Goal: Register for event/course

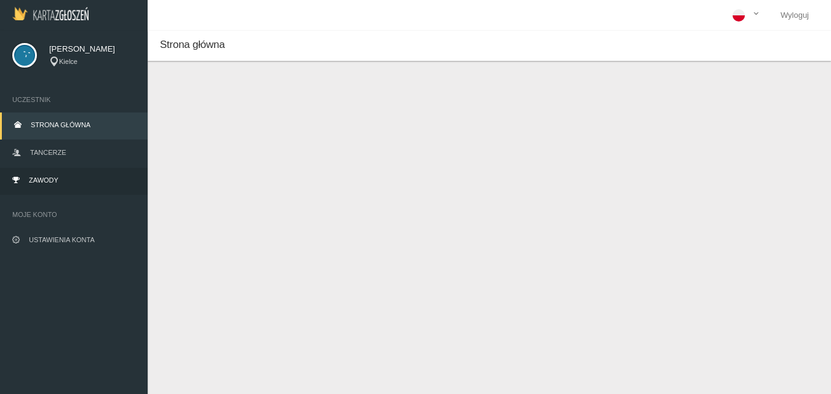
click at [32, 177] on span "Zawody" at bounding box center [44, 180] width 30 height 7
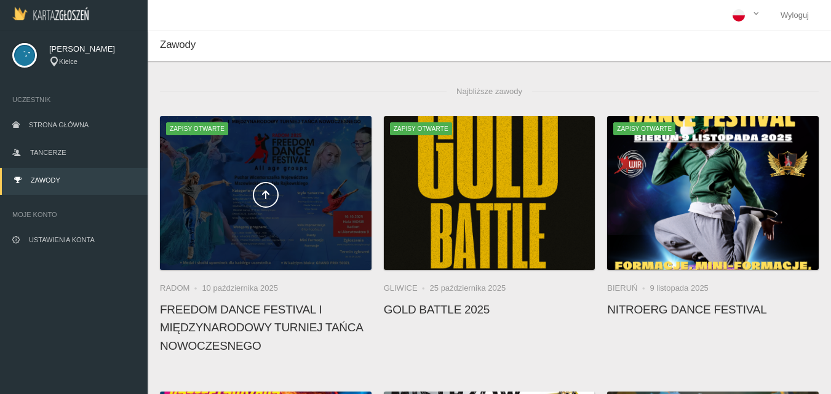
click at [308, 174] on div at bounding box center [266, 193] width 212 height 154
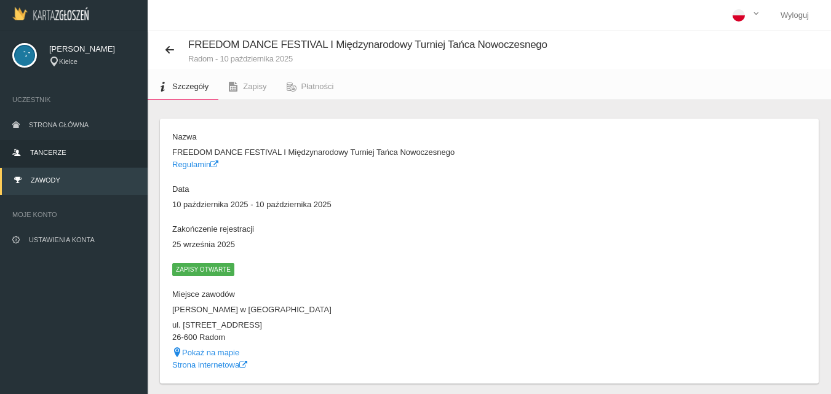
click at [49, 153] on span "Tancerze" at bounding box center [48, 152] width 36 height 7
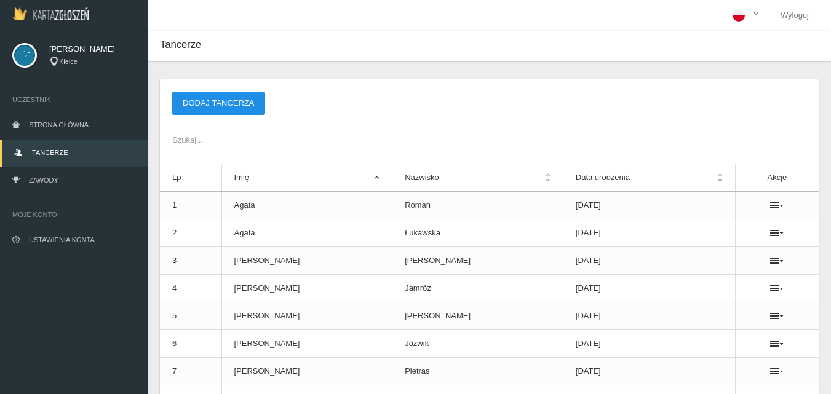
click at [211, 105] on button "Dodaj tancerza" at bounding box center [218, 103] width 93 height 23
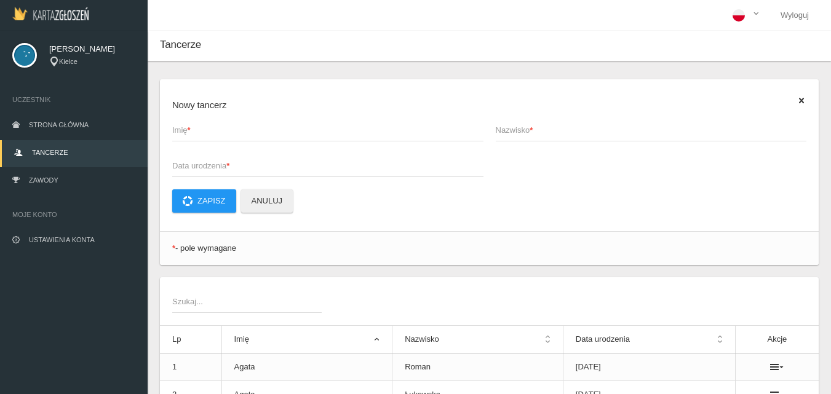
click at [182, 130] on span "Imię *" at bounding box center [321, 130] width 299 height 12
click at [182, 130] on input "Imię *" at bounding box center [327, 129] width 311 height 23
type input "[PERSON_NAME]"
click at [511, 129] on span "Nazwisko *" at bounding box center [645, 130] width 299 height 12
click at [511, 129] on input "Nazwisko *" at bounding box center [651, 129] width 311 height 23
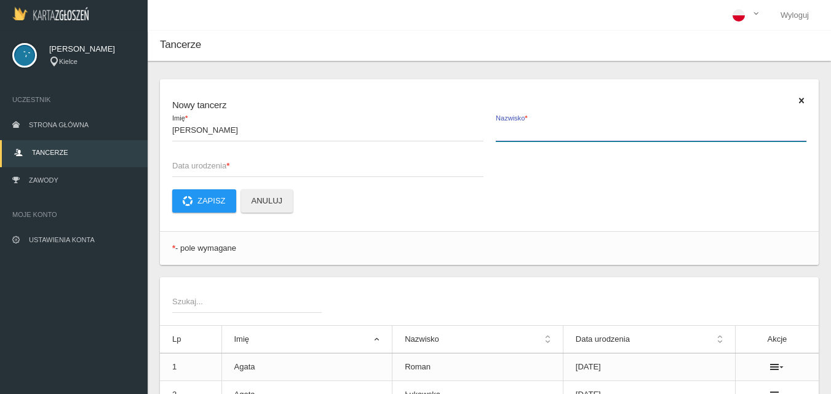
type input "o"
type input "Obara"
click at [184, 164] on span "Data urodzenia *" at bounding box center [321, 166] width 299 height 12
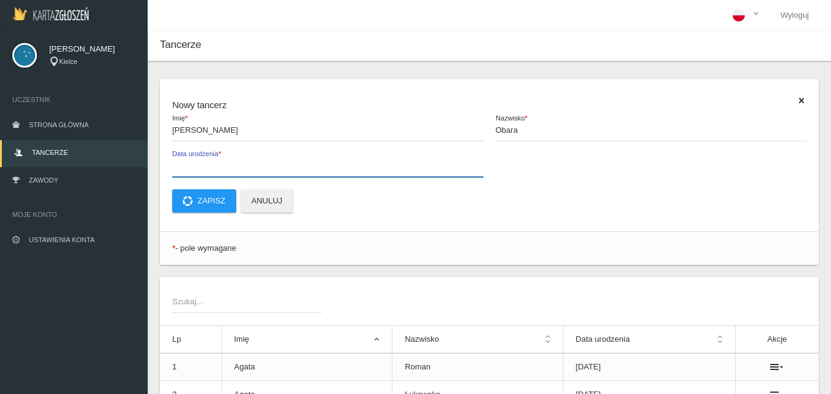
click at [184, 164] on input "Data urodzenia *" at bounding box center [327, 165] width 311 height 23
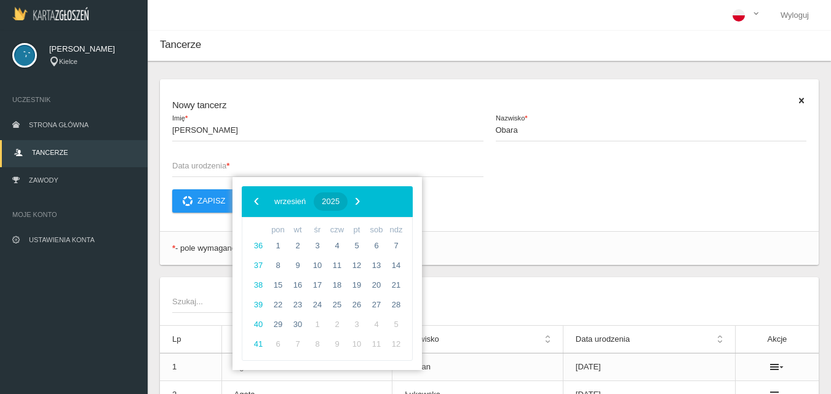
click at [340, 201] on span "2025" at bounding box center [331, 201] width 18 height 9
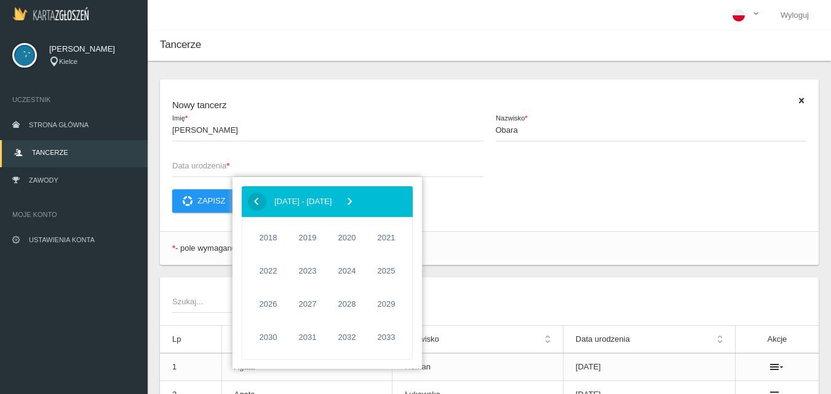
click at [257, 201] on span "‹" at bounding box center [256, 201] width 18 height 18
click at [350, 308] on span "2012" at bounding box center [347, 304] width 28 height 28
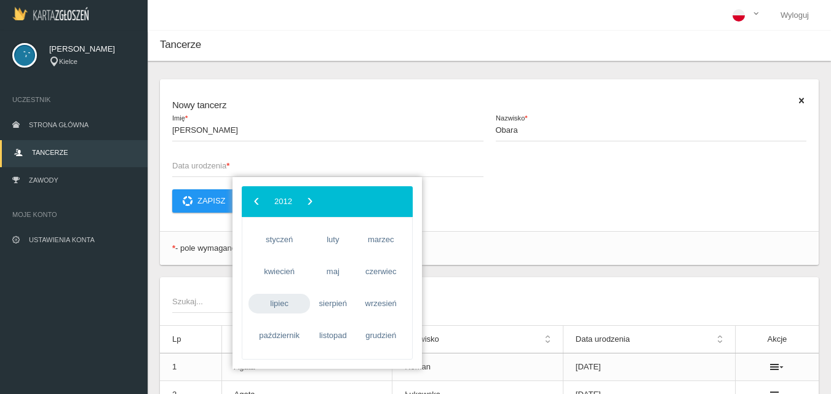
click at [284, 304] on span "lipiec" at bounding box center [280, 304] width 62 height 20
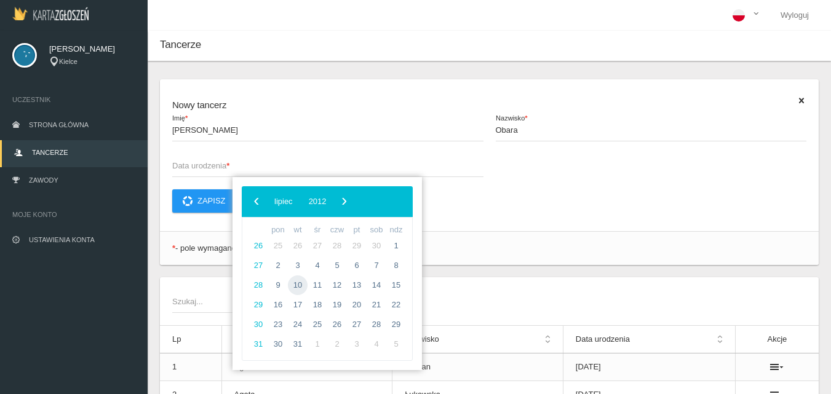
click at [299, 284] on span "10" at bounding box center [298, 286] width 20 height 20
type input "[DATE]"
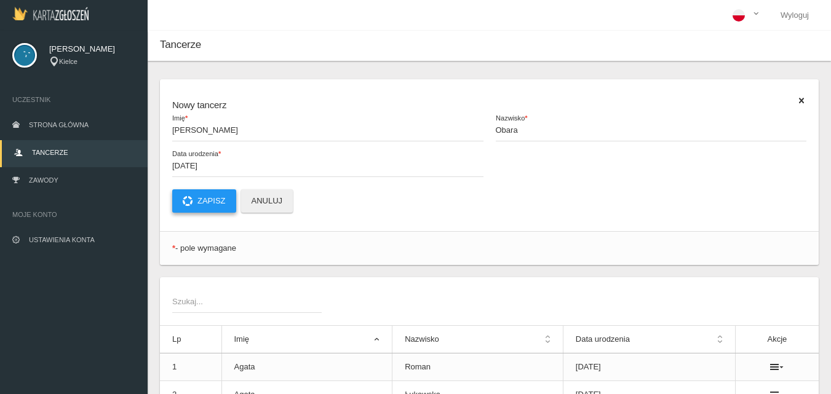
click at [202, 203] on button "Zapisz" at bounding box center [204, 201] width 64 height 23
click at [196, 130] on span "Imię *" at bounding box center [321, 130] width 299 height 12
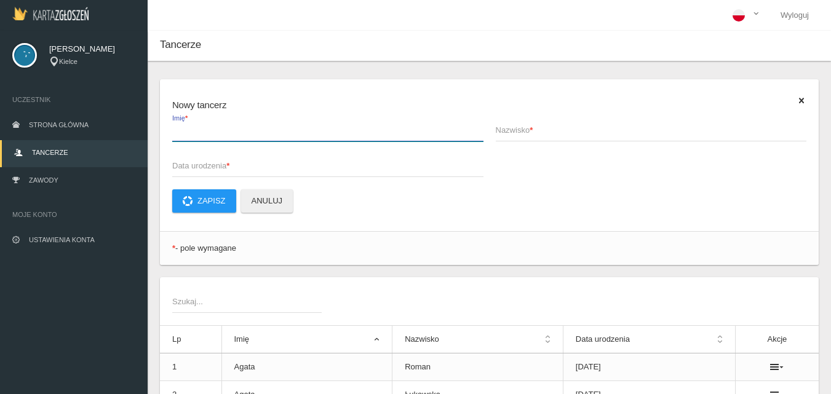
click at [196, 130] on input "Imię *" at bounding box center [327, 129] width 311 height 23
type input "Zuzanna"
click at [506, 132] on span "Nazwisko *" at bounding box center [645, 130] width 299 height 12
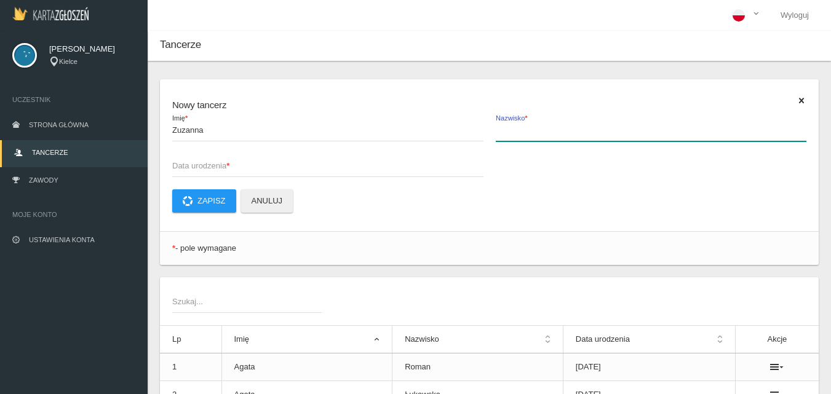
click at [506, 132] on input "Nazwisko *" at bounding box center [651, 129] width 311 height 23
type input "Wolska"
click at [183, 164] on span "Data urodzenia *" at bounding box center [321, 166] width 299 height 12
click at [183, 164] on input "Data urodzenia *" at bounding box center [327, 165] width 311 height 23
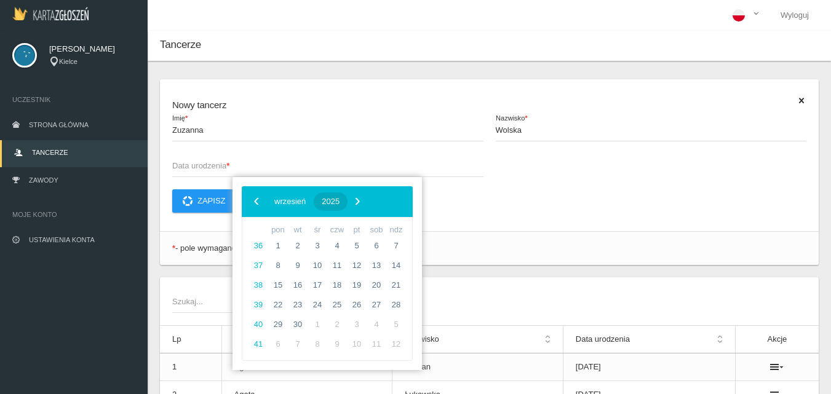
click at [340, 199] on span "2025" at bounding box center [331, 201] width 18 height 9
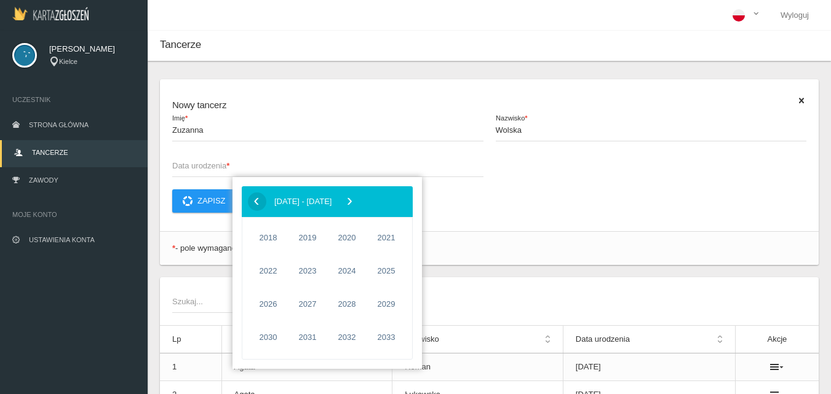
click at [254, 200] on span "‹" at bounding box center [256, 201] width 18 height 18
click at [275, 305] on span "2010" at bounding box center [268, 304] width 28 height 28
click at [188, 171] on span "Data urodzenia *" at bounding box center [321, 166] width 299 height 12
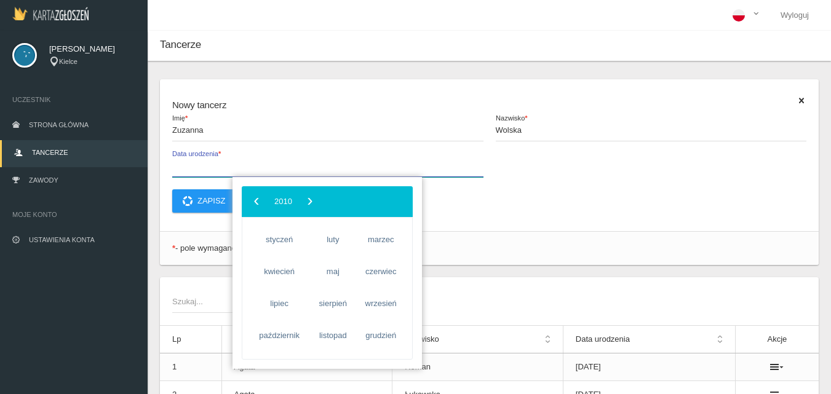
click at [188, 171] on input "Data urodzenia *" at bounding box center [327, 165] width 311 height 23
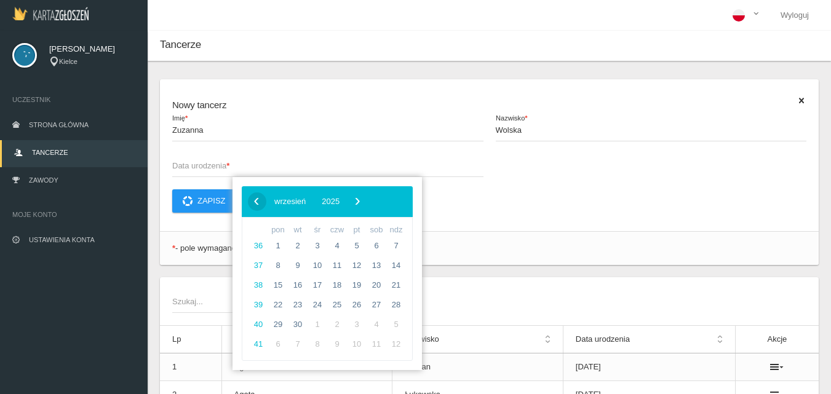
click at [257, 201] on span "‹" at bounding box center [256, 201] width 18 height 18
click at [287, 202] on span "maj" at bounding box center [280, 201] width 13 height 9
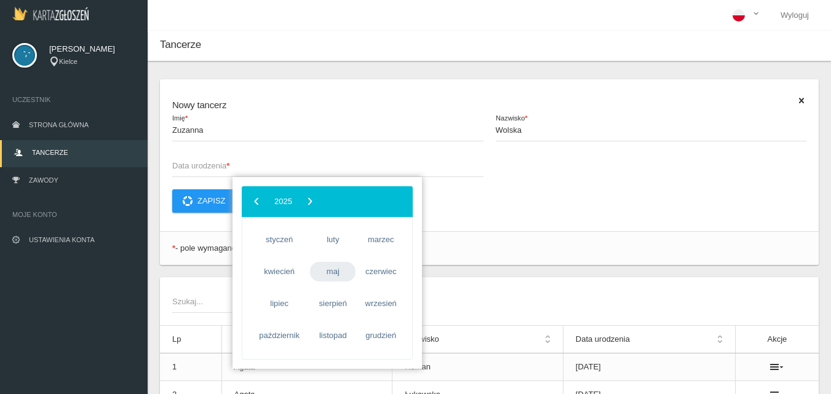
click at [332, 276] on span "maj" at bounding box center [333, 272] width 46 height 20
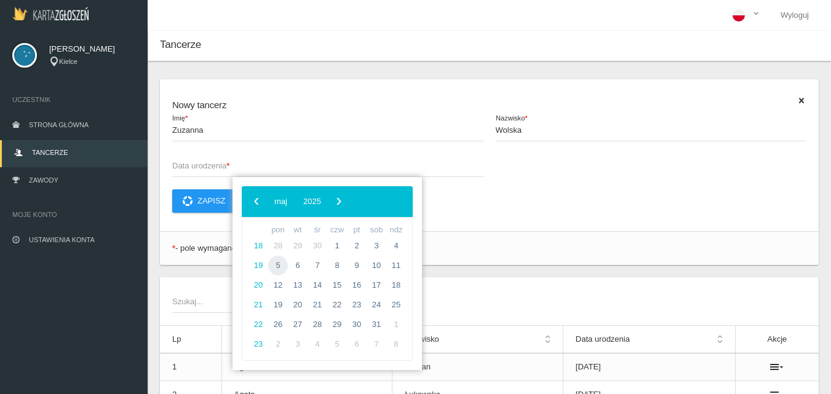
click at [282, 267] on span "5" at bounding box center [278, 266] width 20 height 20
type input "[DATE]"
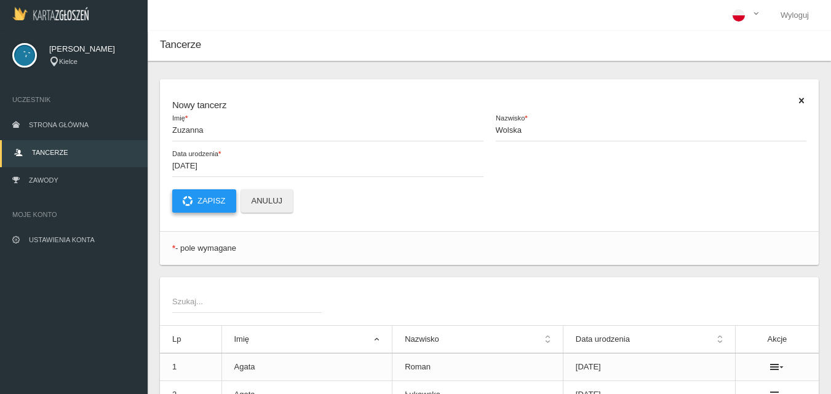
click at [215, 204] on button "Zapisz" at bounding box center [204, 201] width 64 height 23
click at [185, 130] on span "Imię *" at bounding box center [321, 130] width 299 height 12
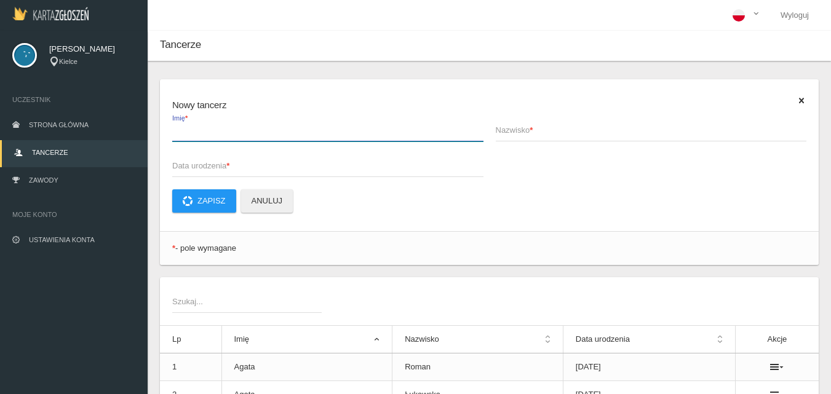
click at [185, 130] on input "Imię *" at bounding box center [327, 129] width 311 height 23
type input "Milena"
click at [533, 127] on strong "*" at bounding box center [531, 130] width 3 height 9
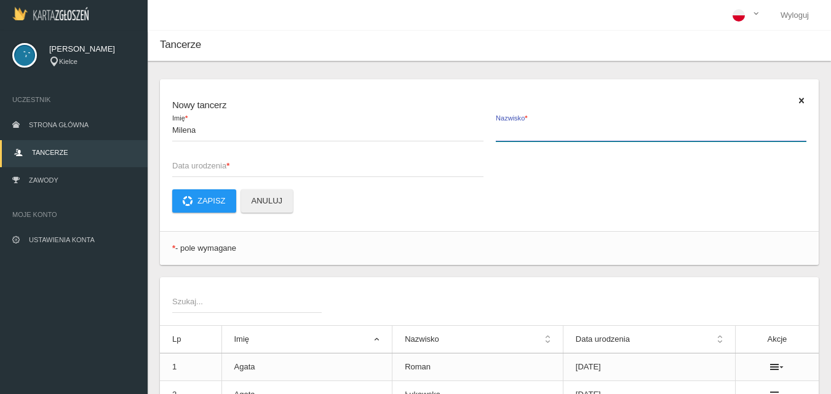
click at [534, 127] on input "Nazwisko *" at bounding box center [651, 129] width 311 height 23
type input "Przygoda"
click at [186, 161] on span "Data urodzenia *" at bounding box center [321, 166] width 299 height 12
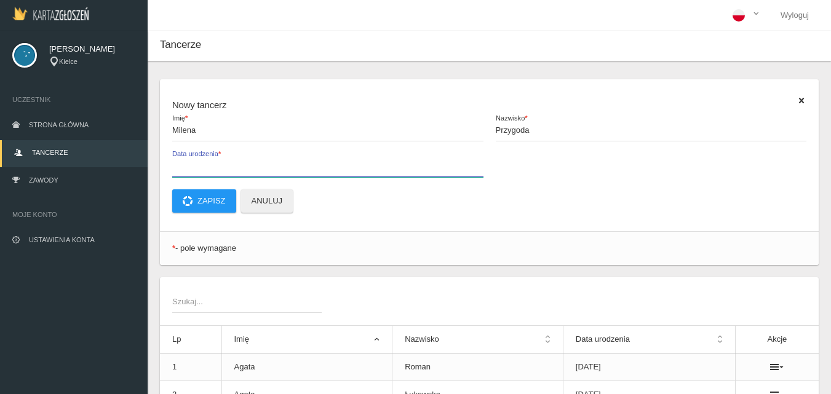
click at [186, 161] on input "Data urodzenia *" at bounding box center [327, 165] width 311 height 23
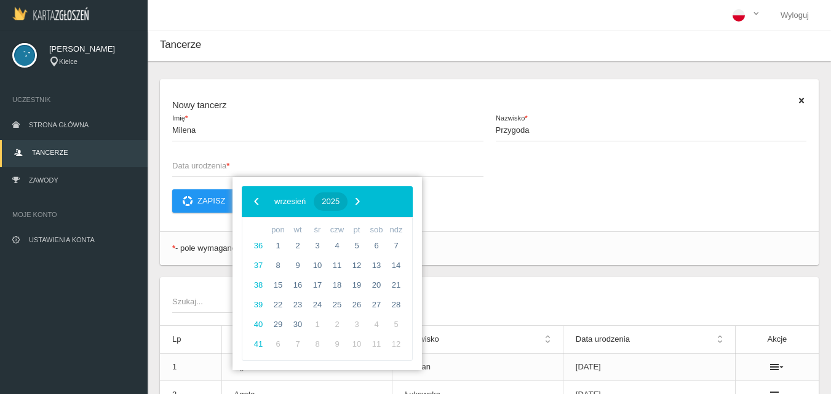
click at [340, 203] on span "2025" at bounding box center [331, 201] width 18 height 9
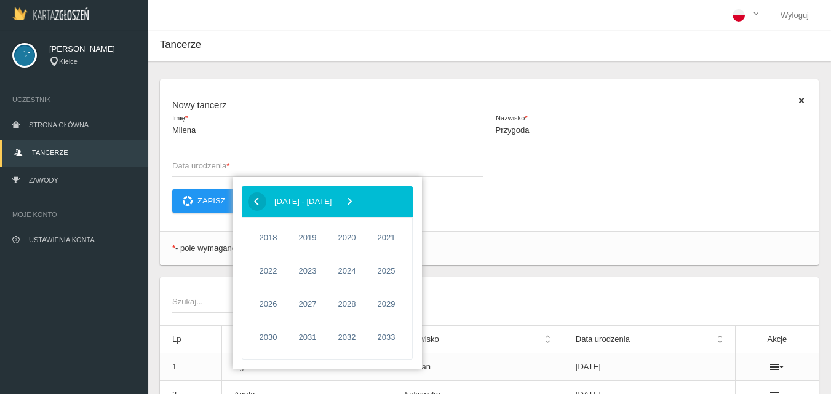
click at [257, 198] on span "‹" at bounding box center [256, 201] width 18 height 18
click at [388, 273] on span "2009" at bounding box center [386, 271] width 28 height 28
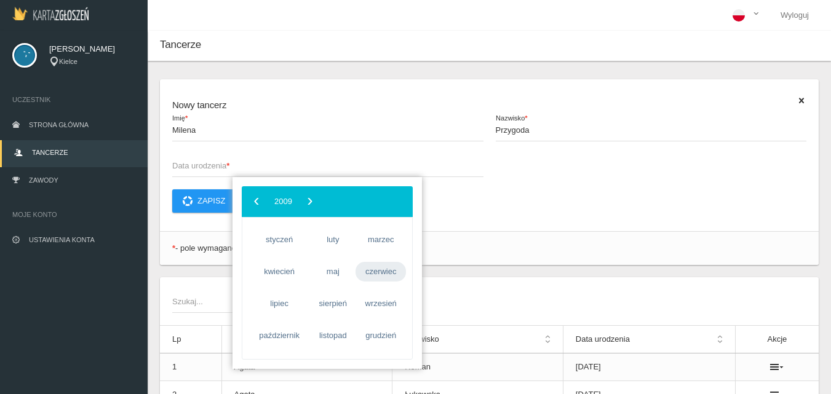
click at [385, 275] on span "czerwiec" at bounding box center [381, 272] width 50 height 20
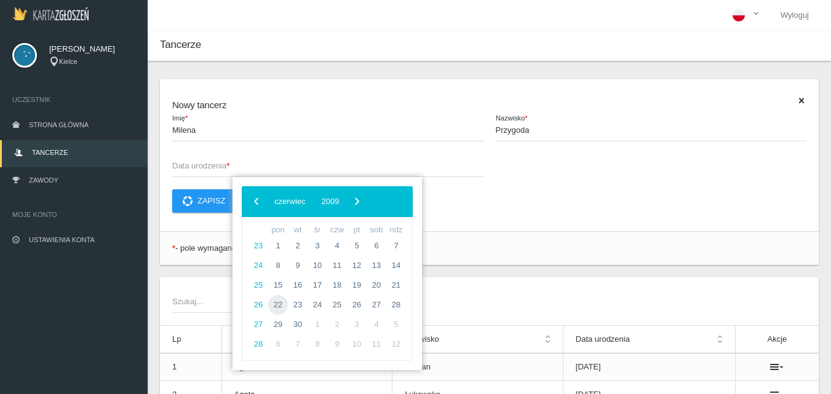
click at [280, 308] on span "22" at bounding box center [278, 305] width 20 height 20
type input "[DATE]"
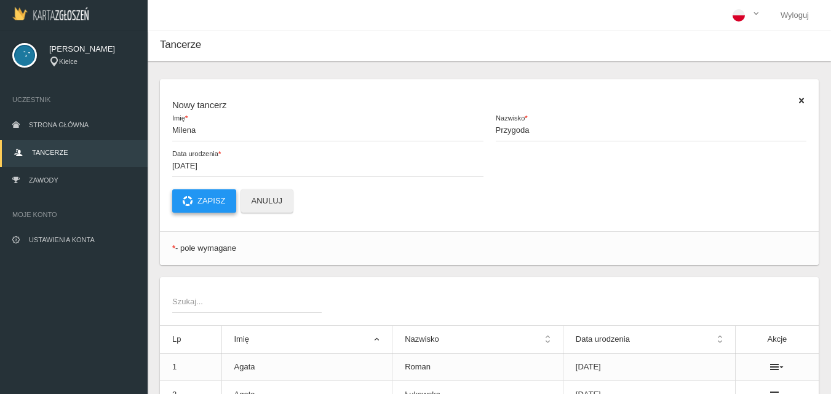
click at [218, 212] on button "Zapisz" at bounding box center [204, 201] width 64 height 23
click at [51, 185] on link "Zawody" at bounding box center [74, 181] width 148 height 27
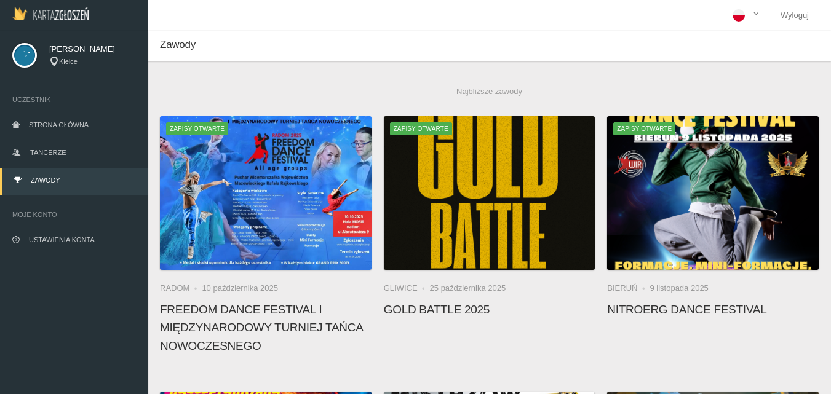
click at [233, 334] on h4 "FREEDOM DANCE FESTIVAL I Międzynarodowy Turniej Tańca Nowoczesnego" at bounding box center [266, 328] width 212 height 54
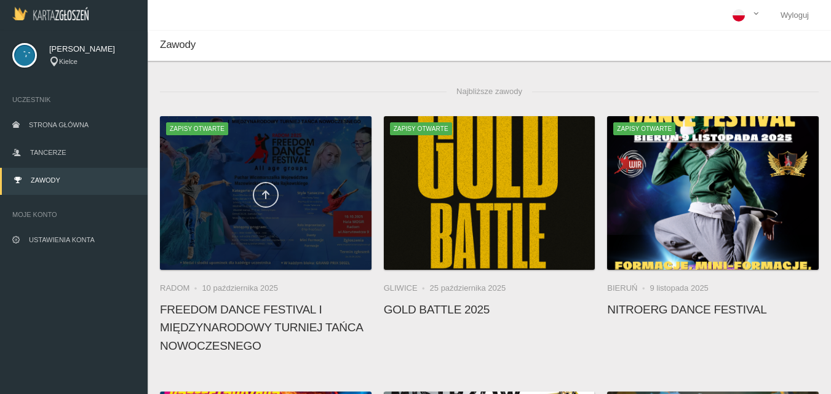
click at [264, 200] on link at bounding box center [266, 195] width 26 height 26
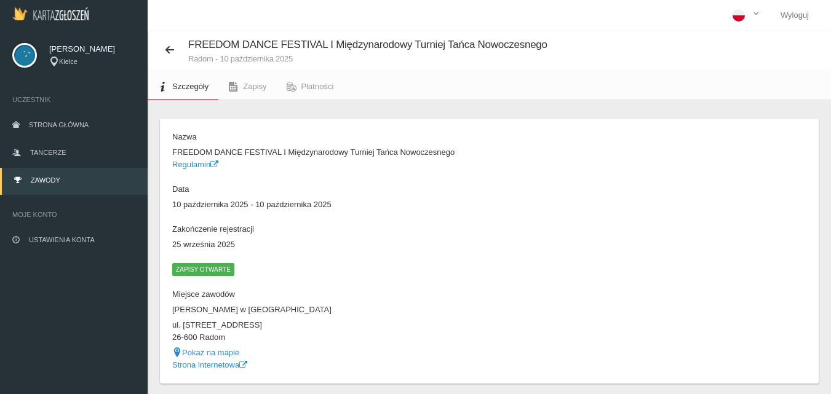
click at [199, 270] on span "Zapisy otwarte" at bounding box center [203, 269] width 62 height 12
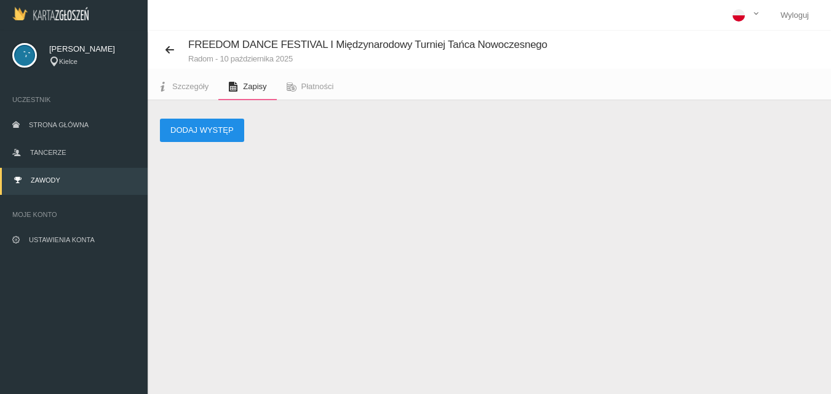
click at [214, 134] on button "Dodaj występ" at bounding box center [202, 130] width 84 height 23
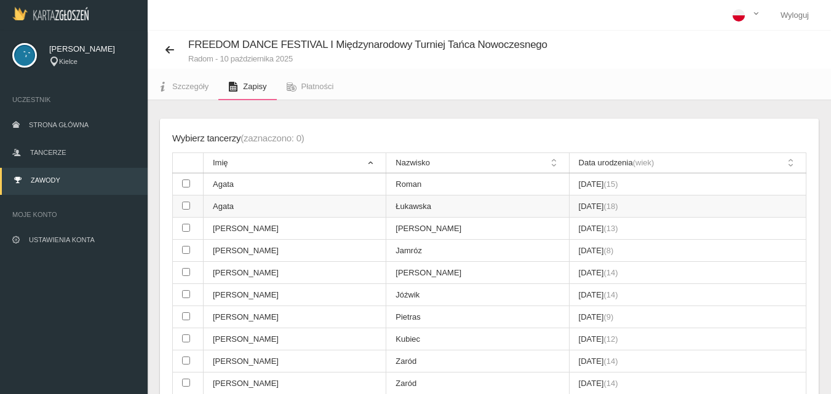
click at [185, 206] on input "checkbox" at bounding box center [186, 206] width 8 height 8
checkbox input "true"
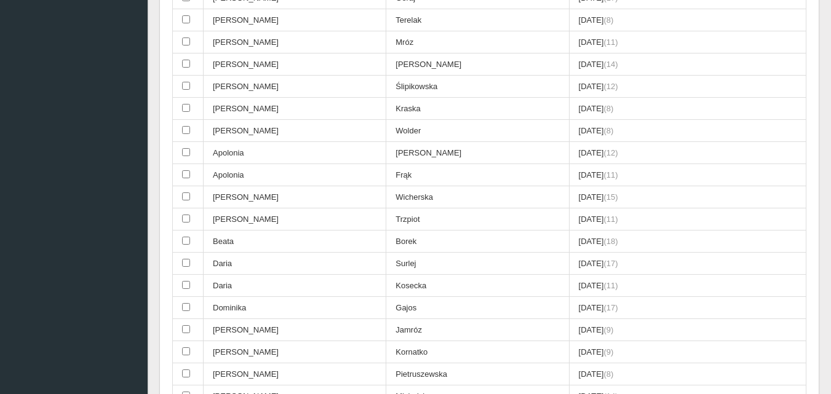
scroll to position [615, 0]
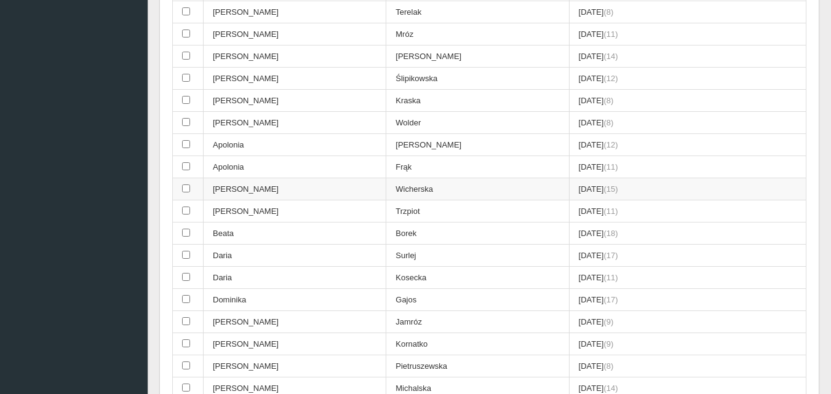
click at [182, 188] on td at bounding box center [188, 189] width 31 height 22
checkbox input "true"
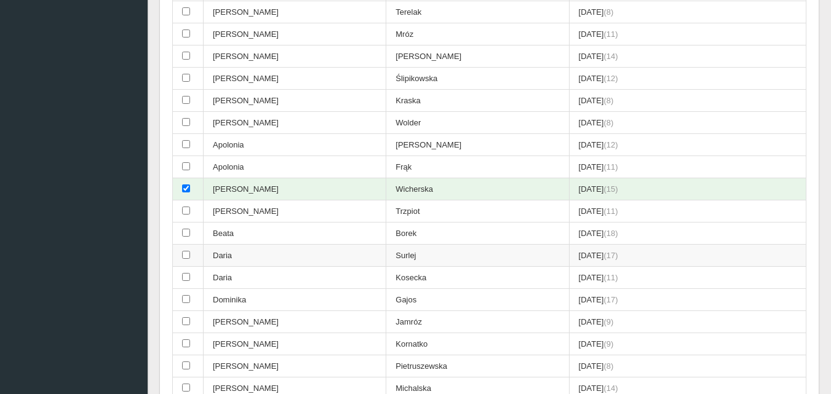
click at [184, 255] on input "checkbox" at bounding box center [186, 255] width 8 height 8
checkbox input "true"
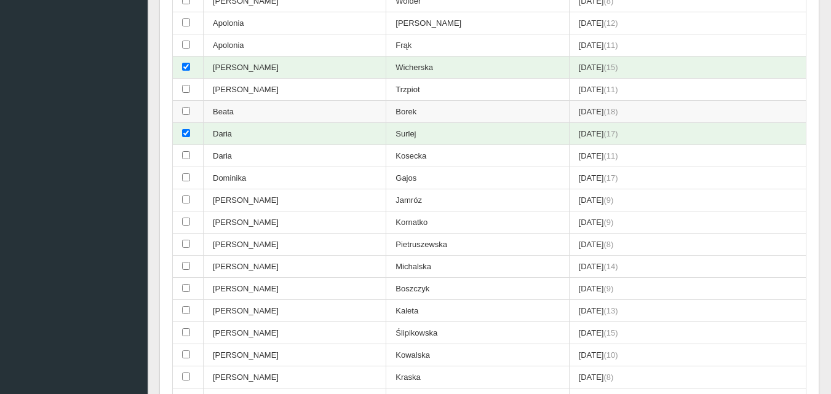
scroll to position [738, 0]
click at [190, 176] on input "checkbox" at bounding box center [186, 176] width 8 height 8
checkbox input "true"
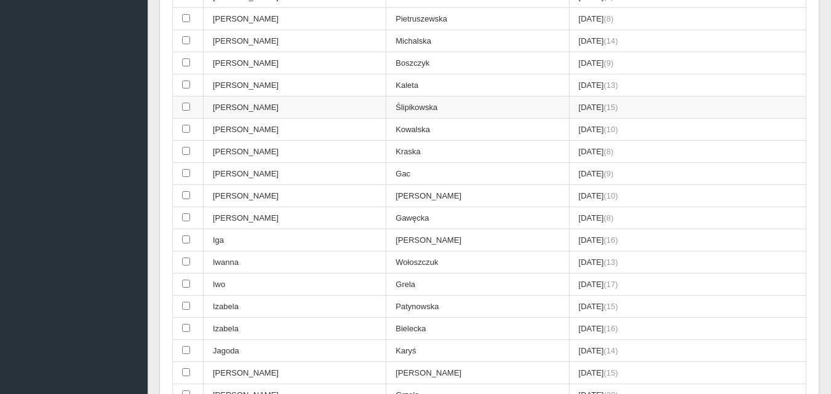
scroll to position [984, 0]
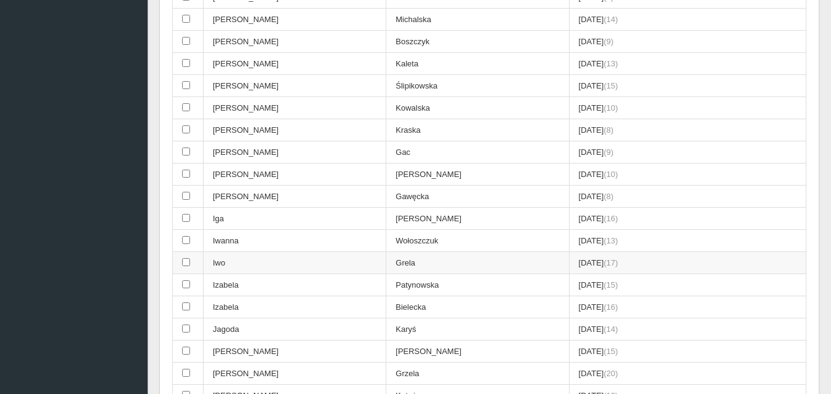
click at [188, 263] on input "checkbox" at bounding box center [186, 262] width 8 height 8
checkbox input "true"
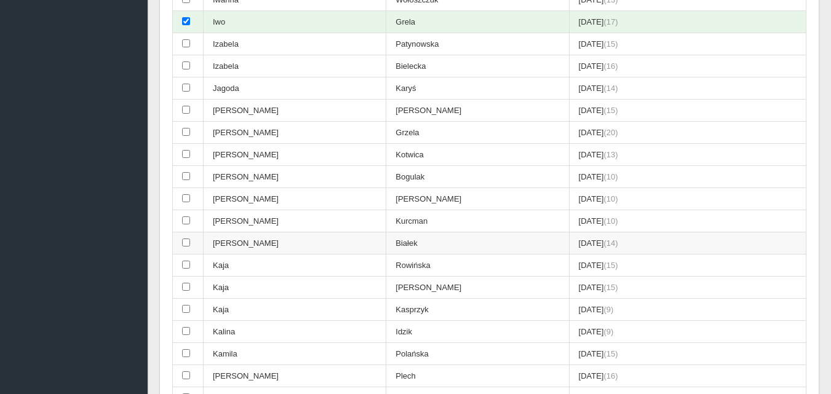
scroll to position [1231, 0]
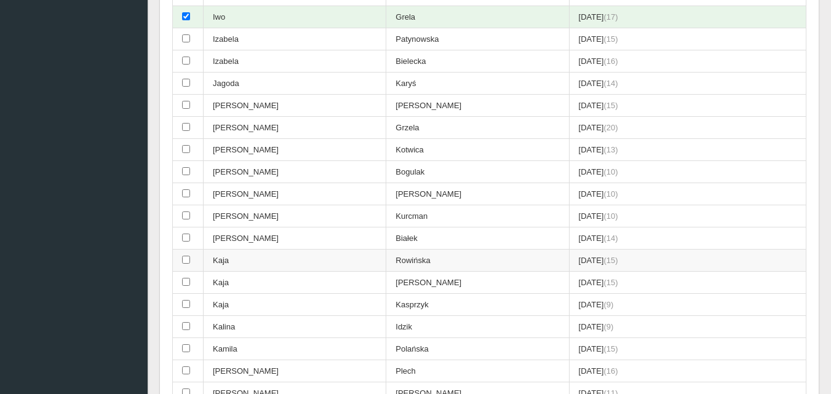
click at [188, 262] on input "checkbox" at bounding box center [186, 260] width 8 height 8
checkbox input "true"
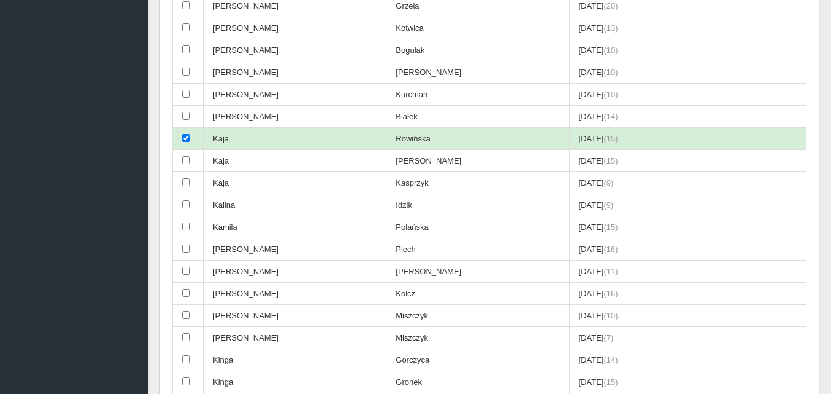
scroll to position [1354, 0]
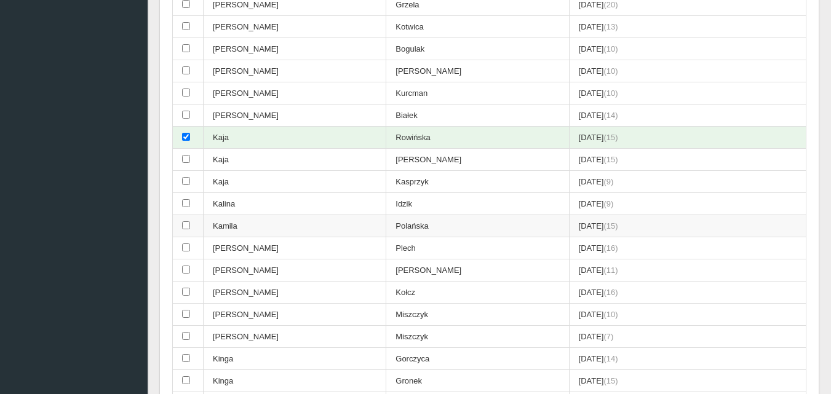
click at [189, 228] on input "checkbox" at bounding box center [186, 226] width 8 height 8
checkbox input "true"
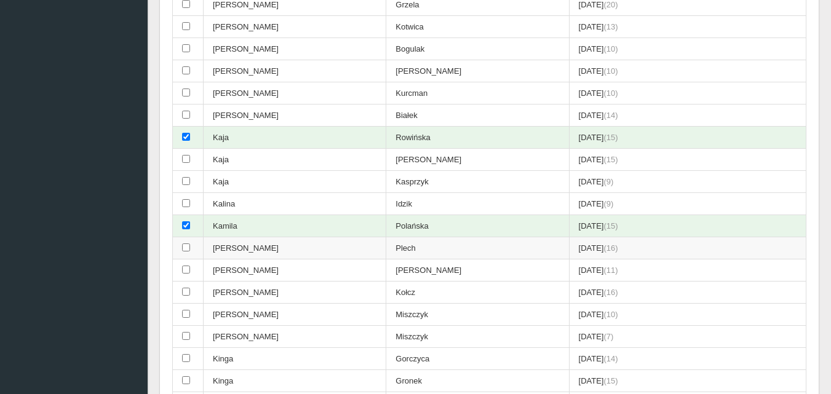
click at [185, 248] on input "checkbox" at bounding box center [186, 248] width 8 height 8
checkbox input "true"
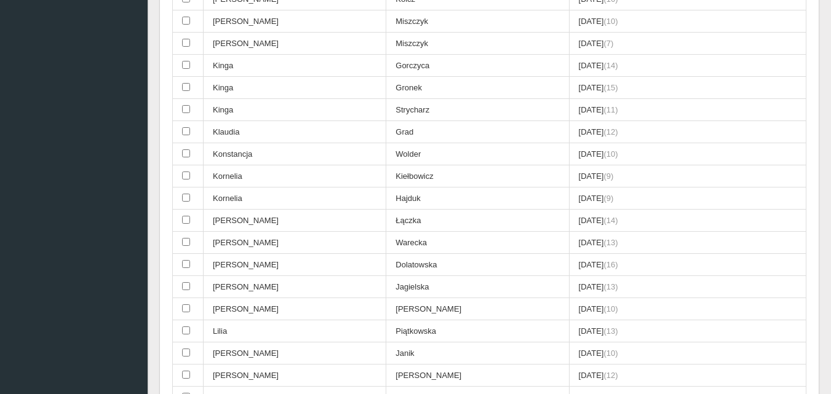
scroll to position [1661, 0]
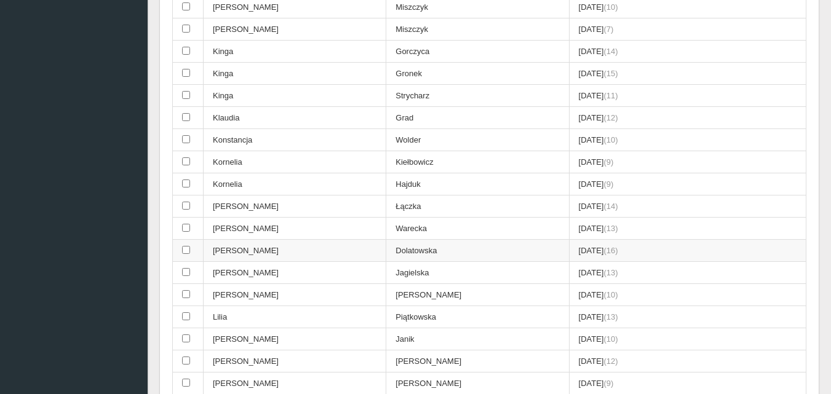
click at [185, 250] on input "checkbox" at bounding box center [186, 250] width 8 height 8
checkbox input "true"
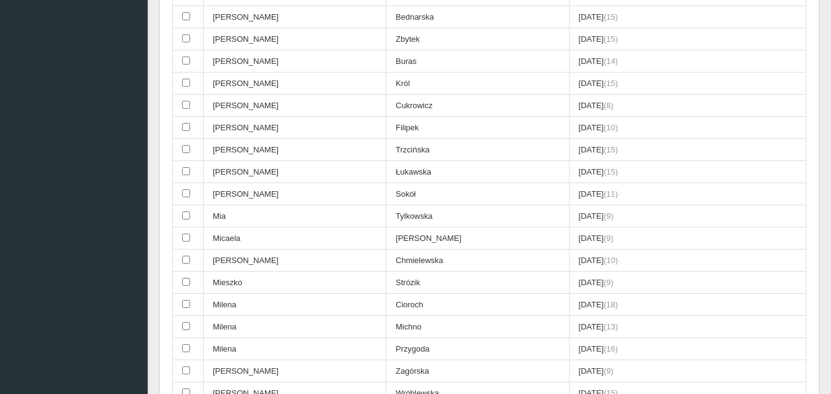
scroll to position [2400, 0]
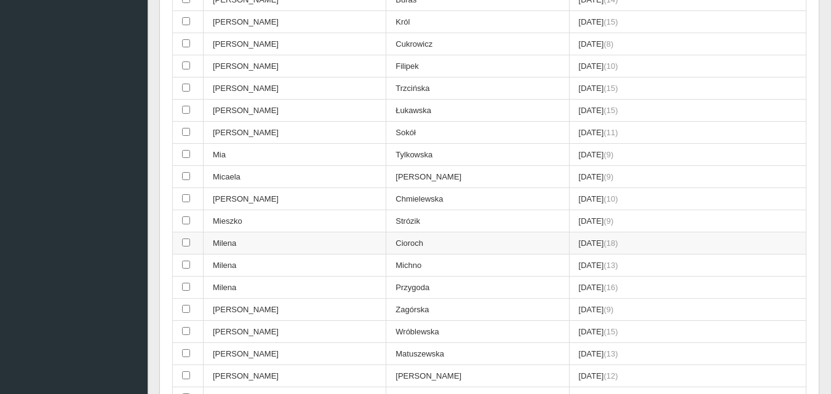
click at [185, 241] on input "checkbox" at bounding box center [186, 243] width 8 height 8
checkbox input "true"
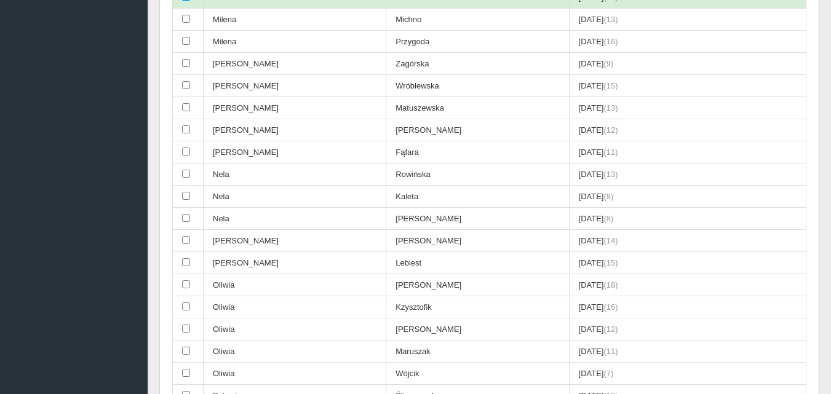
scroll to position [2707, 0]
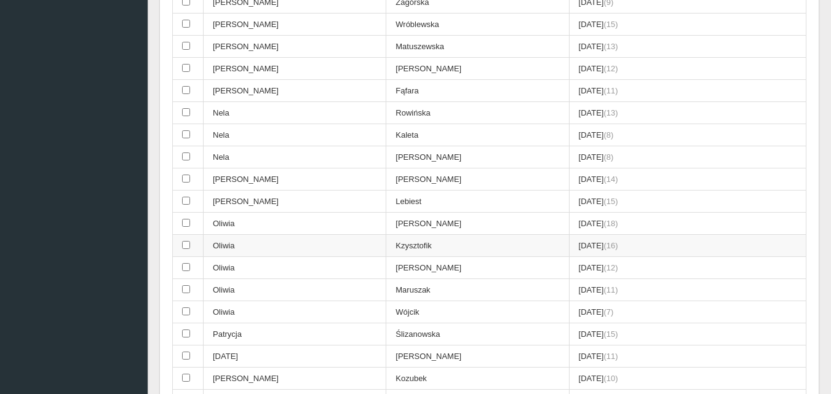
click at [184, 246] on input "checkbox" at bounding box center [186, 245] width 8 height 8
checkbox input "true"
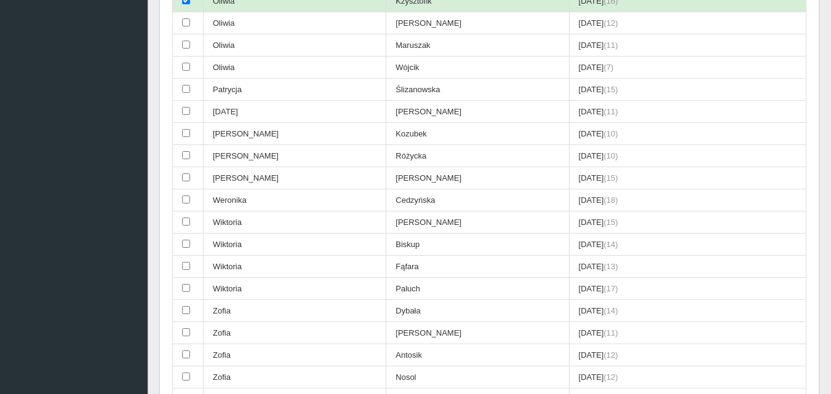
scroll to position [2953, 0]
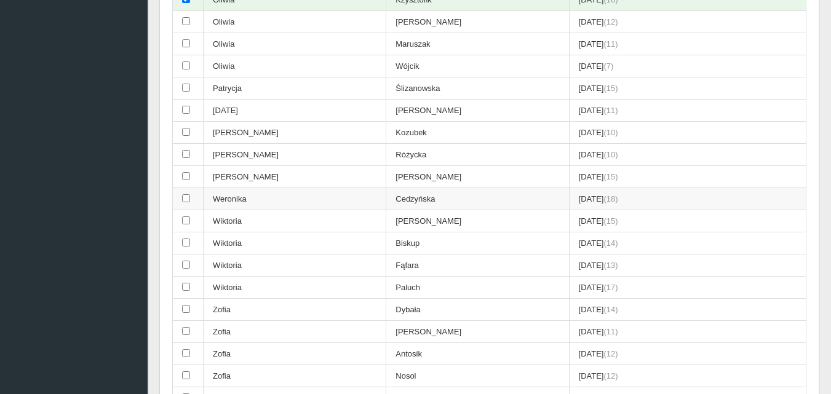
click at [185, 197] on input "checkbox" at bounding box center [186, 198] width 8 height 8
checkbox input "true"
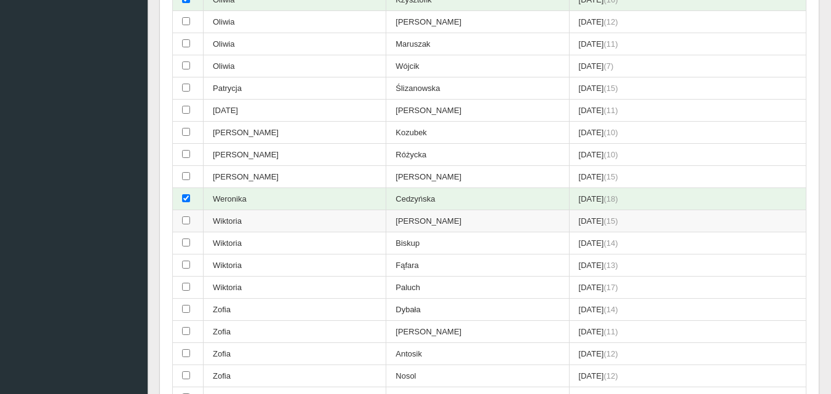
scroll to position [3077, 0]
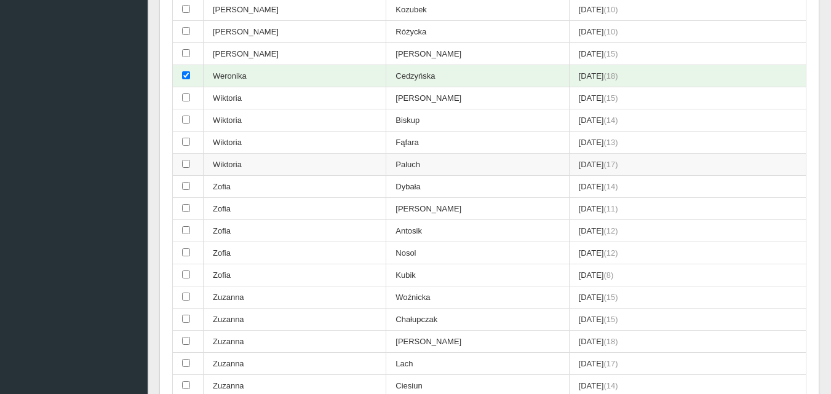
click at [189, 164] on input "checkbox" at bounding box center [186, 164] width 8 height 8
checkbox input "true"
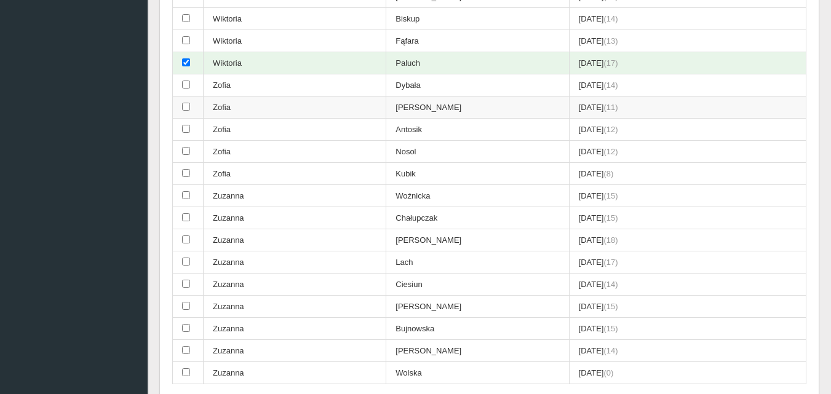
scroll to position [3200, 0]
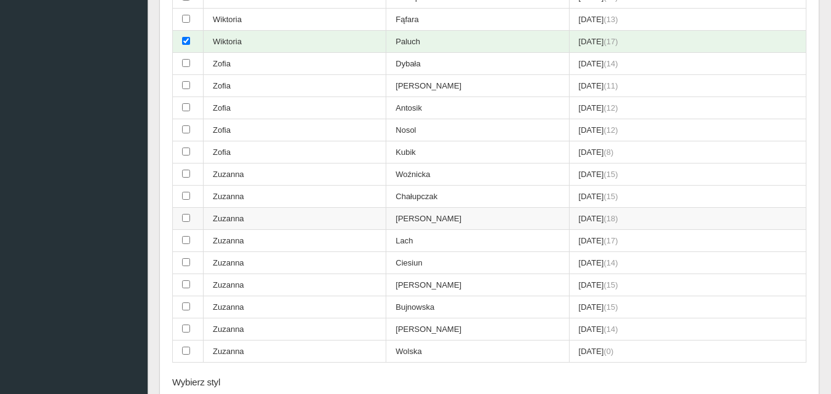
click at [185, 218] on input "checkbox" at bounding box center [186, 218] width 8 height 8
checkbox input "true"
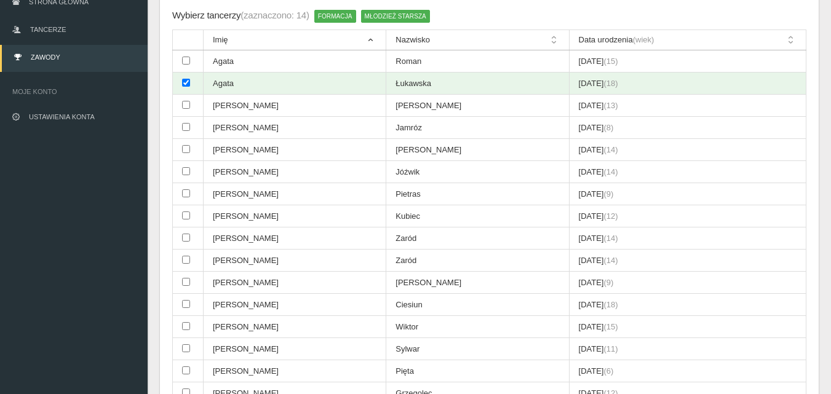
scroll to position [246, 0]
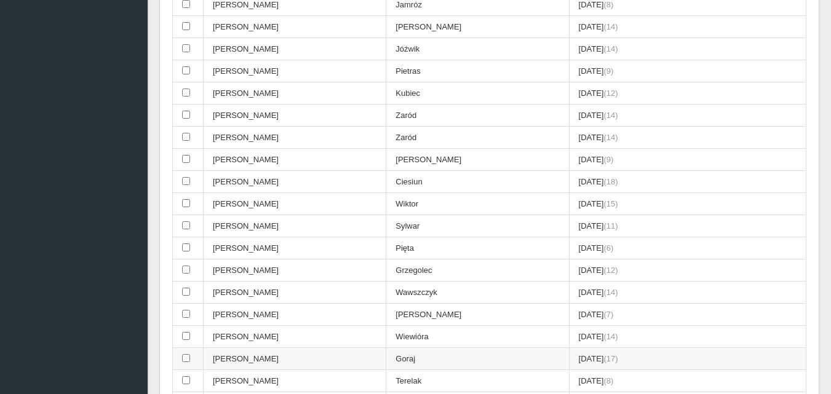
click at [185, 356] on input "checkbox" at bounding box center [186, 358] width 8 height 8
checkbox input "true"
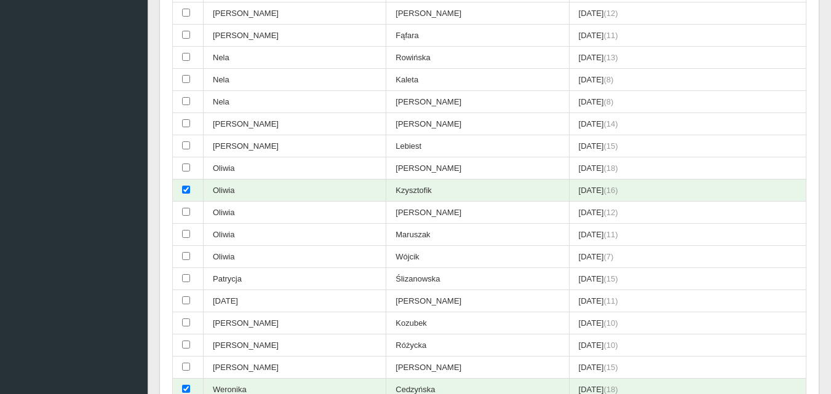
scroll to position [2725, 0]
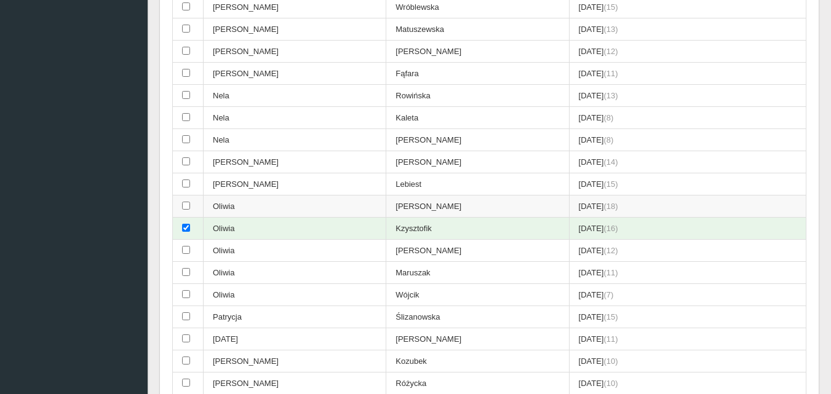
click at [190, 206] on input "checkbox" at bounding box center [186, 206] width 8 height 8
checkbox input "true"
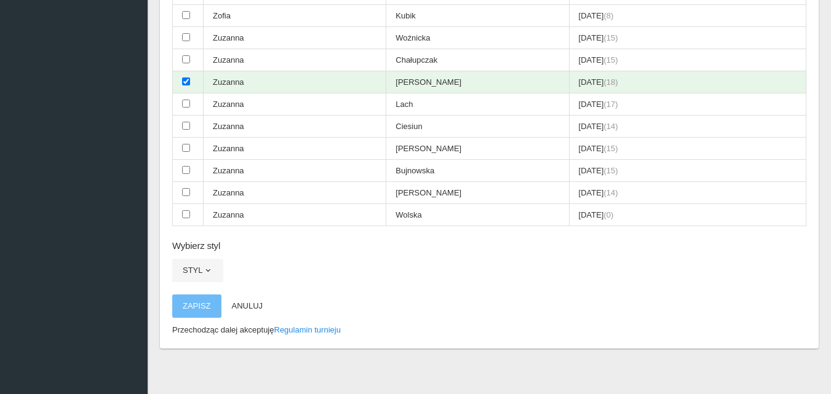
scroll to position [3340, 0]
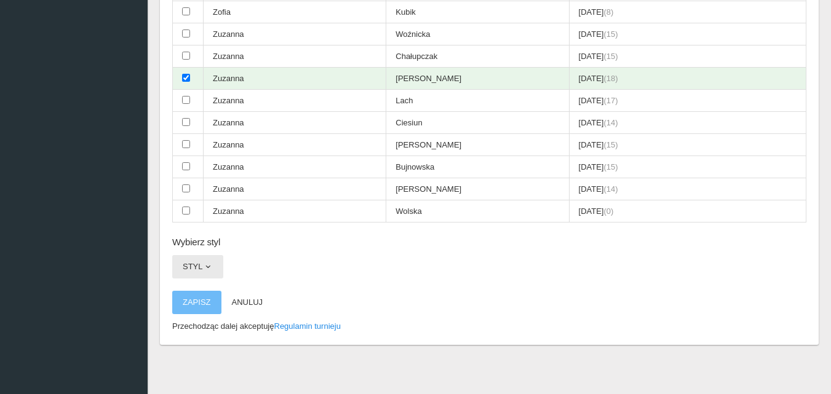
click at [207, 268] on span "button" at bounding box center [208, 267] width 10 height 10
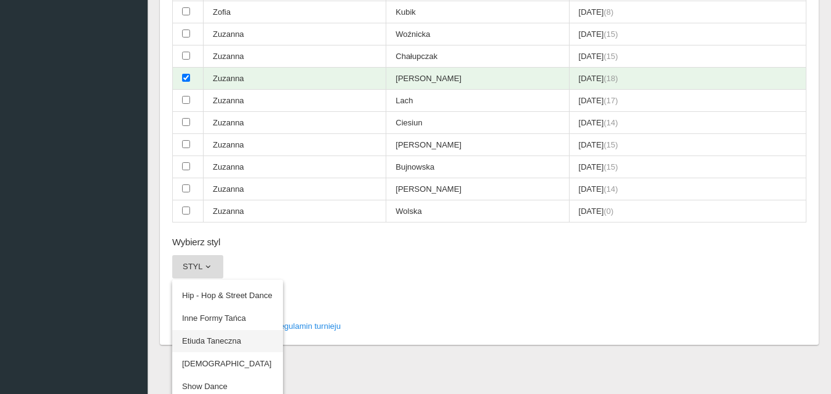
click at [217, 339] on link "Etiuda Taneczna" at bounding box center [227, 341] width 111 height 22
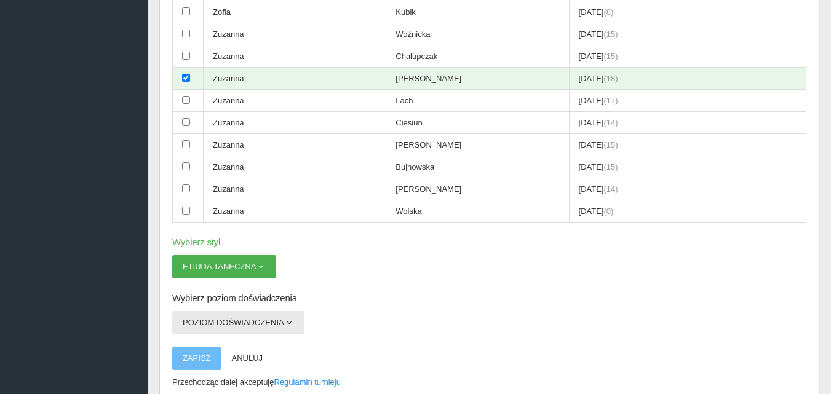
click at [289, 323] on span "button" at bounding box center [289, 323] width 10 height 10
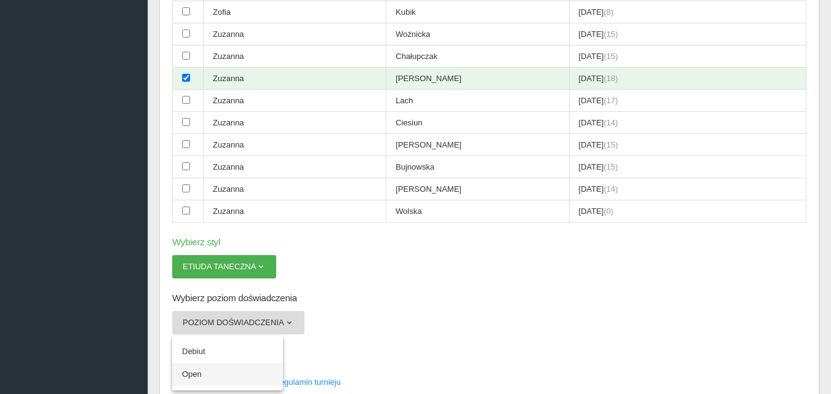
click at [195, 375] on link "Open" at bounding box center [227, 375] width 111 height 22
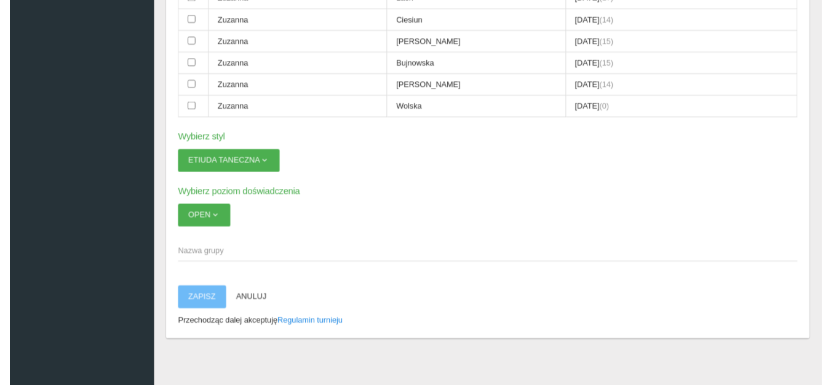
scroll to position [3444, 0]
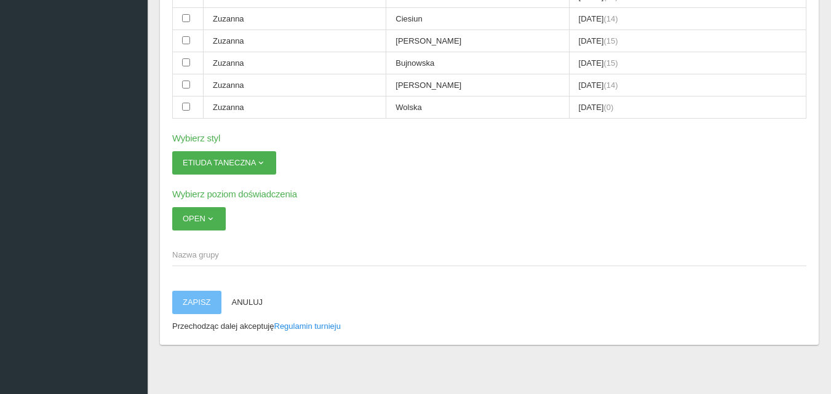
click at [192, 253] on span "Nazwa grupy" at bounding box center [483, 255] width 622 height 12
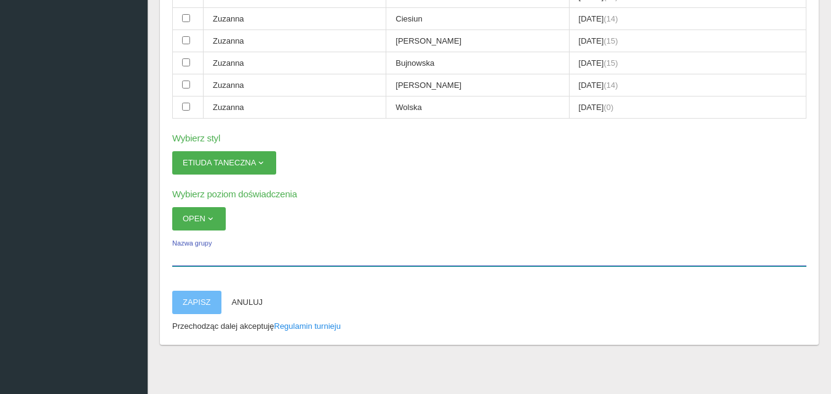
click at [192, 253] on input "Nazwa grupy" at bounding box center [489, 254] width 634 height 23
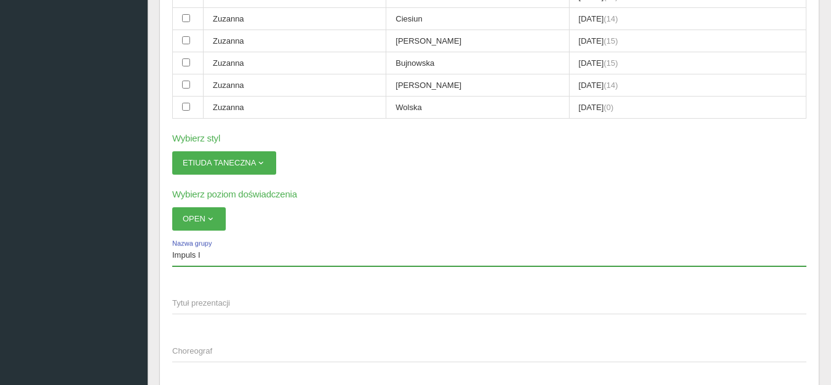
type input "Impuls I"
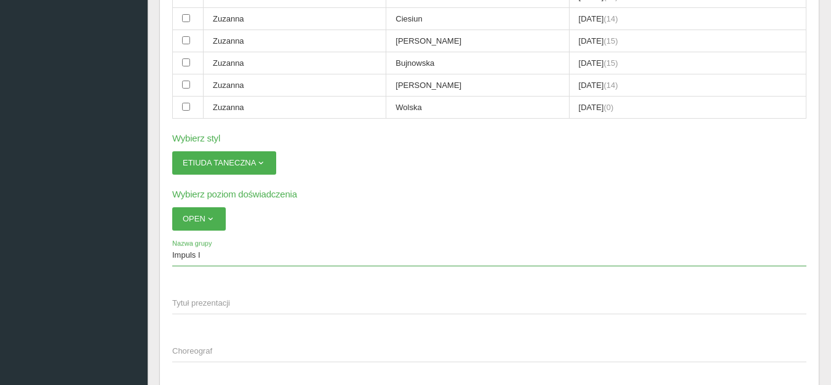
click at [189, 304] on span "Tytuł prezentacji" at bounding box center [483, 303] width 622 height 12
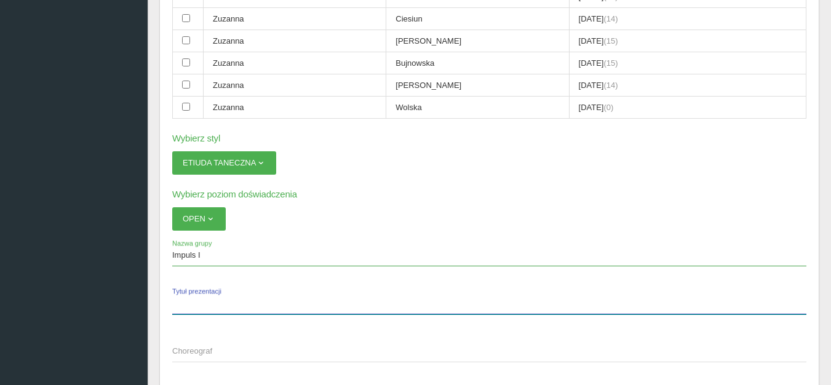
click at [189, 304] on input "Tytuł prezentacji" at bounding box center [489, 302] width 634 height 23
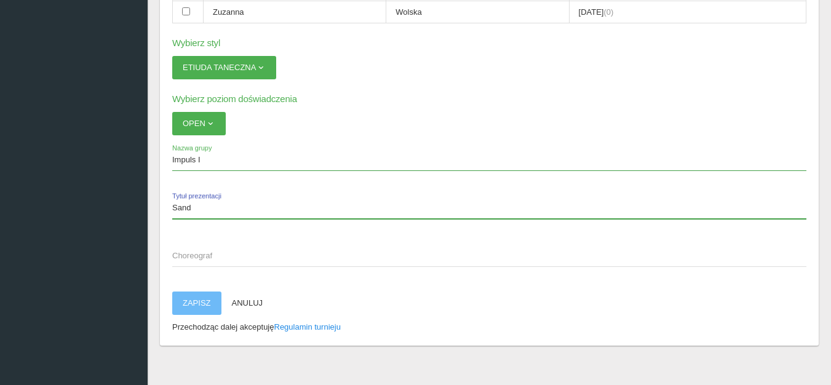
scroll to position [3549, 0]
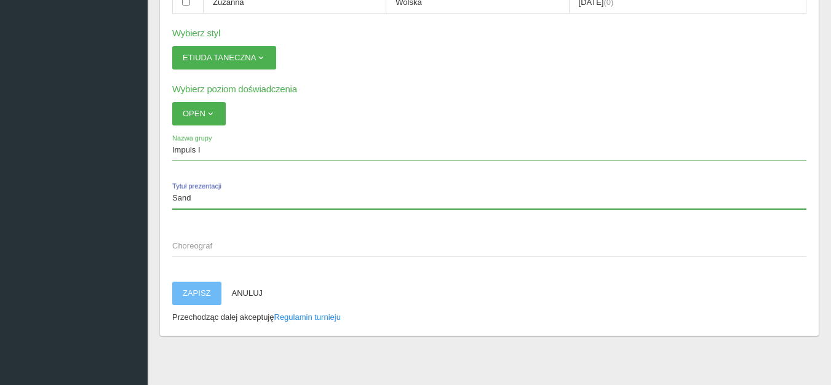
type input "Sand"
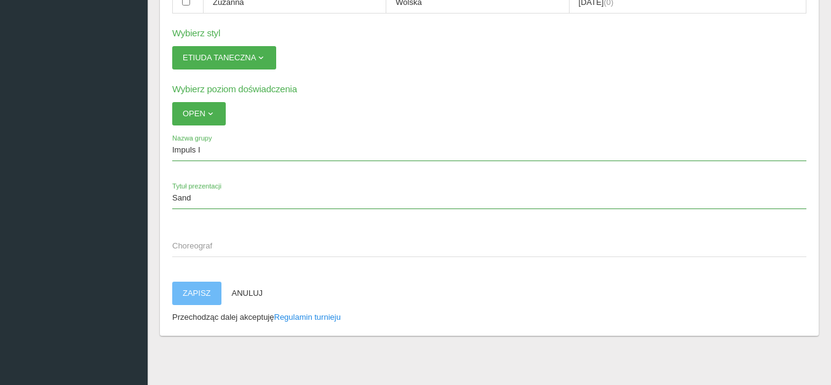
click at [183, 241] on span "Choreograf" at bounding box center [483, 246] width 622 height 12
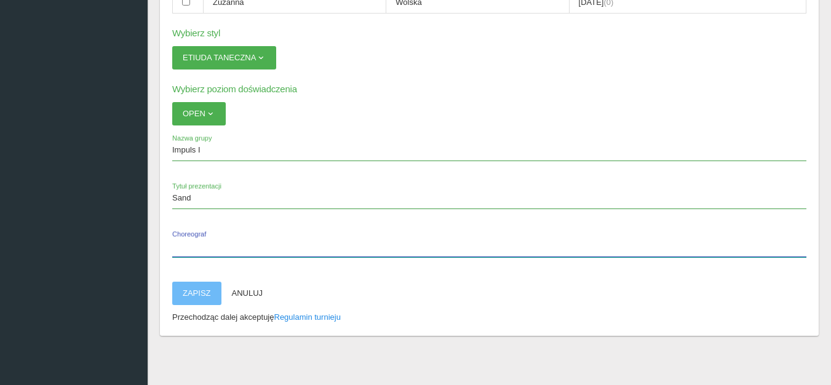
click at [183, 241] on input "Choreograf" at bounding box center [489, 245] width 634 height 23
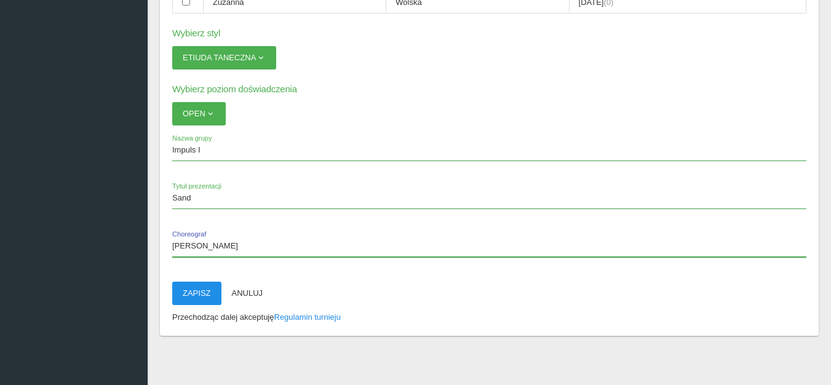
type input "[PERSON_NAME]"
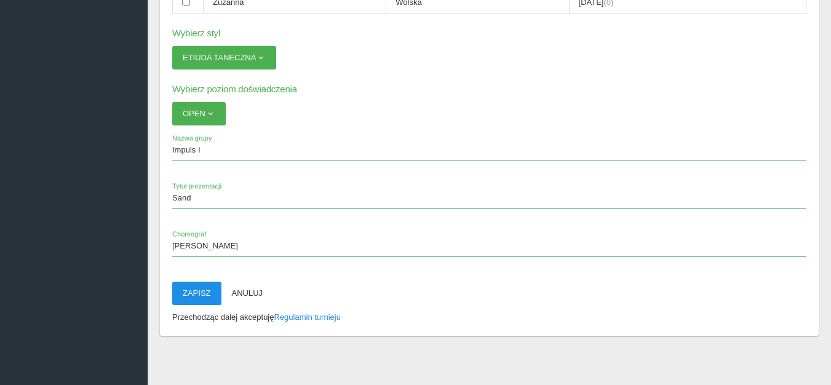
click at [180, 292] on button "Zapisz" at bounding box center [196, 293] width 49 height 23
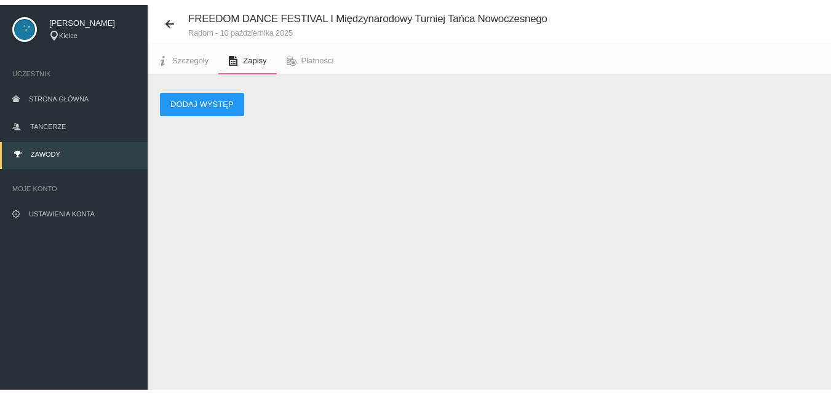
scroll to position [31, 0]
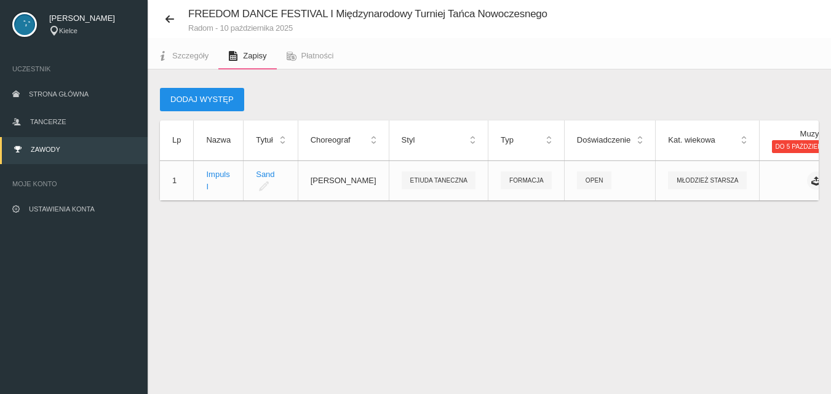
click at [195, 100] on button "Dodaj występ" at bounding box center [202, 99] width 84 height 23
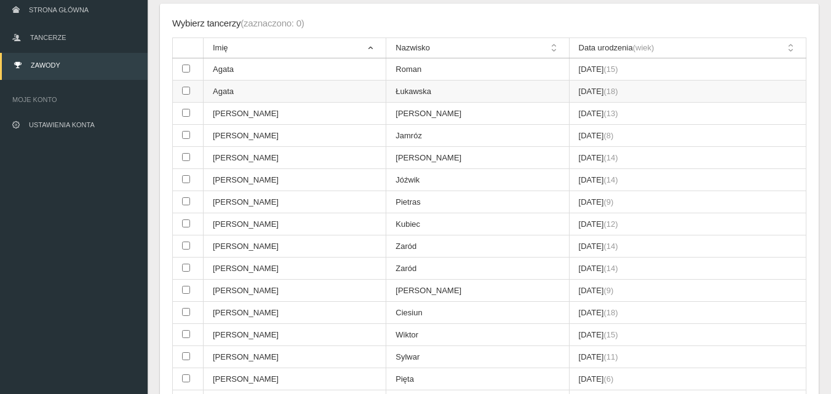
scroll to position [154, 0]
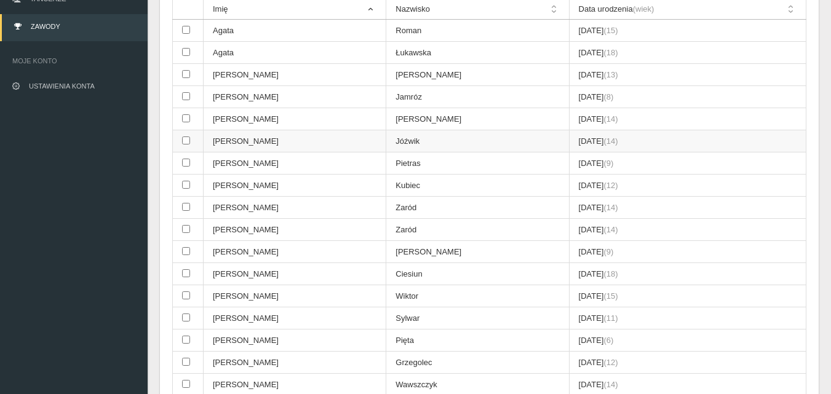
click at [184, 140] on input "checkbox" at bounding box center [186, 141] width 8 height 8
checkbox input "true"
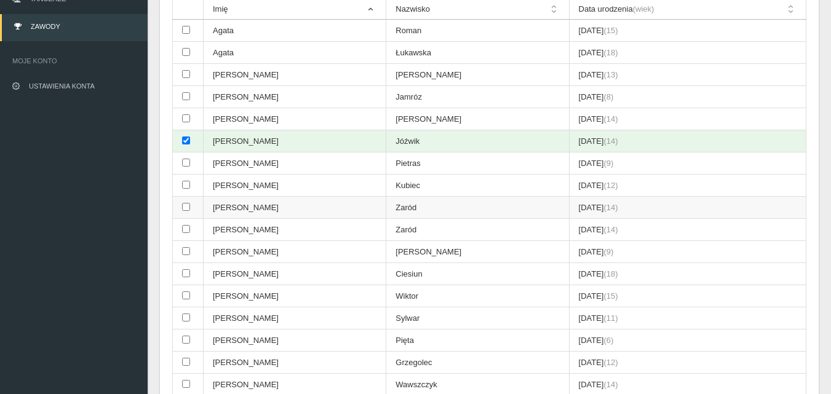
click at [187, 207] on input "checkbox" at bounding box center [186, 207] width 8 height 8
checkbox input "true"
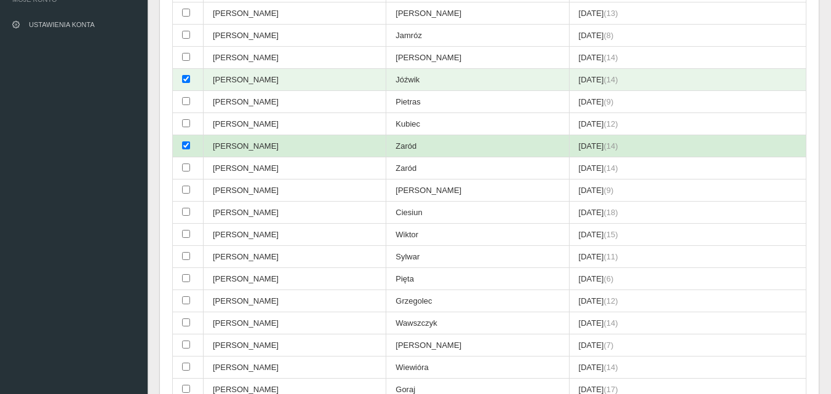
scroll to position [277, 0]
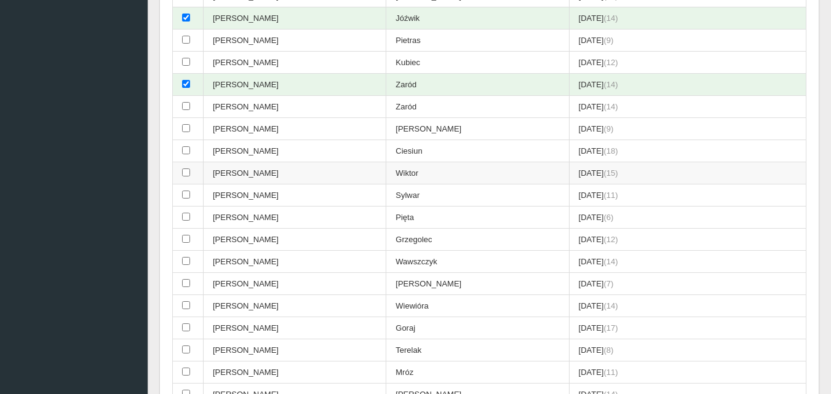
click at [188, 172] on input "checkbox" at bounding box center [186, 173] width 8 height 8
checkbox input "true"
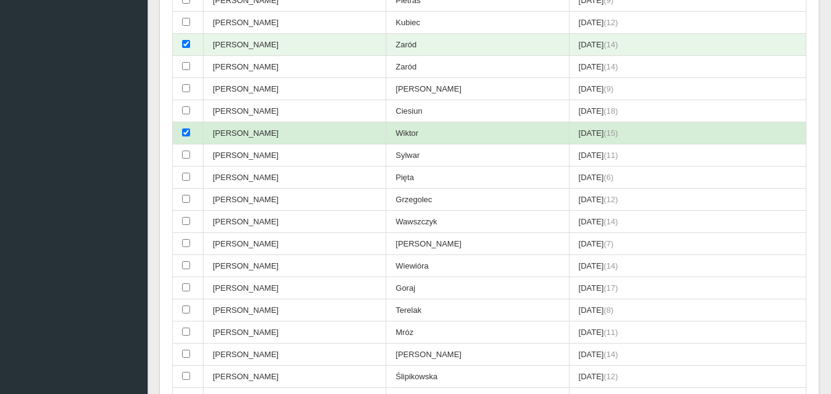
scroll to position [338, 0]
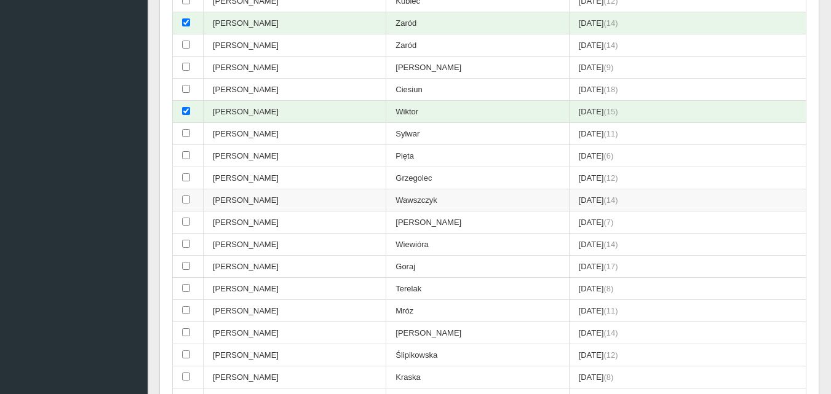
click at [185, 199] on input "checkbox" at bounding box center [186, 200] width 8 height 8
checkbox input "true"
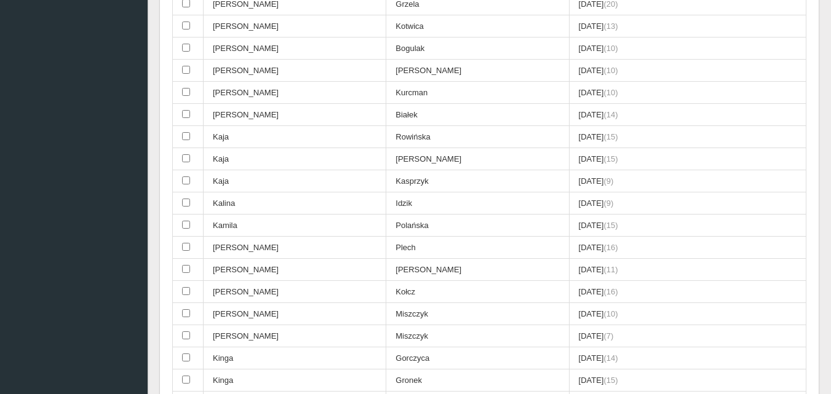
scroll to position [1384, 0]
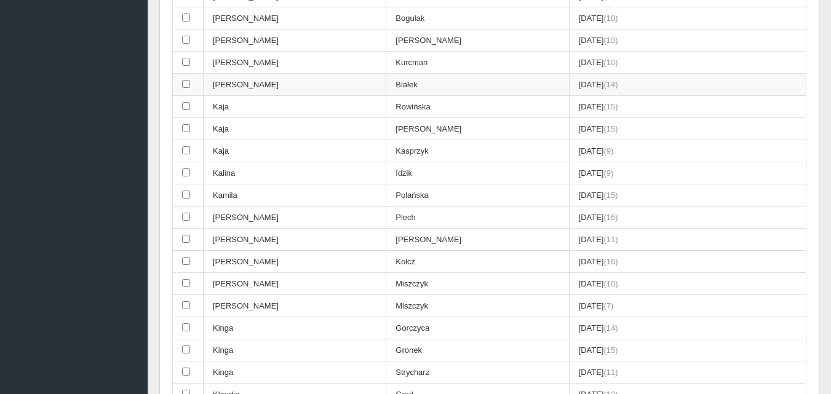
click at [189, 88] on input "checkbox" at bounding box center [186, 84] width 8 height 8
checkbox input "true"
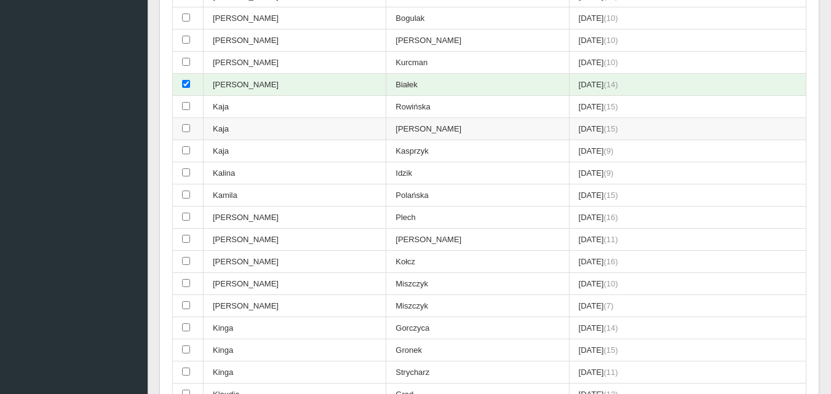
click at [186, 127] on input "checkbox" at bounding box center [186, 128] width 8 height 8
checkbox input "true"
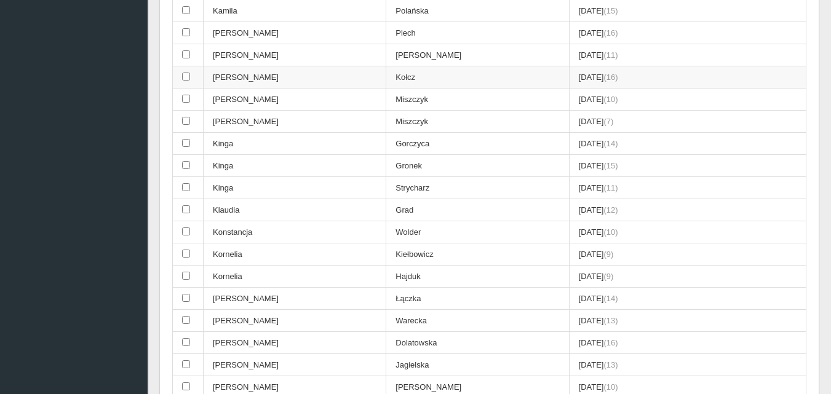
scroll to position [1631, 0]
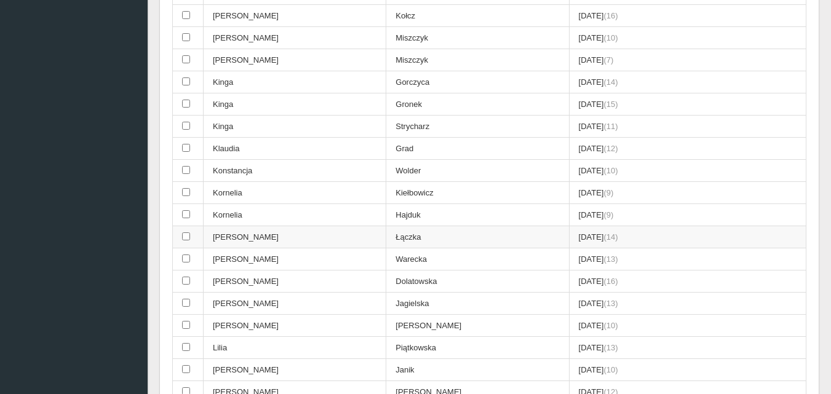
click at [190, 239] on input "checkbox" at bounding box center [186, 237] width 8 height 8
checkbox input "true"
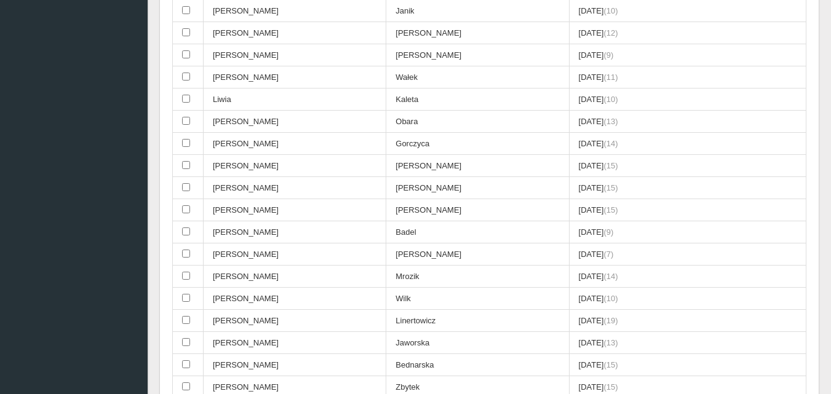
scroll to position [2000, 0]
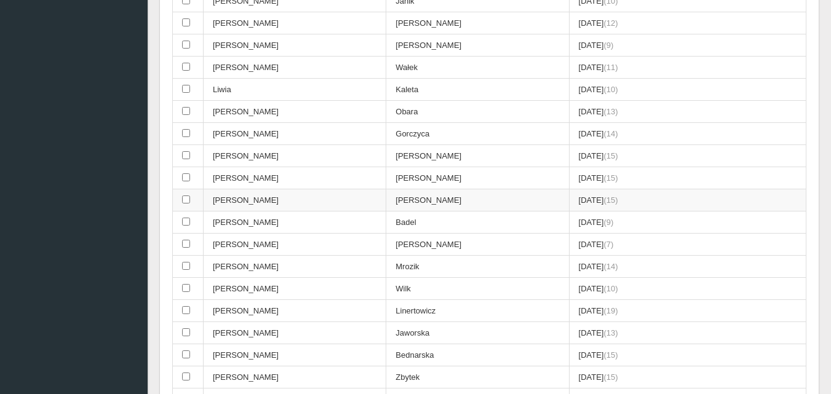
click at [186, 199] on input "checkbox" at bounding box center [186, 200] width 8 height 8
checkbox input "true"
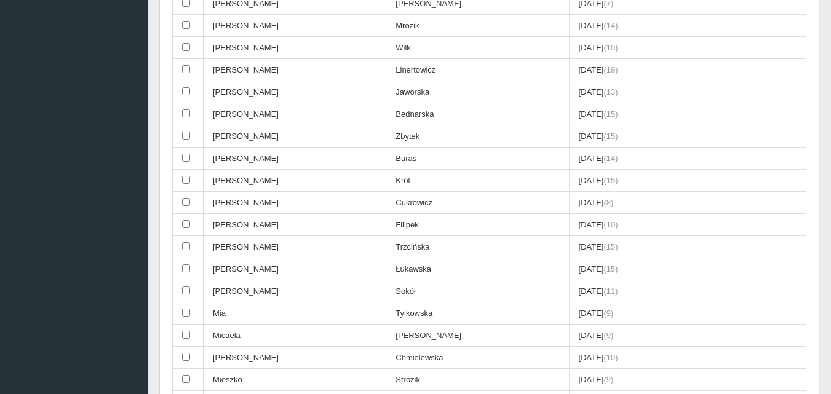
scroll to position [2246, 0]
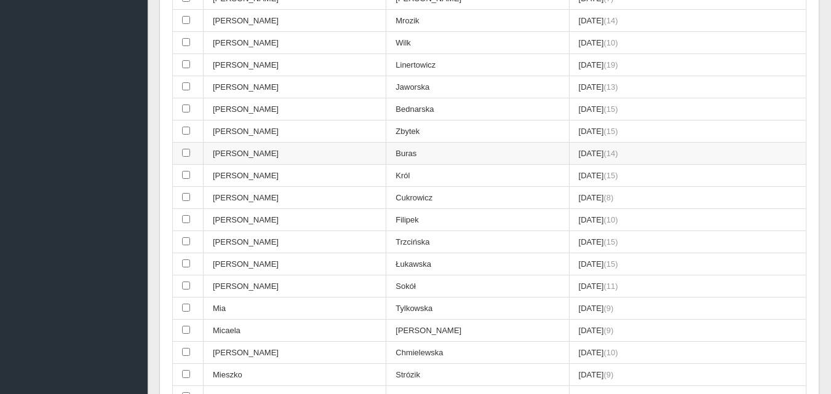
click at [188, 154] on input "checkbox" at bounding box center [186, 153] width 8 height 8
checkbox input "true"
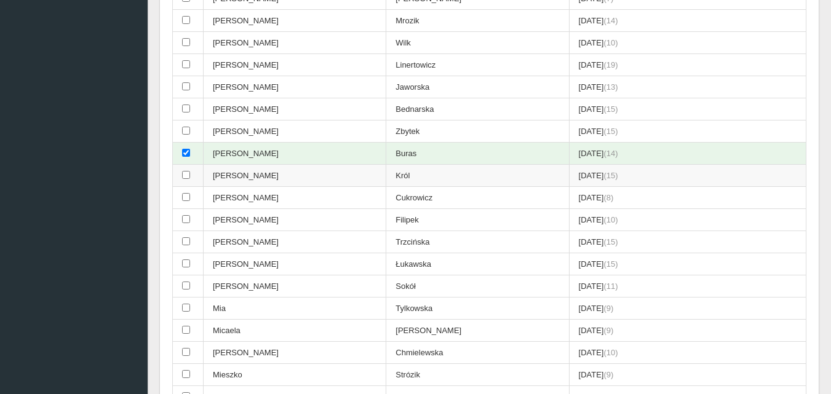
click at [183, 172] on input "checkbox" at bounding box center [186, 175] width 8 height 8
checkbox input "true"
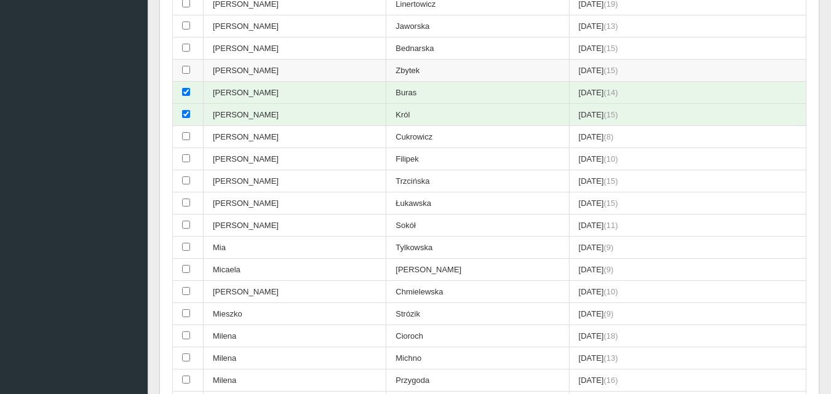
scroll to position [2307, 0]
click at [188, 201] on input "checkbox" at bounding box center [186, 202] width 8 height 8
checkbox input "true"
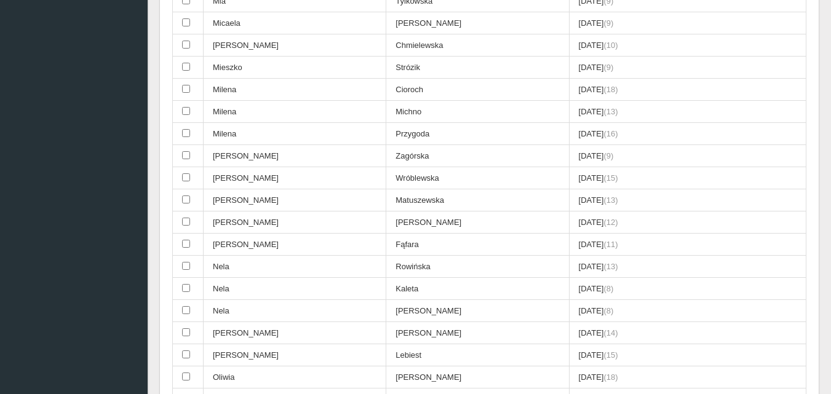
scroll to position [2615, 0]
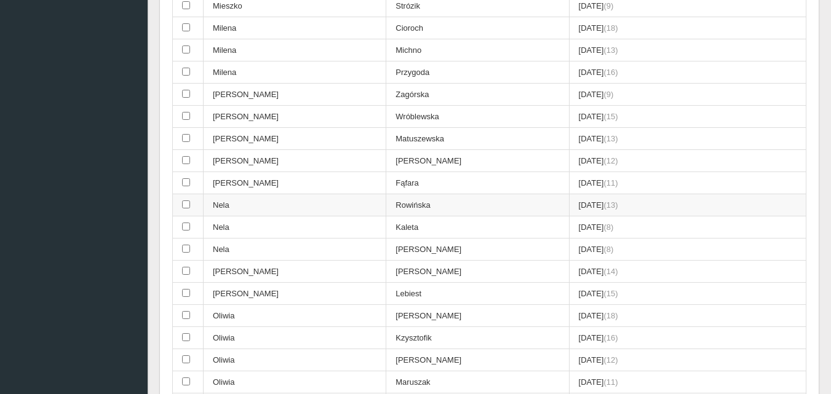
click at [186, 206] on input "checkbox" at bounding box center [186, 205] width 8 height 8
checkbox input "true"
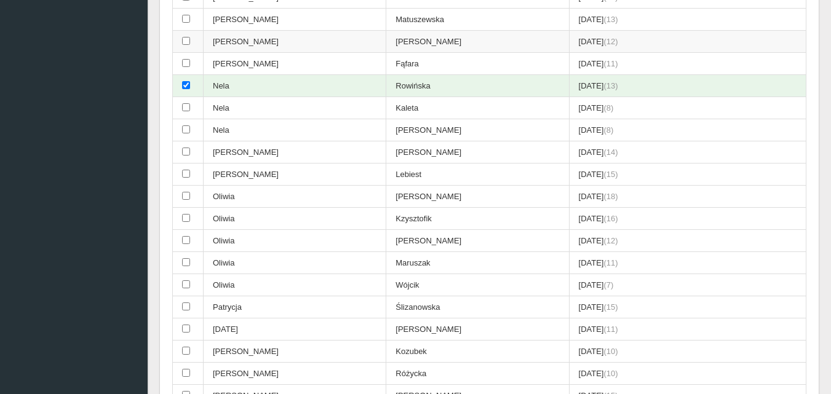
scroll to position [2738, 0]
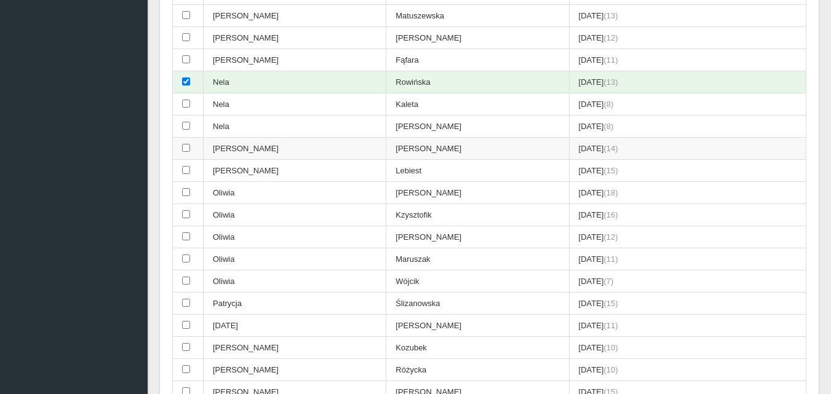
click at [186, 149] on input "checkbox" at bounding box center [186, 148] width 8 height 8
checkbox input "true"
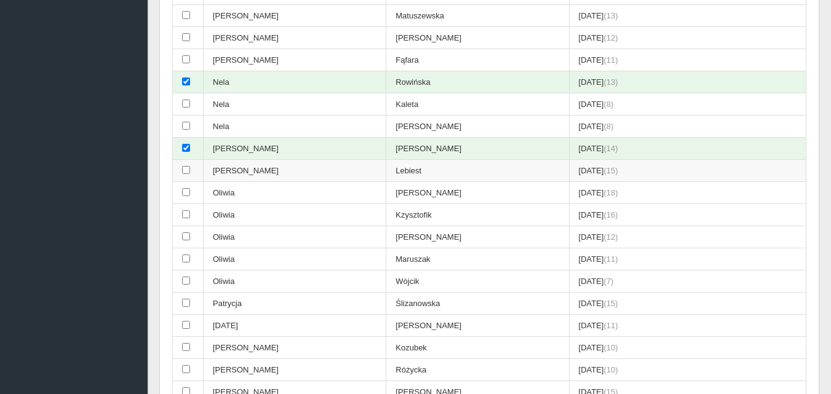
click at [184, 170] on input "checkbox" at bounding box center [186, 170] width 8 height 8
checkbox input "true"
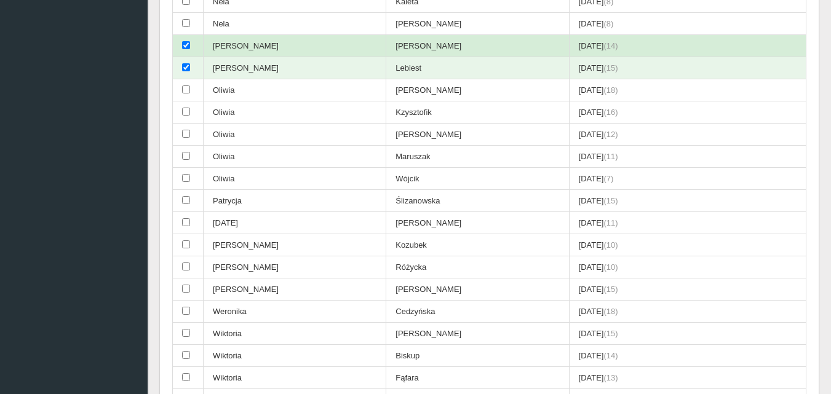
scroll to position [2861, 0]
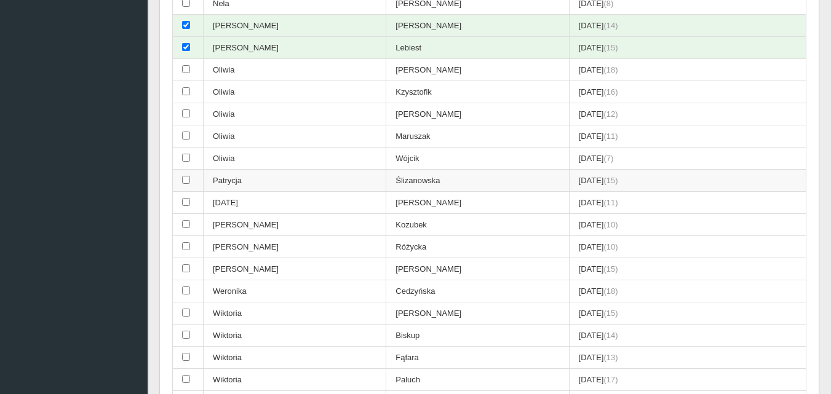
click at [188, 180] on input "checkbox" at bounding box center [186, 180] width 8 height 8
checkbox input "true"
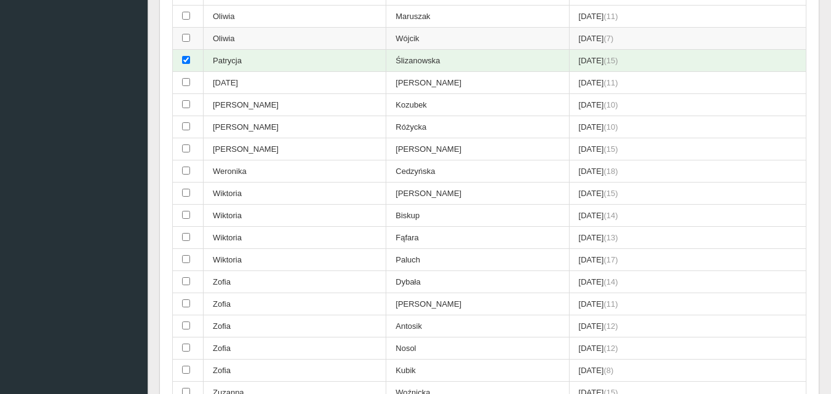
scroll to position [2984, 0]
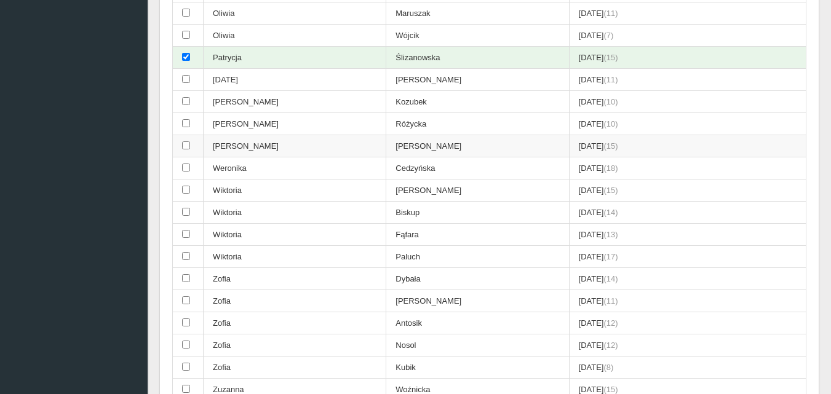
click at [186, 145] on input "checkbox" at bounding box center [186, 146] width 8 height 8
checkbox input "true"
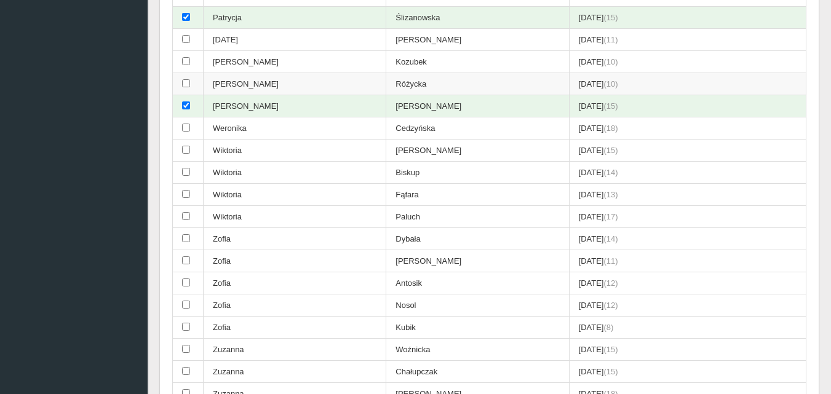
scroll to position [3046, 0]
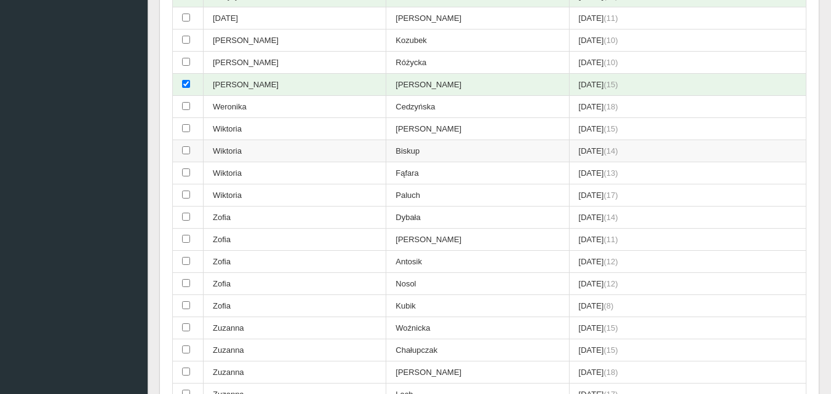
click at [187, 151] on input "checkbox" at bounding box center [186, 150] width 8 height 8
checkbox input "true"
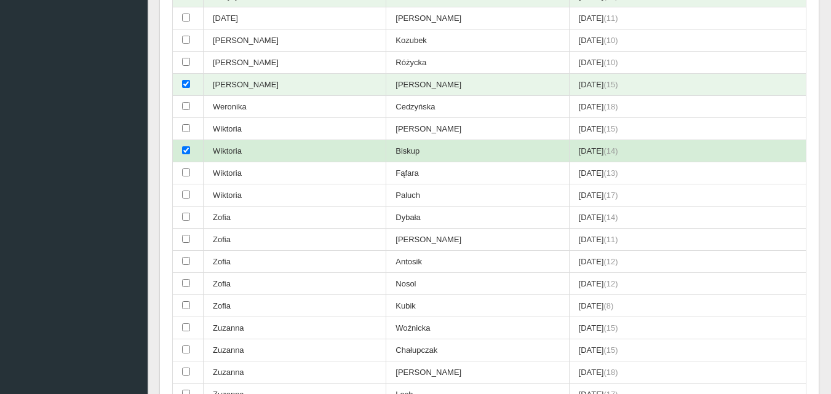
scroll to position [3107, 0]
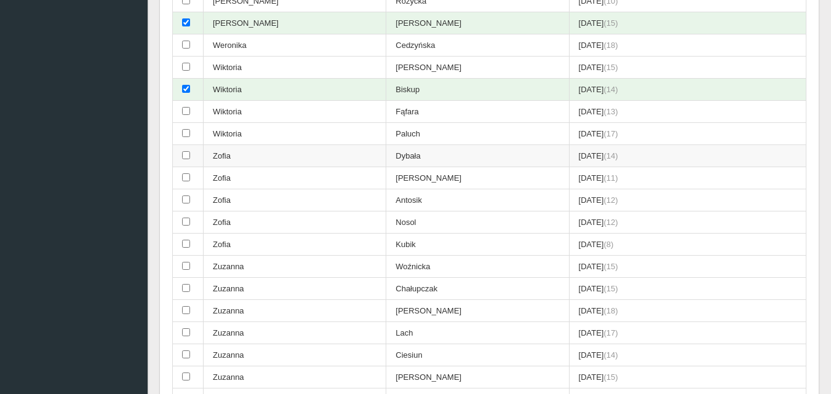
click at [185, 156] on input "checkbox" at bounding box center [186, 155] width 8 height 8
checkbox input "true"
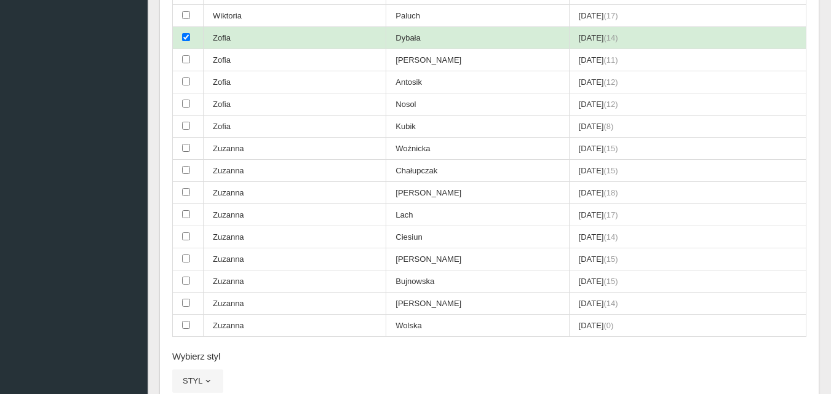
scroll to position [3230, 0]
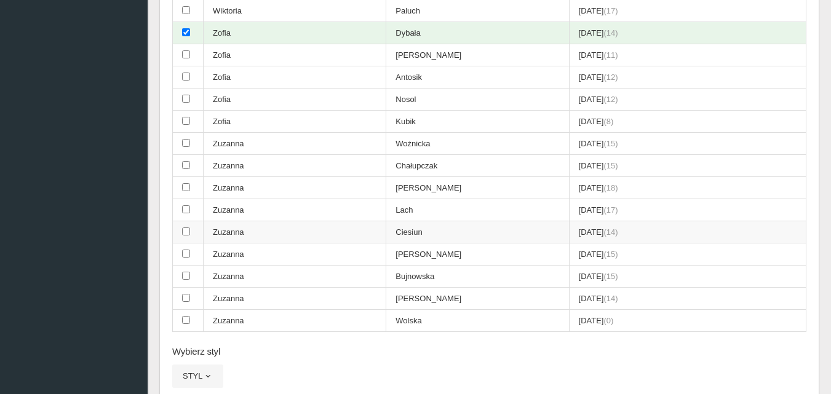
click at [185, 231] on input "checkbox" at bounding box center [186, 232] width 8 height 8
checkbox input "true"
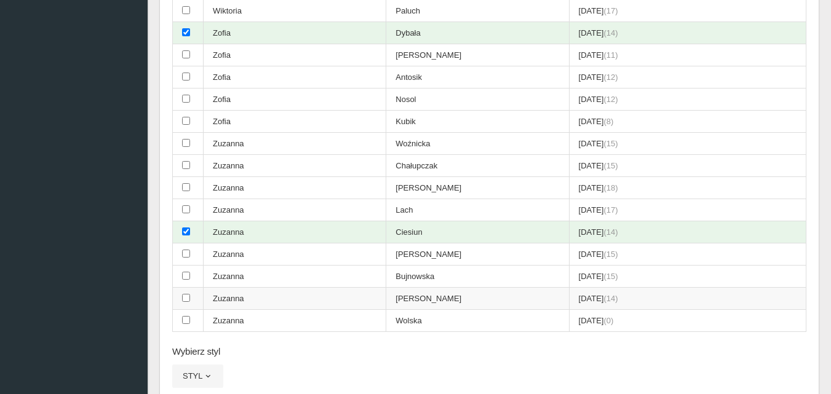
click at [184, 298] on input "checkbox" at bounding box center [186, 298] width 8 height 8
checkbox input "true"
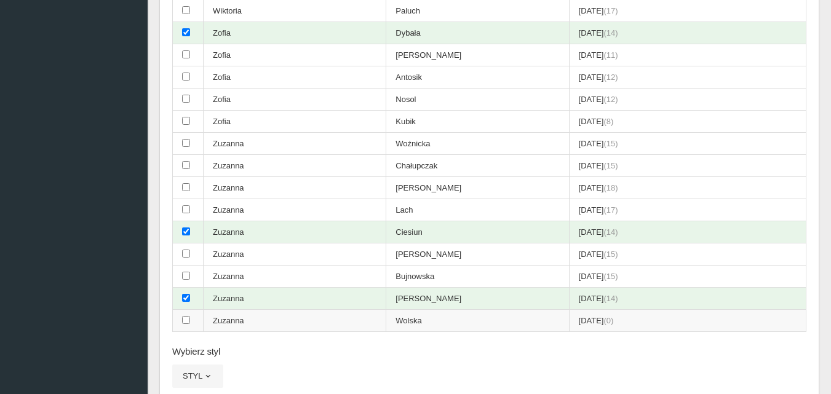
click at [188, 321] on input "checkbox" at bounding box center [186, 320] width 8 height 8
checkbox input "true"
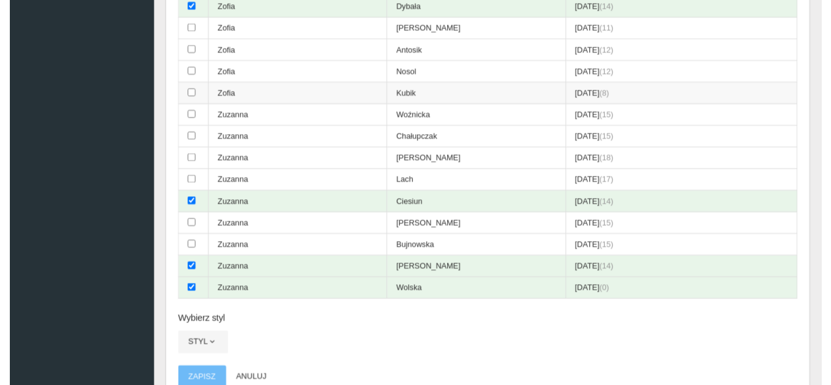
scroll to position [3441, 0]
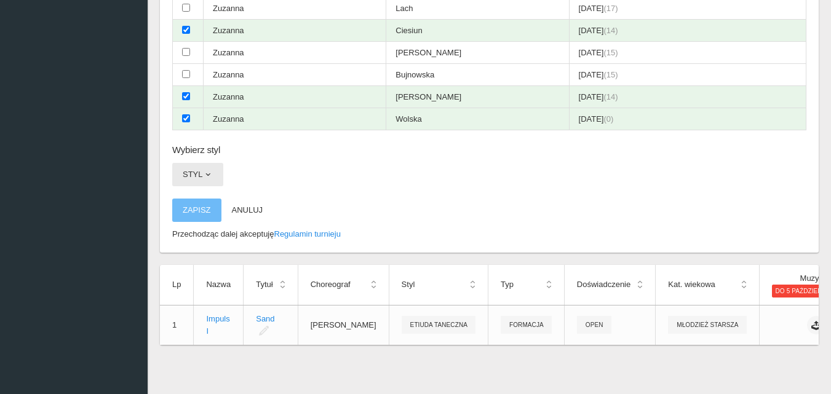
click at [209, 170] on span "button" at bounding box center [208, 175] width 10 height 10
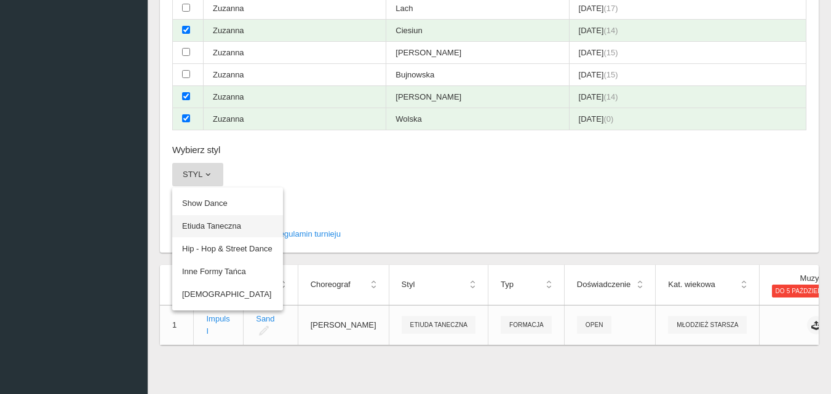
click at [218, 215] on link "Etiuda Taneczna" at bounding box center [227, 226] width 111 height 22
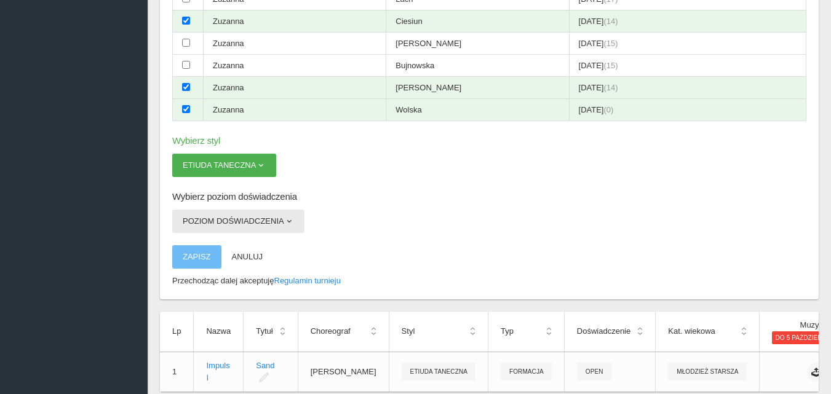
click at [292, 222] on span "button" at bounding box center [289, 222] width 10 height 10
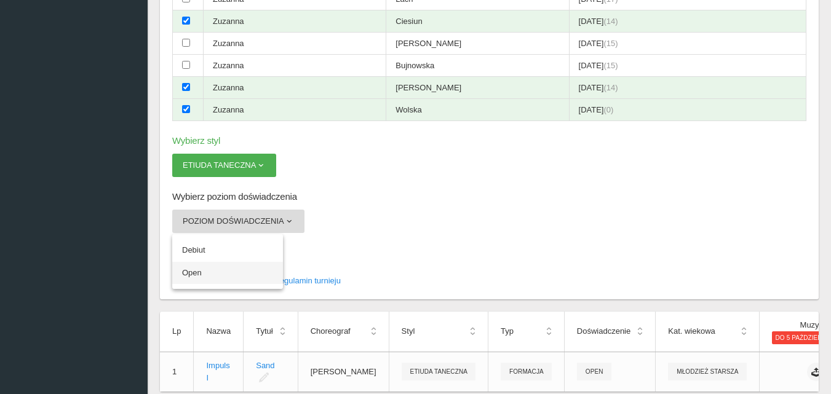
click at [204, 278] on link "Open" at bounding box center [227, 273] width 111 height 22
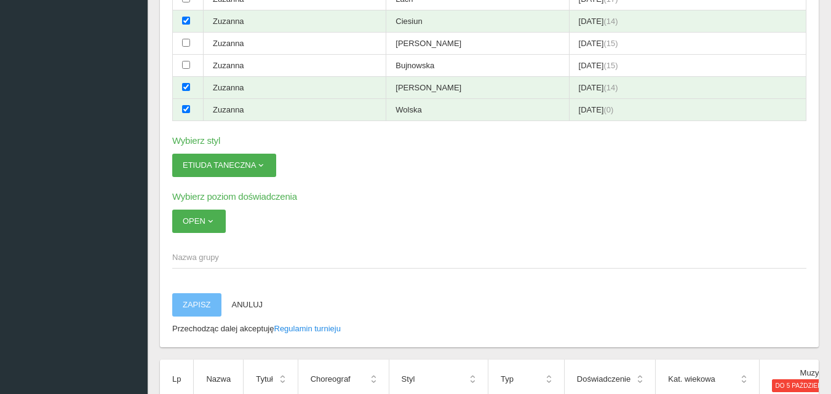
click at [191, 252] on span "Nazwa grupy" at bounding box center [483, 258] width 622 height 12
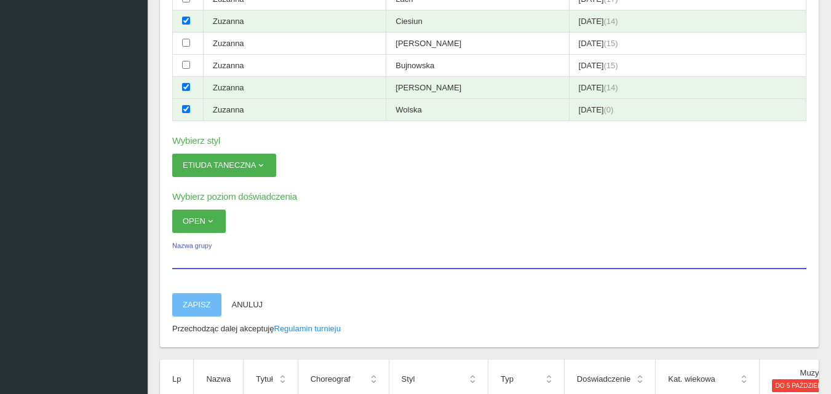
click at [191, 252] on input "Nazwa grupy" at bounding box center [489, 257] width 634 height 23
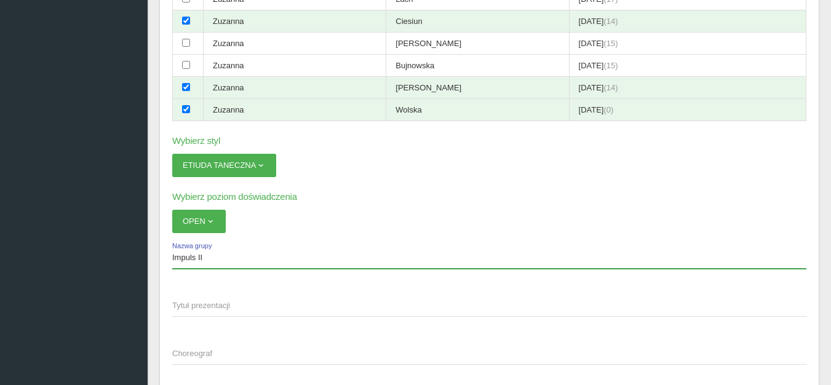
type input "Impuls II"
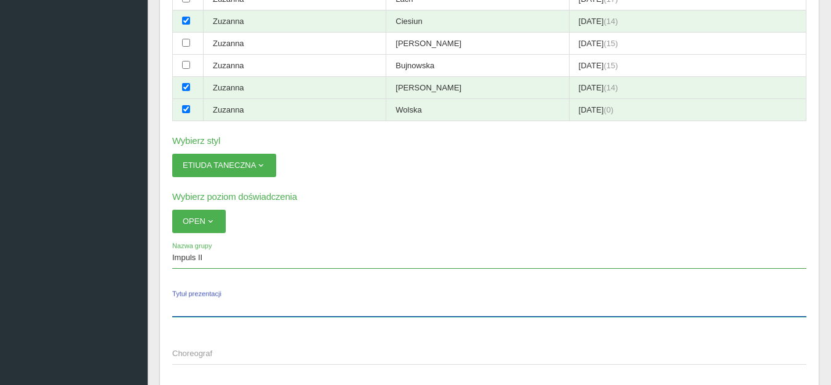
click at [190, 299] on label "Tytuł prezentacji" at bounding box center [489, 305] width 634 height 23
click at [190, 299] on input "Tytuł prezentacji" at bounding box center [489, 305] width 634 height 23
type input "Hallelujah"
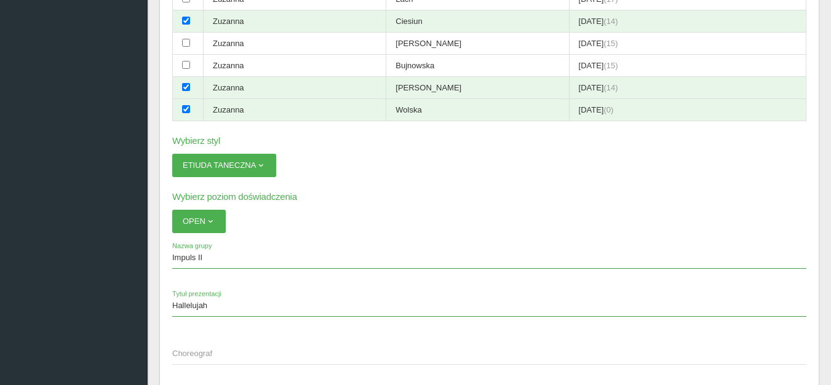
click at [176, 349] on span "Choreograf" at bounding box center [483, 354] width 622 height 12
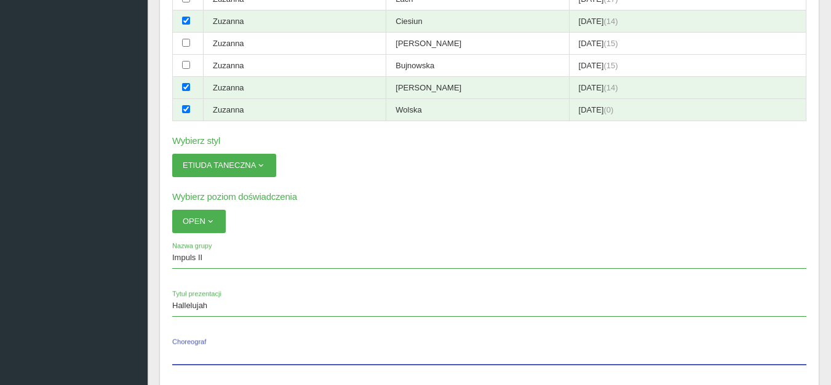
click at [176, 349] on input "Choreograf" at bounding box center [489, 352] width 634 height 23
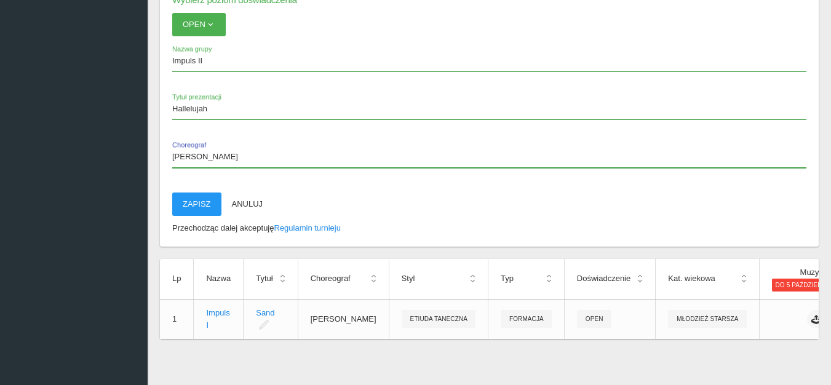
scroll to position [3651, 0]
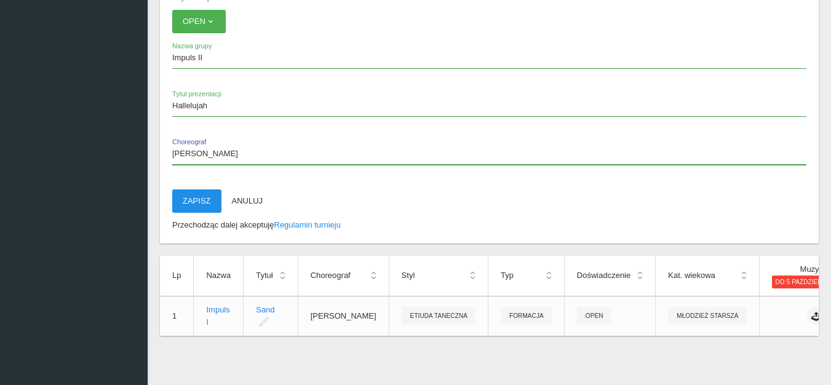
type input "[PERSON_NAME]"
click at [194, 192] on button "Zapisz" at bounding box center [196, 201] width 49 height 23
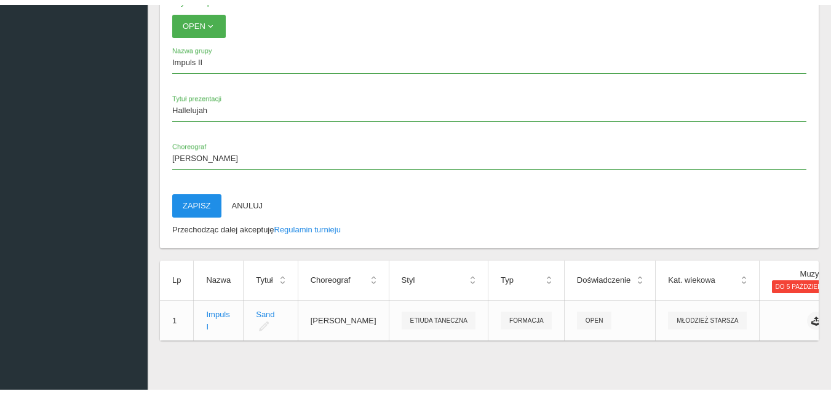
scroll to position [31, 0]
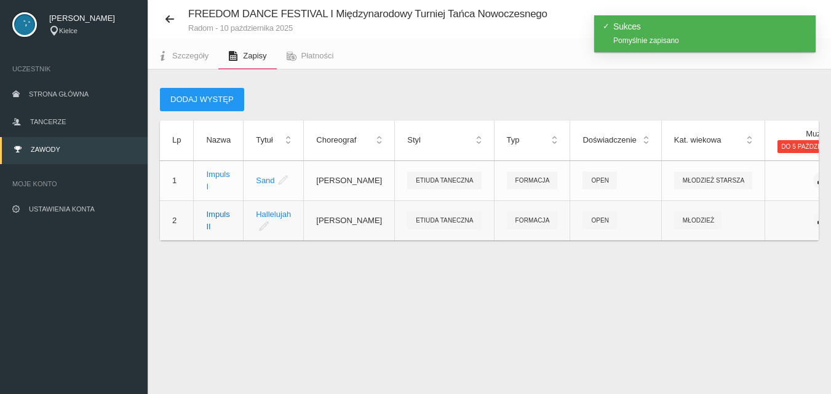
click at [220, 222] on div "Impuls II" at bounding box center [218, 221] width 25 height 25
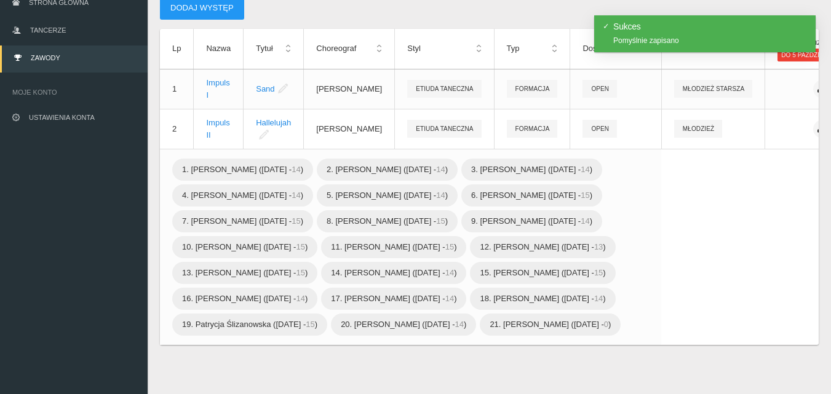
click at [753, 372] on div "Dodaj występ Lp Nazwa Tytuł Choreograf Styl Typ Doświadczenie Kat. wiekowa Muzy…" at bounding box center [490, 186] width 684 height 416
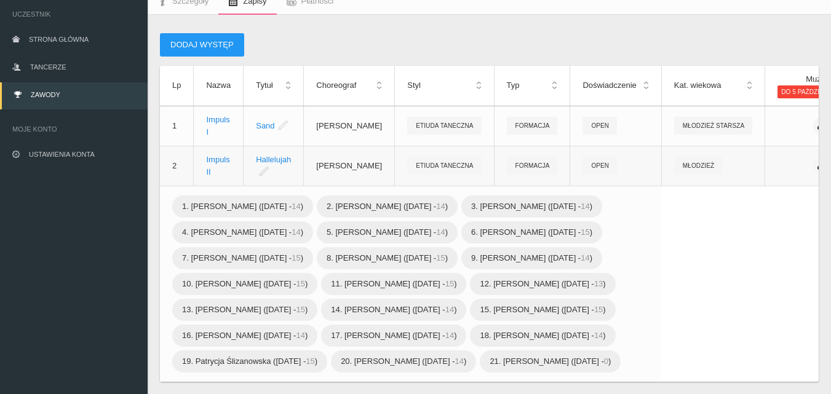
scroll to position [0, 0]
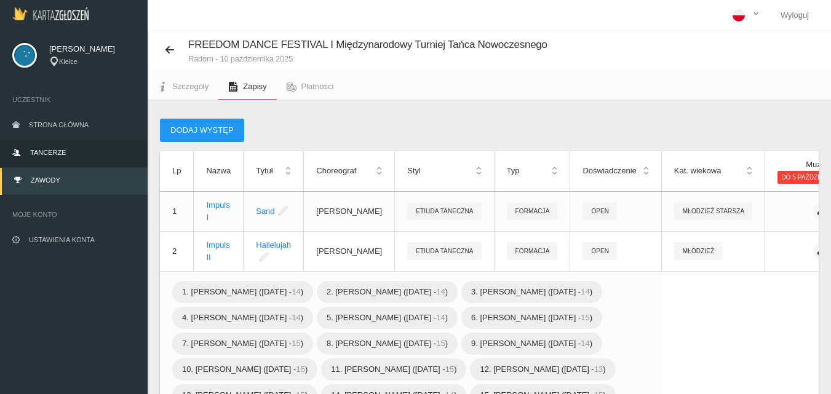
click at [39, 152] on span "Tancerze" at bounding box center [48, 152] width 36 height 7
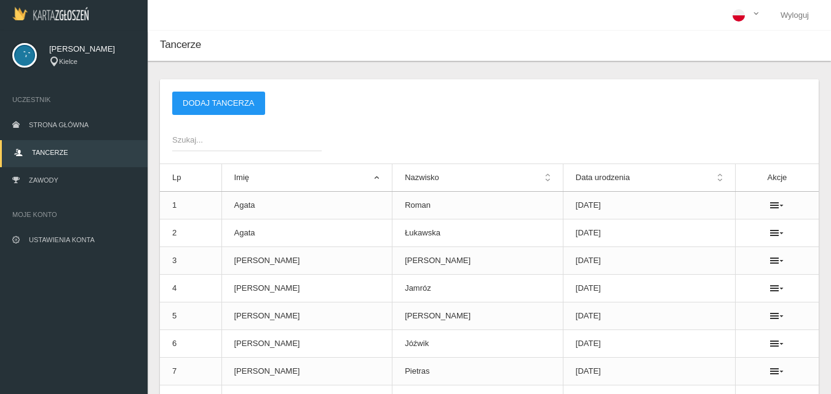
click at [210, 135] on span "Szukaj..." at bounding box center [240, 140] width 137 height 12
click at [210, 135] on input "Szukaj..." at bounding box center [247, 139] width 150 height 23
click at [217, 109] on button "Dodaj tancerza" at bounding box center [218, 103] width 93 height 23
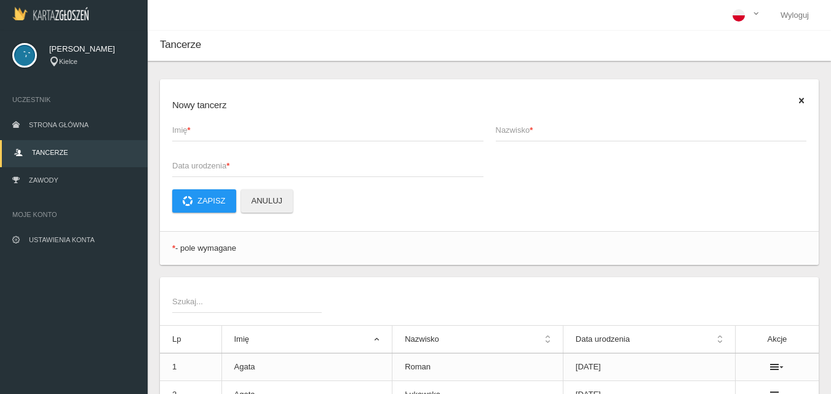
click at [212, 130] on span "Imię *" at bounding box center [321, 130] width 299 height 12
click at [212, 130] on input "Imię *" at bounding box center [327, 129] width 311 height 23
type input "Kornelia"
click at [499, 130] on span "Nazwisko *" at bounding box center [645, 130] width 299 height 12
click at [499, 130] on input "Nazwisko *" at bounding box center [651, 129] width 311 height 23
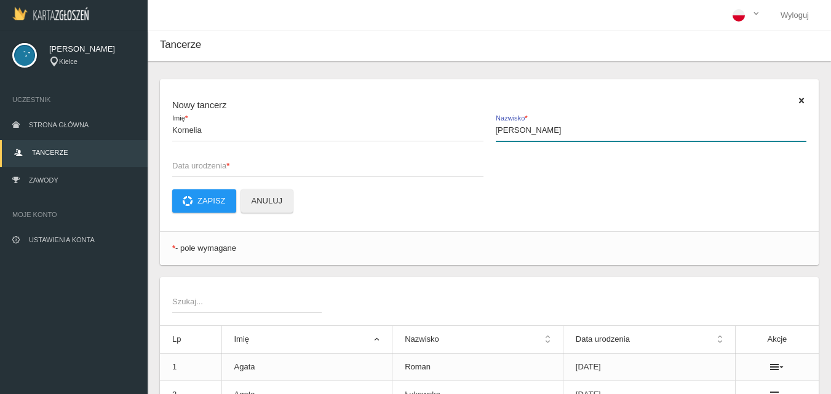
type input "[PERSON_NAME]"
click at [178, 164] on span "Data urodzenia *" at bounding box center [321, 166] width 299 height 12
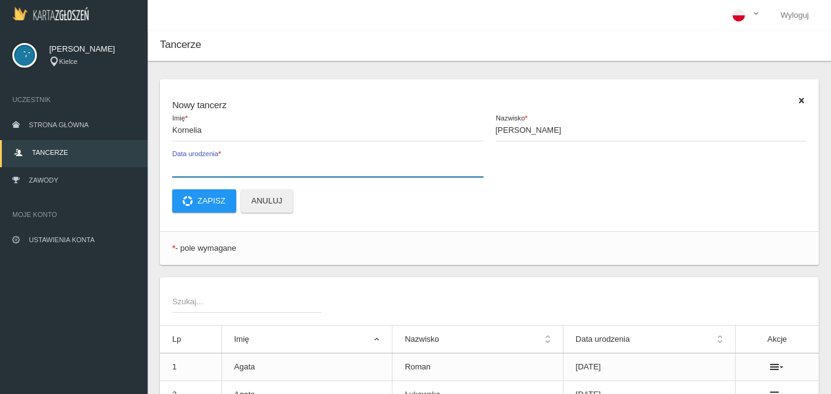
click at [178, 164] on input "Data urodzenia *" at bounding box center [327, 165] width 311 height 23
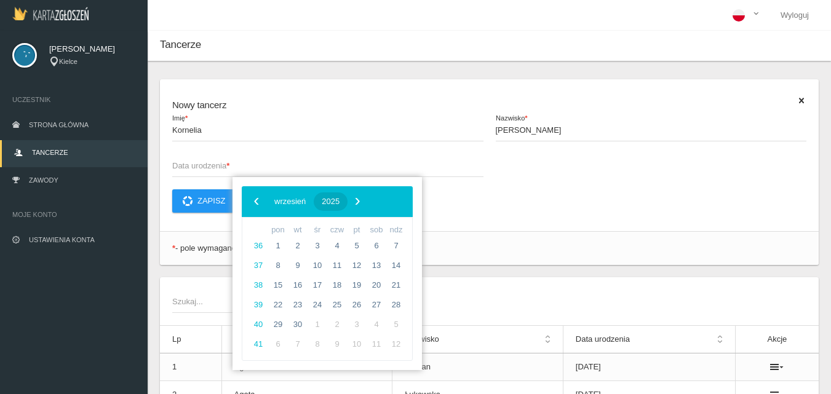
click at [340, 204] on span "2025" at bounding box center [331, 201] width 18 height 9
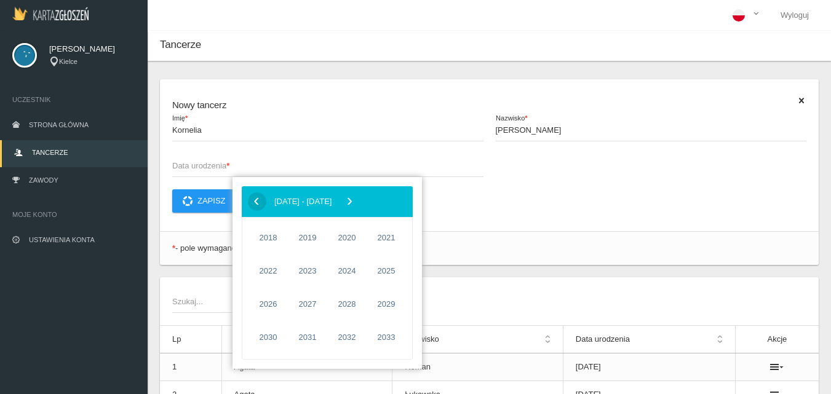
click at [260, 203] on span "‹" at bounding box center [256, 201] width 18 height 18
click at [270, 337] on span "2014" at bounding box center [268, 338] width 28 height 28
click at [336, 272] on span "maj" at bounding box center [333, 272] width 46 height 20
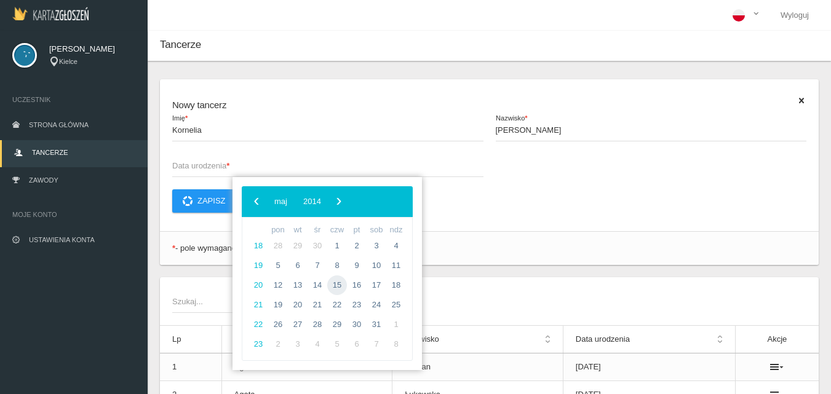
click at [338, 285] on span "15" at bounding box center [337, 286] width 20 height 20
type input "[DATE]"
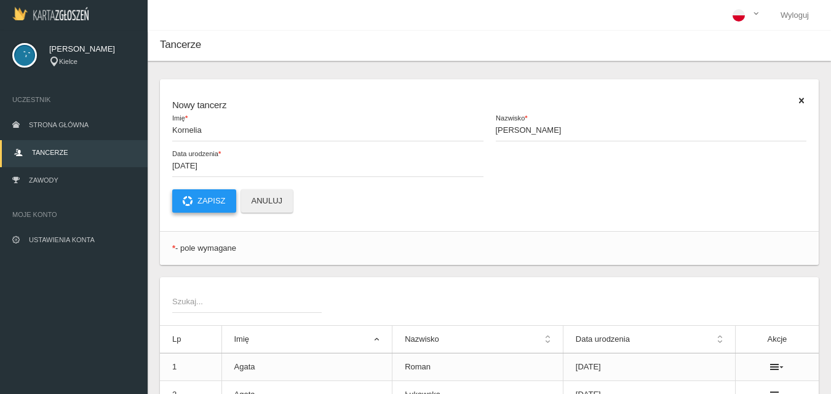
click at [198, 202] on button "Zapisz" at bounding box center [204, 201] width 64 height 23
click at [204, 128] on span "Imię *" at bounding box center [321, 130] width 299 height 12
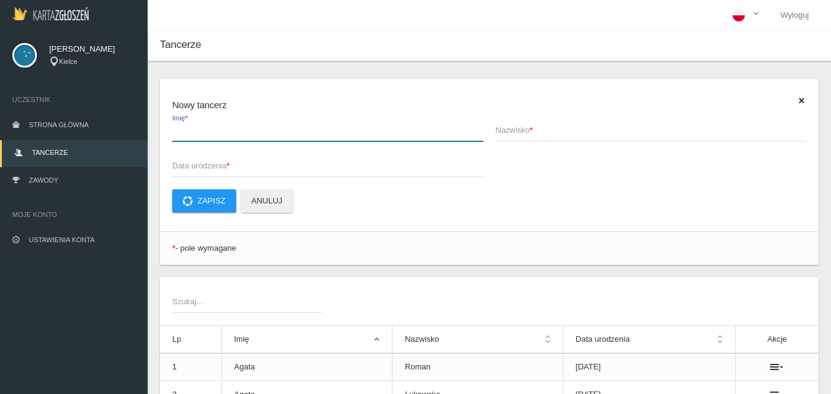
click at [204, 128] on input "Imię *" at bounding box center [327, 129] width 311 height 23
type input "[PERSON_NAME]"
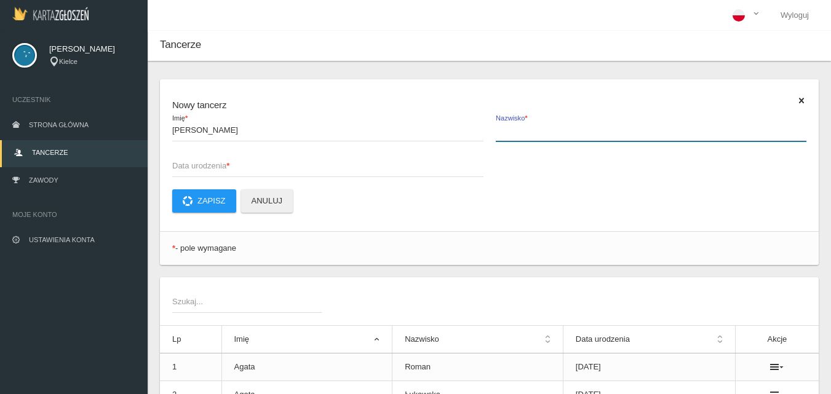
click at [520, 138] on input "Nazwisko *" at bounding box center [651, 129] width 311 height 23
type input "Zaręba"
click at [182, 161] on span "Data urodzenia *" at bounding box center [321, 166] width 299 height 12
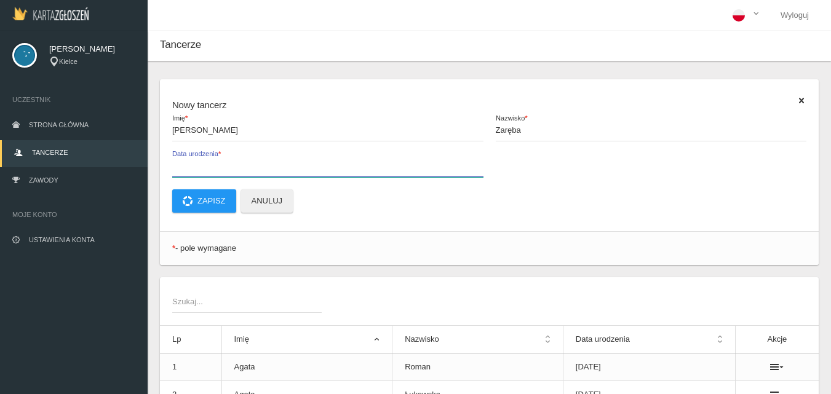
click at [182, 161] on input "Data urodzenia *" at bounding box center [327, 165] width 311 height 23
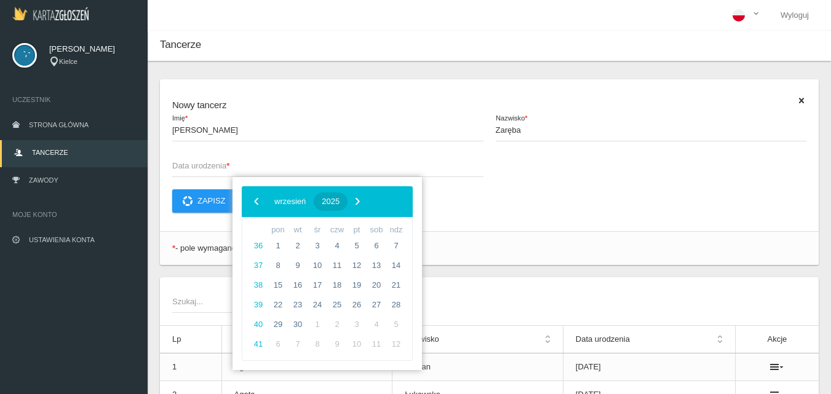
click at [340, 198] on span "2025" at bounding box center [331, 201] width 18 height 9
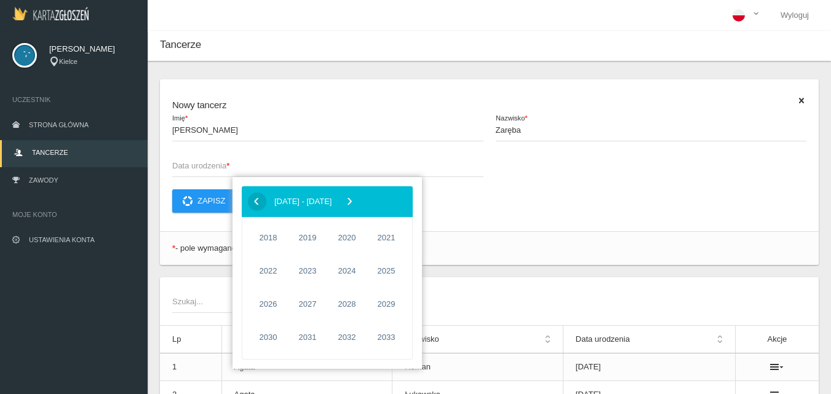
click at [254, 204] on span "‹" at bounding box center [256, 201] width 18 height 18
click at [268, 340] on span "2014" at bounding box center [268, 338] width 28 height 28
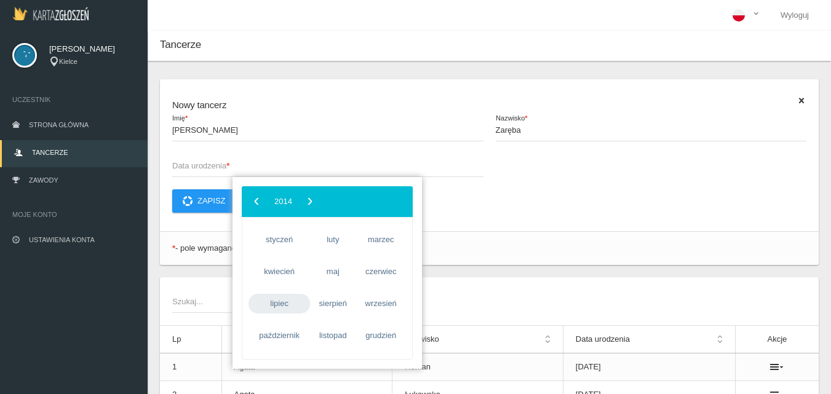
click at [283, 307] on span "lipiec" at bounding box center [280, 304] width 62 height 20
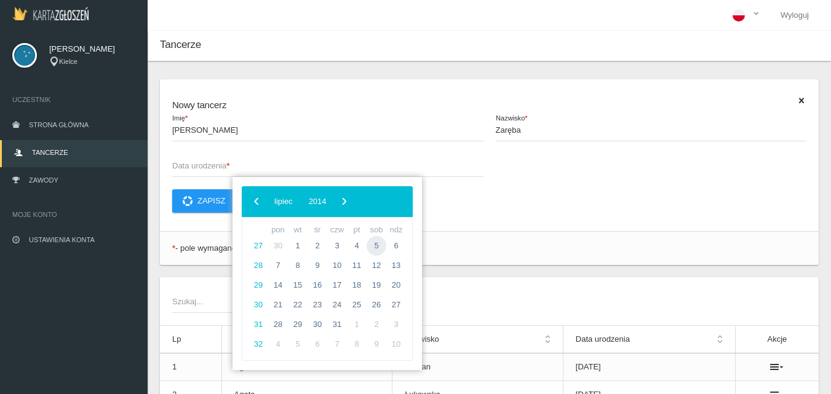
click at [377, 247] on span "5" at bounding box center [377, 246] width 20 height 20
type input "[DATE]"
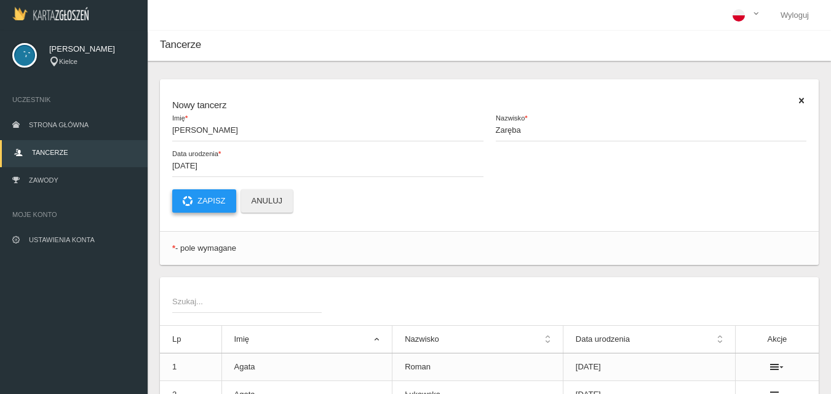
click at [215, 204] on button "Zapisz" at bounding box center [204, 201] width 64 height 23
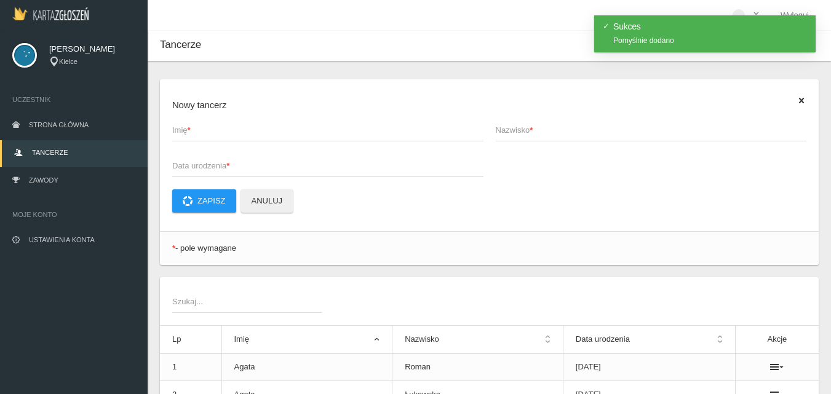
click at [202, 134] on span "Imię *" at bounding box center [321, 130] width 299 height 12
click at [202, 134] on input "Imię *" at bounding box center [327, 129] width 311 height 23
type input "[PERSON_NAME]"
click at [518, 122] on label "Nazwisko *" at bounding box center [651, 129] width 311 height 23
click at [518, 122] on input "Nazwisko *" at bounding box center [651, 129] width 311 height 23
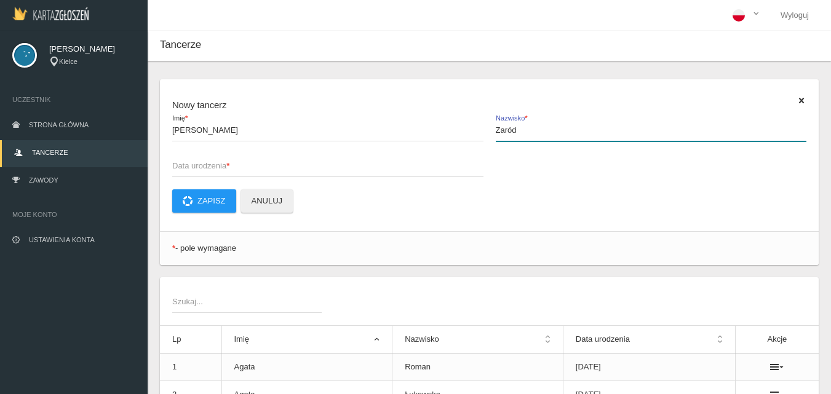
type input "Zaród"
click at [185, 165] on span "Data urodzenia *" at bounding box center [321, 166] width 299 height 12
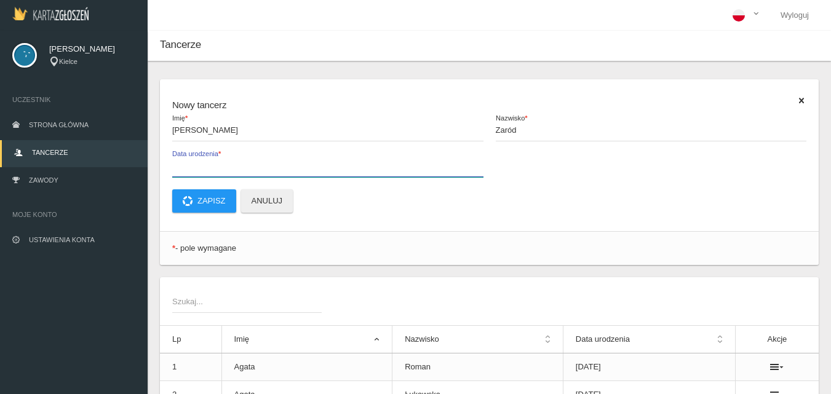
click at [185, 165] on input "Data urodzenia *" at bounding box center [327, 165] width 311 height 23
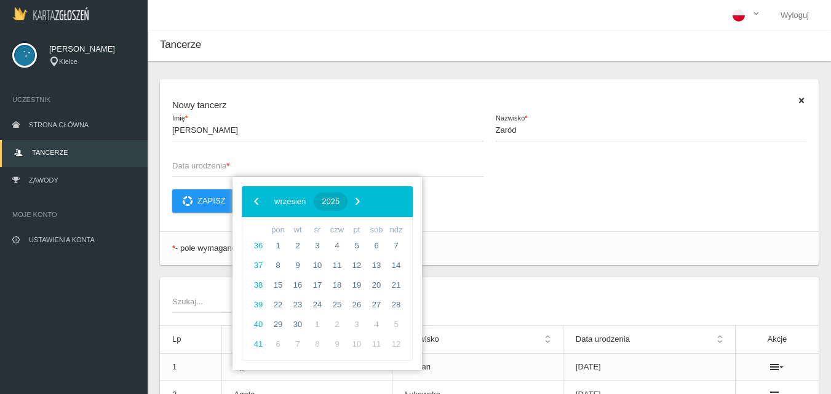
click at [340, 201] on span "2025" at bounding box center [331, 201] width 18 height 9
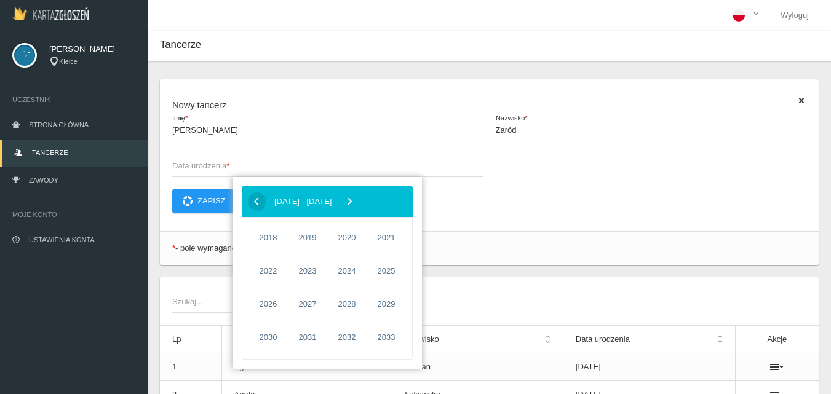
click at [263, 202] on span "‹" at bounding box center [256, 201] width 18 height 18
click at [273, 341] on span "2014" at bounding box center [268, 338] width 28 height 28
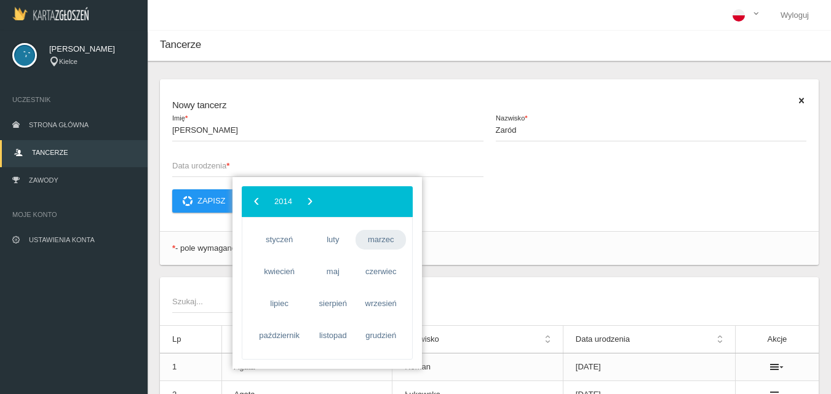
click at [381, 244] on span "marzec" at bounding box center [381, 240] width 50 height 20
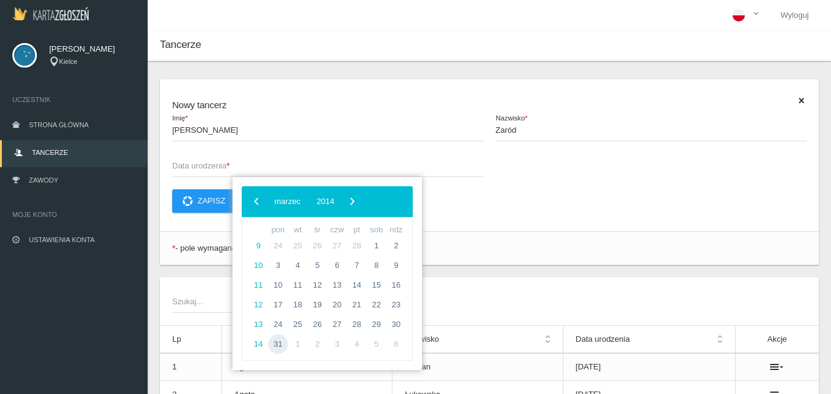
click at [278, 346] on span "31" at bounding box center [278, 345] width 20 height 20
type input "[DATE]"
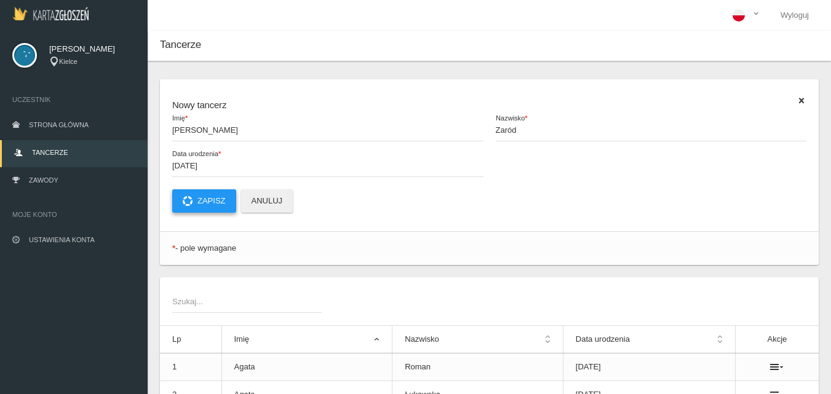
click at [208, 193] on button "Zapisz" at bounding box center [204, 201] width 64 height 23
click at [31, 180] on span "Zawody" at bounding box center [44, 180] width 30 height 7
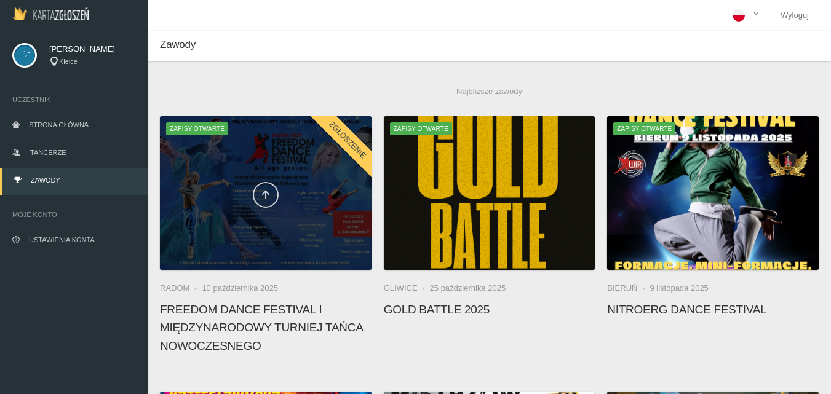
click at [273, 197] on link at bounding box center [266, 195] width 26 height 26
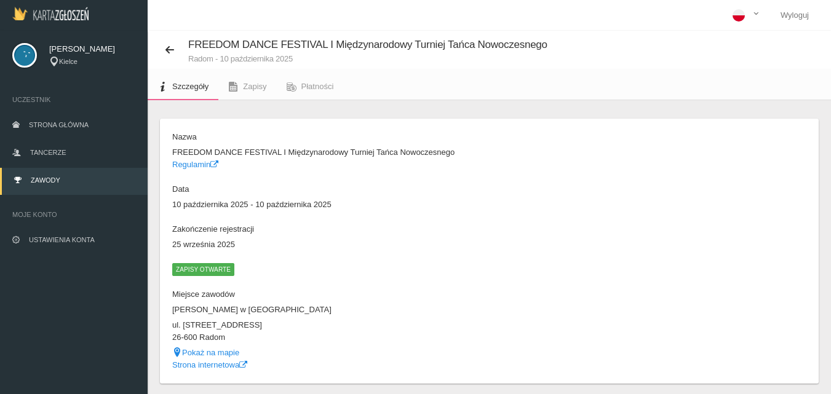
click at [189, 270] on span "Zapisy otwarte" at bounding box center [203, 269] width 62 height 12
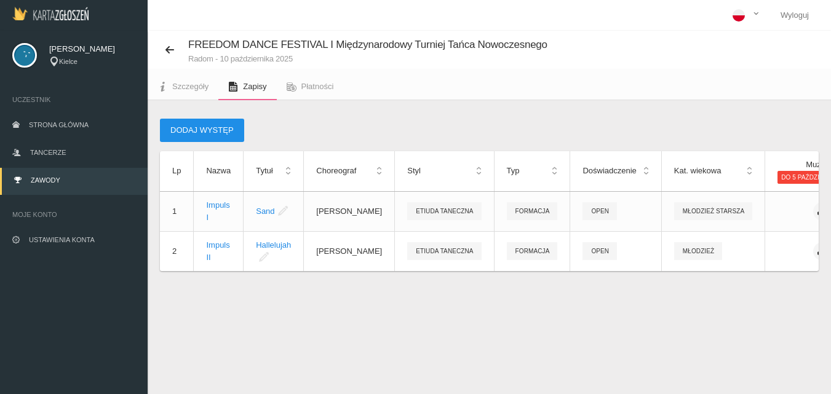
click at [196, 132] on button "Dodaj występ" at bounding box center [202, 130] width 84 height 23
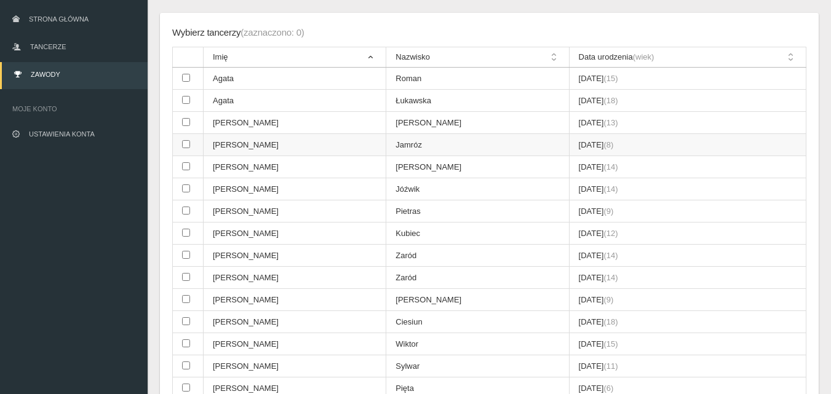
scroll to position [123, 0]
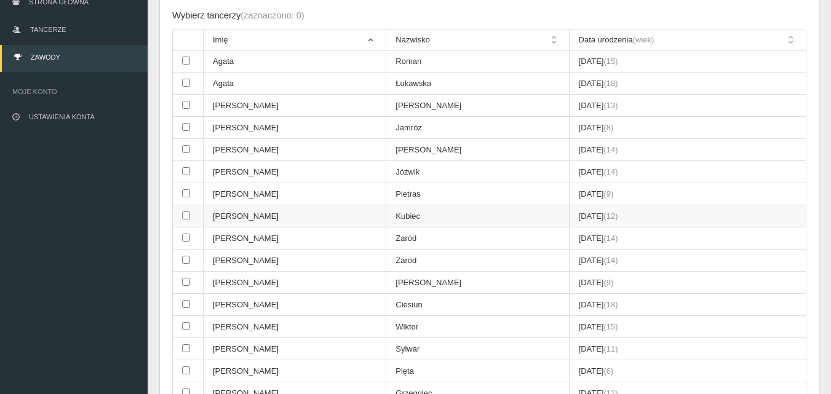
click at [186, 216] on input "checkbox" at bounding box center [186, 216] width 8 height 8
checkbox input "true"
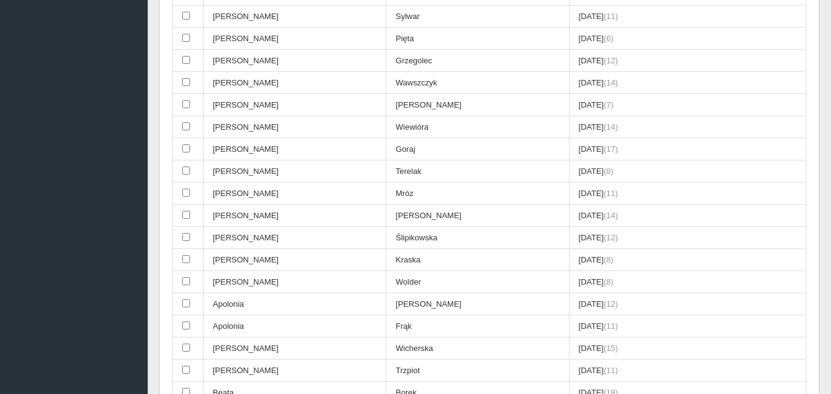
scroll to position [492, 0]
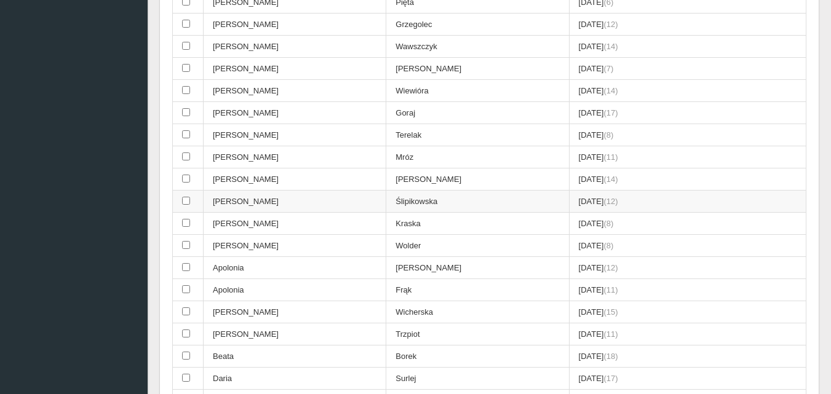
click at [185, 201] on input "checkbox" at bounding box center [186, 201] width 8 height 8
checkbox input "true"
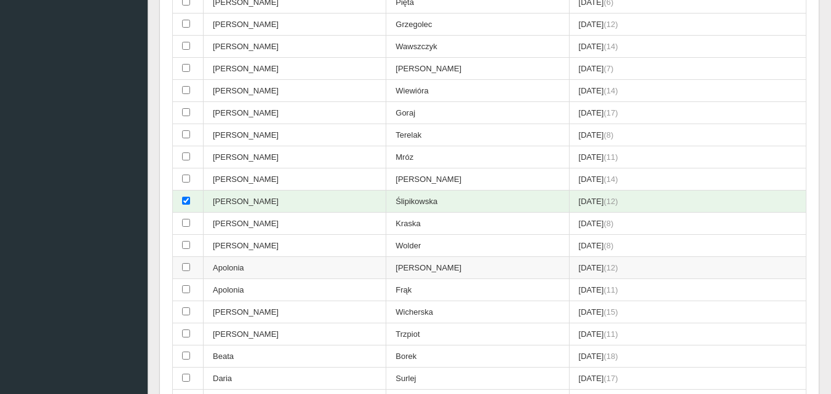
click at [186, 266] on input "checkbox" at bounding box center [186, 267] width 8 height 8
checkbox input "true"
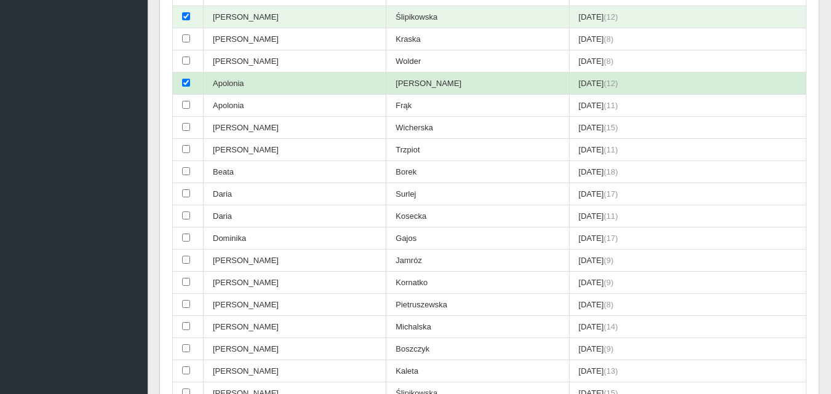
scroll to position [738, 0]
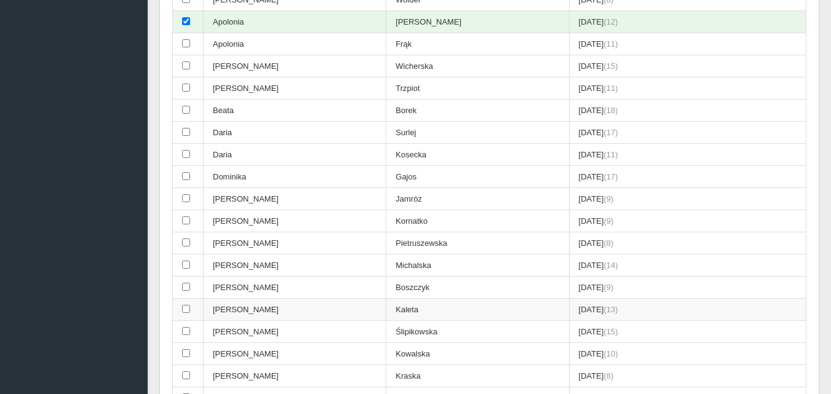
click at [186, 308] on input "checkbox" at bounding box center [186, 309] width 8 height 8
checkbox input "true"
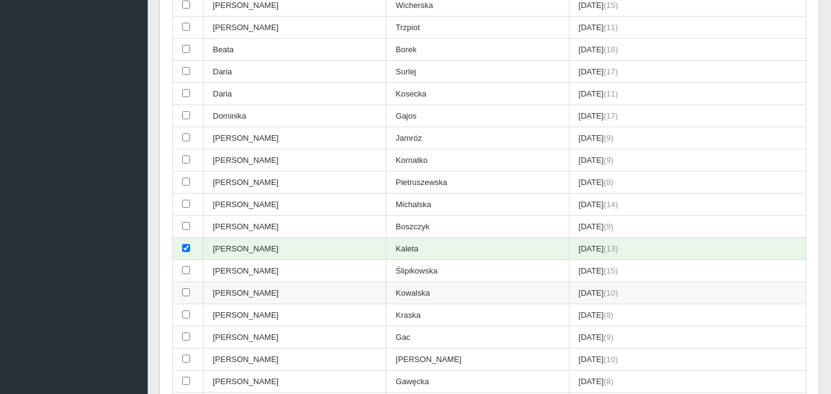
scroll to position [800, 0]
click at [184, 271] on input "checkbox" at bounding box center [186, 270] width 8 height 8
checkbox input "true"
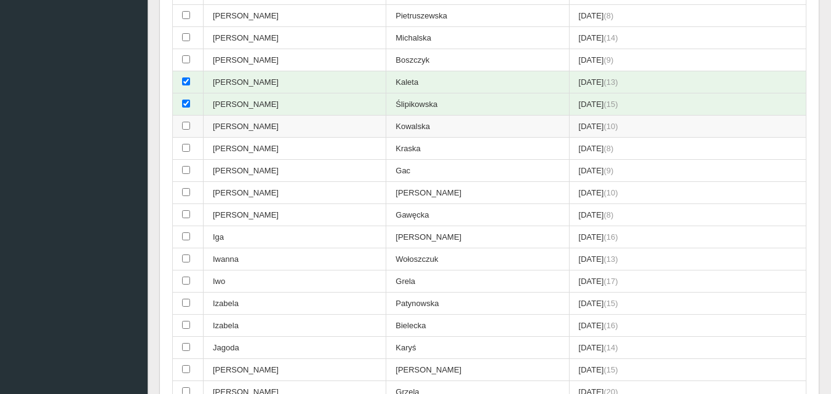
scroll to position [984, 0]
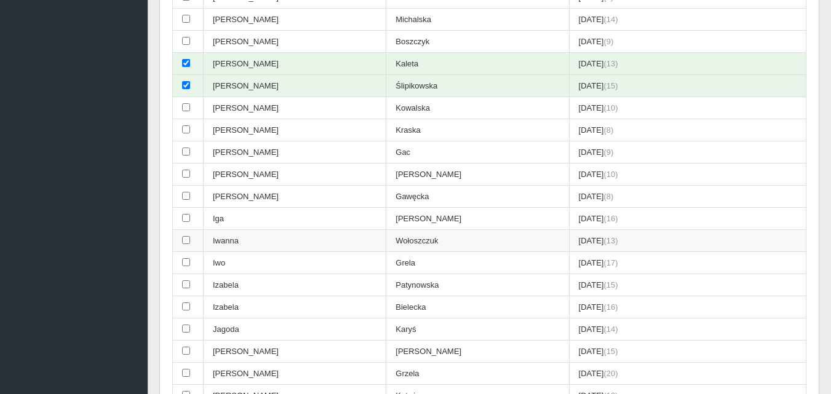
click at [187, 240] on input "checkbox" at bounding box center [186, 240] width 8 height 8
checkbox input "true"
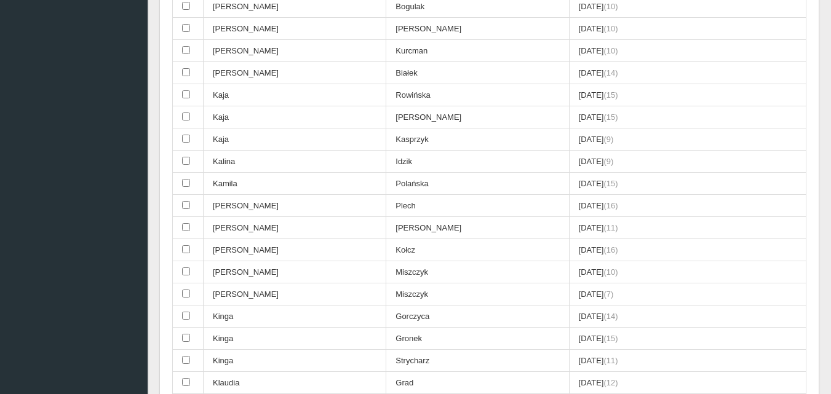
scroll to position [1415, 0]
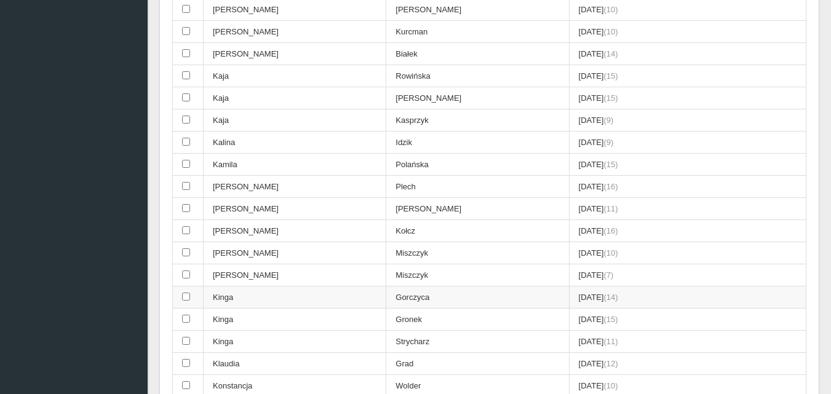
click at [186, 294] on input "checkbox" at bounding box center [186, 297] width 8 height 8
checkbox input "true"
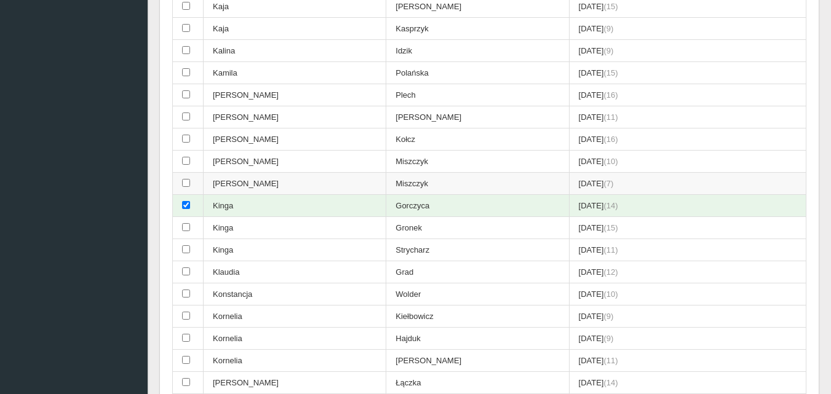
scroll to position [1538, 0]
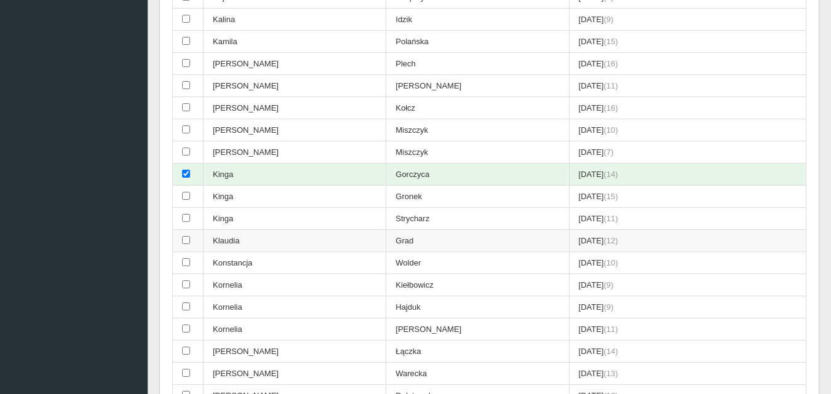
click at [183, 240] on input "checkbox" at bounding box center [186, 240] width 8 height 8
checkbox input "true"
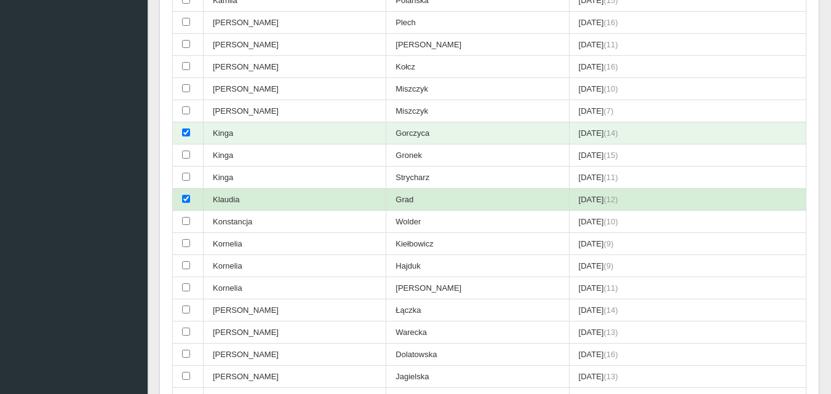
scroll to position [1600, 0]
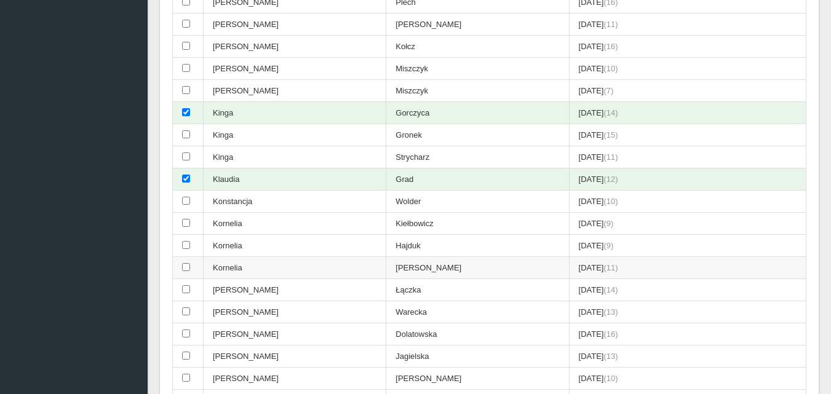
click at [188, 266] on input "checkbox" at bounding box center [186, 267] width 8 height 8
checkbox input "true"
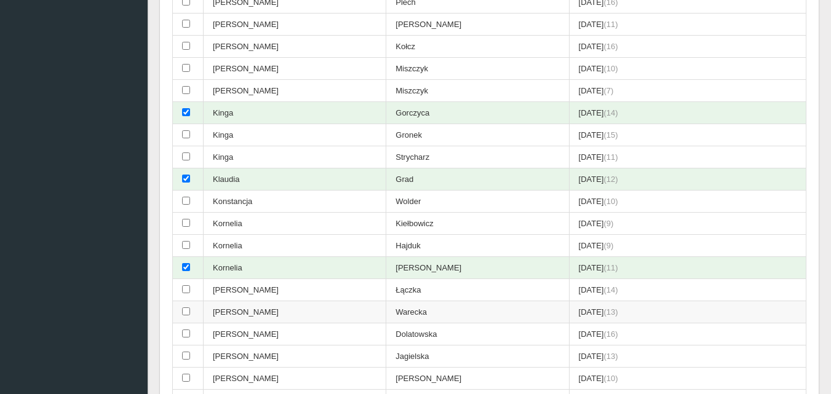
click at [186, 313] on input "checkbox" at bounding box center [186, 312] width 8 height 8
checkbox input "true"
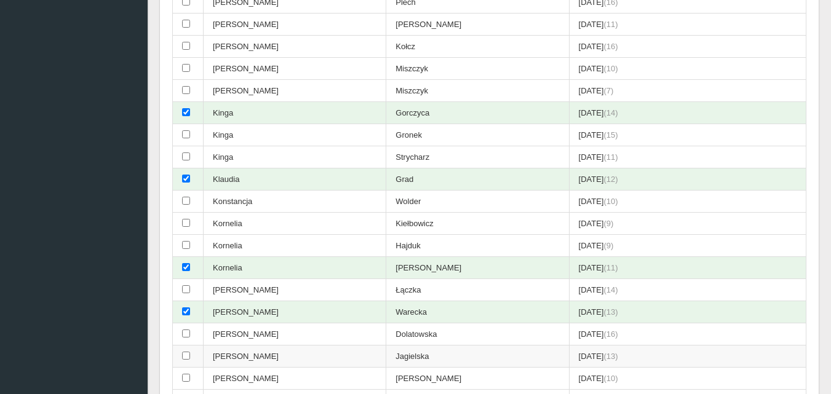
click at [184, 354] on input "checkbox" at bounding box center [186, 356] width 8 height 8
checkbox input "true"
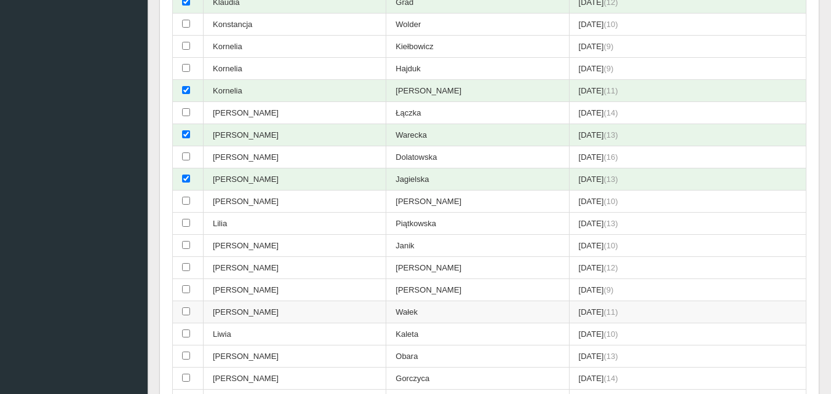
scroll to position [1784, 0]
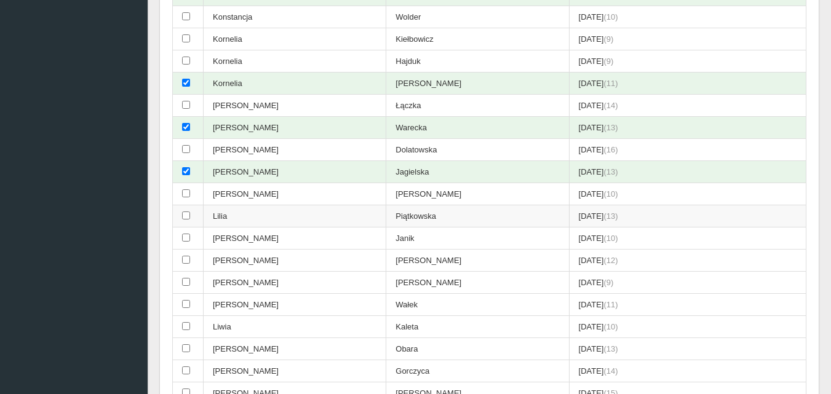
click at [188, 216] on input "checkbox" at bounding box center [186, 216] width 8 height 8
checkbox input "true"
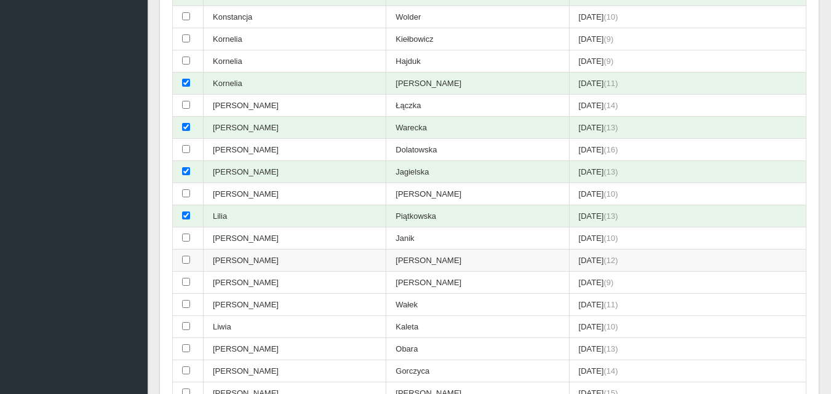
click at [185, 261] on input "checkbox" at bounding box center [186, 260] width 8 height 8
checkbox input "true"
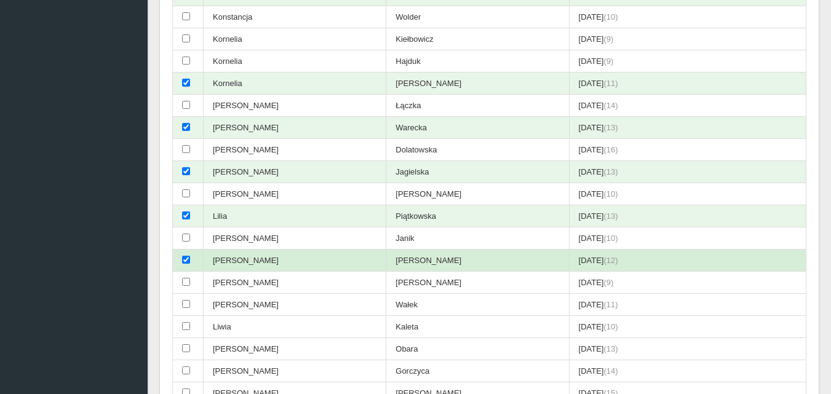
scroll to position [1846, 0]
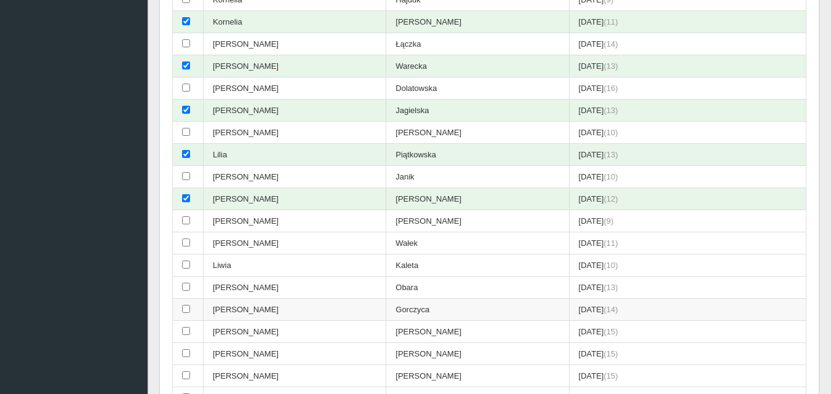
click at [185, 310] on input "checkbox" at bounding box center [186, 309] width 8 height 8
checkbox input "true"
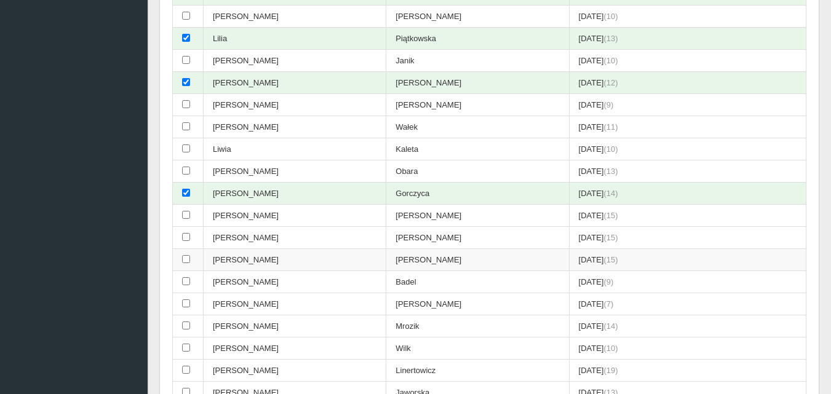
scroll to position [1969, 0]
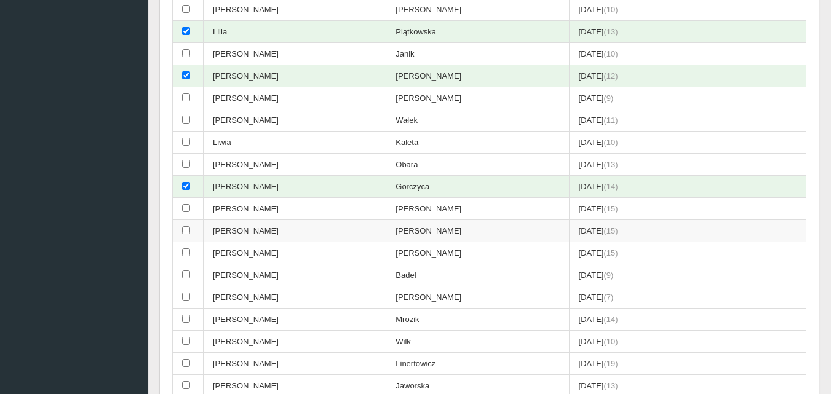
click at [185, 231] on input "checkbox" at bounding box center [186, 230] width 8 height 8
checkbox input "true"
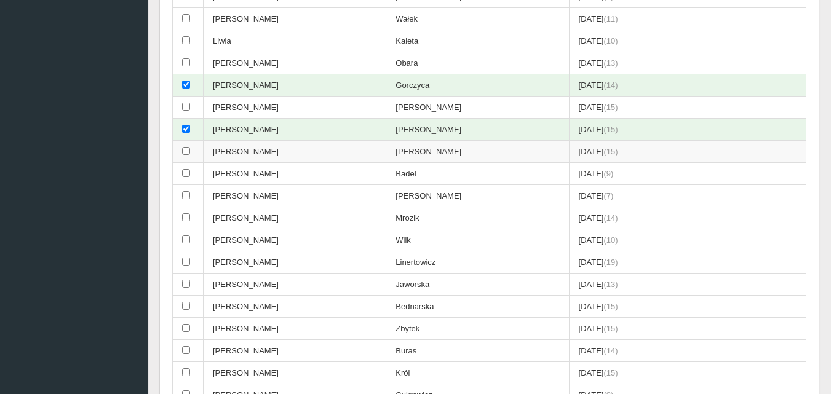
scroll to position [2092, 0]
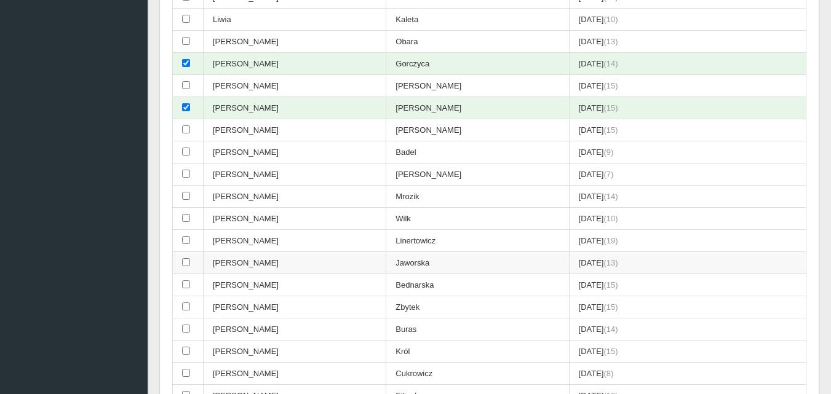
click at [186, 263] on input "checkbox" at bounding box center [186, 262] width 8 height 8
checkbox input "true"
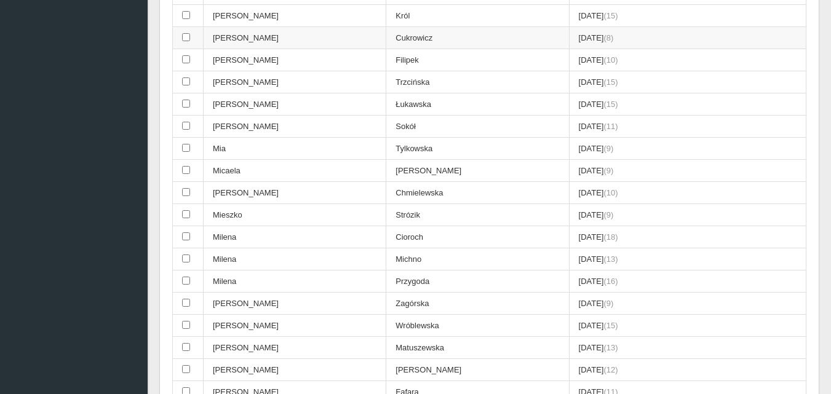
scroll to position [2461, 0]
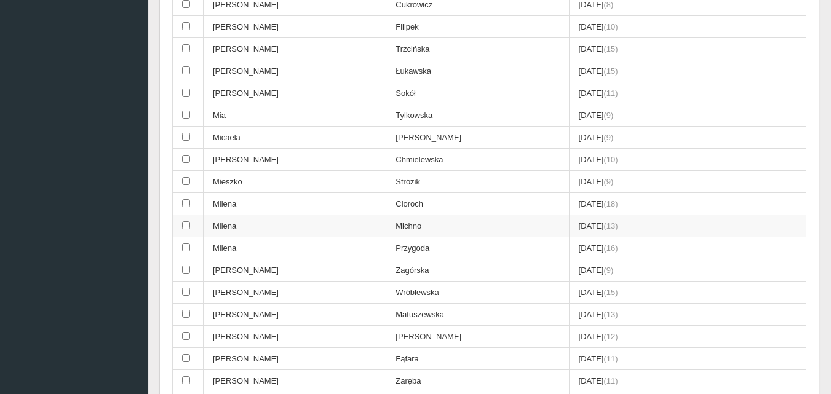
click at [183, 225] on input "checkbox" at bounding box center [186, 226] width 8 height 8
checkbox input "true"
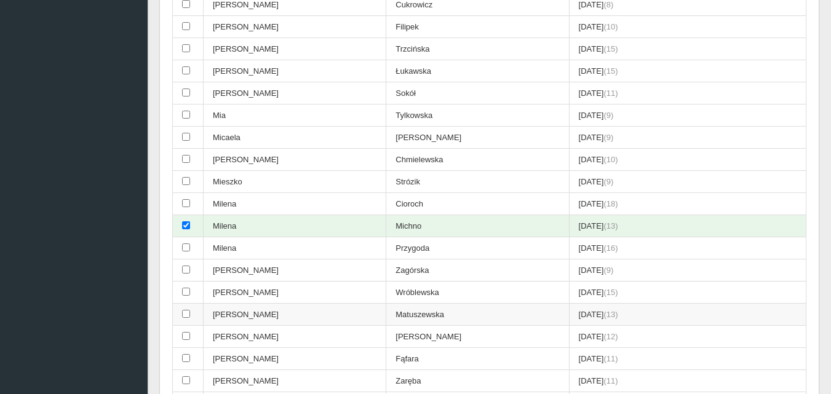
click at [188, 314] on input "checkbox" at bounding box center [186, 314] width 8 height 8
checkbox input "true"
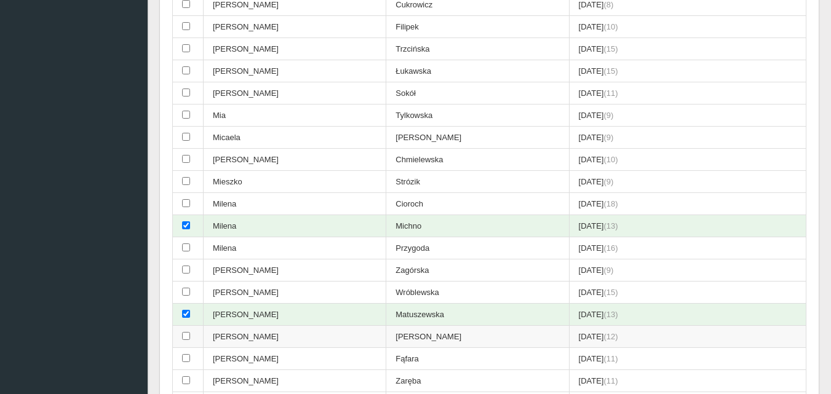
click at [188, 336] on input "checkbox" at bounding box center [186, 336] width 8 height 8
checkbox input "true"
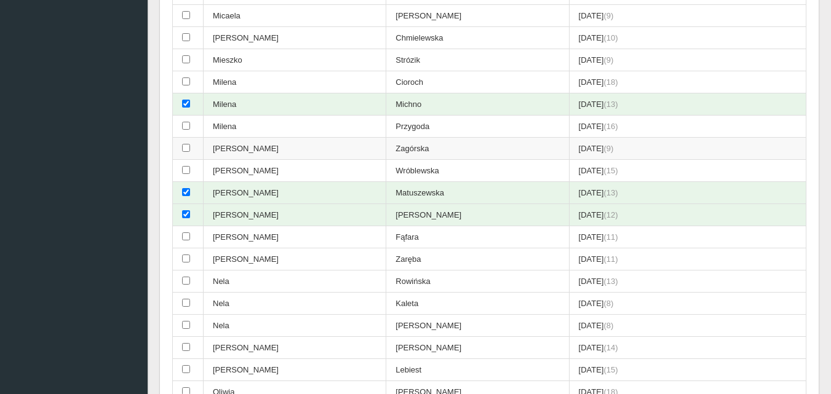
scroll to position [2584, 0]
click at [189, 235] on input "checkbox" at bounding box center [186, 235] width 8 height 8
checkbox input "true"
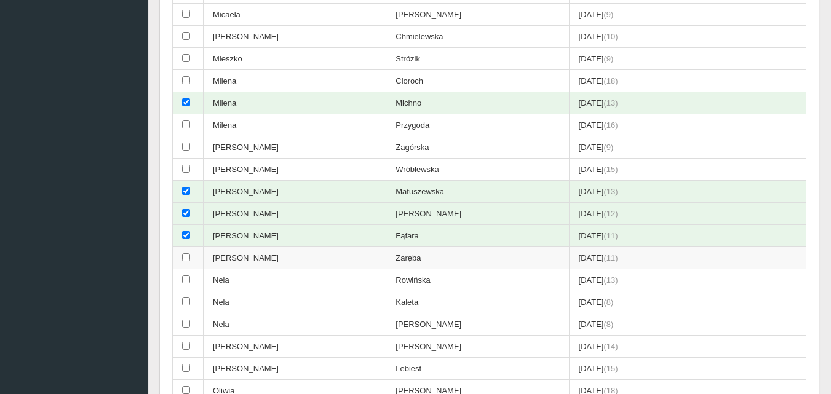
click at [185, 257] on input "checkbox" at bounding box center [186, 258] width 8 height 8
checkbox input "true"
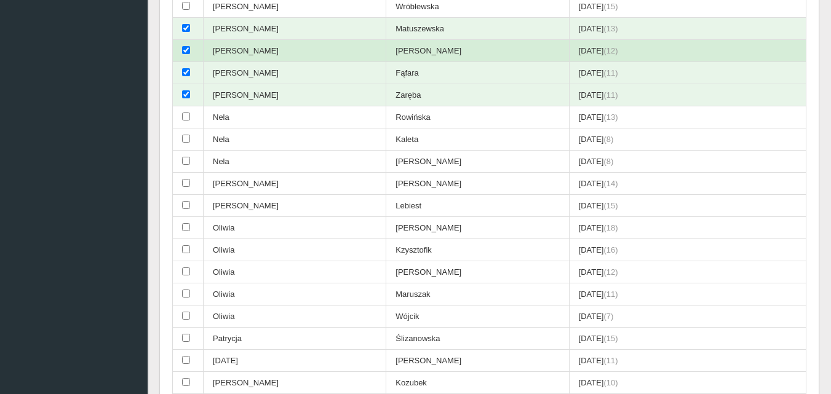
scroll to position [2769, 0]
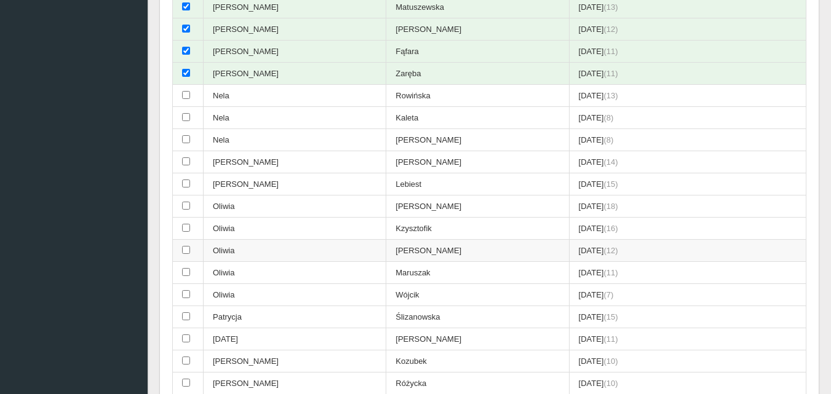
click at [186, 252] on input "checkbox" at bounding box center [186, 250] width 8 height 8
checkbox input "true"
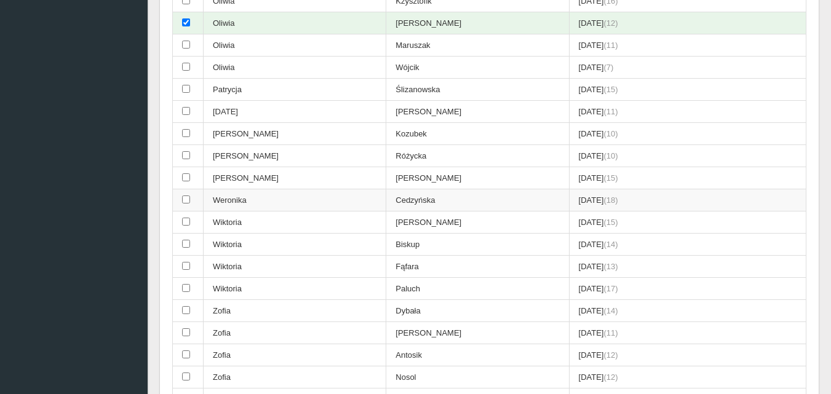
scroll to position [3077, 0]
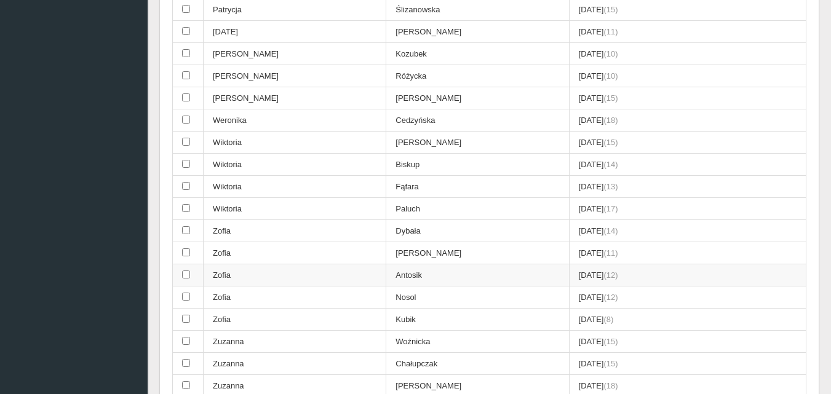
click at [186, 275] on input "checkbox" at bounding box center [186, 275] width 8 height 8
checkbox input "true"
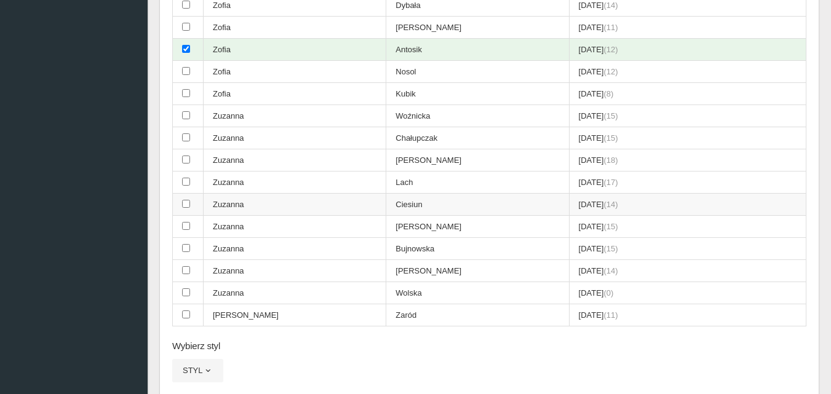
scroll to position [3323, 0]
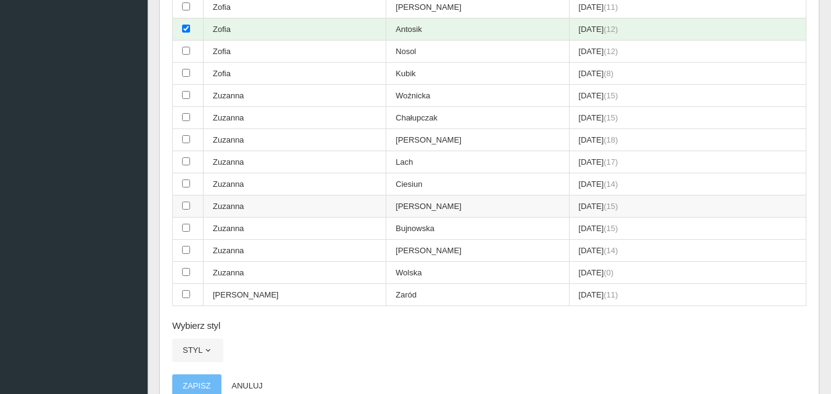
click at [187, 206] on input "checkbox" at bounding box center [186, 206] width 8 height 8
checkbox input "true"
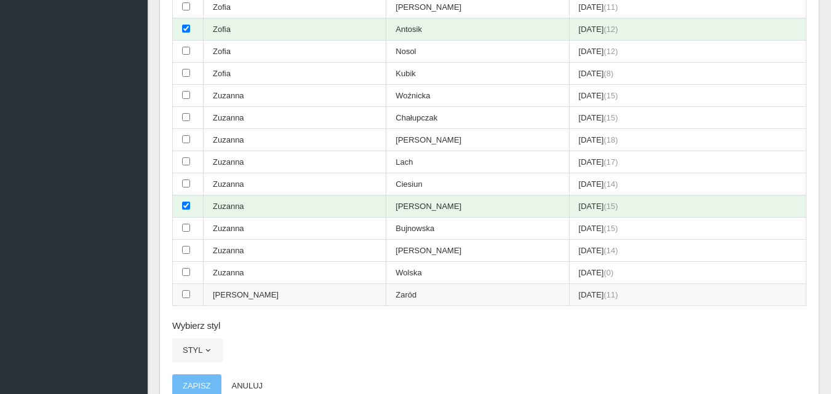
click at [187, 294] on input "checkbox" at bounding box center [186, 294] width 8 height 8
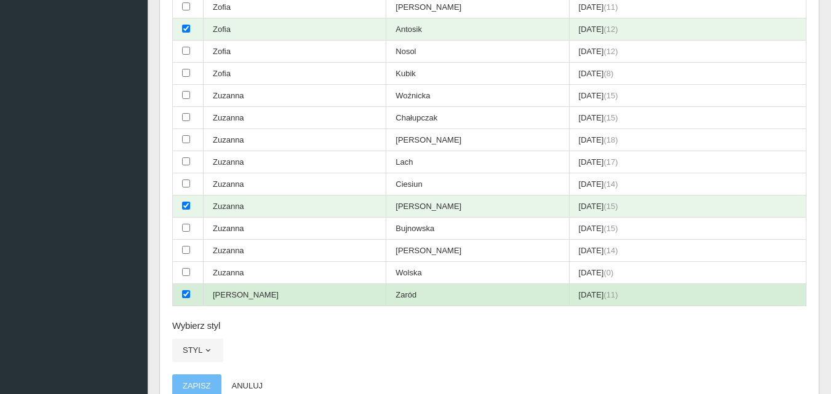
click at [182, 290] on input "checkbox" at bounding box center [186, 294] width 8 height 8
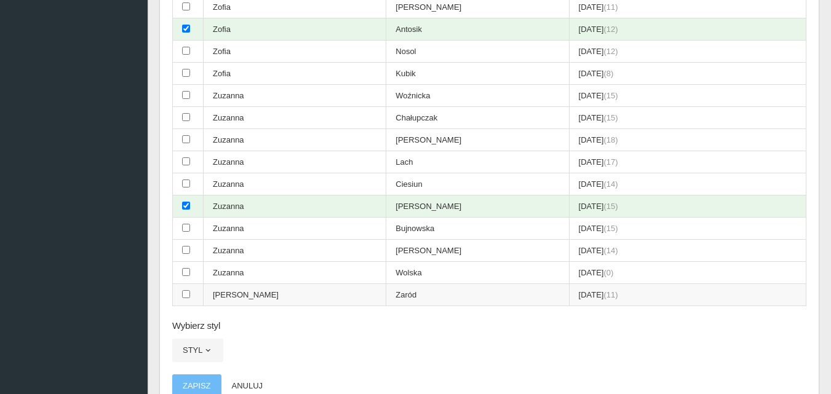
click at [186, 297] on input "checkbox" at bounding box center [186, 294] width 8 height 8
checkbox input "true"
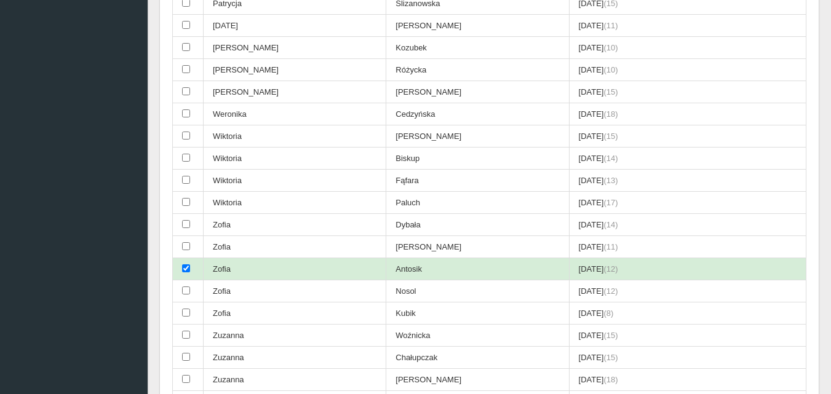
scroll to position [3077, 0]
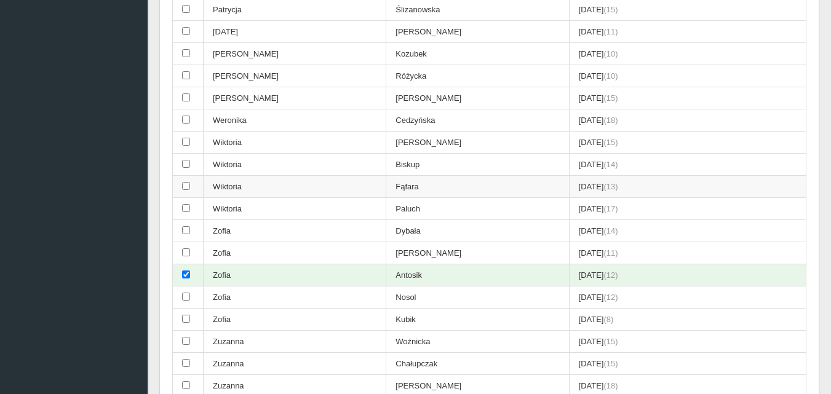
click at [188, 188] on input "checkbox" at bounding box center [186, 186] width 8 height 8
checkbox input "true"
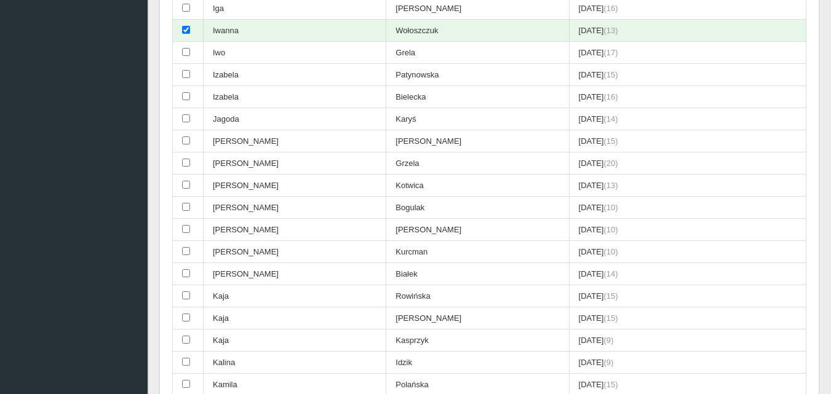
scroll to position [1169, 0]
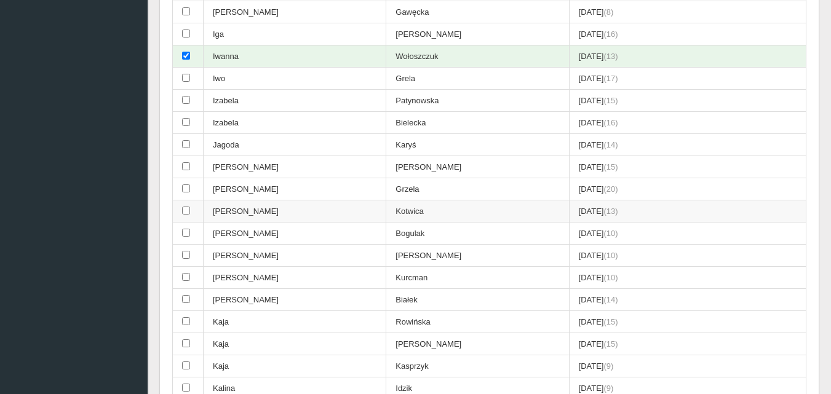
click at [188, 212] on input "checkbox" at bounding box center [186, 211] width 8 height 8
checkbox input "true"
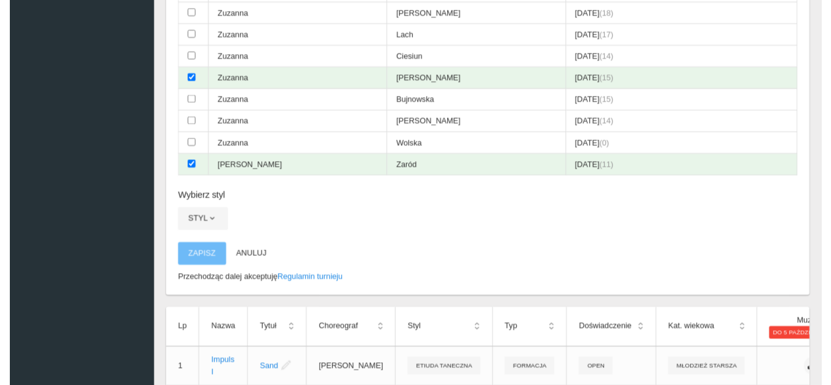
scroll to position [3548, 0]
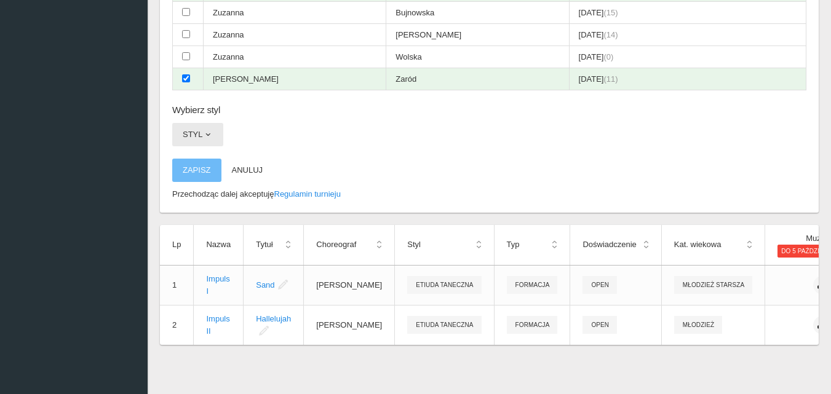
click at [210, 130] on span "button" at bounding box center [208, 135] width 10 height 10
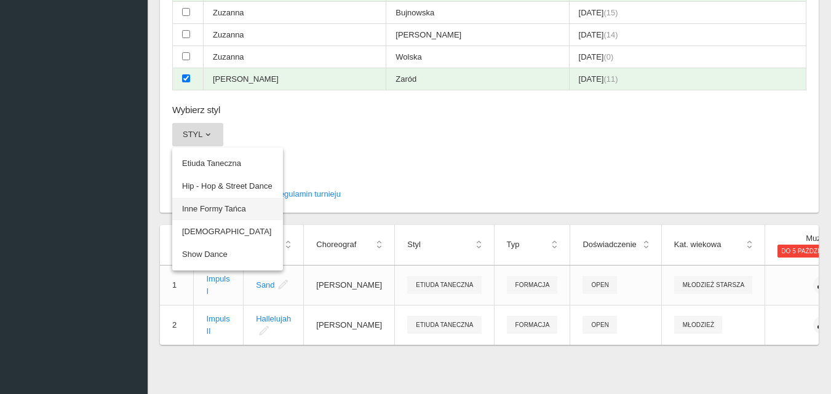
click at [215, 201] on link "Inne Formy Tańca" at bounding box center [227, 209] width 111 height 22
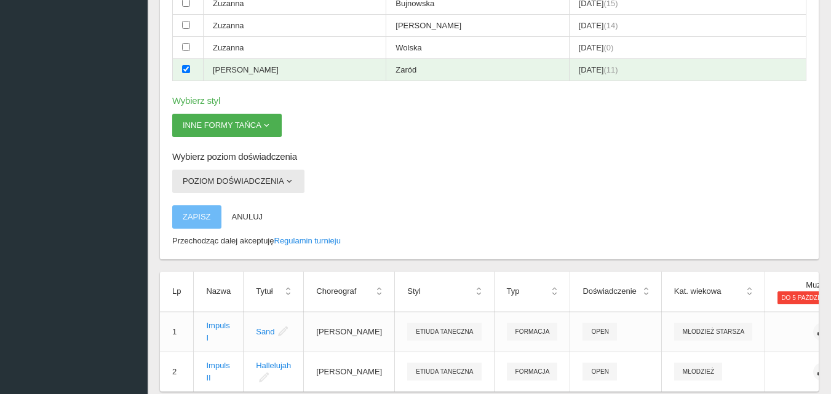
click at [286, 180] on span "button" at bounding box center [289, 182] width 10 height 10
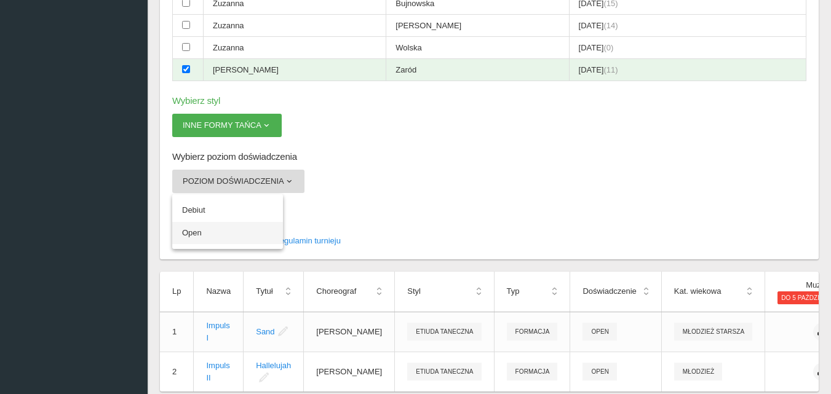
click at [202, 233] on link "Open" at bounding box center [227, 233] width 111 height 22
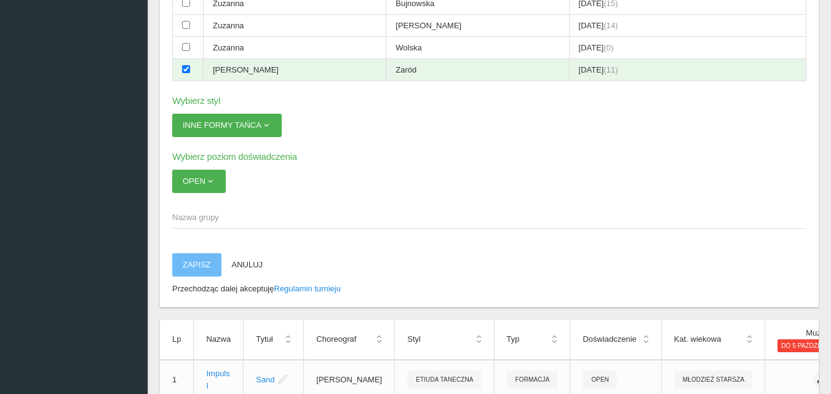
click at [185, 220] on span "Nazwa grupy" at bounding box center [483, 218] width 622 height 12
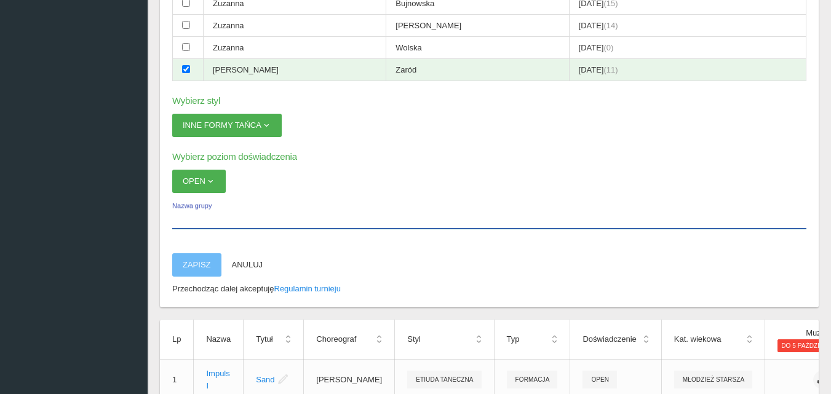
click at [185, 220] on input "Nazwa grupy" at bounding box center [489, 217] width 634 height 23
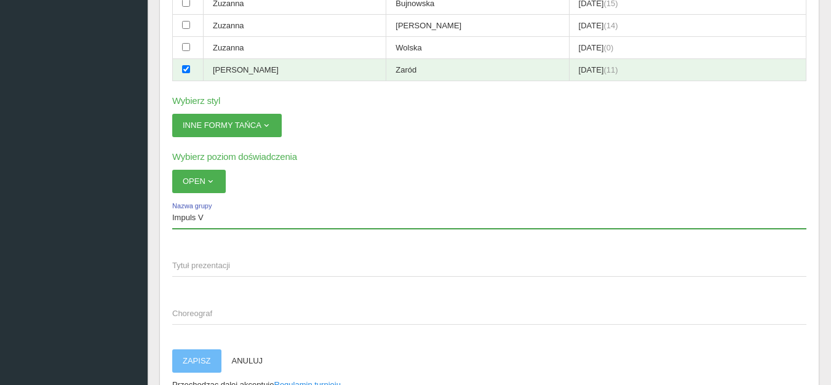
type input "Impuls V"
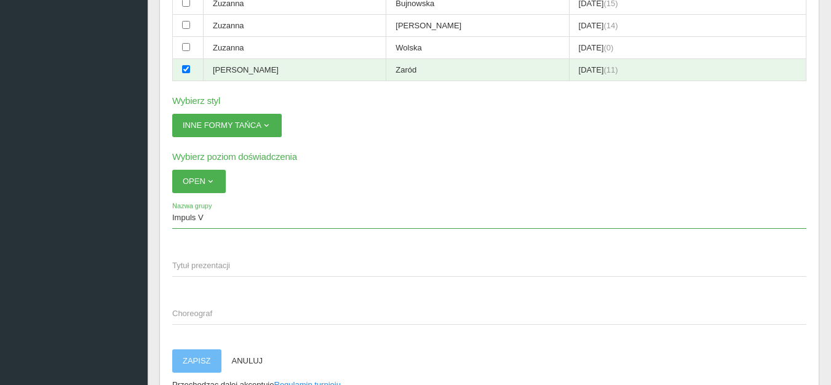
click at [198, 263] on span "Tytuł prezentacji" at bounding box center [483, 266] width 622 height 12
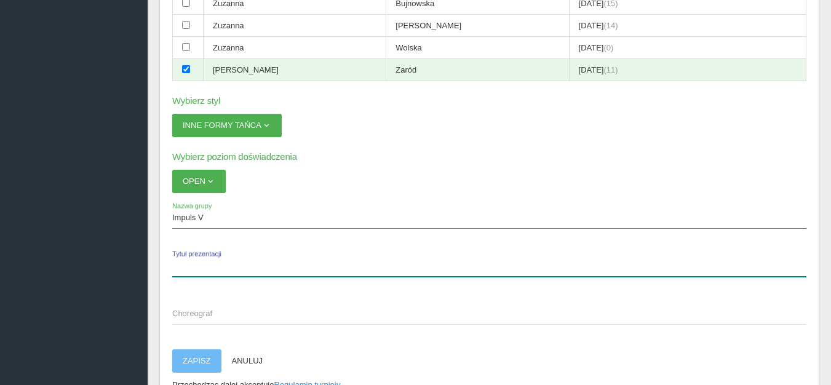
click at [198, 263] on input "Tytuł prezentacji" at bounding box center [489, 265] width 634 height 23
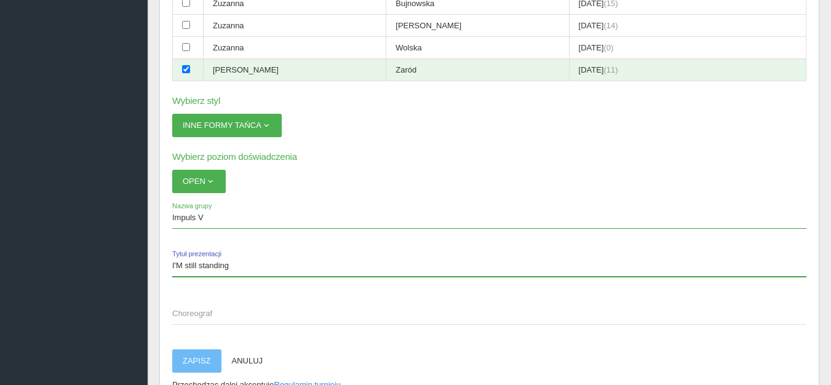
click at [198, 268] on input "I'M still standing" at bounding box center [489, 265] width 634 height 23
click at [289, 276] on input "I'M stil standing" at bounding box center [489, 265] width 634 height 23
click at [193, 266] on input "I'M stil standing" at bounding box center [489, 265] width 634 height 23
type input "I'M still standing"
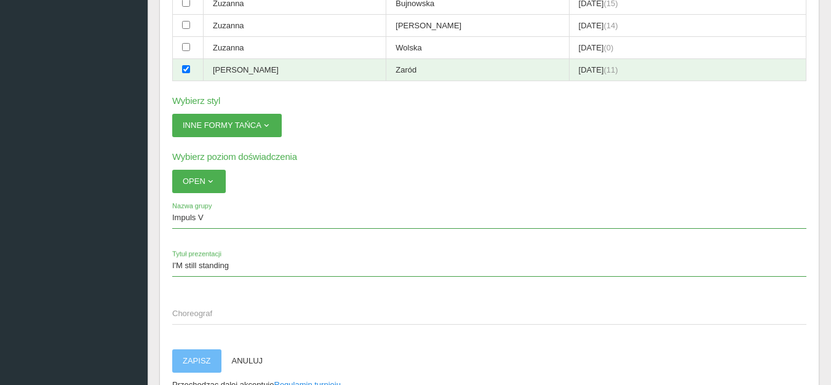
click at [198, 313] on span "Choreograf" at bounding box center [483, 314] width 622 height 12
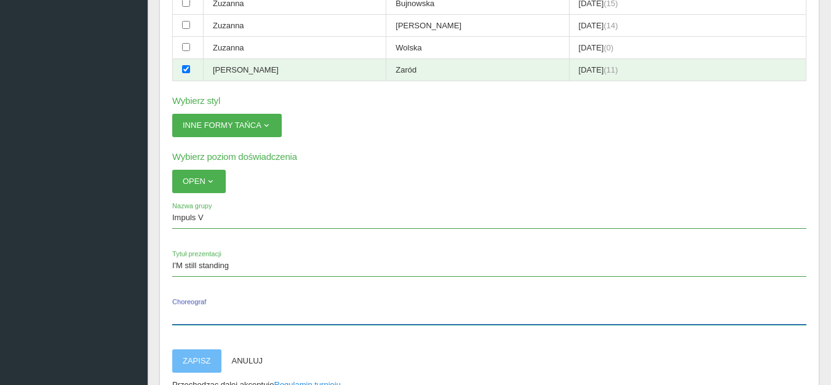
click at [198, 313] on input "Choreograf" at bounding box center [489, 313] width 634 height 23
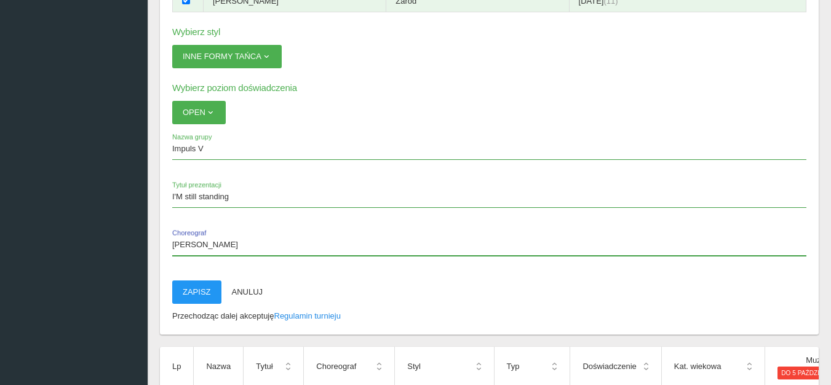
scroll to position [3732, 0]
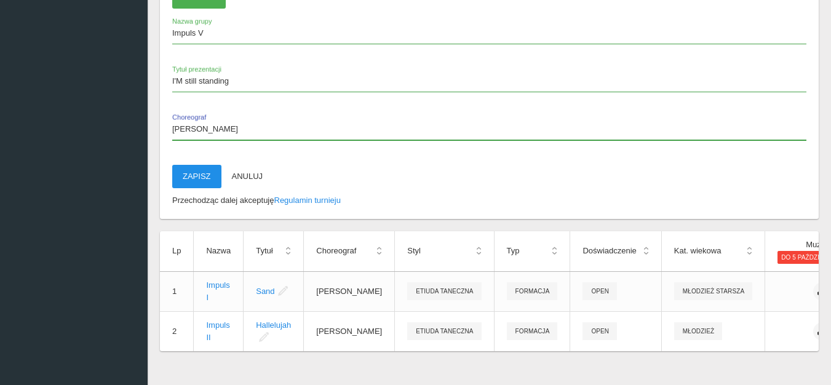
type input "[PERSON_NAME]"
click at [205, 177] on button "Zapisz" at bounding box center [196, 176] width 49 height 23
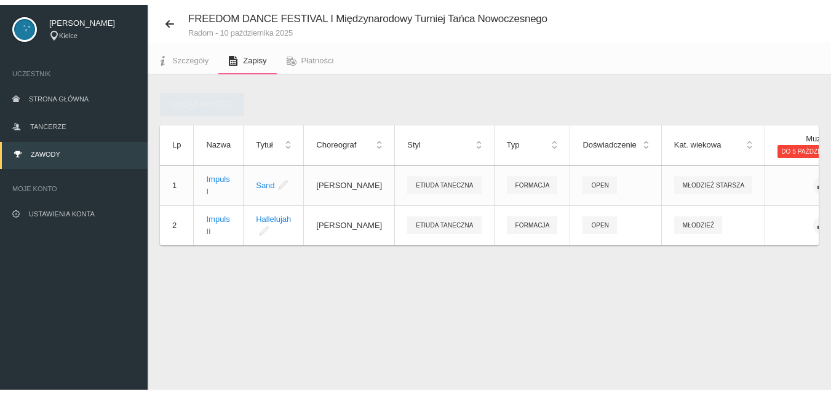
scroll to position [31, 0]
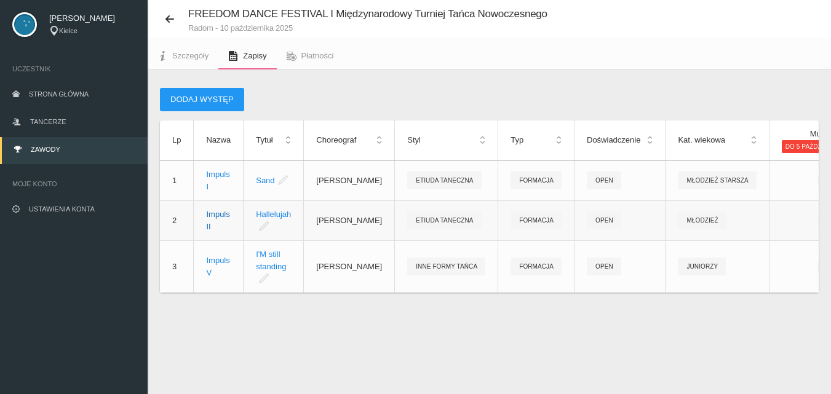
click at [227, 221] on div "Impuls II" at bounding box center [218, 221] width 25 height 25
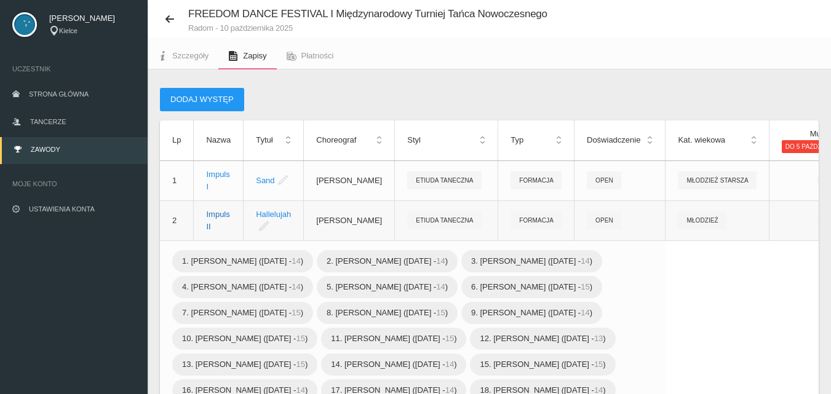
scroll to position [210, 0]
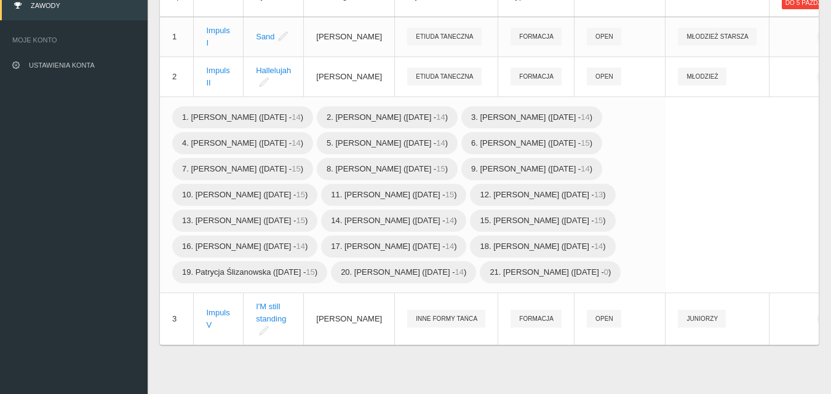
click at [667, 115] on table "Lp Nazwa Tytuł Choreograf Styl Typ Doświadczenie Kat. wiekowa Muzyka do 5 paźdz…" at bounding box center [541, 161] width 763 height 368
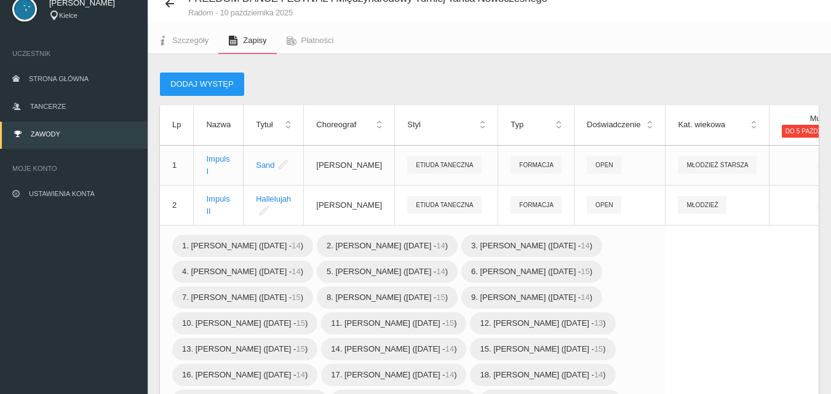
scroll to position [0, 0]
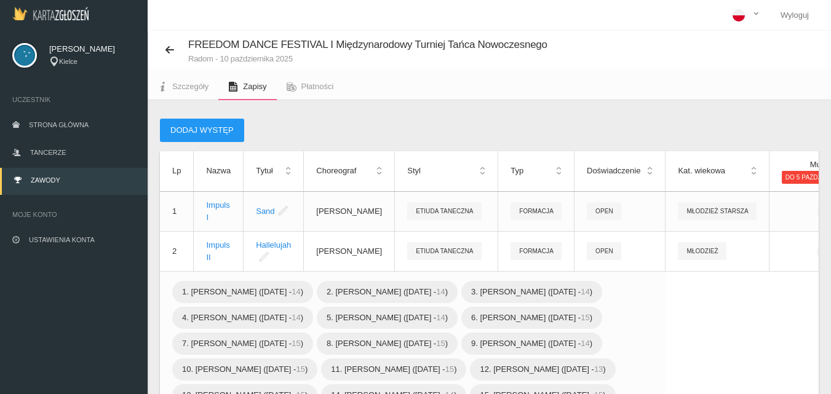
click at [351, 120] on div "Dodaj występ" at bounding box center [489, 130] width 659 height 23
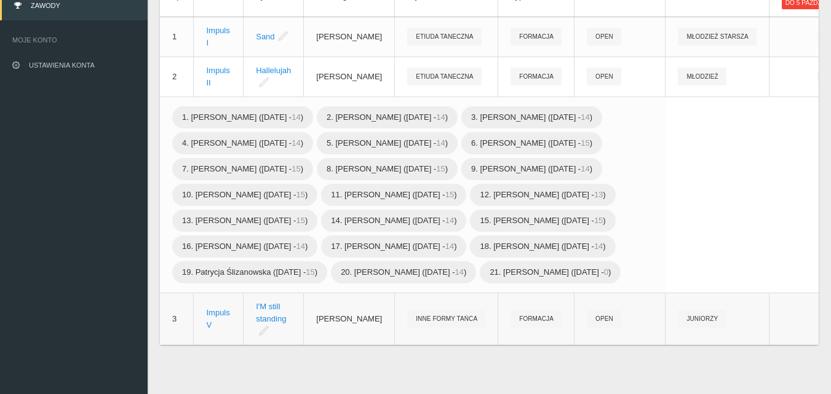
click at [223, 345] on td "Impuls V" at bounding box center [219, 319] width 50 height 52
click at [218, 332] on div "Impuls V" at bounding box center [218, 319] width 25 height 25
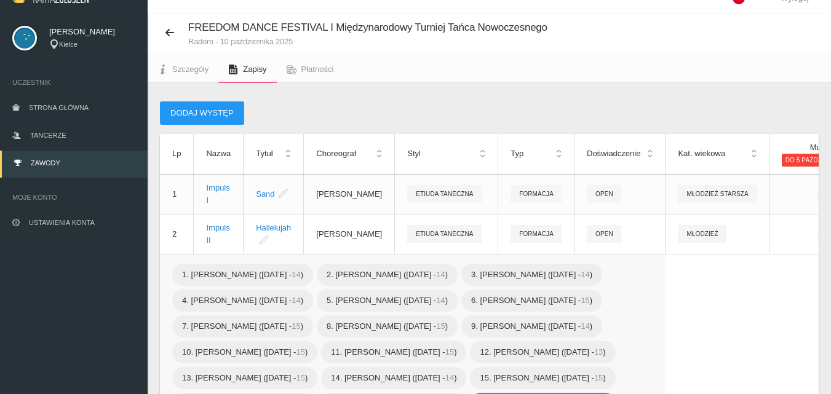
scroll to position [0, 0]
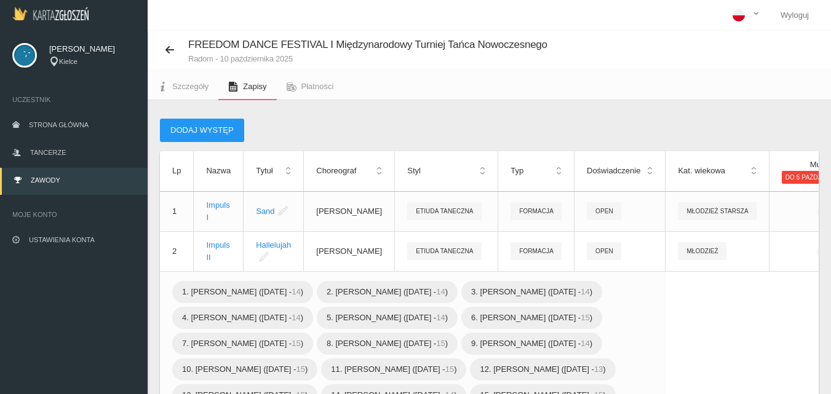
click at [615, 140] on div "Dodaj występ" at bounding box center [489, 130] width 659 height 23
click at [560, 119] on div "Dodaj występ" at bounding box center [489, 130] width 659 height 23
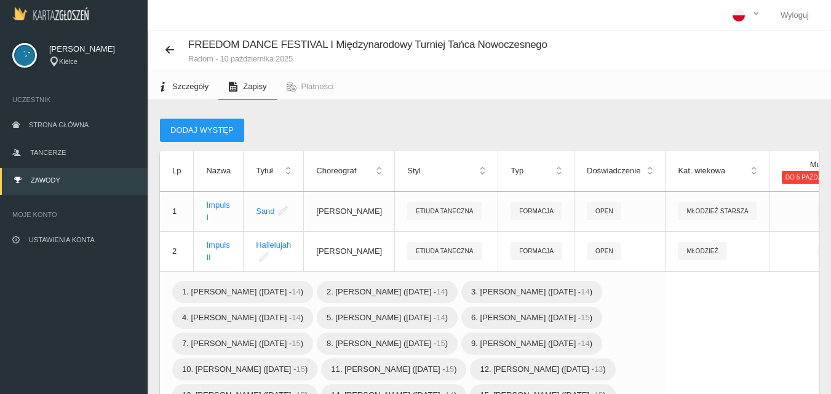
click at [192, 87] on span "Szczegóły" at bounding box center [190, 86] width 36 height 9
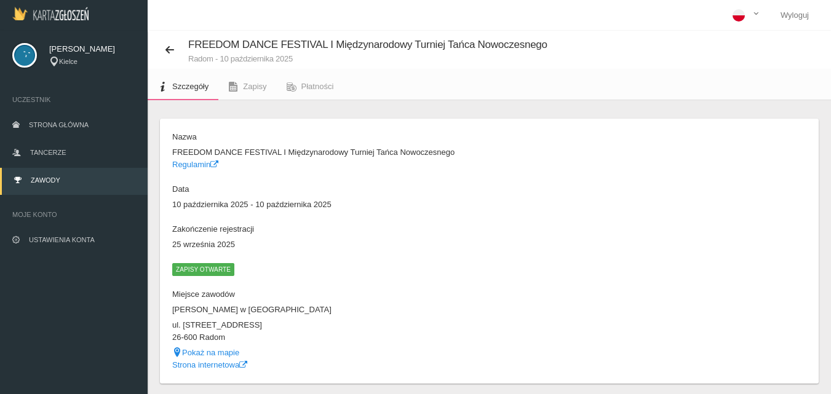
click at [209, 270] on span "Zapisy otwarte" at bounding box center [203, 269] width 62 height 12
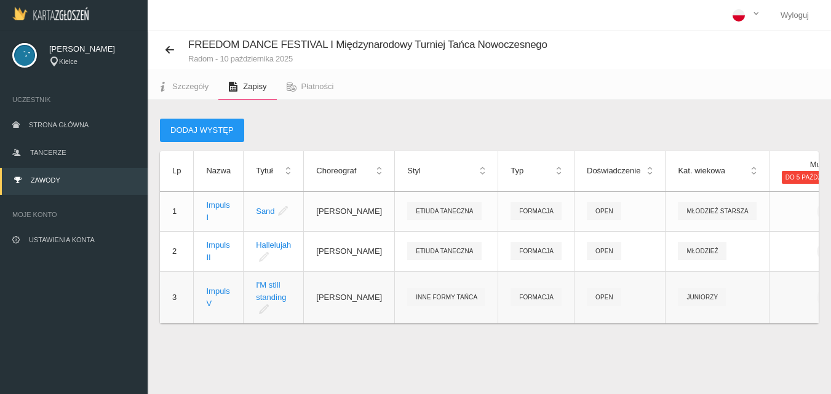
click at [426, 297] on span "Inne Formy Tańca" at bounding box center [446, 298] width 78 height 18
click at [199, 300] on td "Impuls V" at bounding box center [219, 297] width 50 height 52
click at [214, 291] on div "Impuls V" at bounding box center [218, 298] width 25 height 25
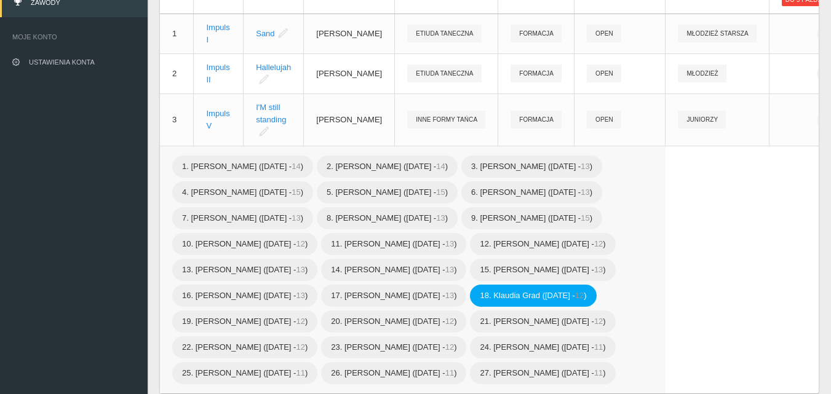
scroll to position [103, 0]
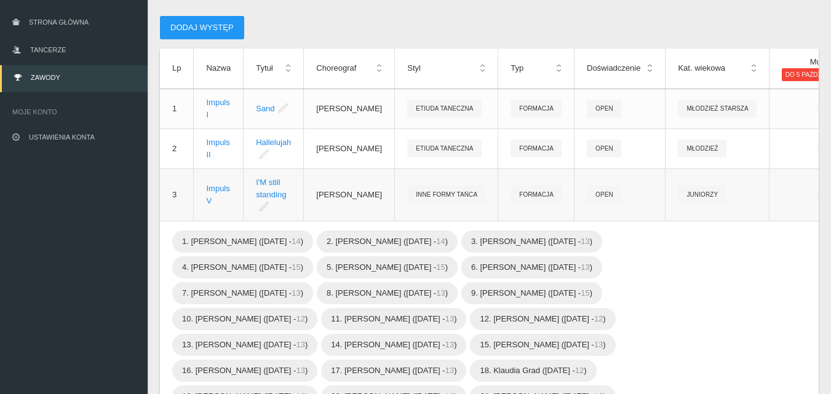
click at [425, 198] on span "Inne Formy Tańca" at bounding box center [446, 195] width 78 height 18
click at [821, 195] on icon at bounding box center [826, 195] width 10 height 10
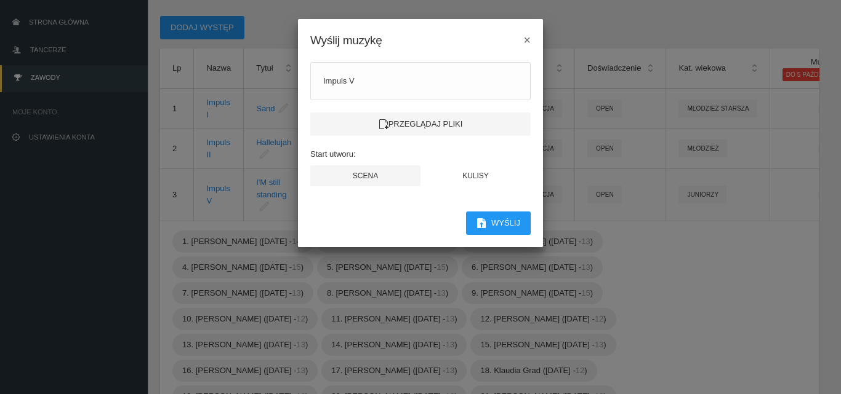
click at [530, 40] on div "Wyślij muzykę ×" at bounding box center [420, 34] width 245 height 31
click at [529, 41] on span "×" at bounding box center [527, 40] width 7 height 14
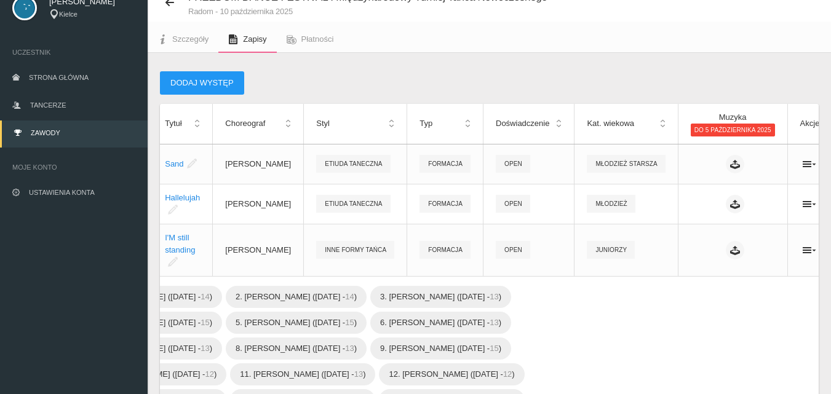
scroll to position [62, 0]
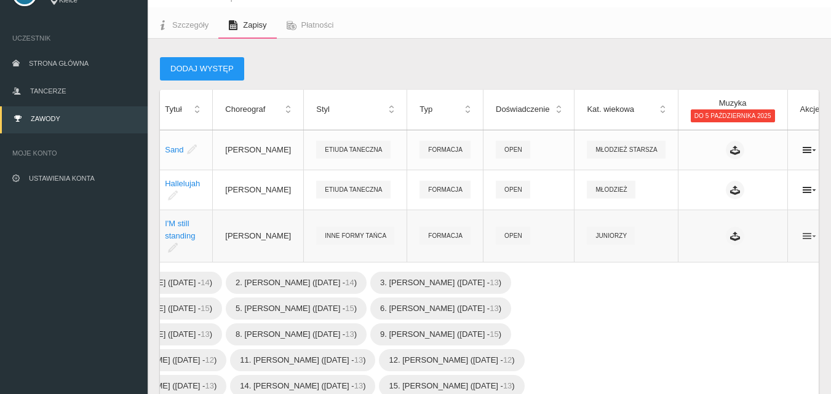
click at [803, 234] on icon at bounding box center [810, 236] width 14 height 10
click at [710, 258] on link "Edytuj" at bounding box center [734, 258] width 123 height 22
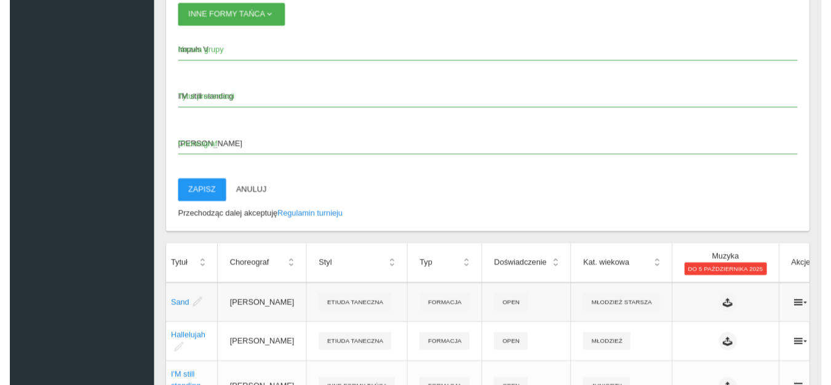
scroll to position [3569, 0]
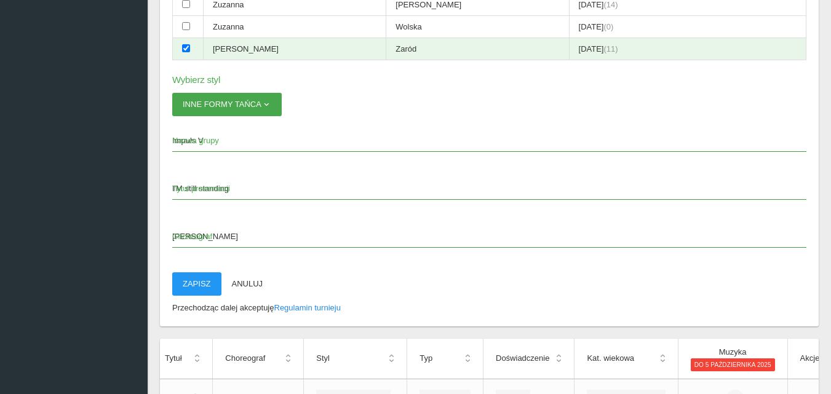
click at [268, 105] on span "button" at bounding box center [267, 105] width 10 height 10
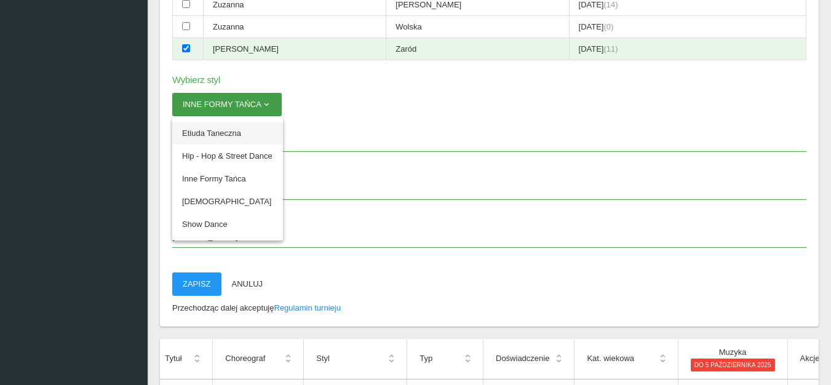
click at [222, 132] on link "Etiuda Taneczna" at bounding box center [227, 133] width 111 height 22
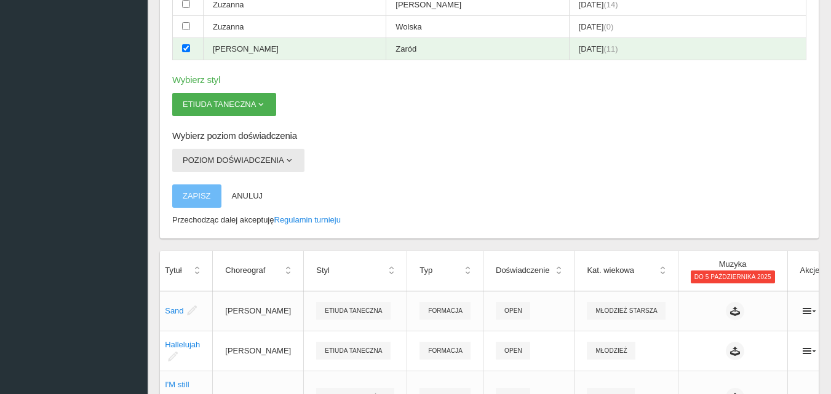
click at [288, 161] on span "button" at bounding box center [289, 161] width 10 height 10
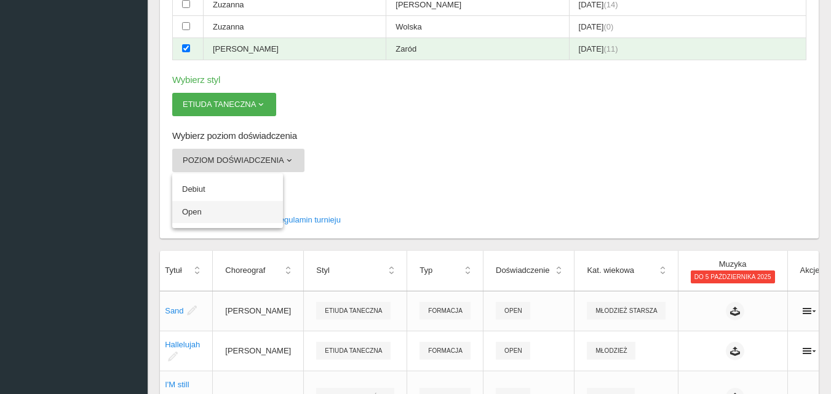
click at [195, 211] on link "Open" at bounding box center [227, 212] width 111 height 22
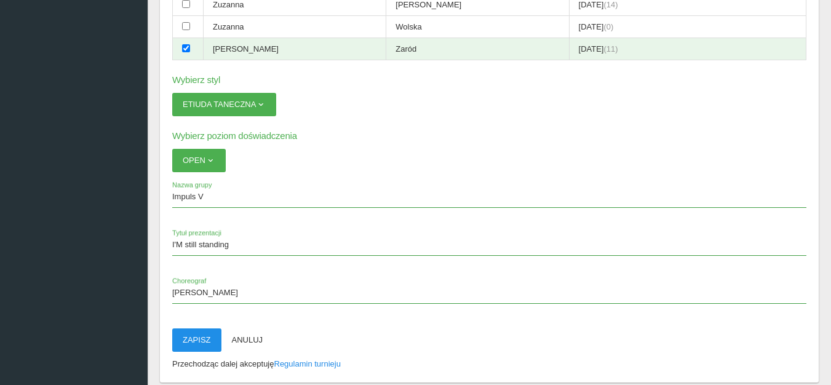
click at [199, 342] on button "Zapisz" at bounding box center [196, 340] width 49 height 23
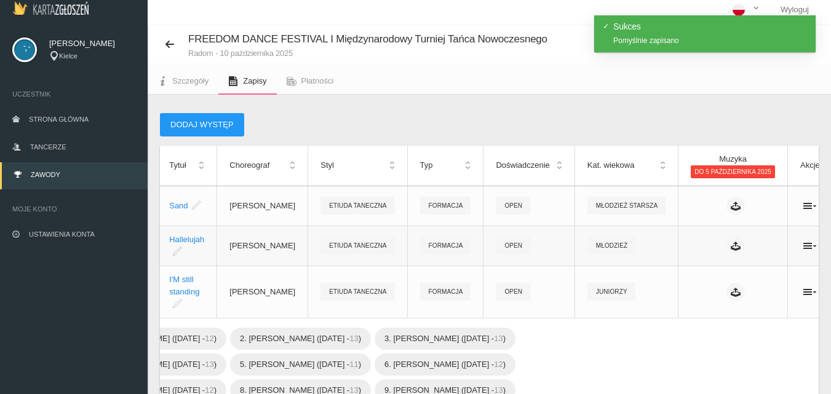
scroll to position [0, 0]
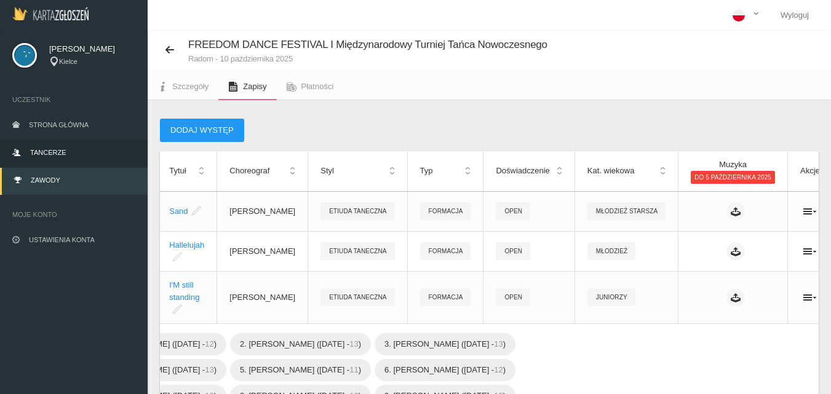
click at [60, 154] on span "Tancerze" at bounding box center [48, 152] width 36 height 7
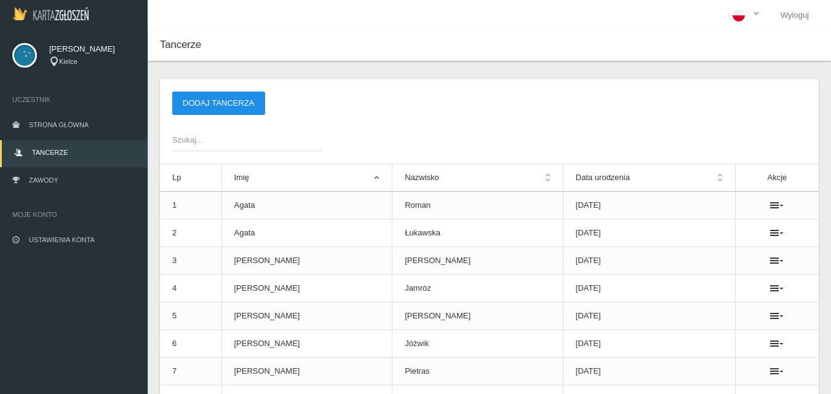
click at [222, 98] on button "Dodaj tancerza" at bounding box center [218, 103] width 93 height 23
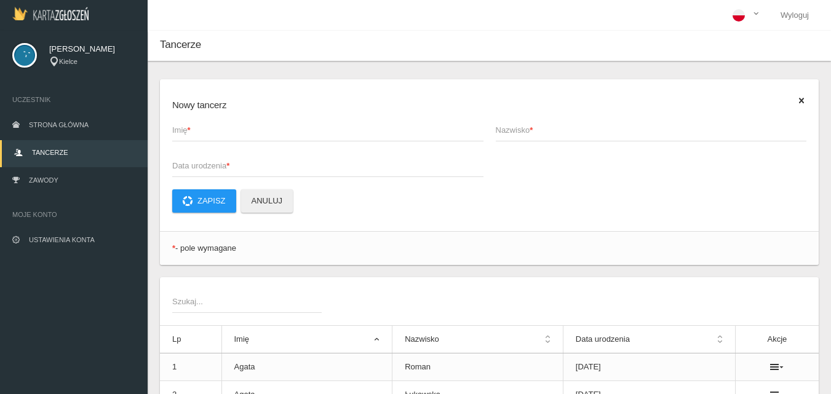
click at [206, 135] on span "Imię *" at bounding box center [321, 130] width 299 height 12
click at [206, 135] on input "Imię *" at bounding box center [327, 129] width 311 height 23
type input "Oliwia"
click at [499, 132] on span "Nazwisko *" at bounding box center [645, 130] width 299 height 12
click at [499, 132] on input "Nazwisko *" at bounding box center [651, 129] width 311 height 23
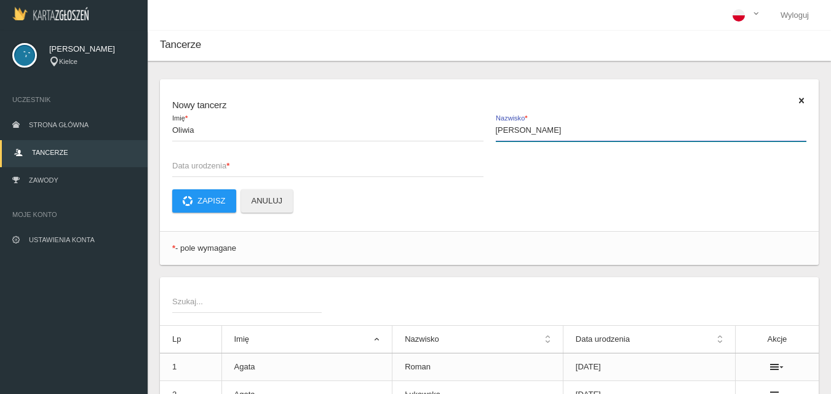
type input "[PERSON_NAME]"
click at [205, 162] on span "Data urodzenia *" at bounding box center [321, 166] width 299 height 12
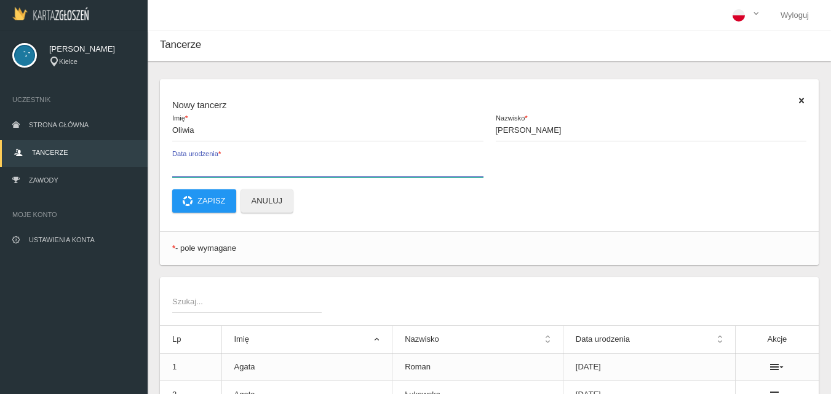
click at [205, 162] on input "Data urodzenia *" at bounding box center [327, 165] width 311 height 23
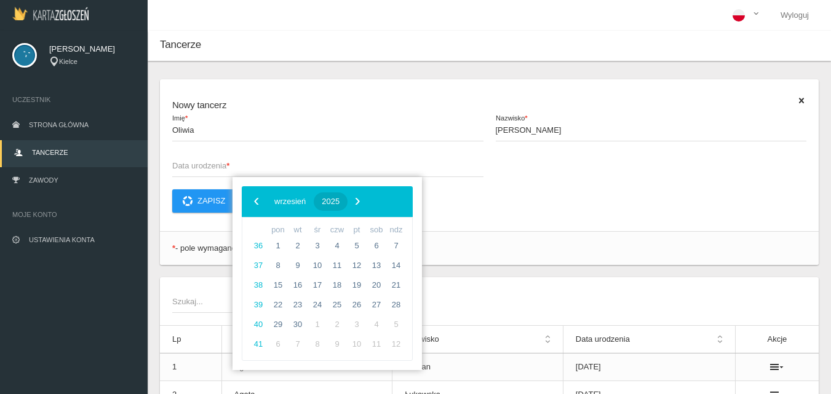
click at [340, 198] on span "2025" at bounding box center [331, 201] width 18 height 9
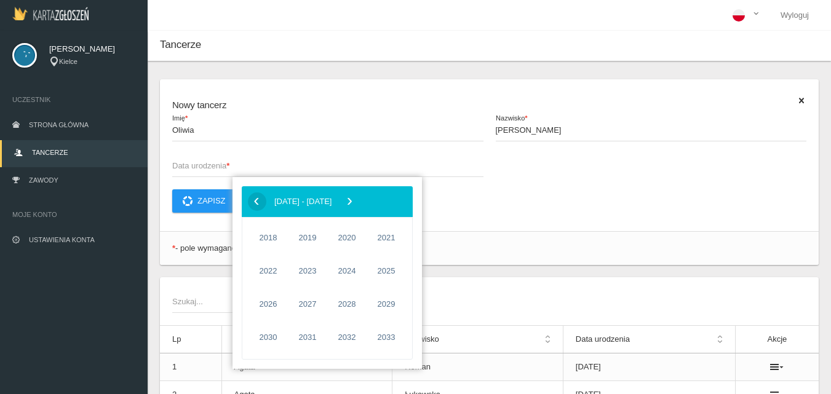
click at [254, 198] on span "‹" at bounding box center [256, 201] width 18 height 18
click at [309, 306] on span "2011" at bounding box center [308, 304] width 28 height 28
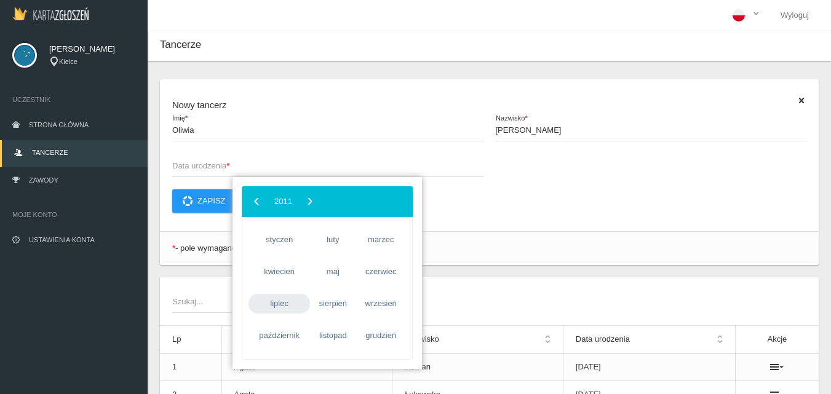
click at [282, 305] on span "lipiec" at bounding box center [280, 304] width 62 height 20
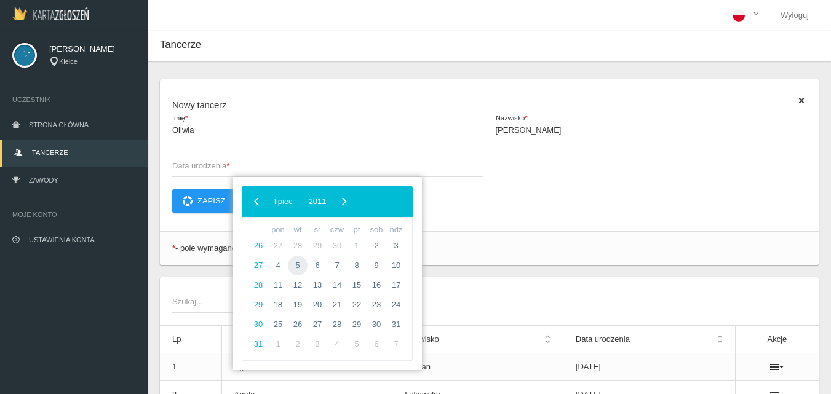
click at [298, 267] on span "5" at bounding box center [298, 266] width 20 height 20
type input "[DATE]"
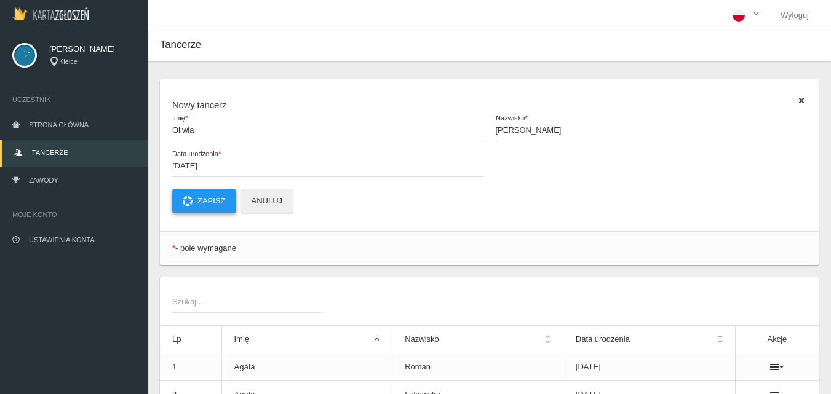
click at [208, 199] on button "Zapisz" at bounding box center [204, 201] width 64 height 23
drag, startPoint x: 188, startPoint y: 133, endPoint x: 199, endPoint y: 137, distance: 12.5
click at [188, 133] on span "Imię *" at bounding box center [321, 130] width 299 height 12
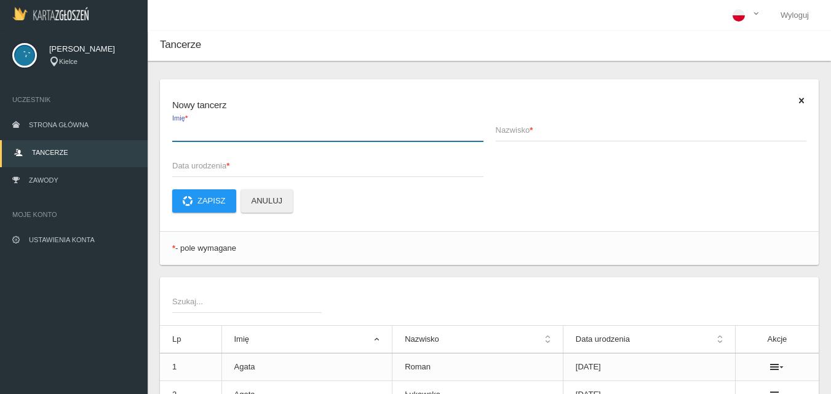
click at [188, 133] on input "Imię *" at bounding box center [327, 129] width 311 height 23
type input "[PERSON_NAME]"
click at [516, 131] on span "Nazwisko *" at bounding box center [645, 130] width 299 height 12
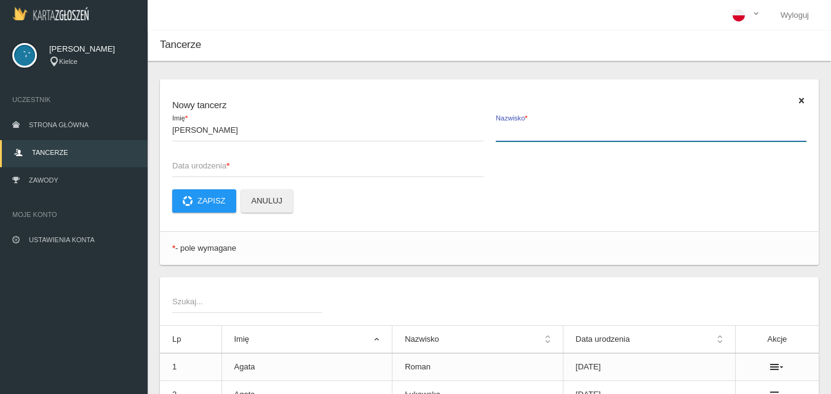
click at [516, 131] on input "Nazwisko *" at bounding box center [651, 129] width 311 height 23
type input "Bednarska"
click at [192, 161] on span "Data urodzenia *" at bounding box center [321, 166] width 299 height 12
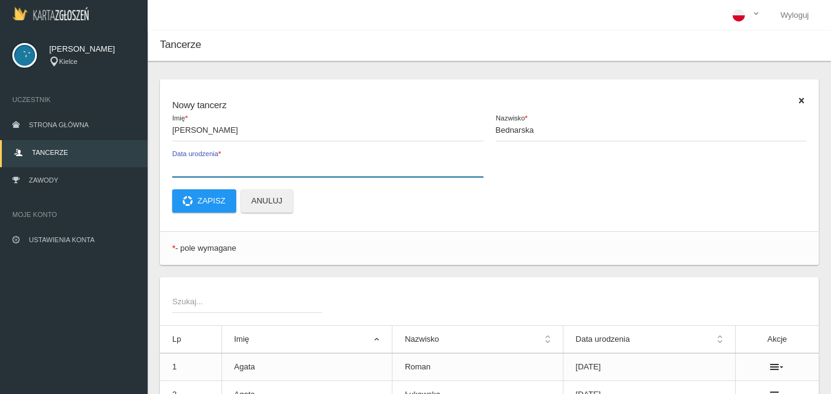
click at [192, 161] on input "Data urodzenia *" at bounding box center [327, 165] width 311 height 23
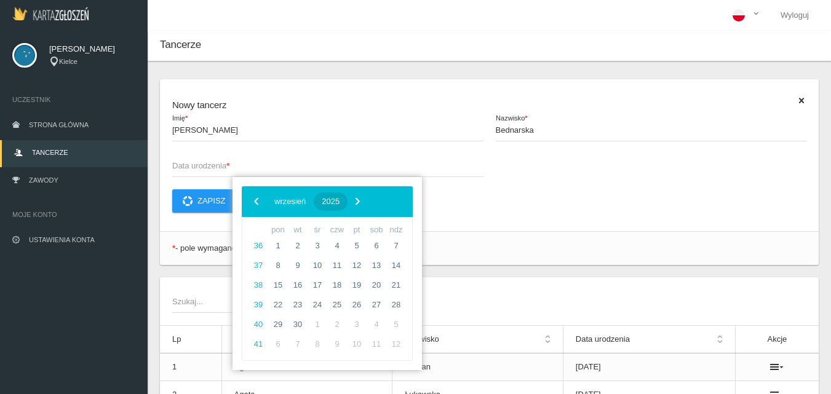
click at [340, 202] on span "2025" at bounding box center [331, 201] width 18 height 9
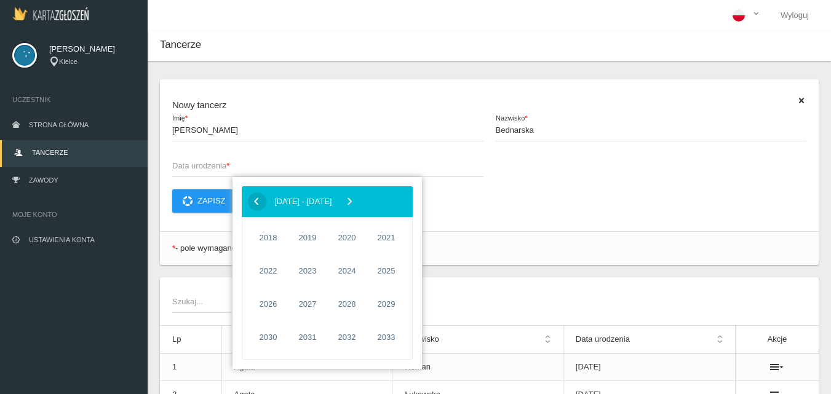
click at [263, 202] on span "‹" at bounding box center [256, 201] width 18 height 18
click at [274, 306] on span "2010" at bounding box center [268, 304] width 28 height 28
click at [281, 332] on span "październik" at bounding box center [280, 336] width 62 height 20
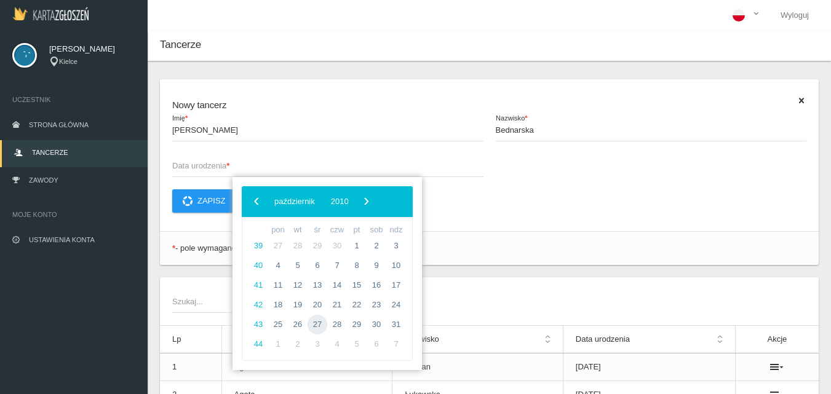
click at [317, 325] on span "27" at bounding box center [318, 325] width 20 height 20
type input "[DATE]"
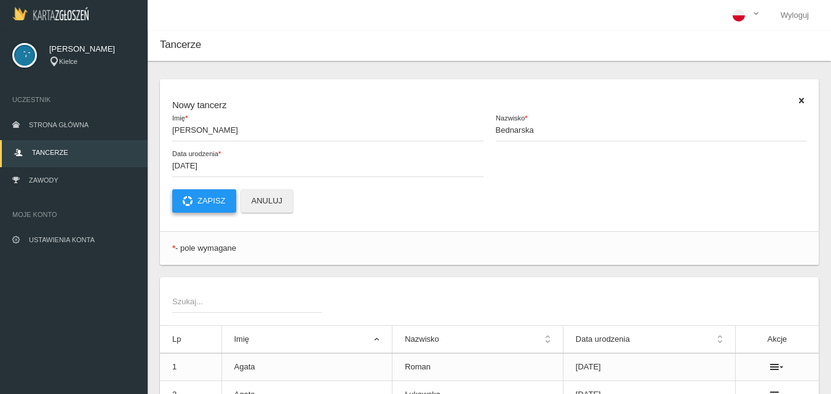
click at [209, 198] on button "Zapisz" at bounding box center [204, 201] width 64 height 23
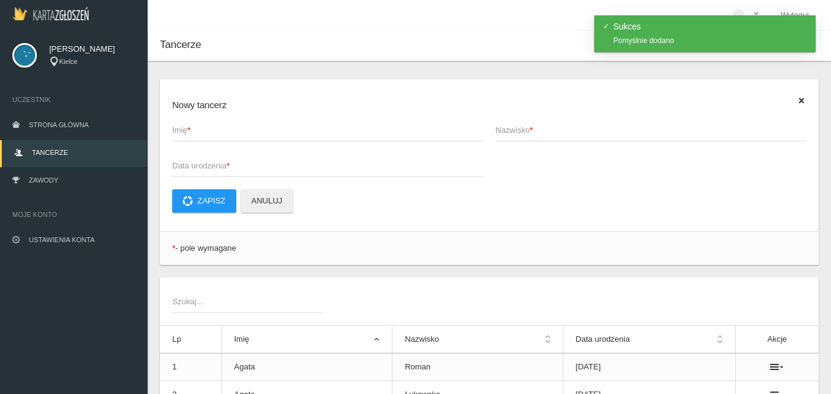
click at [186, 133] on span "Imię *" at bounding box center [321, 130] width 299 height 12
click at [186, 133] on input "Imię *" at bounding box center [327, 129] width 311 height 23
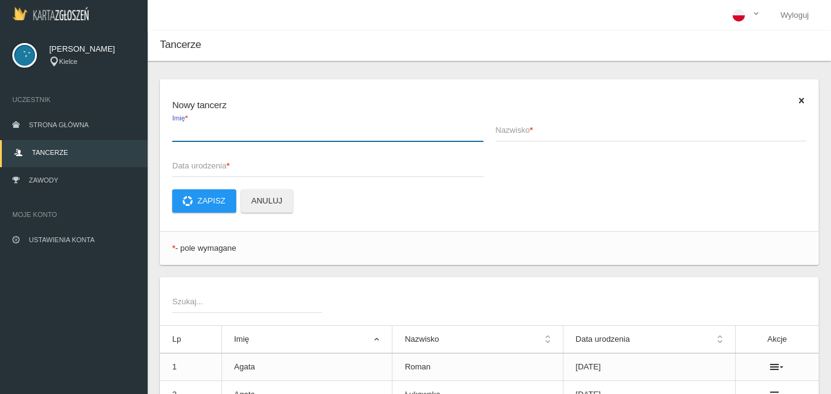
click at [182, 133] on input "Imię *" at bounding box center [327, 129] width 311 height 23
type input "[PERSON_NAME]"
click at [502, 130] on span "Nazwisko *" at bounding box center [645, 130] width 299 height 12
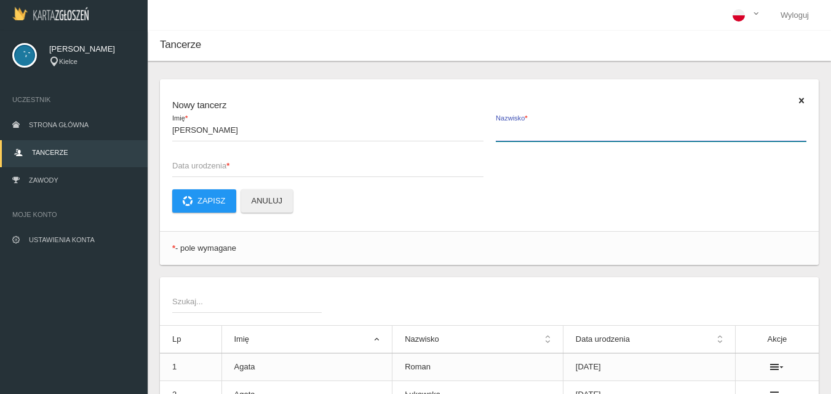
click at [502, 130] on input "Nazwisko *" at bounding box center [651, 129] width 311 height 23
type input "Malarczyk"
click at [180, 164] on span "Data urodzenia *" at bounding box center [321, 166] width 299 height 12
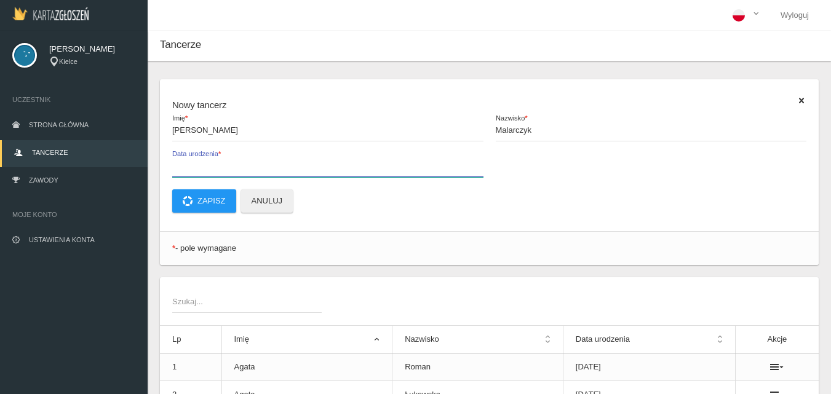
click at [180, 164] on input "Data urodzenia *" at bounding box center [327, 165] width 311 height 23
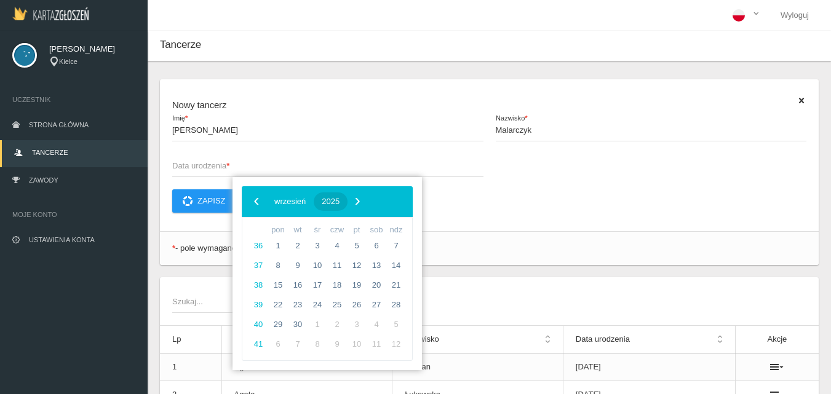
click at [340, 203] on span "2025" at bounding box center [331, 201] width 18 height 9
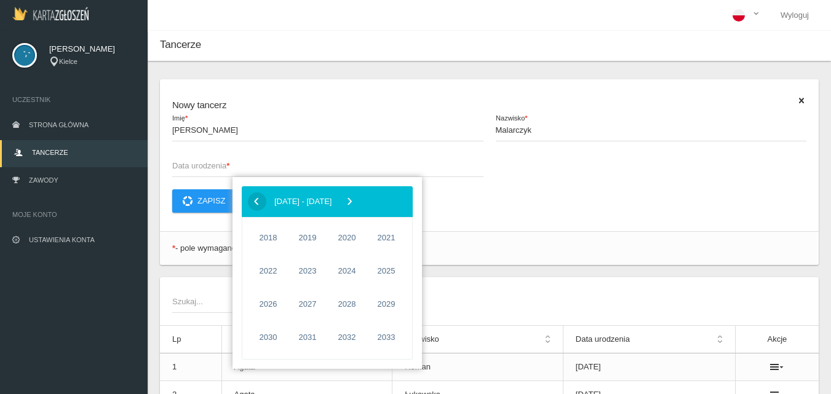
click at [259, 210] on span "‹" at bounding box center [256, 201] width 18 height 18
click at [315, 307] on span "2011" at bounding box center [308, 304] width 28 height 28
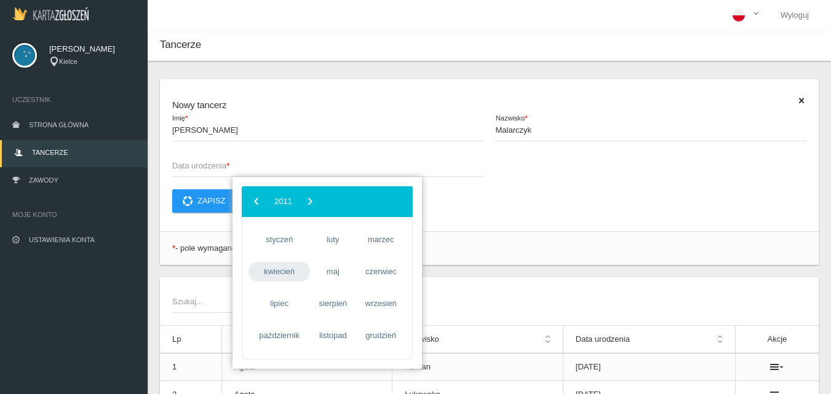
click at [279, 274] on span "kwiecień" at bounding box center [280, 272] width 62 height 20
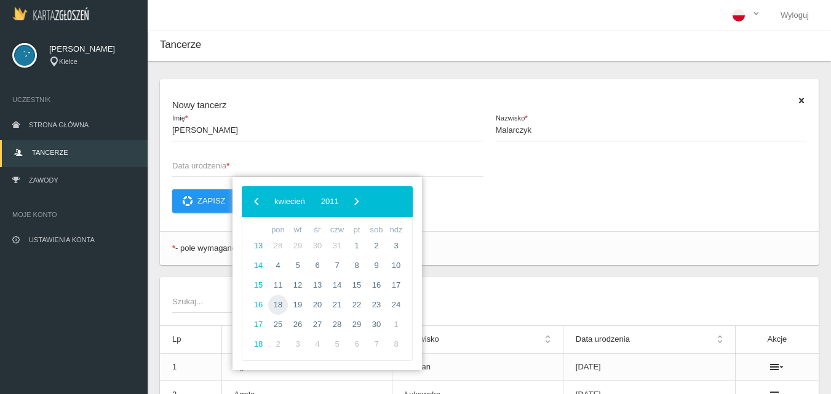
click at [280, 306] on span "18" at bounding box center [278, 305] width 20 height 20
type input "[DATE]"
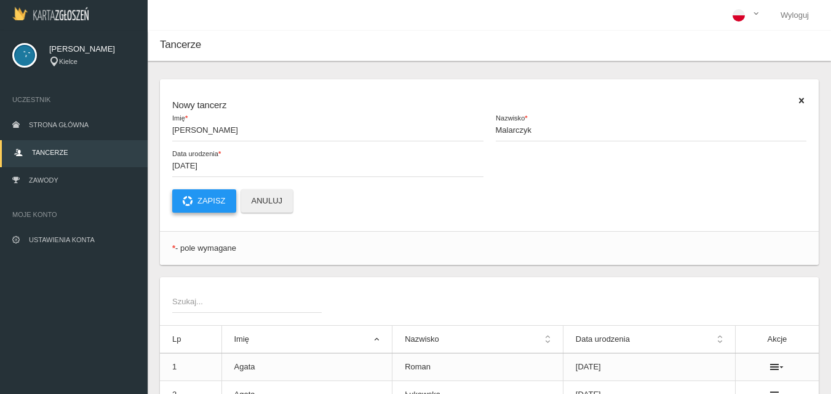
click at [214, 204] on button "Zapisz" at bounding box center [204, 201] width 64 height 23
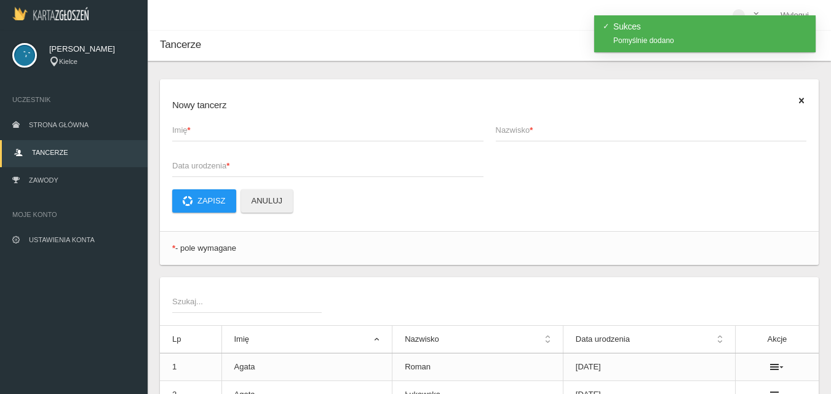
click at [183, 132] on span "Imię *" at bounding box center [321, 130] width 299 height 12
click at [183, 132] on input "Imię *" at bounding box center [327, 129] width 311 height 23
type input "[PERSON_NAME]"
click at [523, 129] on span "Nazwisko *" at bounding box center [645, 130] width 299 height 12
click at [523, 129] on input "Nazwisko *" at bounding box center [651, 129] width 311 height 23
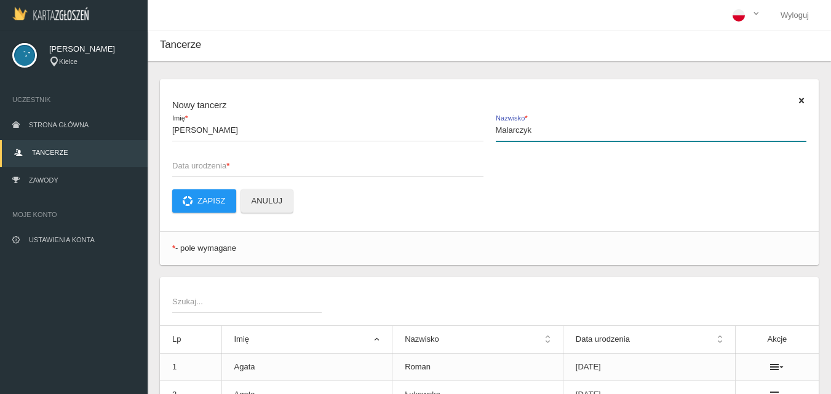
type input "Malarczyk"
click at [191, 170] on span "Data urodzenia *" at bounding box center [321, 166] width 299 height 12
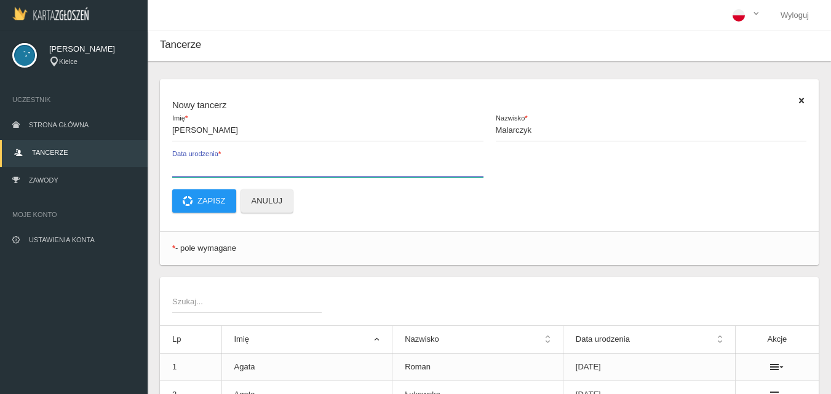
click at [191, 170] on input "Data urodzenia *" at bounding box center [327, 165] width 311 height 23
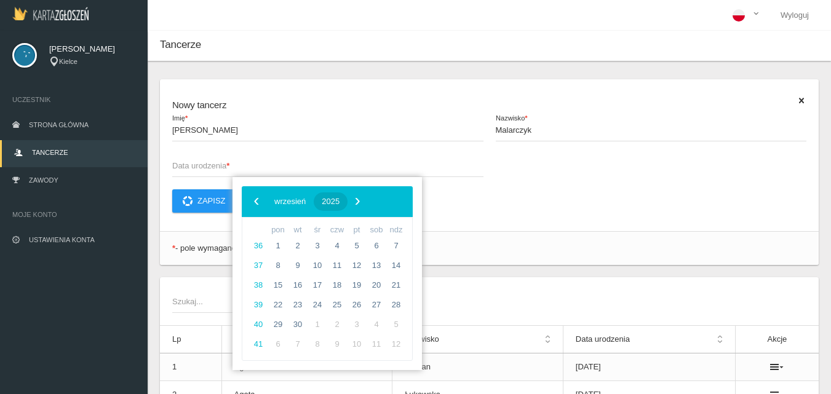
click at [340, 201] on span "2025" at bounding box center [331, 201] width 18 height 9
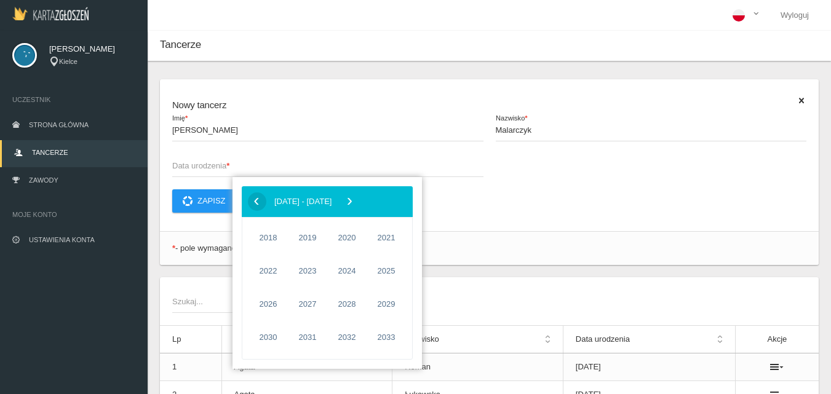
click at [255, 199] on span "‹" at bounding box center [256, 201] width 18 height 18
click at [301, 304] on span "2011" at bounding box center [308, 304] width 28 height 28
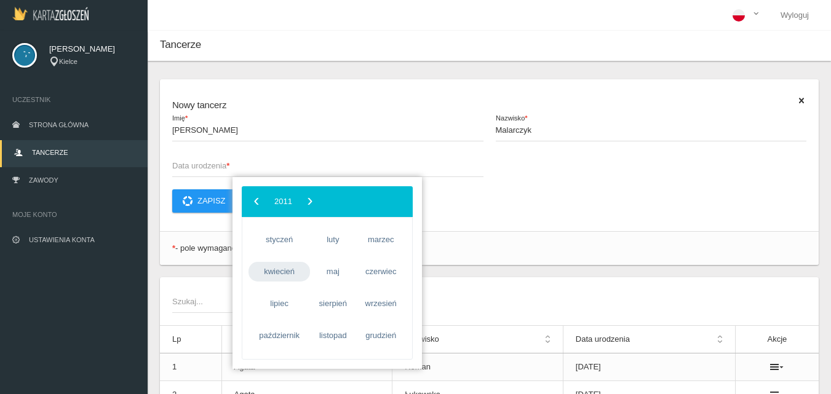
click at [287, 269] on span "kwiecień" at bounding box center [280, 272] width 62 height 20
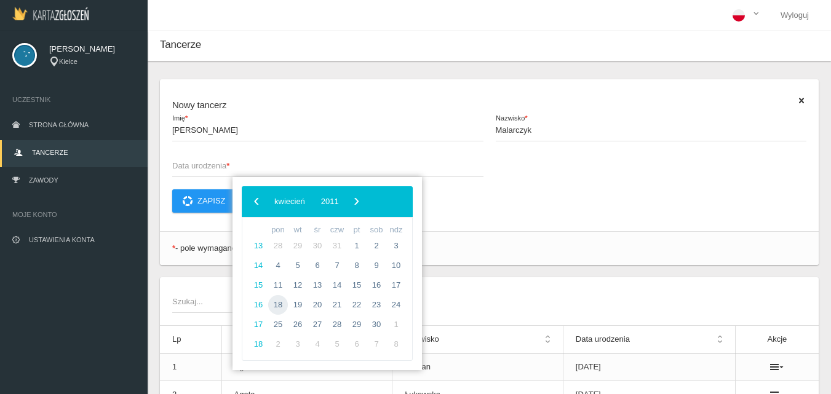
click at [282, 300] on span "18" at bounding box center [278, 305] width 20 height 20
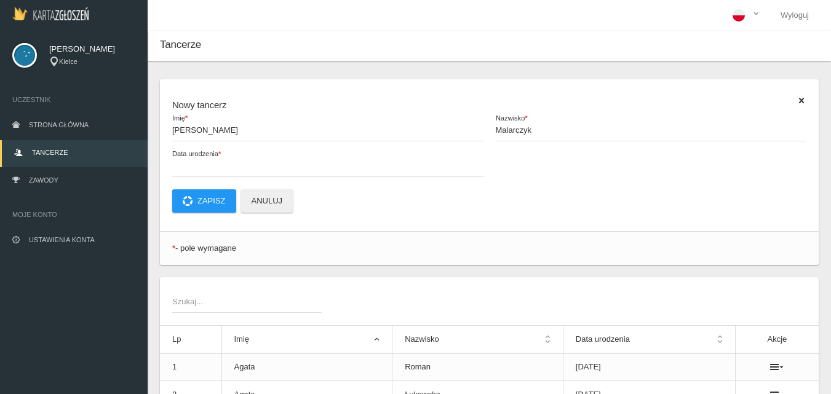
type input "[DATE]"
click at [206, 198] on button "Zapisz" at bounding box center [204, 201] width 64 height 23
click at [188, 136] on span "Imię *" at bounding box center [321, 130] width 299 height 12
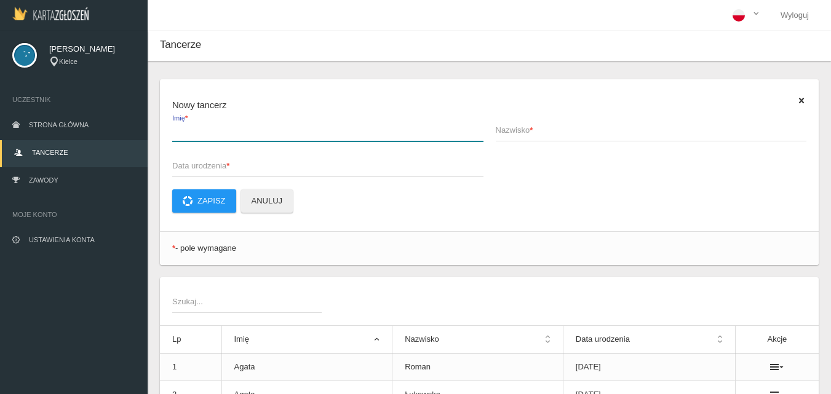
click at [188, 136] on input "Imię *" at bounding box center [327, 129] width 311 height 23
type input "[PERSON_NAME]"
click at [522, 129] on span "Nazwisko *" at bounding box center [645, 130] width 299 height 12
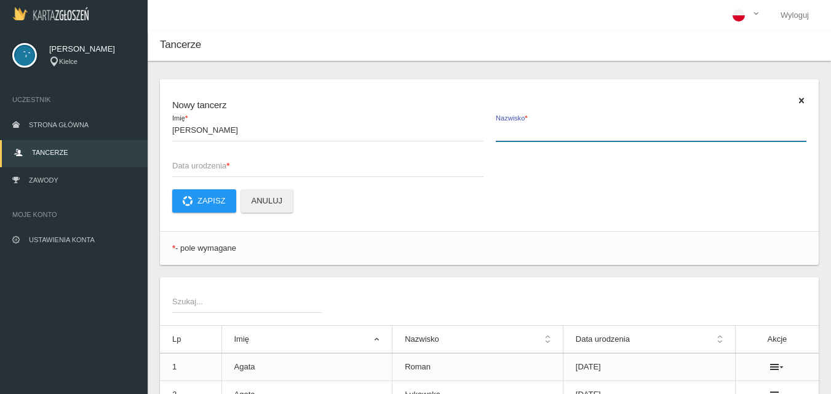
click at [522, 129] on input "Nazwisko *" at bounding box center [651, 129] width 311 height 23
type input "Kupis"
click at [184, 164] on span "Data urodzenia *" at bounding box center [321, 166] width 299 height 12
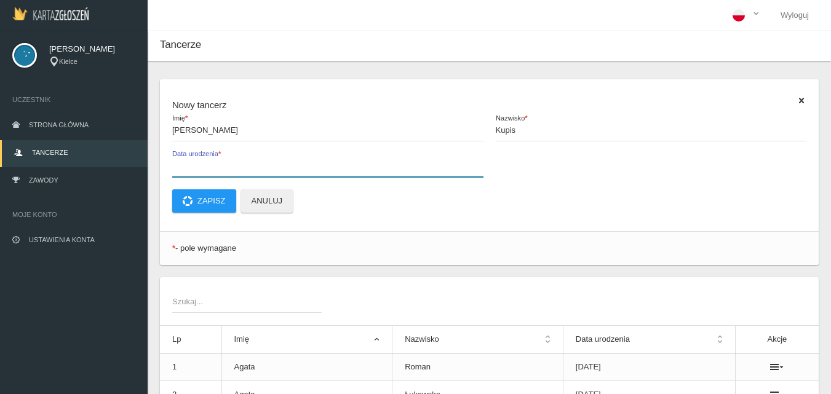
click at [184, 164] on input "Data urodzenia *" at bounding box center [327, 165] width 311 height 23
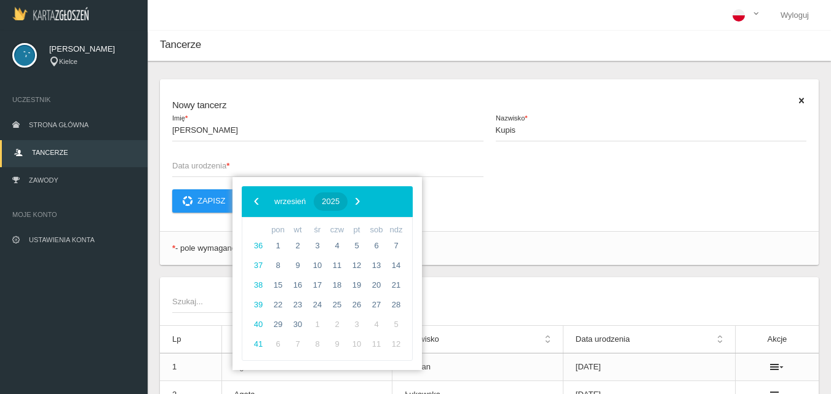
click at [340, 200] on span "2025" at bounding box center [331, 201] width 18 height 9
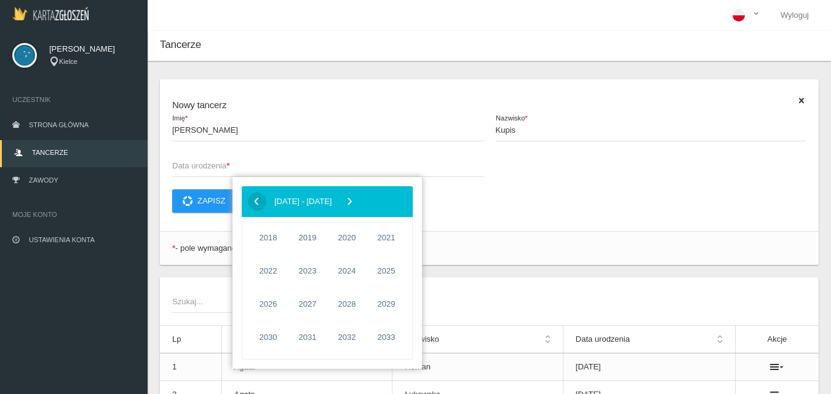
click at [253, 203] on span "‹" at bounding box center [256, 201] width 18 height 18
click at [345, 268] on span "2008" at bounding box center [347, 271] width 28 height 28
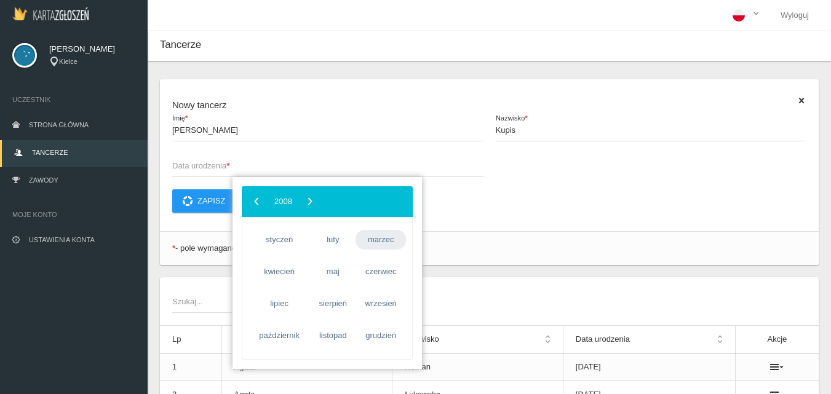
click at [389, 246] on span "marzec" at bounding box center [381, 240] width 50 height 20
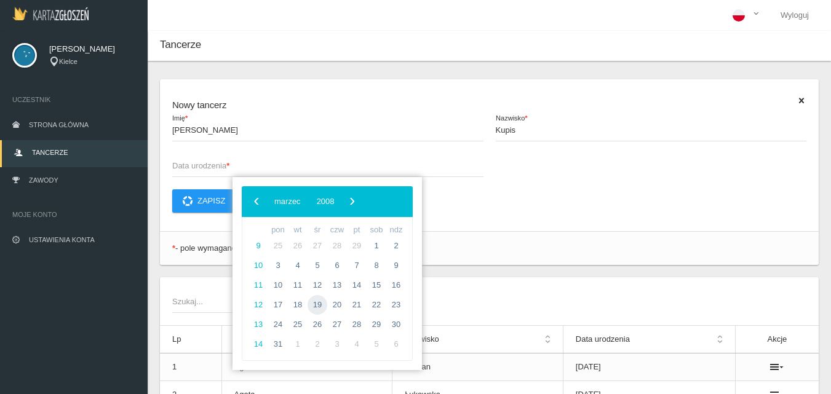
click at [319, 307] on span "19" at bounding box center [318, 305] width 20 height 20
type input "[DATE]"
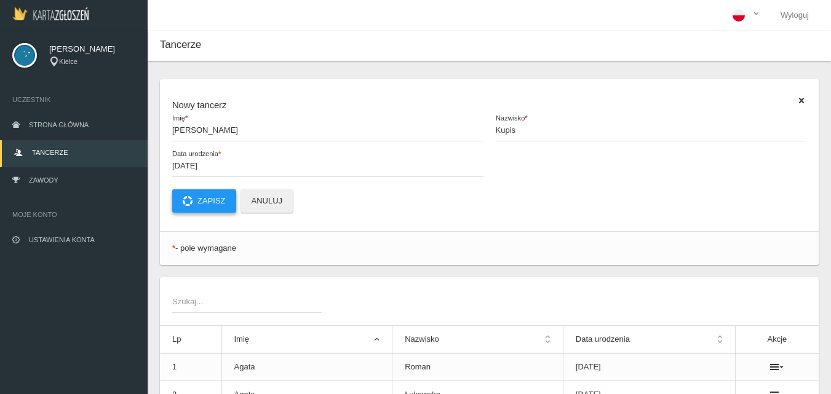
click at [222, 210] on button "Zapisz" at bounding box center [204, 201] width 64 height 23
click at [185, 132] on span "Imię *" at bounding box center [321, 130] width 299 height 12
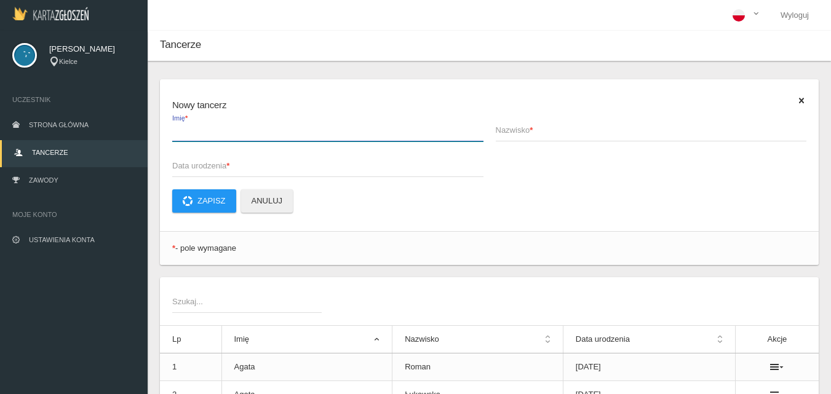
click at [185, 132] on input "Imię *" at bounding box center [327, 129] width 311 height 23
type input "Wiktoria"
click at [505, 128] on span "Nazwisko *" at bounding box center [645, 130] width 299 height 12
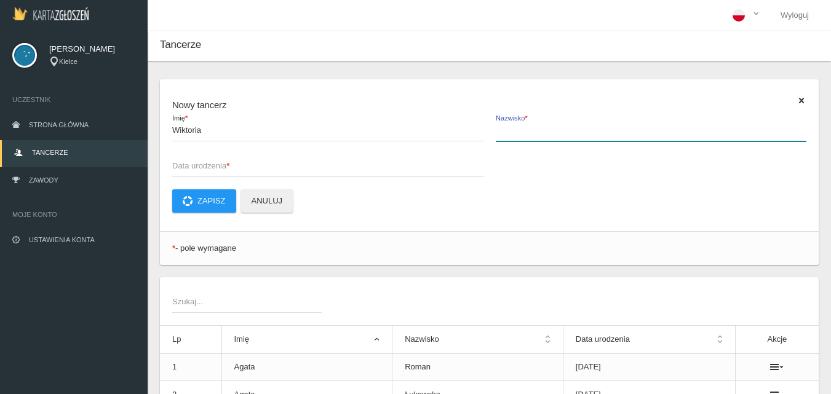
click at [505, 128] on input "Nazwisko *" at bounding box center [651, 129] width 311 height 23
type input "[PERSON_NAME]"
click at [185, 168] on span "Data urodzenia *" at bounding box center [321, 166] width 299 height 12
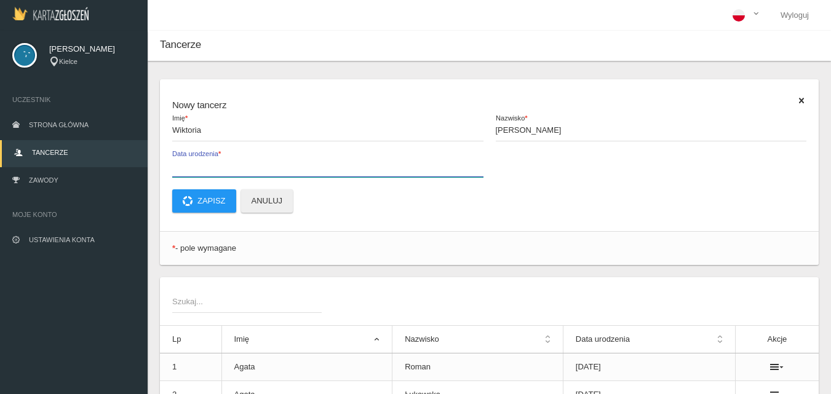
click at [185, 168] on input "Data urodzenia *" at bounding box center [327, 165] width 311 height 23
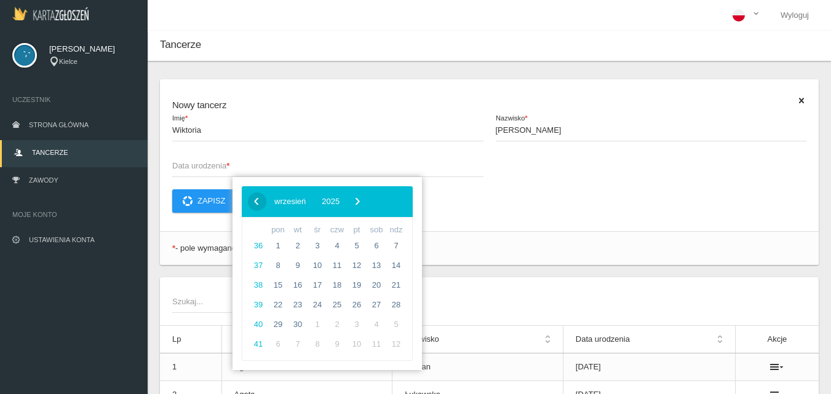
click at [255, 203] on span "‹" at bounding box center [256, 201] width 18 height 18
click at [337, 199] on span "2025" at bounding box center [328, 201] width 18 height 9
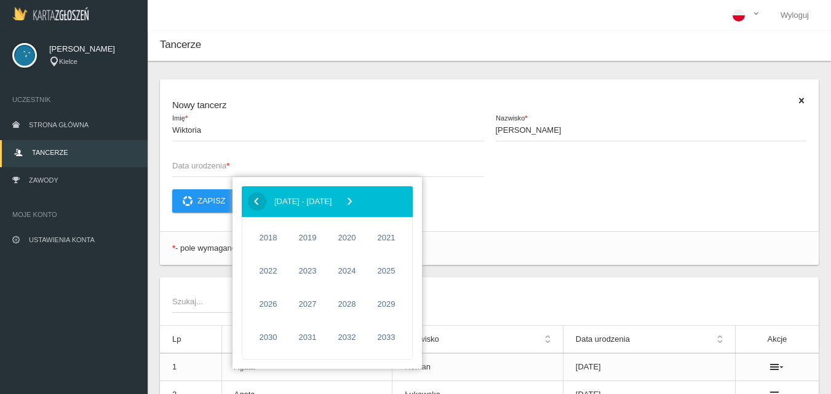
click at [258, 206] on span "‹" at bounding box center [256, 201] width 18 height 18
click at [349, 273] on span "2008" at bounding box center [347, 271] width 28 height 28
click at [330, 338] on span "listopad" at bounding box center [333, 336] width 46 height 20
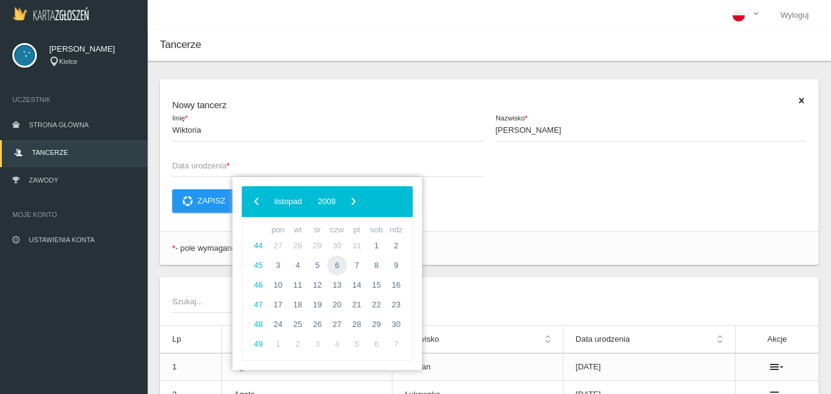
click at [334, 264] on span "6" at bounding box center [337, 266] width 20 height 20
type input "[DATE]"
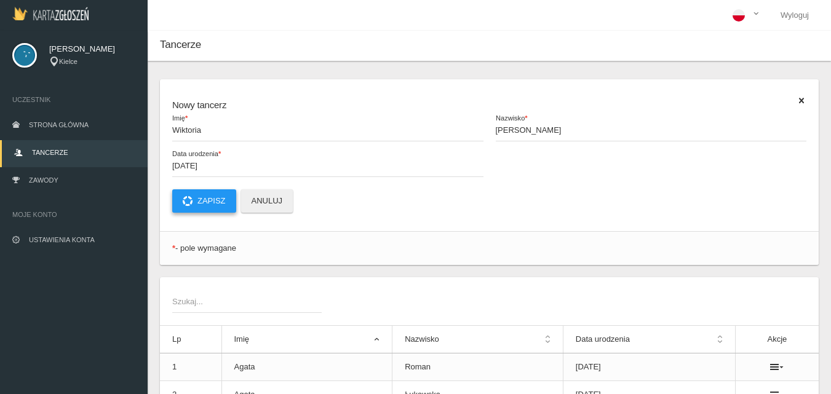
click at [214, 202] on button "Zapisz" at bounding box center [204, 201] width 64 height 23
click at [191, 132] on strong "*" at bounding box center [189, 130] width 3 height 9
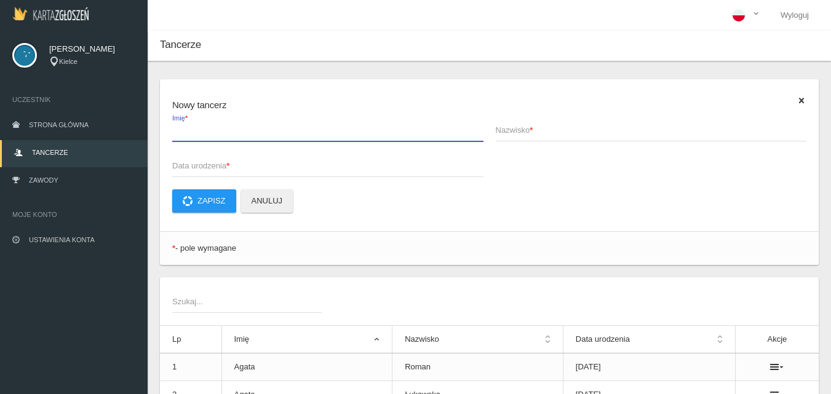
click at [192, 132] on input "Imię *" at bounding box center [327, 129] width 311 height 23
type input "Izabela"
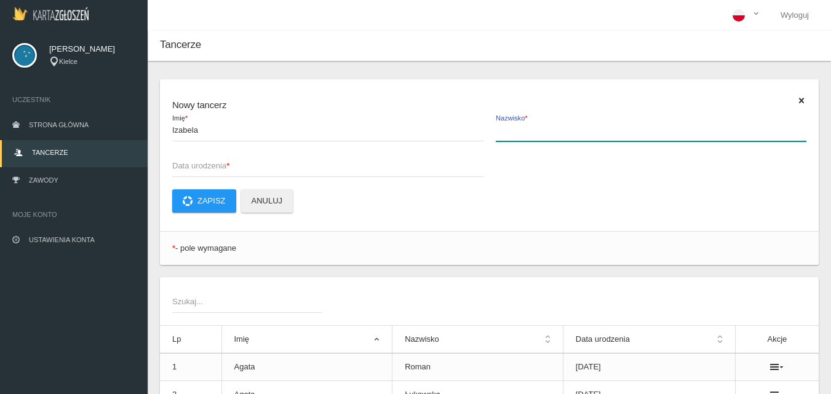
click at [506, 138] on input "Nazwisko *" at bounding box center [651, 129] width 311 height 23
type input "Waldon"
click at [192, 169] on span "Data urodzenia *" at bounding box center [321, 166] width 299 height 12
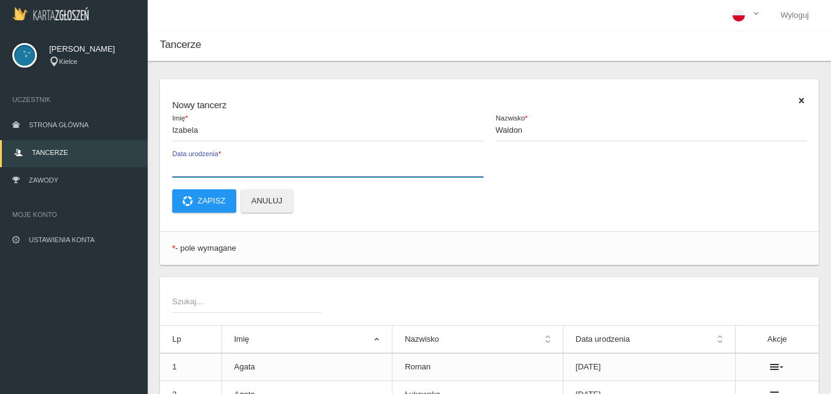
click at [192, 169] on input "Data urodzenia *" at bounding box center [327, 165] width 311 height 23
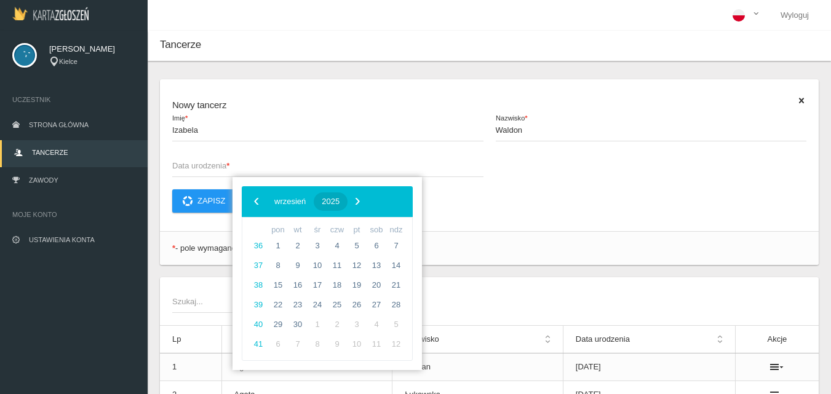
click at [340, 202] on span "2025" at bounding box center [331, 201] width 18 height 9
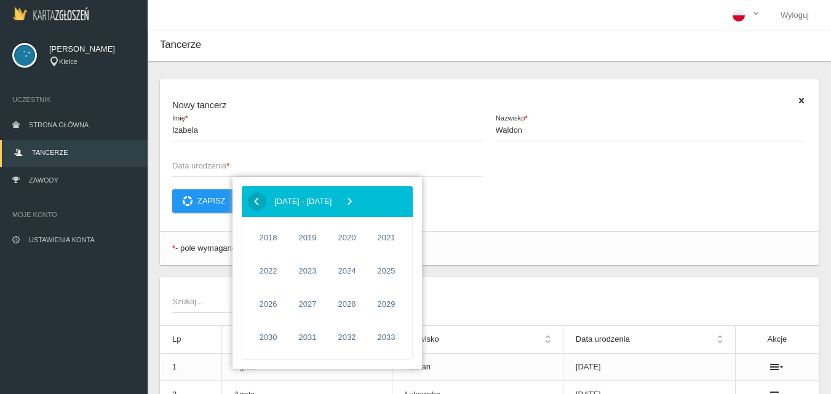
click at [254, 199] on span "‹" at bounding box center [256, 201] width 18 height 18
click at [300, 272] on span "2007" at bounding box center [308, 271] width 28 height 28
click at [325, 337] on span "listopad" at bounding box center [333, 336] width 46 height 20
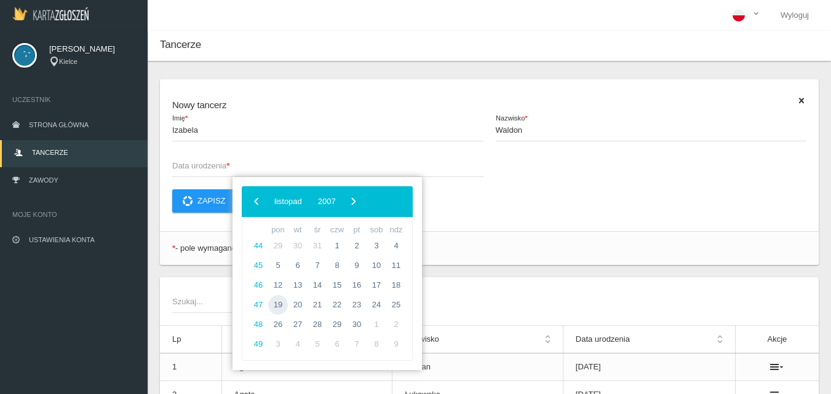
click at [279, 303] on span "19" at bounding box center [278, 305] width 20 height 20
type input "[DATE]"
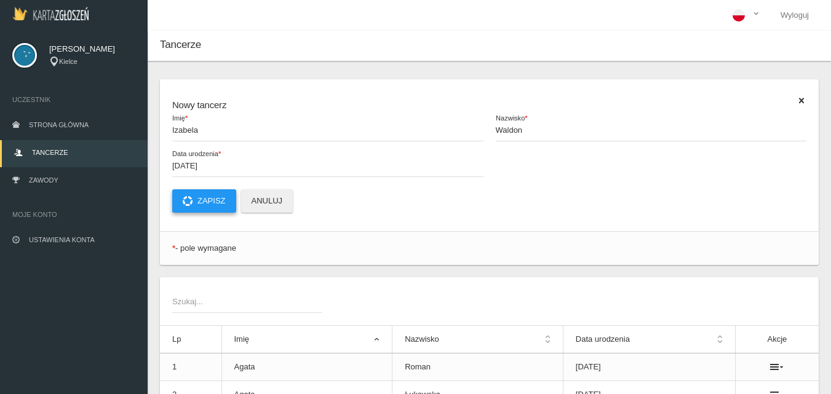
click at [201, 201] on button "Zapisz" at bounding box center [204, 201] width 64 height 23
click at [41, 183] on span "Zawody" at bounding box center [44, 180] width 30 height 7
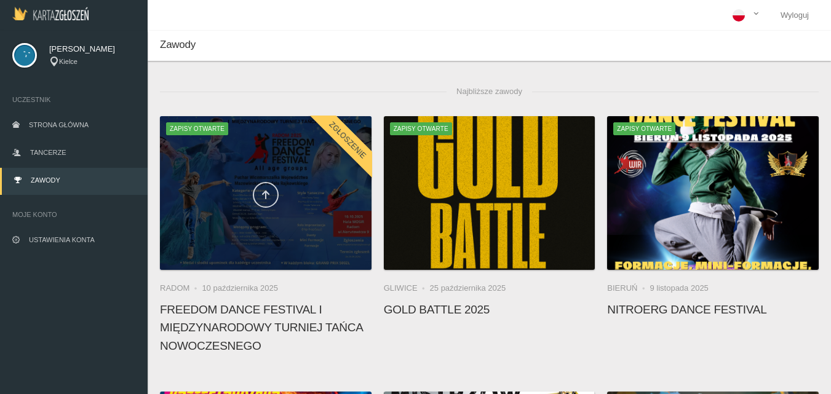
click at [261, 192] on icon at bounding box center [266, 195] width 10 height 10
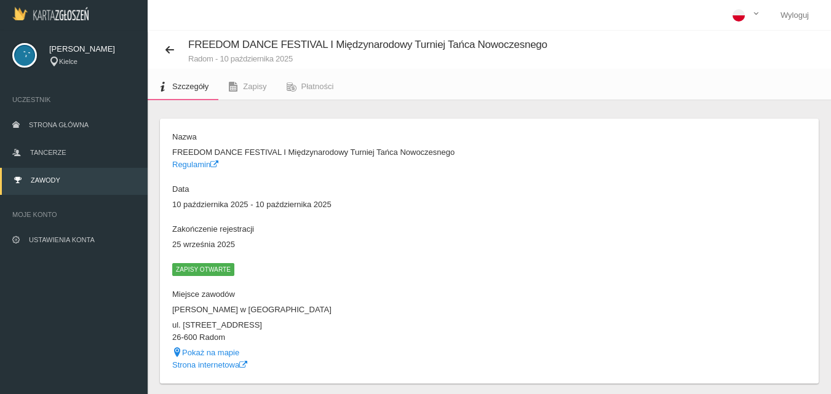
click at [199, 267] on span "Zapisy otwarte" at bounding box center [203, 269] width 62 height 12
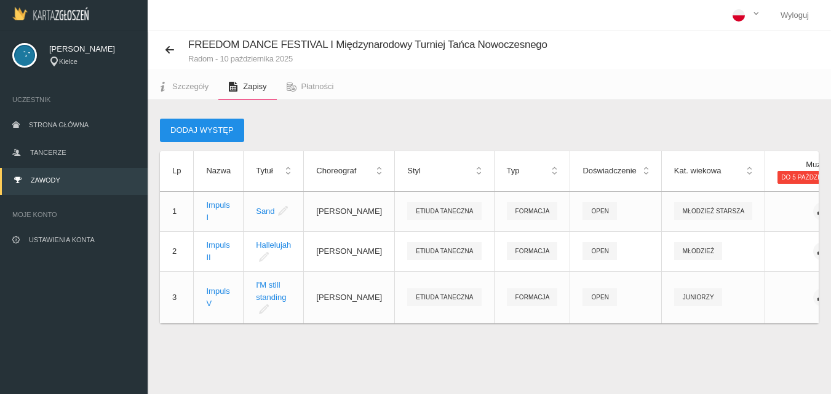
click at [193, 125] on button "Dodaj występ" at bounding box center [202, 130] width 84 height 23
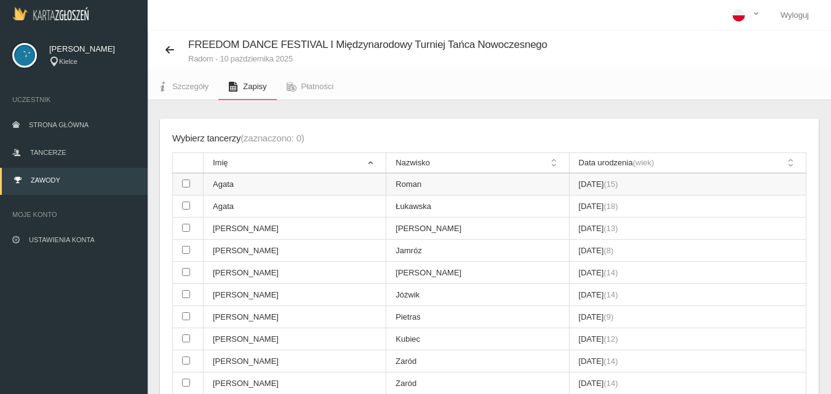
click at [189, 183] on input "checkbox" at bounding box center [186, 184] width 8 height 8
checkbox input "true"
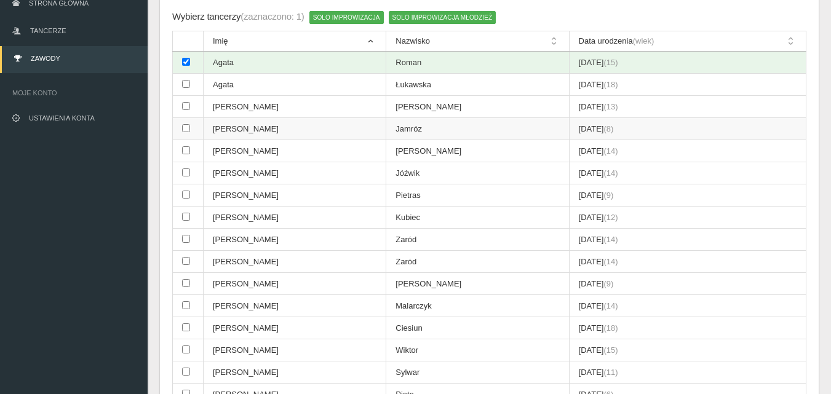
scroll to position [123, 0]
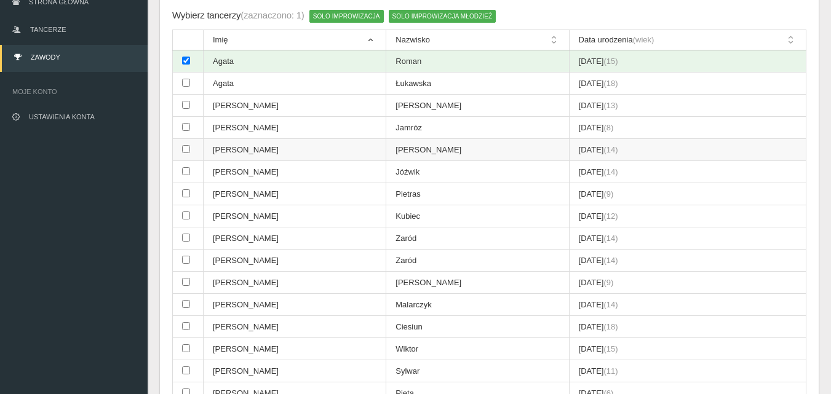
click at [186, 149] on input "checkbox" at bounding box center [186, 149] width 8 height 8
checkbox input "true"
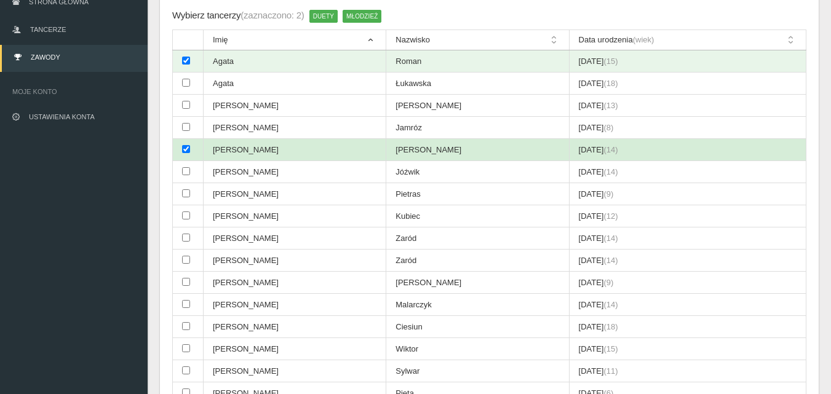
scroll to position [185, 0]
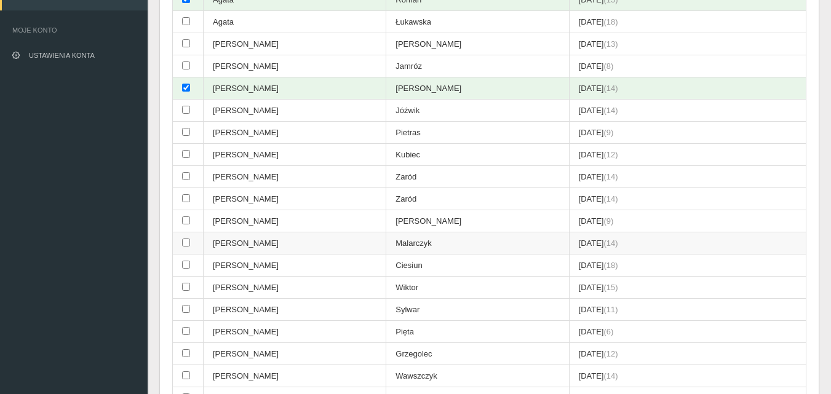
click at [186, 244] on input "checkbox" at bounding box center [186, 243] width 8 height 8
checkbox input "true"
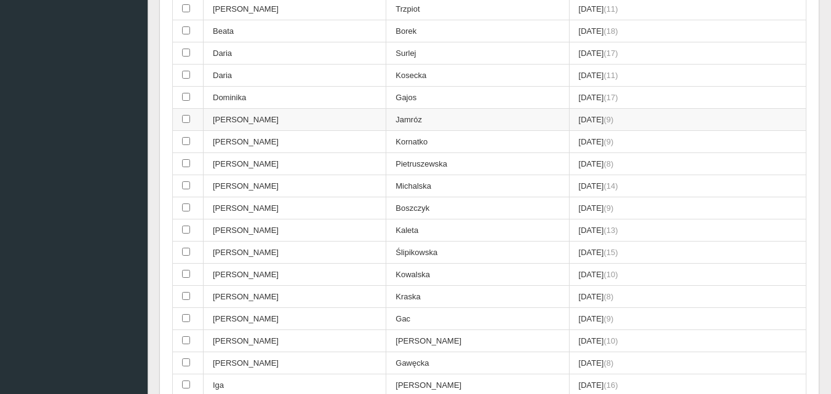
scroll to position [861, 0]
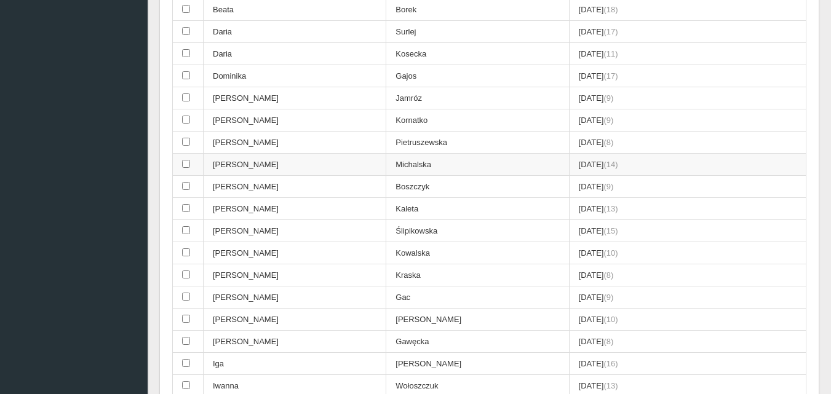
click at [187, 165] on input "checkbox" at bounding box center [186, 164] width 8 height 8
checkbox input "true"
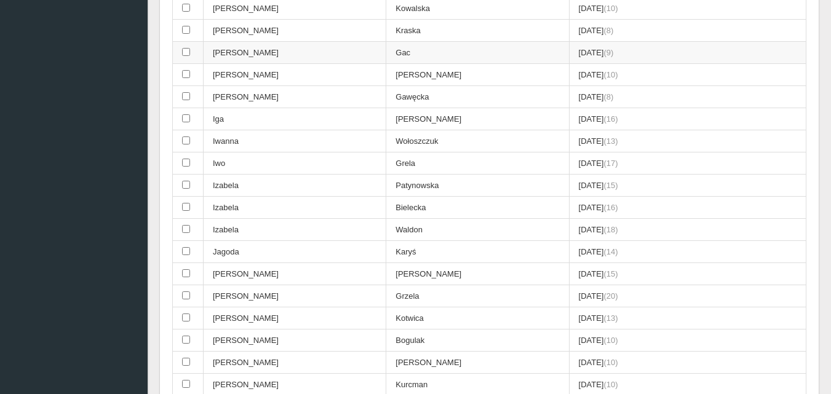
scroll to position [1108, 0]
click at [187, 186] on input "checkbox" at bounding box center [186, 184] width 8 height 8
checkbox input "true"
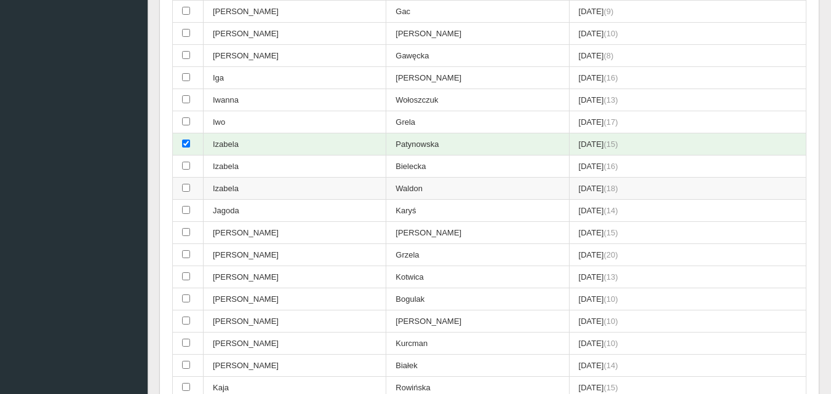
scroll to position [1169, 0]
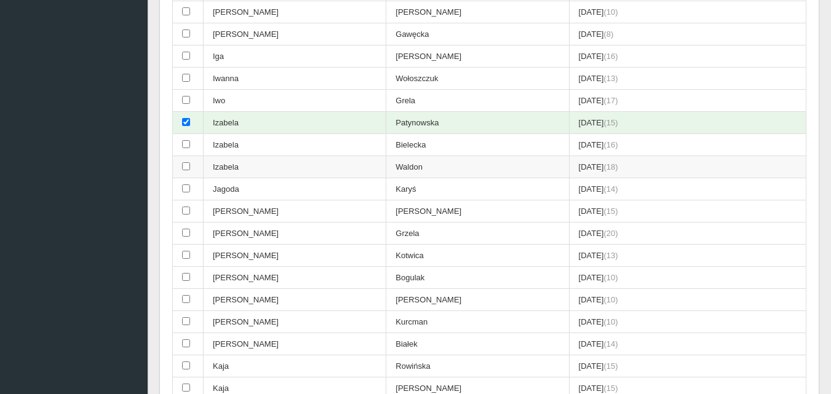
click at [185, 165] on input "checkbox" at bounding box center [186, 166] width 8 height 8
checkbox input "true"
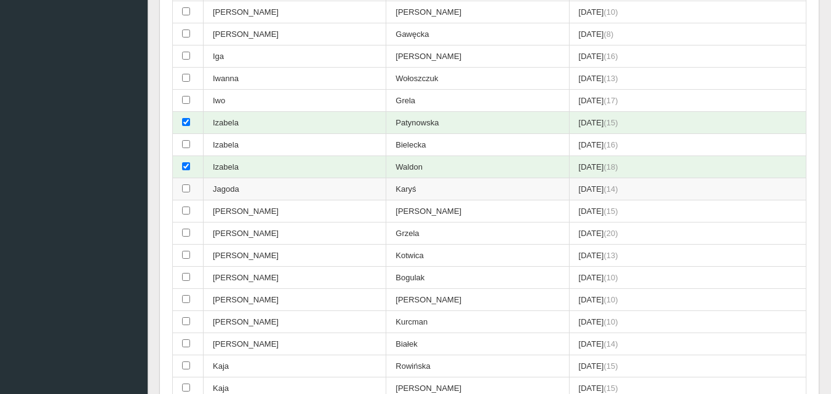
click at [187, 190] on input "checkbox" at bounding box center [186, 189] width 8 height 8
checkbox input "true"
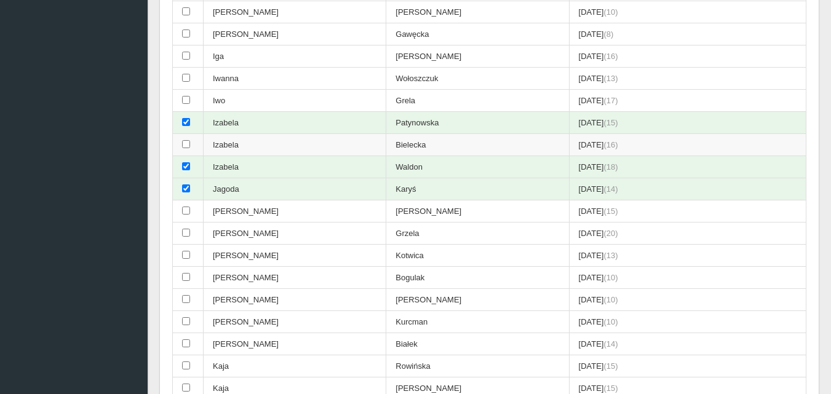
scroll to position [1231, 0]
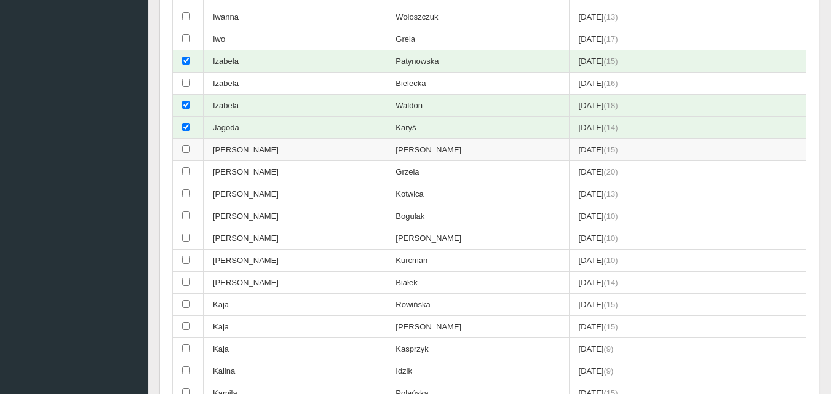
click at [185, 146] on input "checkbox" at bounding box center [186, 149] width 8 height 8
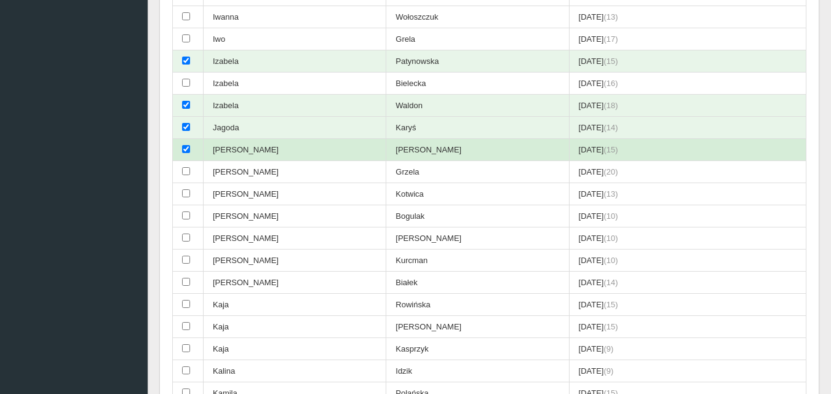
click at [185, 146] on input "checkbox" at bounding box center [186, 149] width 8 height 8
checkbox input "false"
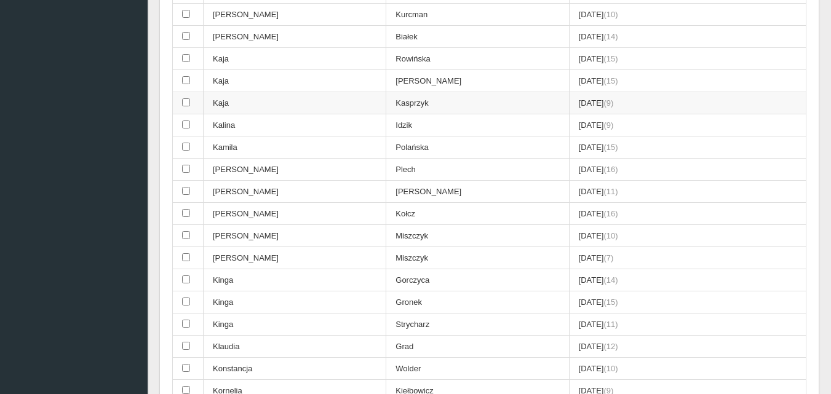
scroll to position [1538, 0]
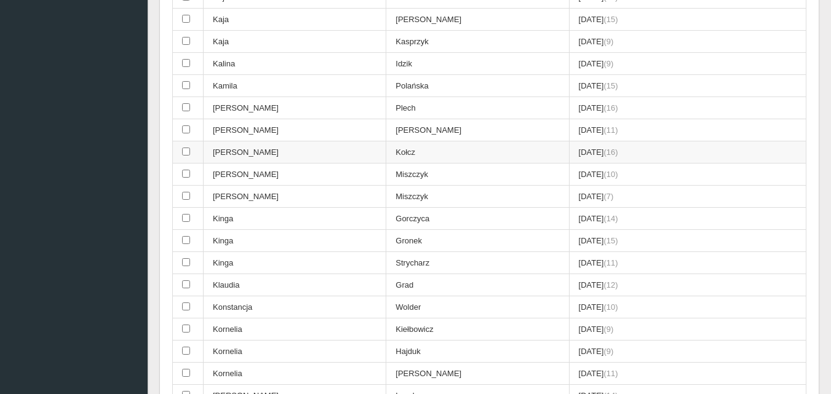
click at [185, 153] on input "checkbox" at bounding box center [186, 152] width 8 height 8
checkbox input "true"
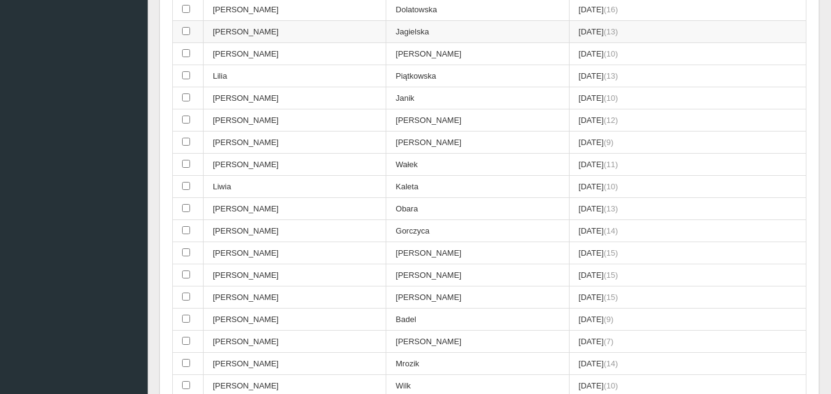
scroll to position [2031, 0]
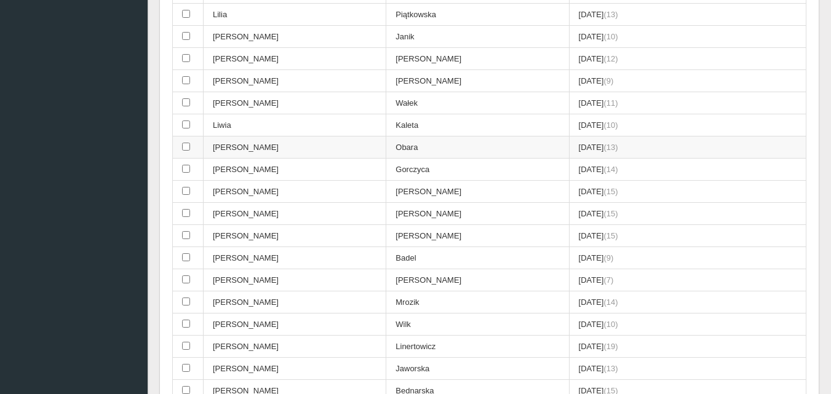
click at [188, 145] on input "checkbox" at bounding box center [186, 147] width 8 height 8
checkbox input "true"
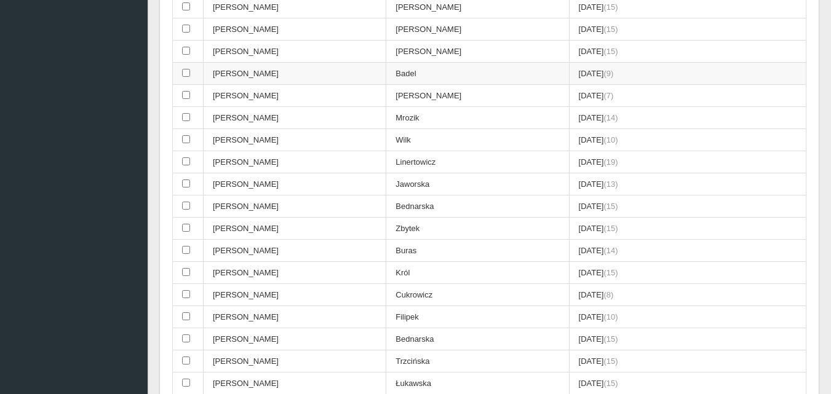
scroll to position [2277, 0]
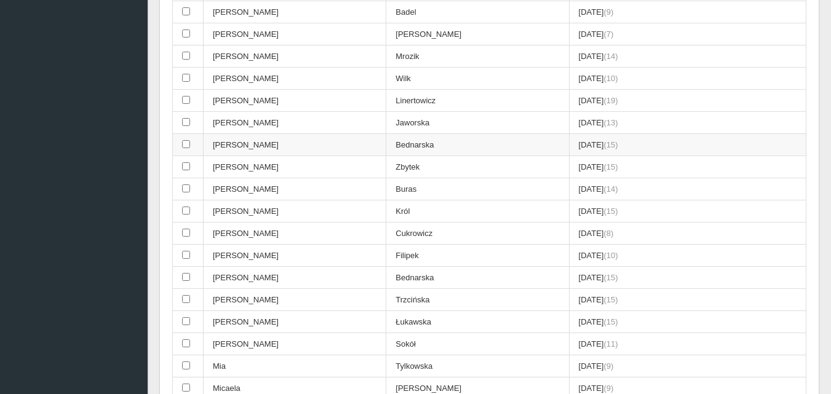
click at [185, 145] on input "checkbox" at bounding box center [186, 144] width 8 height 8
checkbox input "true"
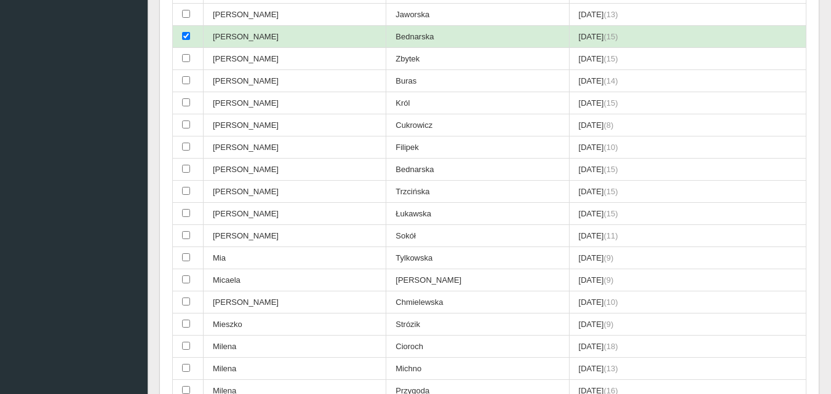
scroll to position [2400, 0]
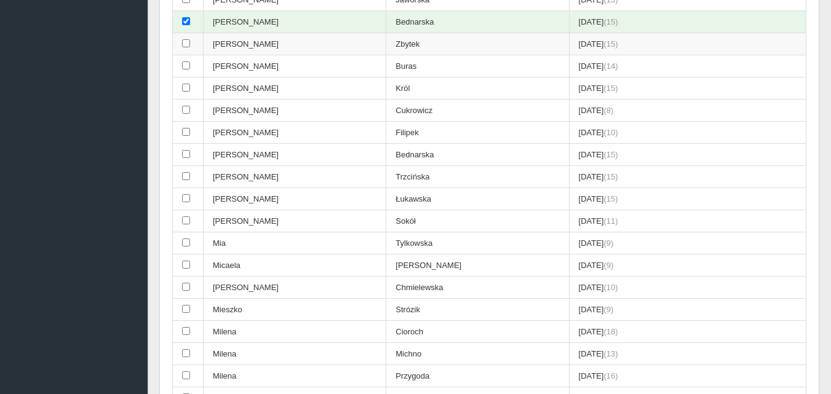
click at [185, 42] on input "checkbox" at bounding box center [186, 43] width 8 height 8
checkbox input "true"
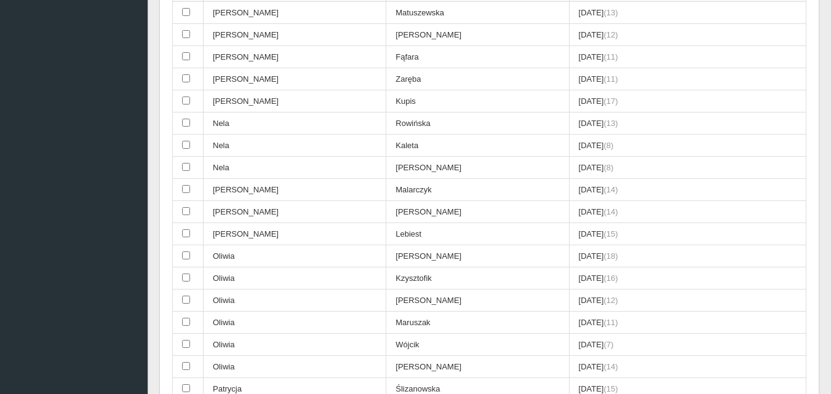
scroll to position [2830, 0]
click at [187, 99] on input "checkbox" at bounding box center [186, 100] width 8 height 8
checkbox input "true"
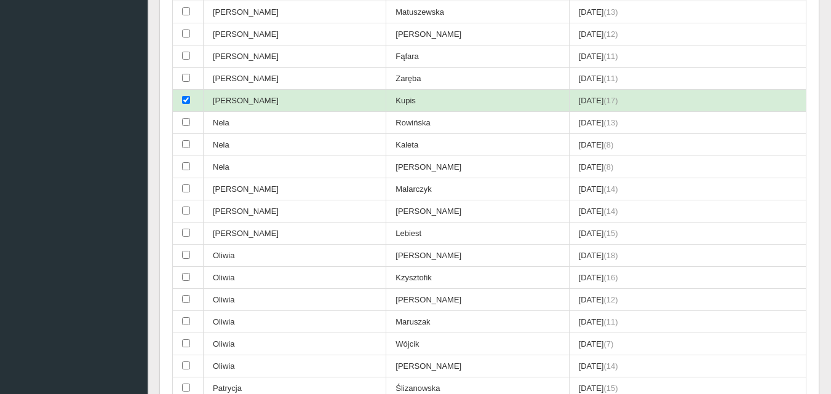
scroll to position [2892, 0]
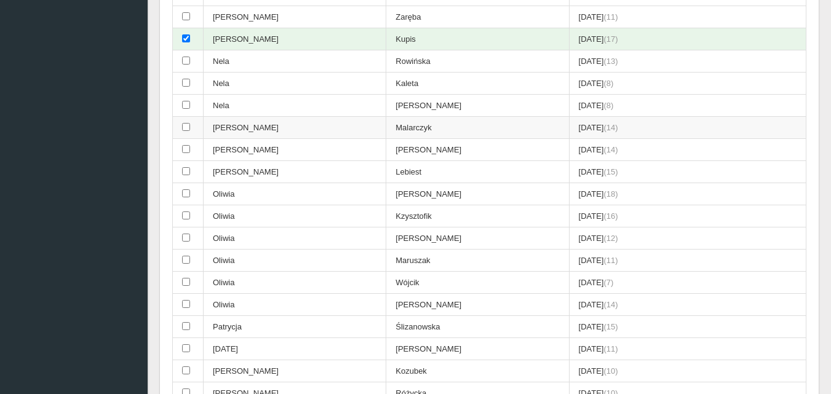
click at [187, 127] on input "checkbox" at bounding box center [186, 127] width 8 height 8
checkbox input "true"
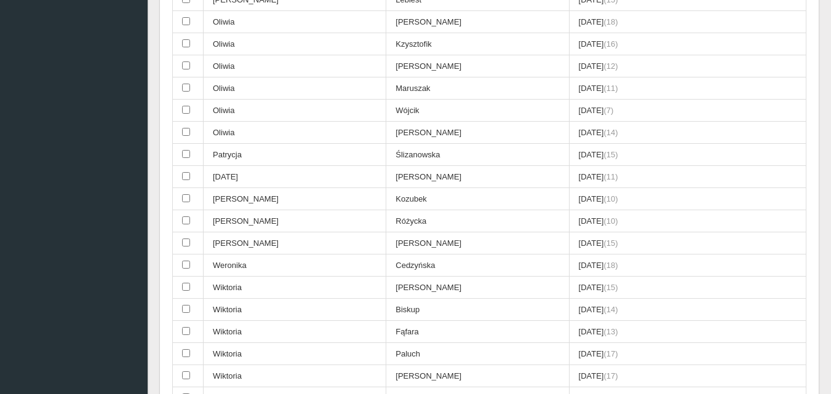
scroll to position [3077, 0]
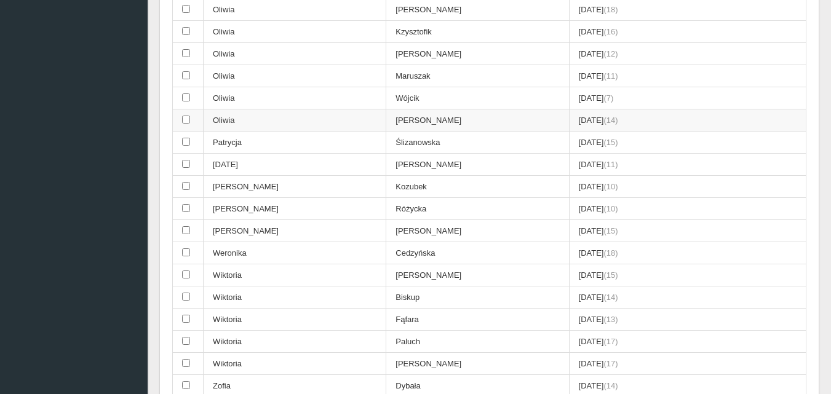
click at [187, 119] on input "checkbox" at bounding box center [186, 120] width 8 height 8
checkbox input "true"
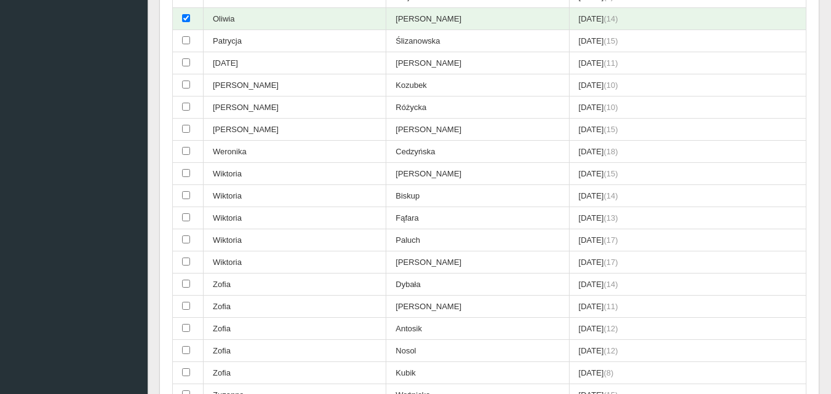
scroll to position [3200, 0]
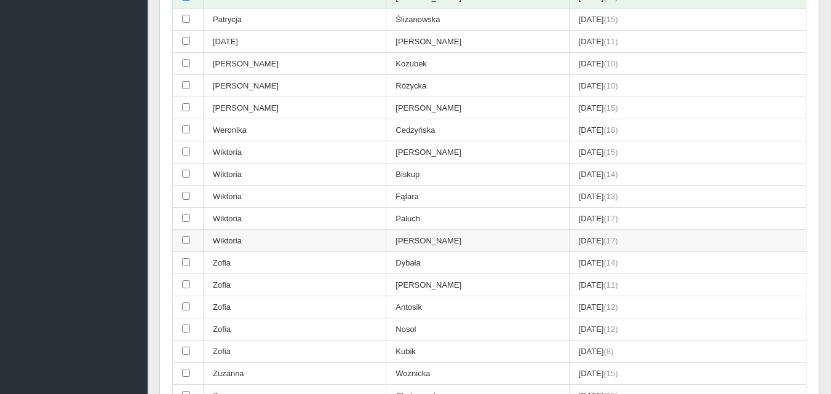
click at [187, 243] on input "checkbox" at bounding box center [186, 240] width 8 height 8
checkbox input "true"
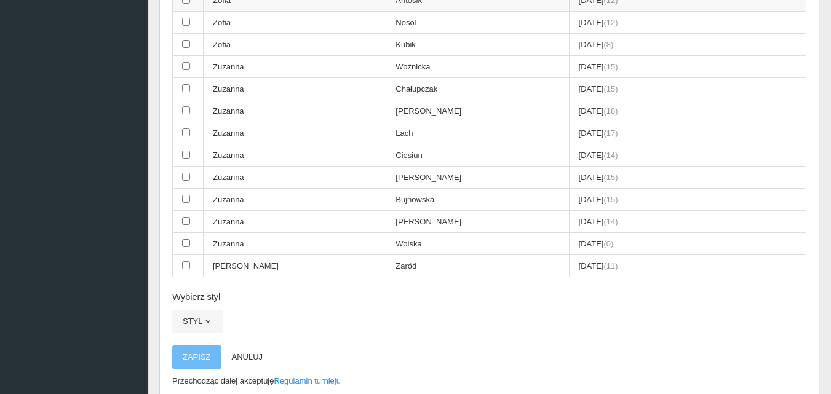
scroll to position [3507, 0]
click at [185, 87] on input "checkbox" at bounding box center [186, 88] width 8 height 8
checkbox input "true"
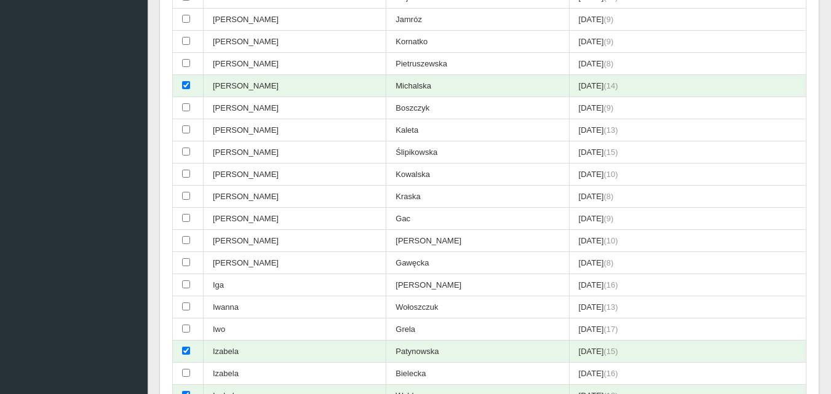
scroll to position [1046, 0]
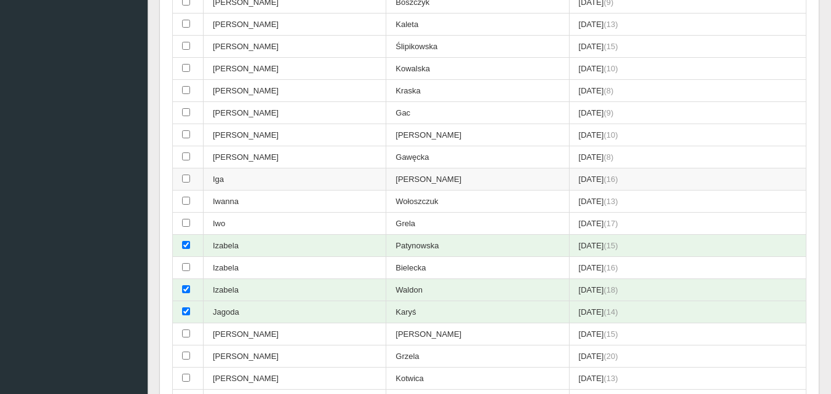
click at [185, 178] on input "checkbox" at bounding box center [186, 179] width 8 height 8
checkbox input "true"
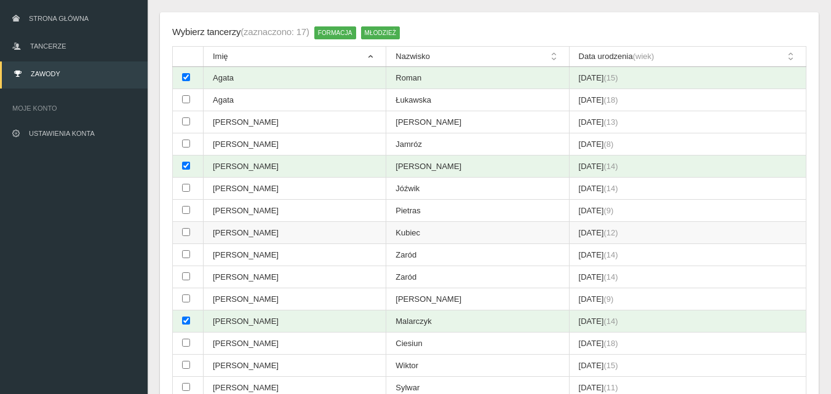
scroll to position [0, 0]
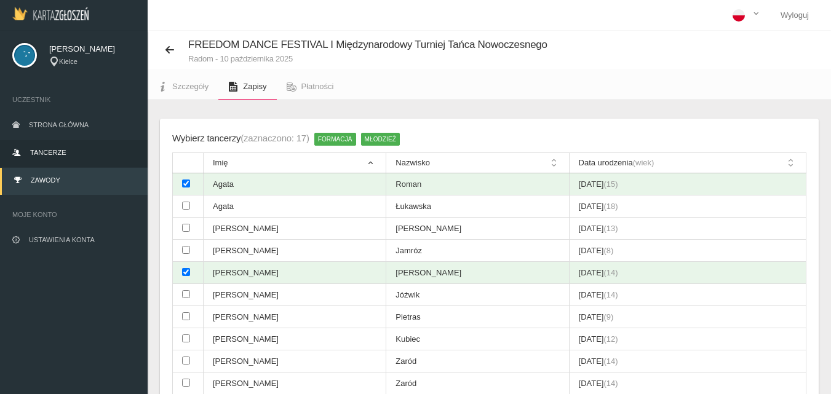
click at [32, 145] on link "Tancerze" at bounding box center [74, 153] width 148 height 27
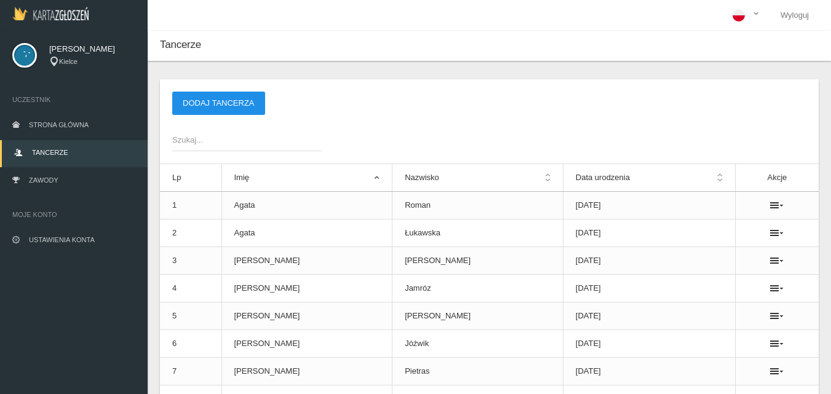
click at [209, 106] on button "Dodaj tancerza" at bounding box center [218, 103] width 93 height 23
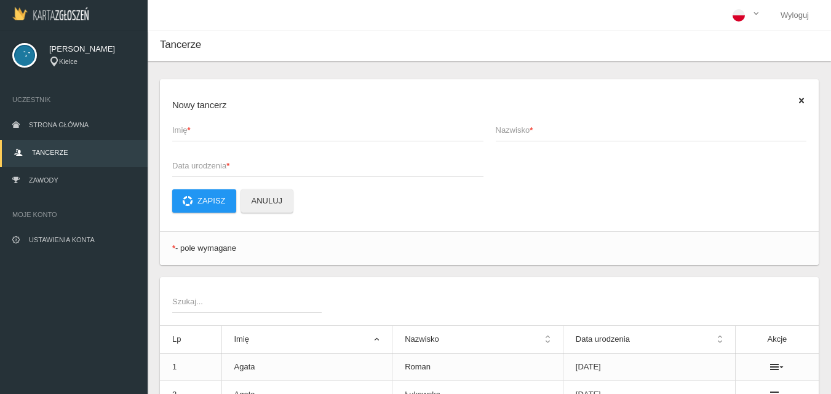
click at [194, 132] on span "Imię *" at bounding box center [321, 130] width 299 height 12
click at [194, 132] on input "Imię *" at bounding box center [327, 129] width 311 height 23
type input "[PERSON_NAME]"
click at [527, 137] on span "Nazwisko *" at bounding box center [645, 130] width 299 height 12
click at [527, 137] on input "Nazwisko *" at bounding box center [651, 129] width 311 height 23
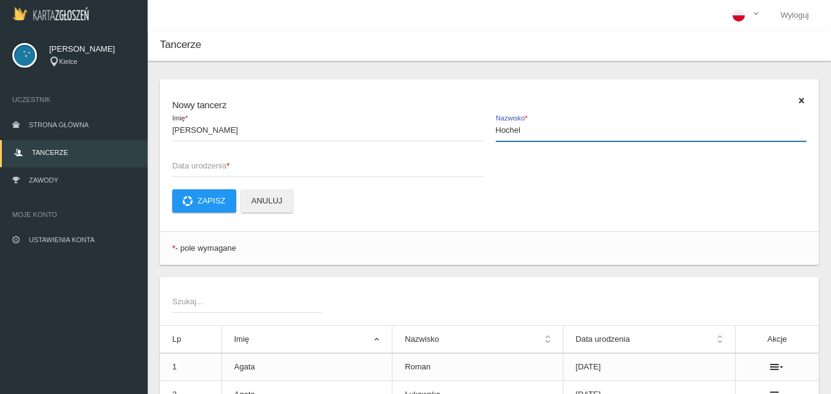
type input "Hochel"
click at [192, 166] on span "Data urodzenia *" at bounding box center [321, 166] width 299 height 12
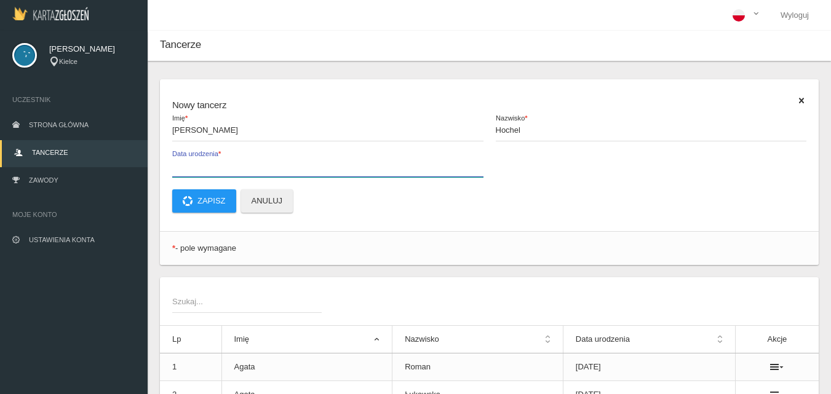
click at [192, 166] on input "Data urodzenia *" at bounding box center [327, 165] width 311 height 23
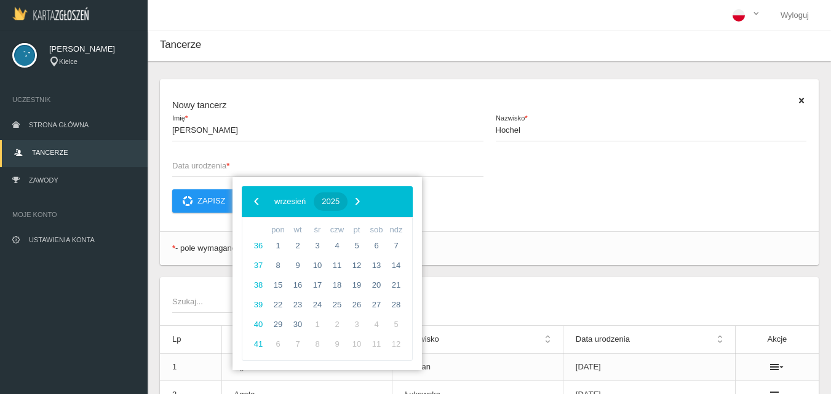
click at [340, 198] on span "2025" at bounding box center [331, 201] width 18 height 9
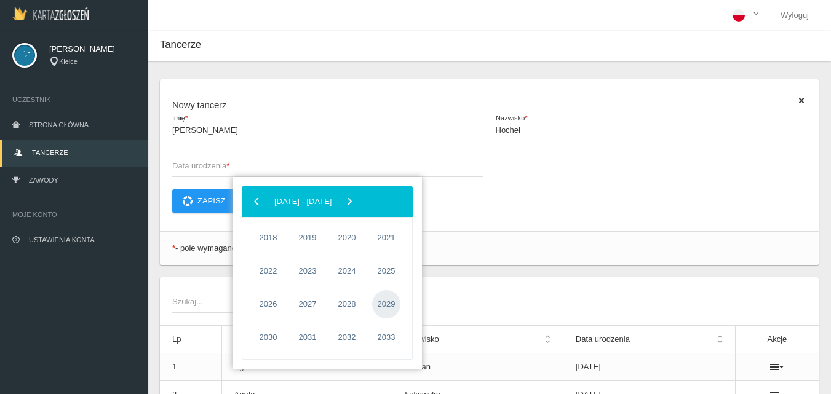
click at [389, 304] on span "2029" at bounding box center [386, 304] width 28 height 28
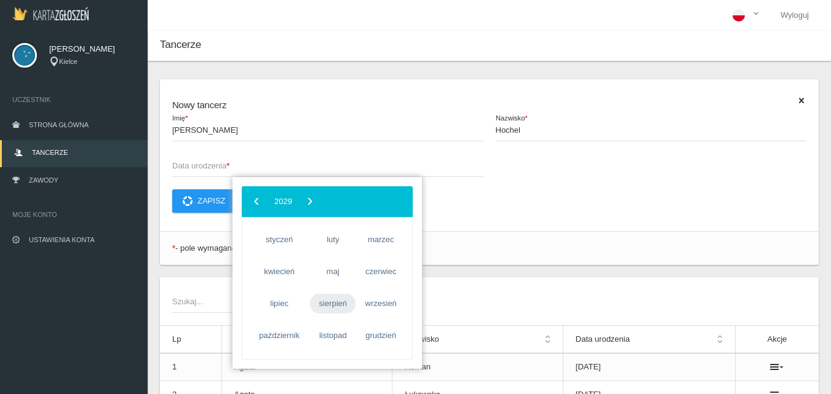
click at [338, 305] on span "sierpień" at bounding box center [333, 304] width 46 height 20
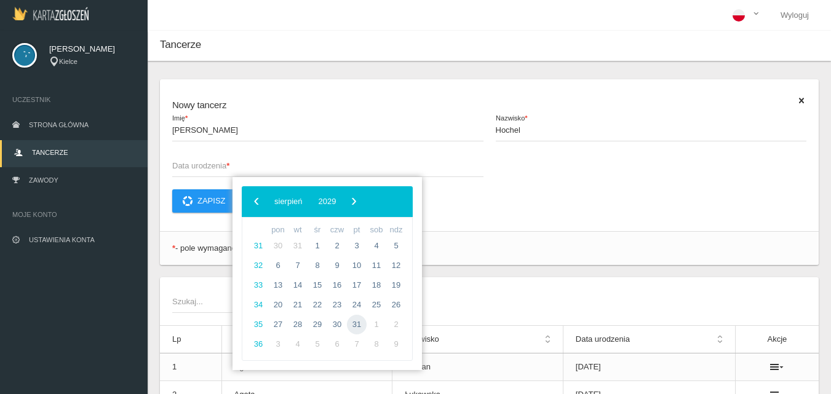
click at [359, 324] on span "31" at bounding box center [357, 325] width 20 height 20
type input "[DATE]"
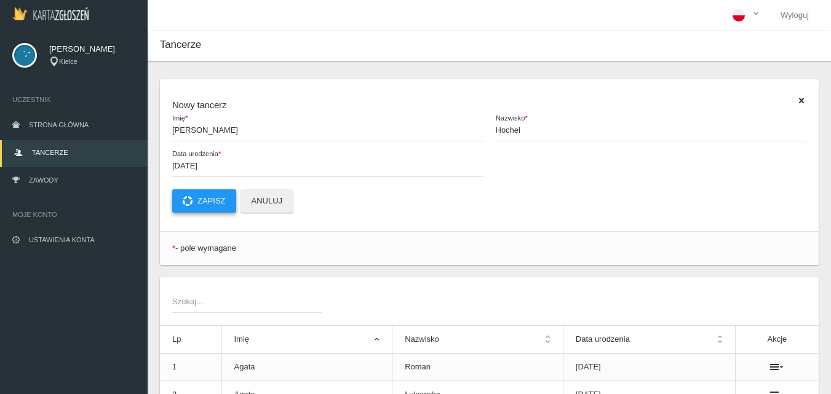
click at [216, 202] on button "Zapisz" at bounding box center [204, 201] width 64 height 23
click at [35, 183] on span "Zawody" at bounding box center [44, 180] width 30 height 7
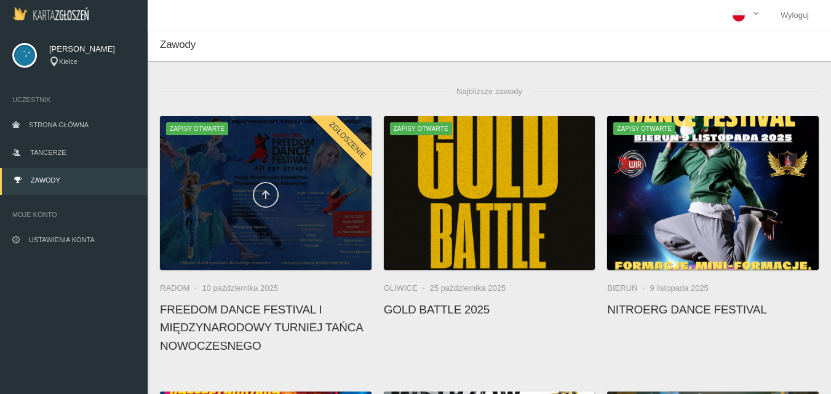
click at [261, 195] on icon at bounding box center [266, 195] width 10 height 10
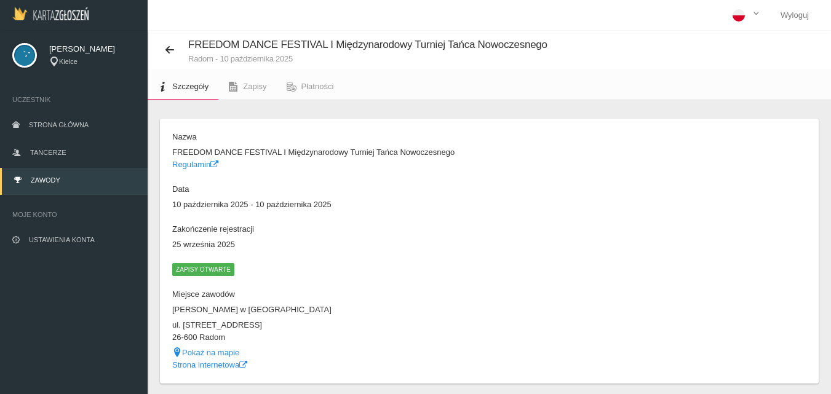
click at [207, 270] on span "Zapisy otwarte" at bounding box center [203, 269] width 62 height 12
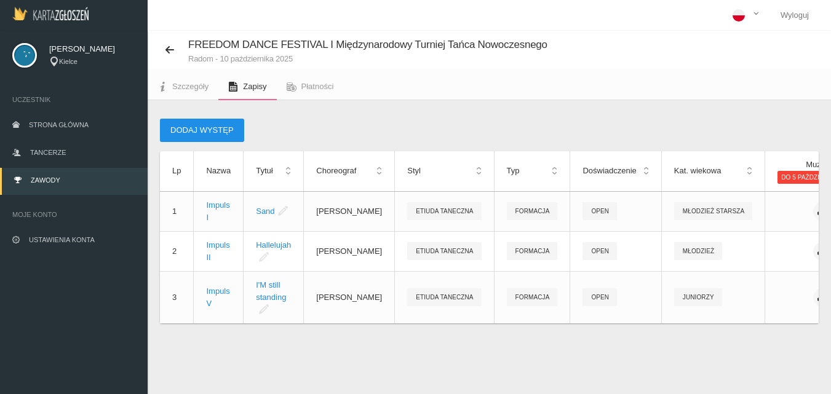
click at [202, 126] on button "Dodaj występ" at bounding box center [202, 130] width 84 height 23
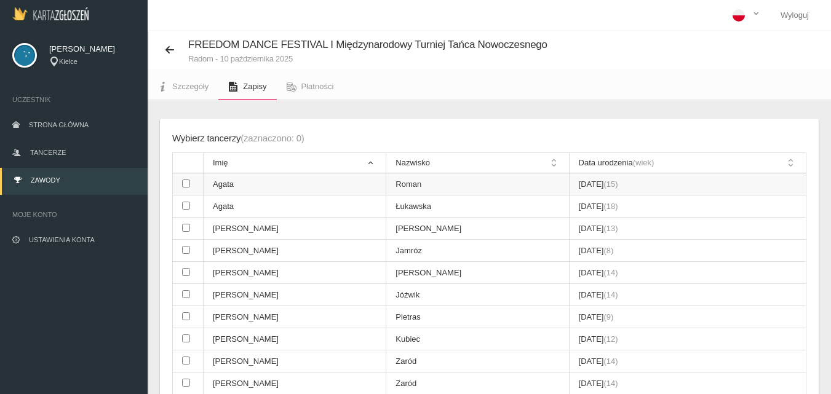
click at [183, 183] on input "checkbox" at bounding box center [186, 184] width 8 height 8
checkbox input "true"
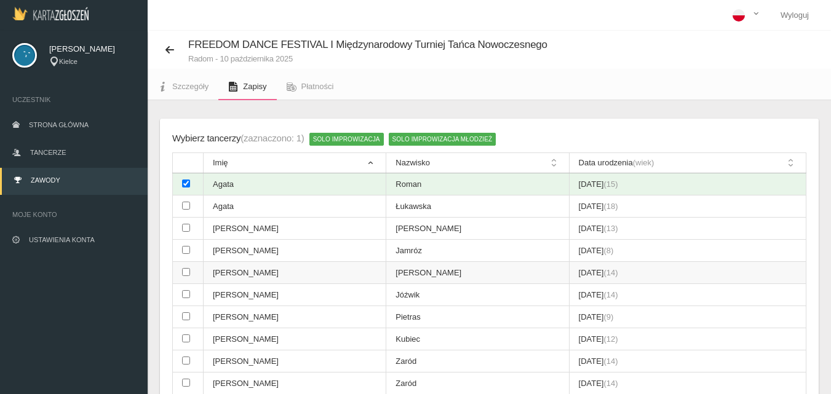
click at [187, 272] on input "checkbox" at bounding box center [186, 272] width 8 height 8
checkbox input "true"
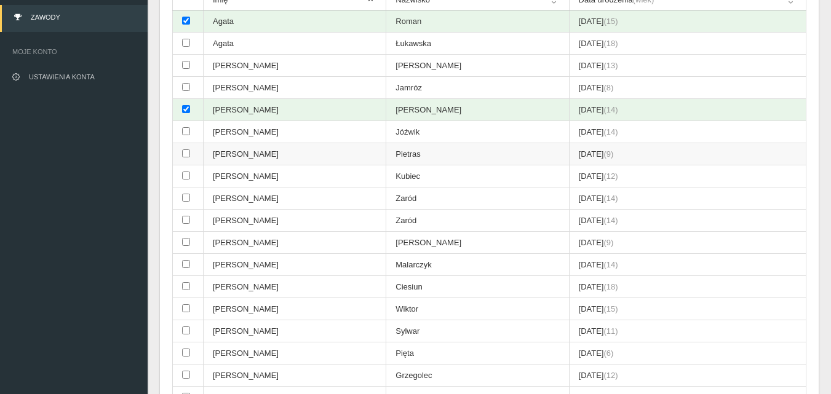
scroll to position [185, 0]
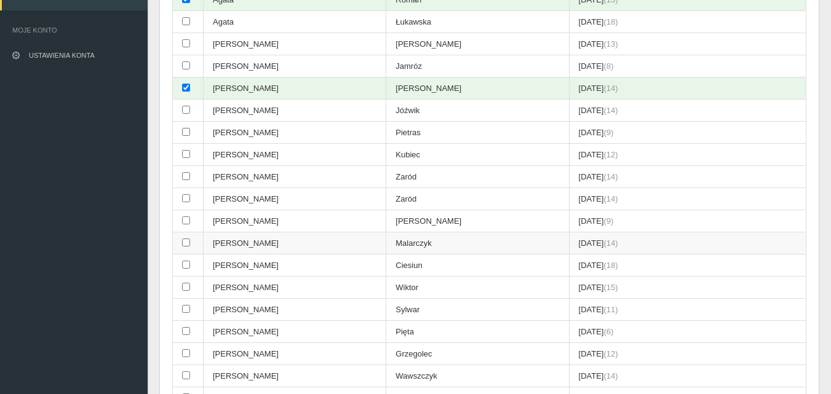
click at [185, 243] on input "checkbox" at bounding box center [186, 243] width 8 height 8
checkbox input "true"
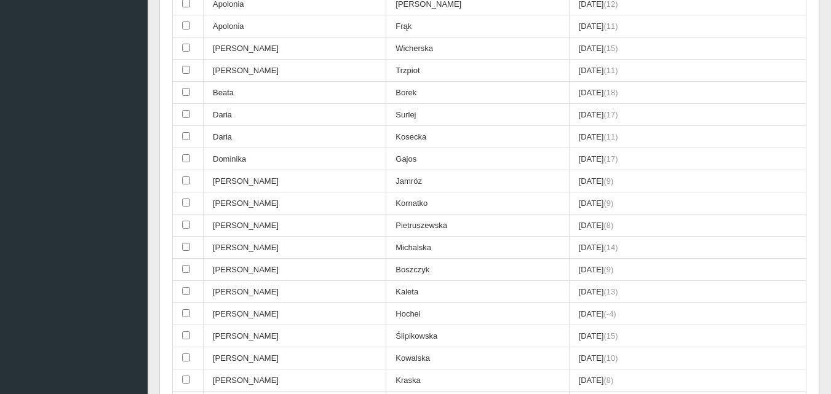
scroll to position [800, 0]
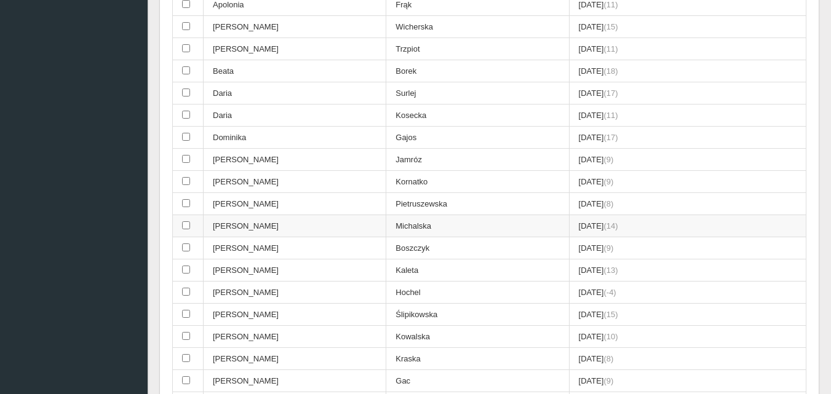
click at [185, 225] on input "checkbox" at bounding box center [186, 226] width 8 height 8
checkbox input "true"
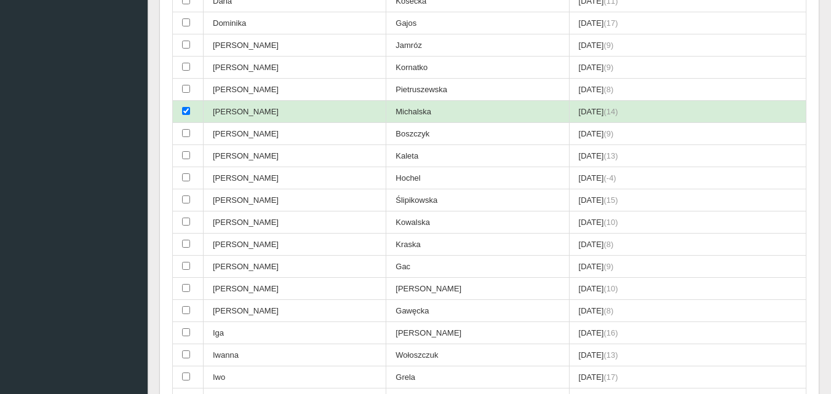
scroll to position [923, 0]
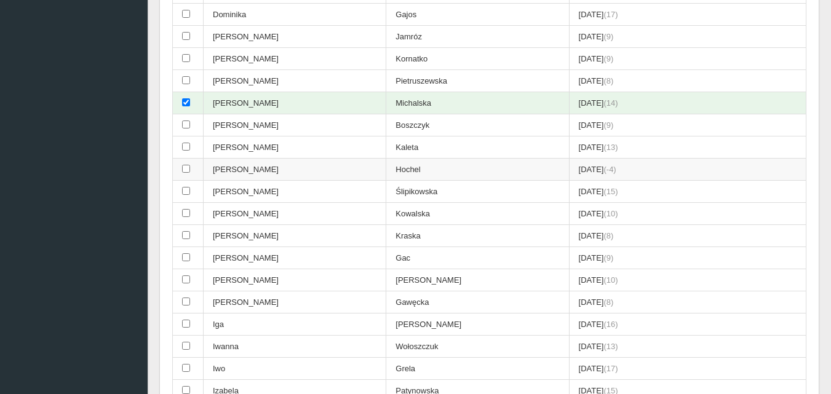
click at [186, 169] on input "checkbox" at bounding box center [186, 169] width 8 height 8
checkbox input "true"
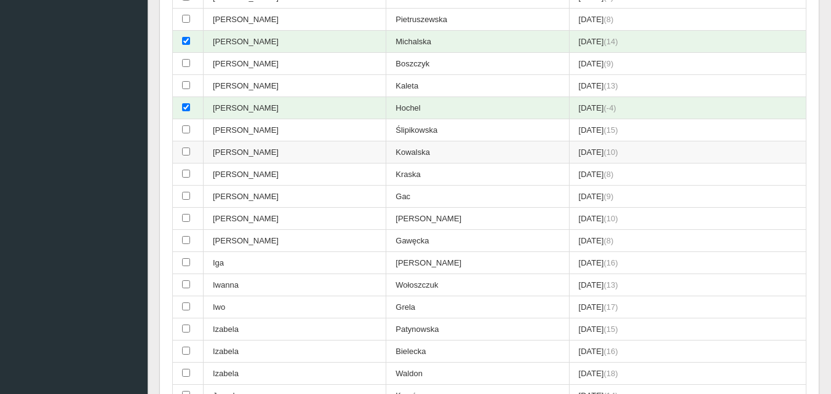
scroll to position [1046, 0]
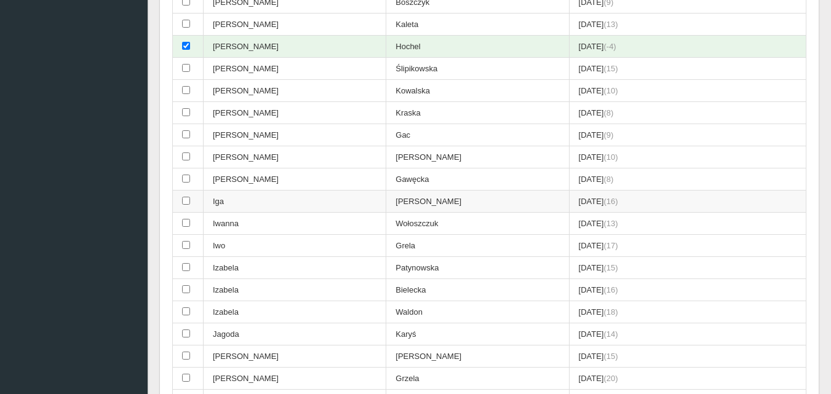
click at [186, 200] on input "checkbox" at bounding box center [186, 201] width 8 height 8
checkbox input "true"
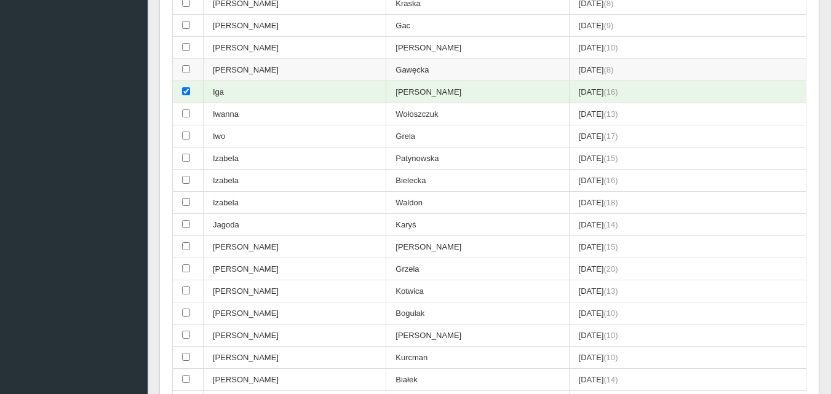
scroll to position [1169, 0]
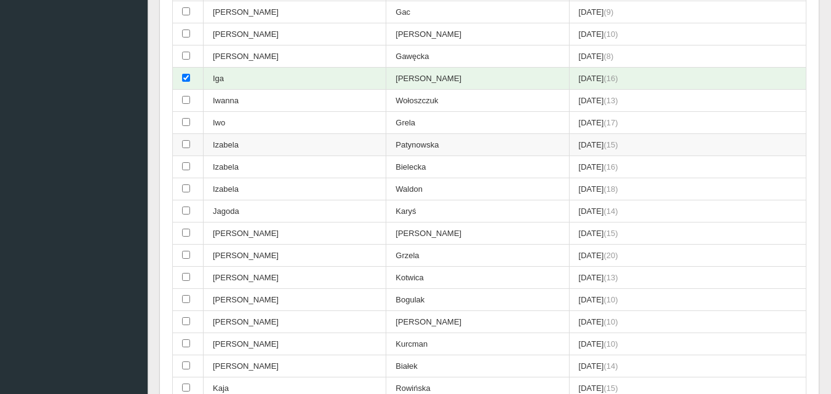
click at [183, 143] on input "checkbox" at bounding box center [186, 144] width 8 height 8
checkbox input "true"
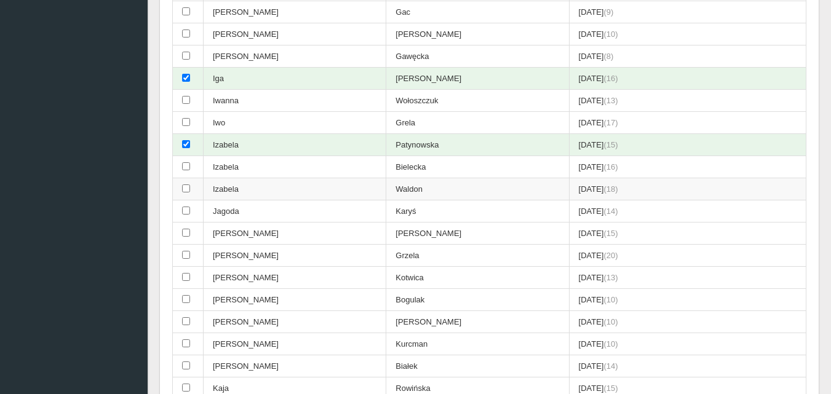
click at [184, 190] on input "checkbox" at bounding box center [186, 189] width 8 height 8
checkbox input "true"
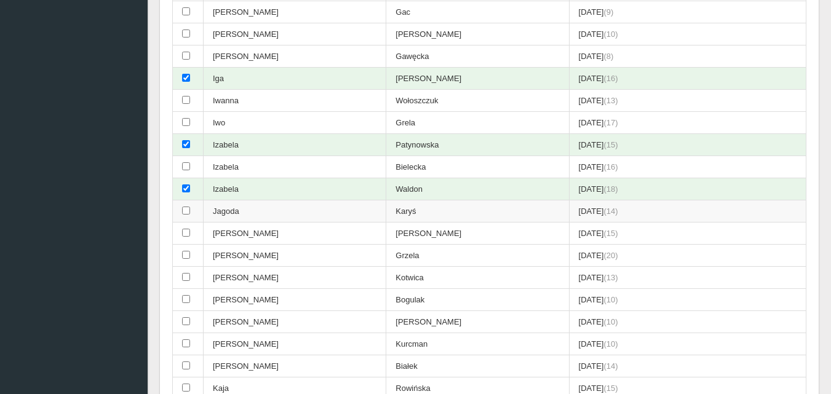
click at [185, 214] on input "checkbox" at bounding box center [186, 211] width 8 height 8
checkbox input "true"
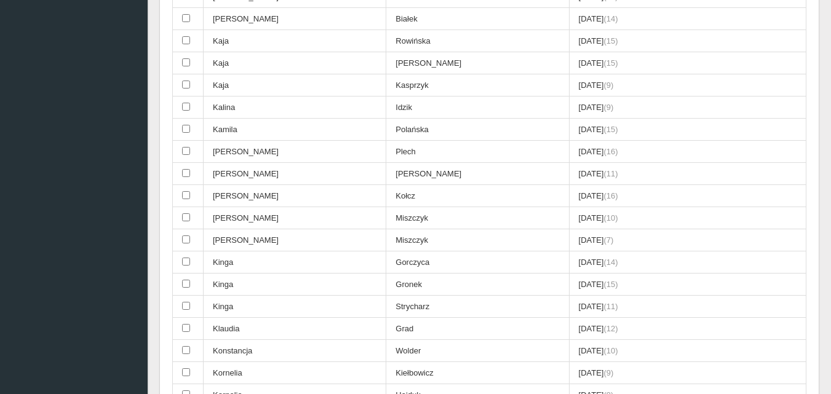
scroll to position [1538, 0]
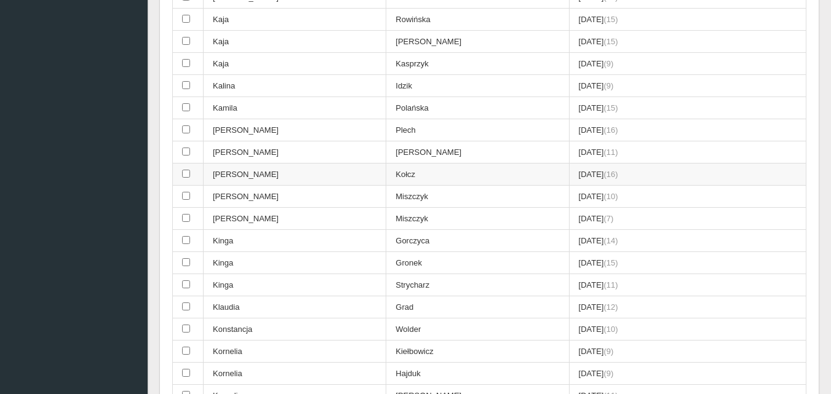
click at [188, 175] on input "checkbox" at bounding box center [186, 174] width 8 height 8
checkbox input "true"
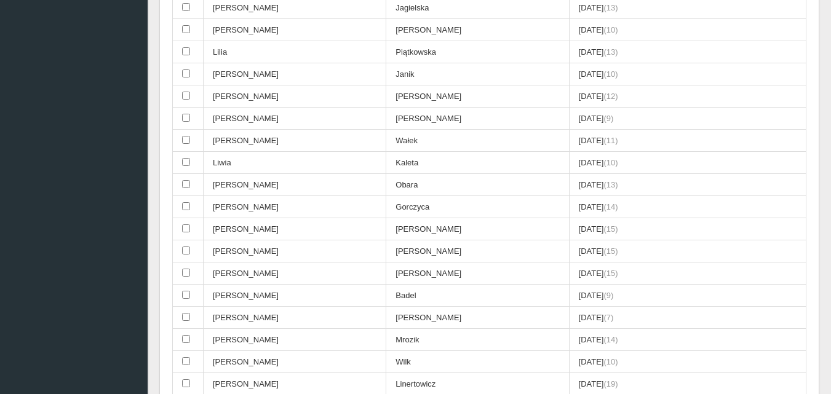
scroll to position [2031, 0]
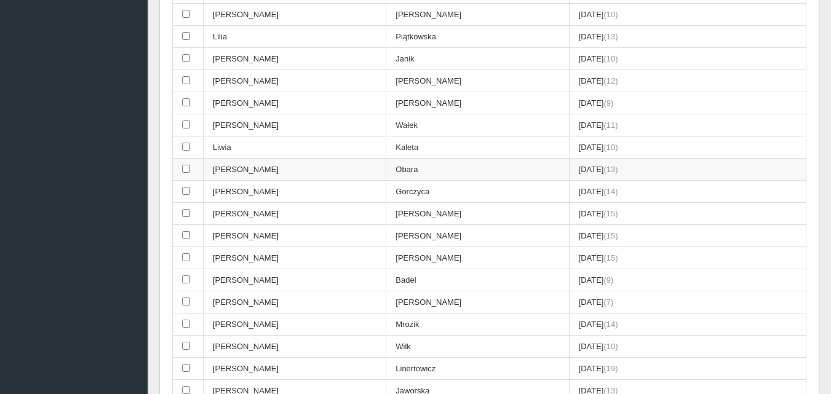
click at [185, 169] on input "checkbox" at bounding box center [186, 169] width 8 height 8
checkbox input "true"
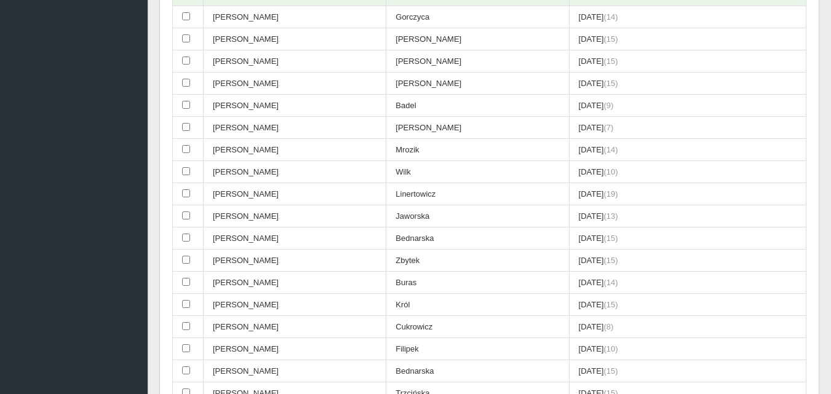
scroll to position [2215, 0]
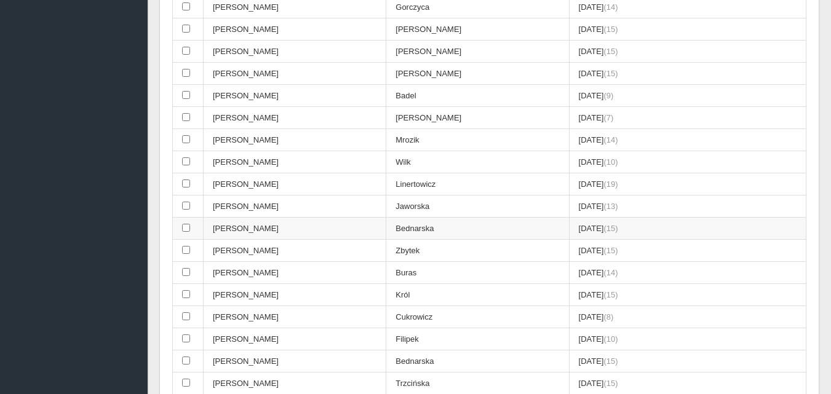
click at [187, 229] on input "checkbox" at bounding box center [186, 228] width 8 height 8
checkbox input "true"
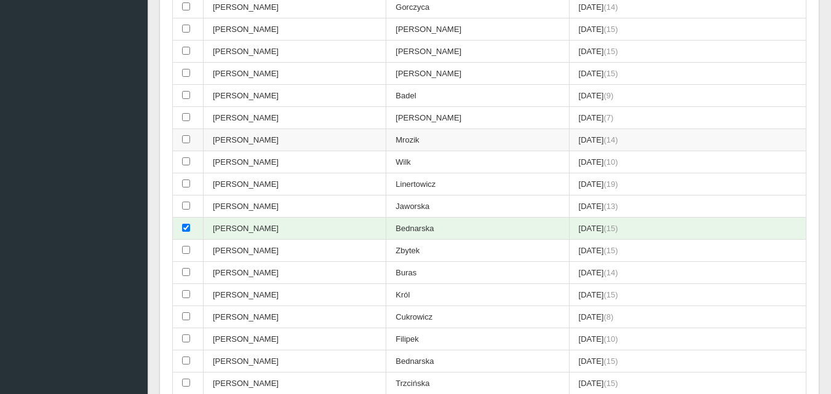
scroll to position [2277, 0]
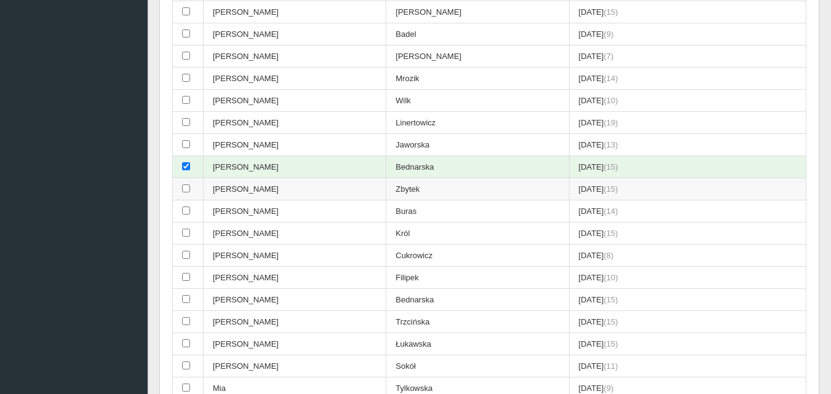
click at [188, 190] on input "checkbox" at bounding box center [186, 189] width 8 height 8
checkbox input "true"
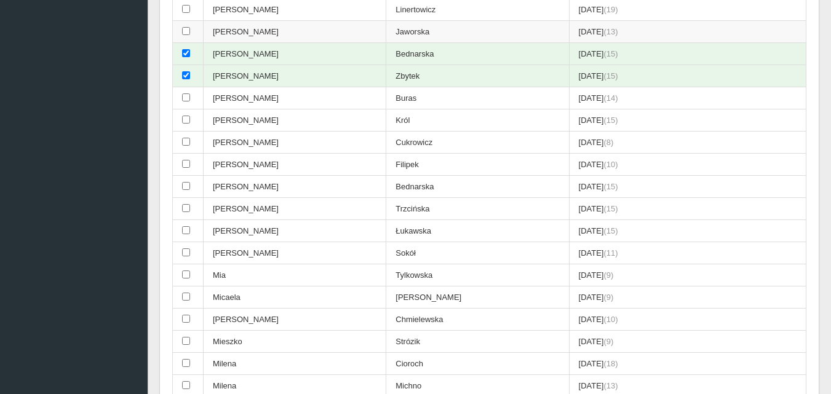
scroll to position [2400, 0]
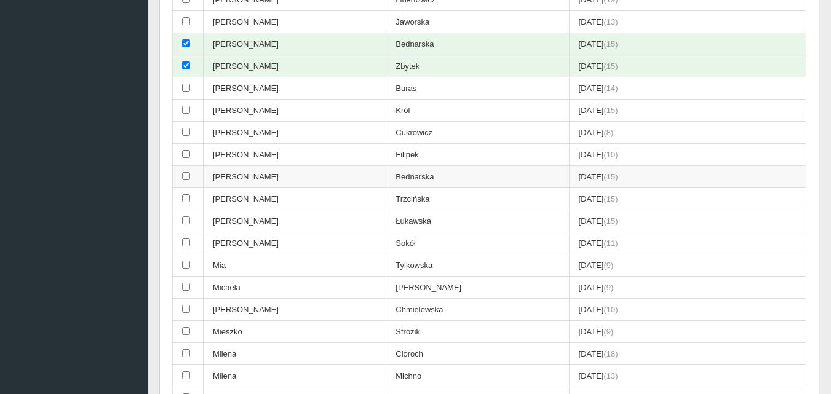
click at [185, 177] on input "checkbox" at bounding box center [186, 176] width 8 height 8
checkbox input "true"
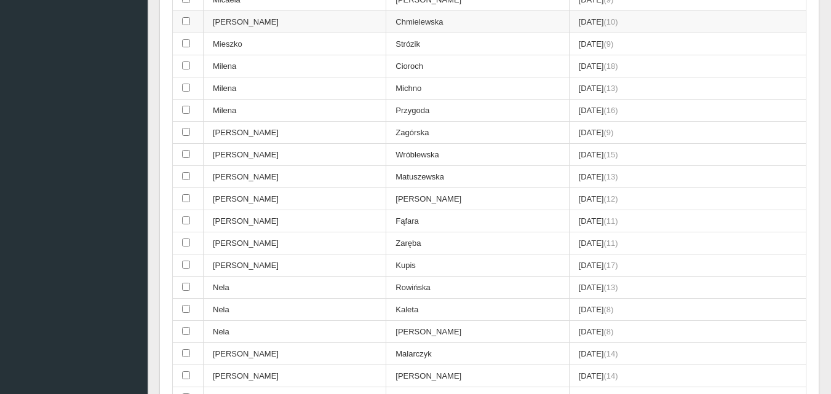
scroll to position [2707, 0]
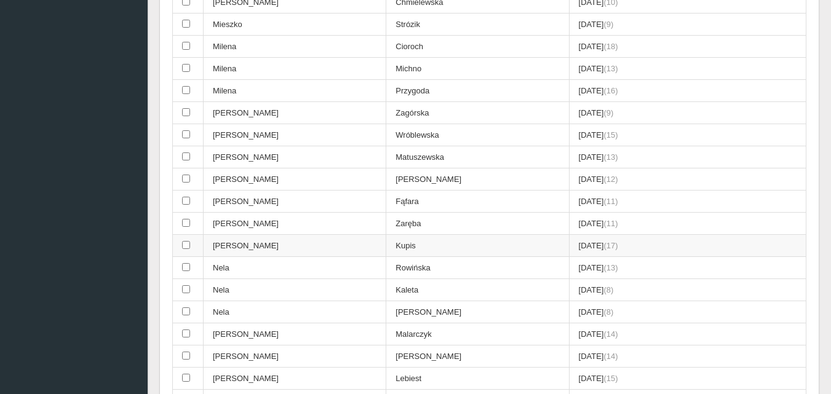
click at [186, 247] on input "checkbox" at bounding box center [186, 245] width 8 height 8
checkbox input "true"
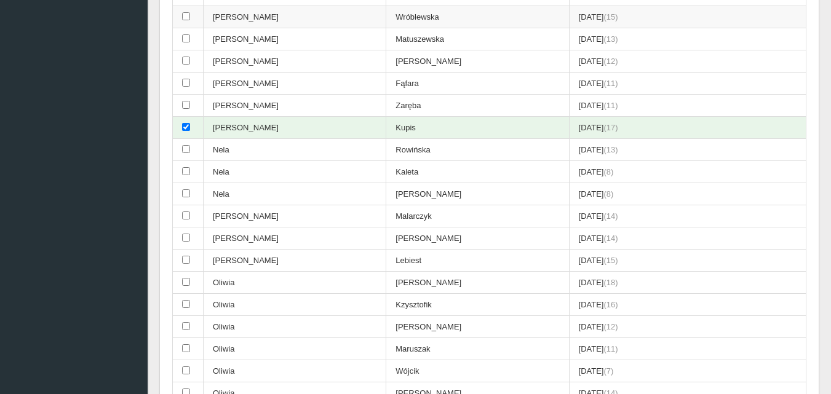
scroll to position [2830, 0]
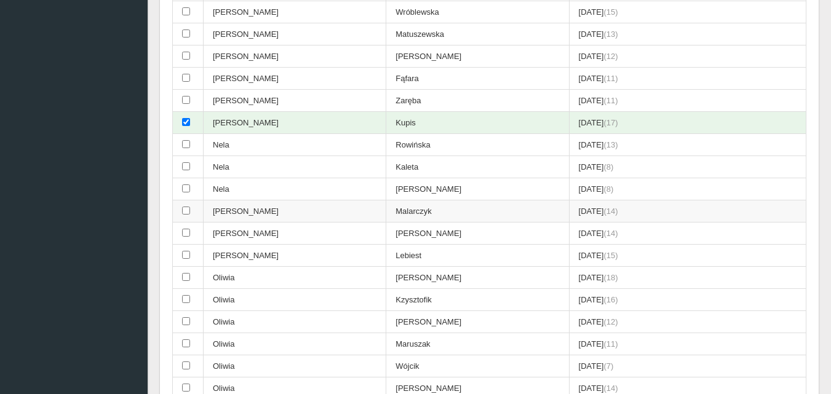
click at [185, 211] on input "checkbox" at bounding box center [186, 211] width 8 height 8
checkbox input "true"
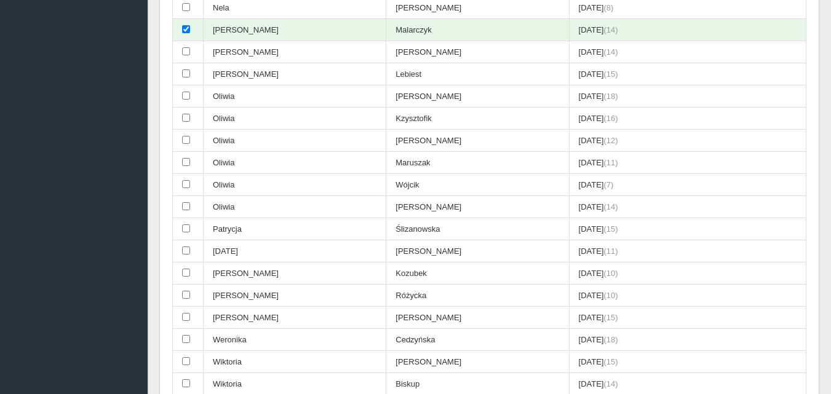
scroll to position [3015, 0]
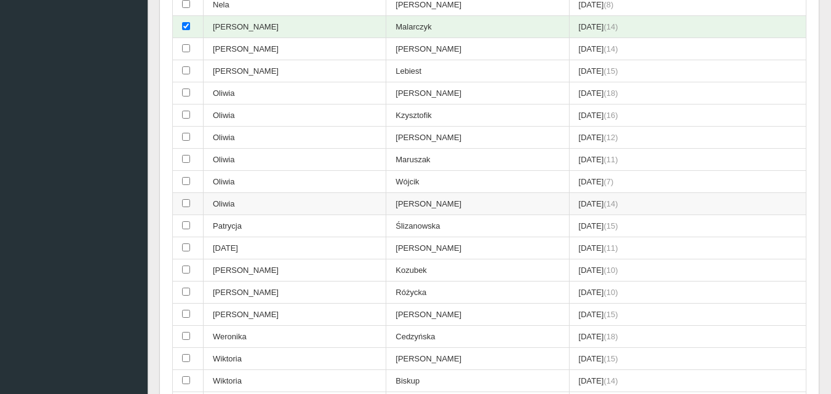
click at [186, 204] on input "checkbox" at bounding box center [186, 203] width 8 height 8
checkbox input "true"
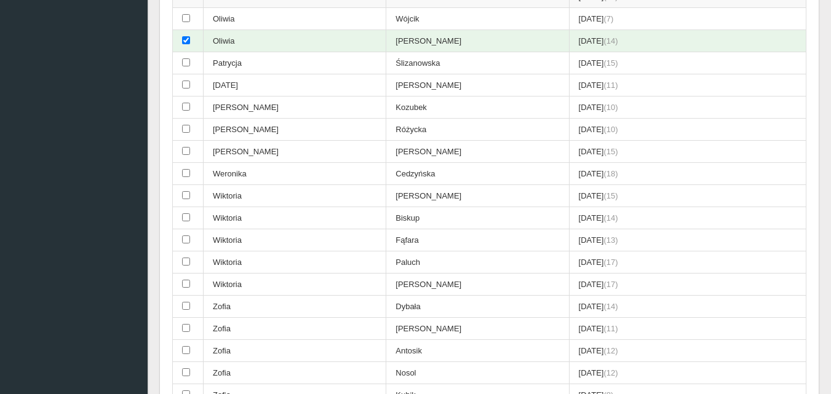
scroll to position [3200, 0]
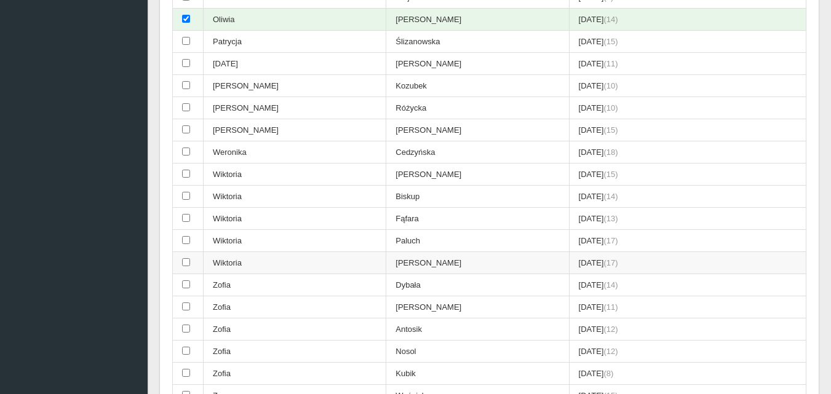
click at [188, 263] on input "checkbox" at bounding box center [186, 262] width 8 height 8
checkbox input "true"
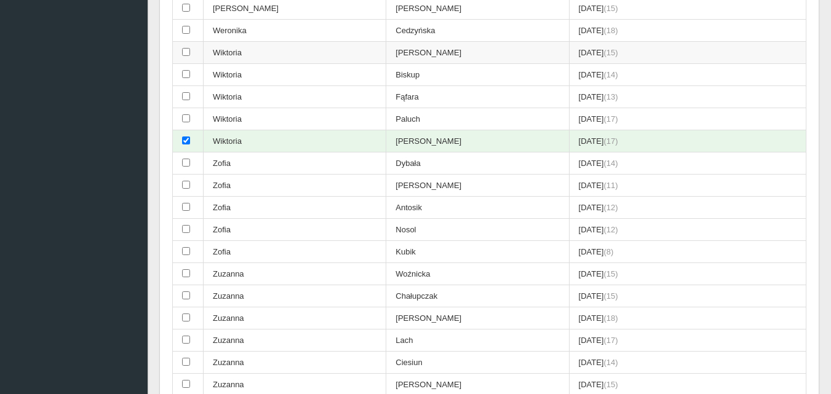
scroll to position [3323, 0]
click at [188, 295] on input "checkbox" at bounding box center [186, 294] width 8 height 8
checkbox input "true"
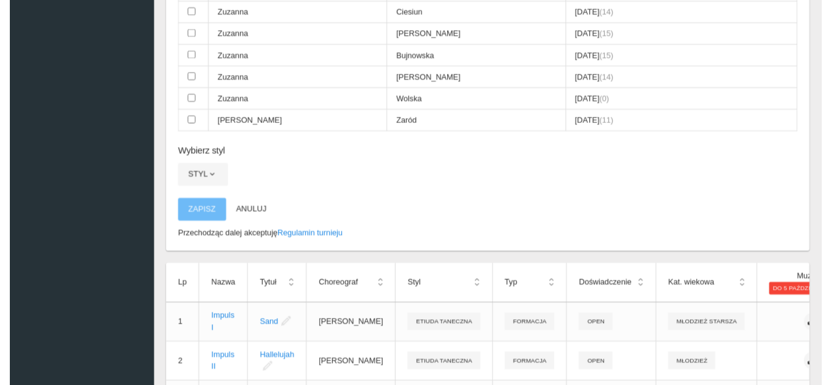
scroll to position [3777, 0]
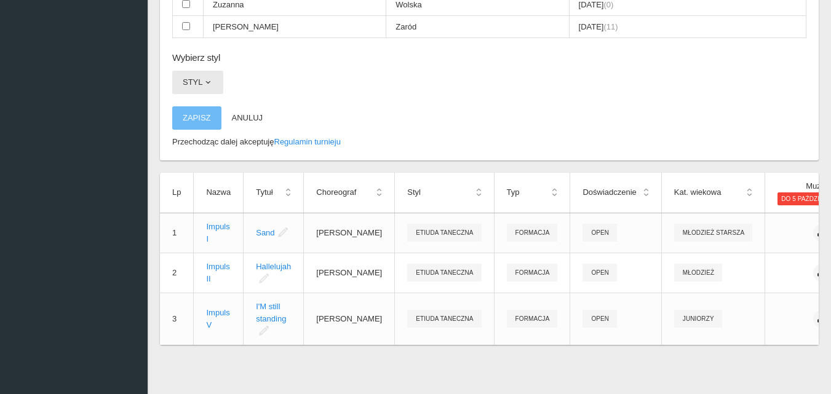
click at [209, 78] on span "button" at bounding box center [208, 83] width 10 height 10
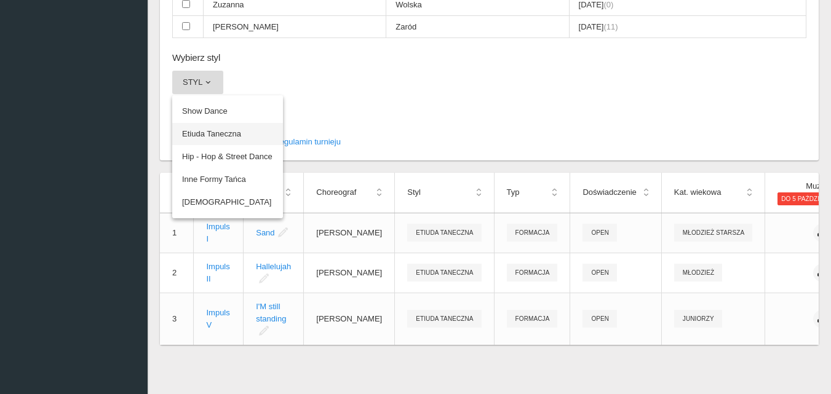
click at [225, 123] on link "Etiuda Taneczna" at bounding box center [227, 134] width 111 height 22
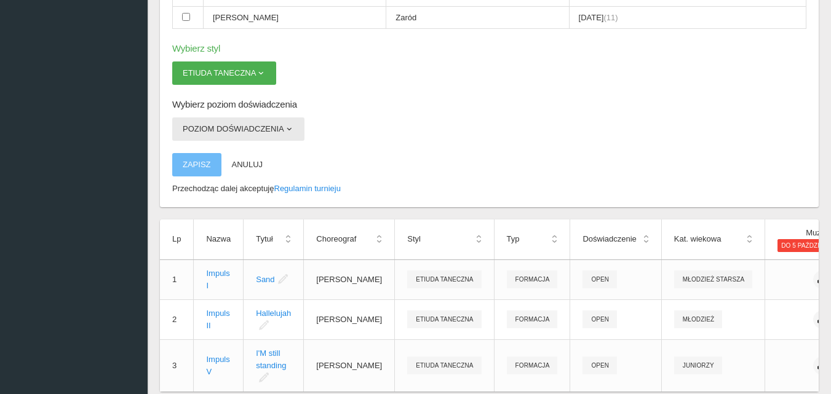
click at [286, 126] on span "button" at bounding box center [289, 129] width 10 height 10
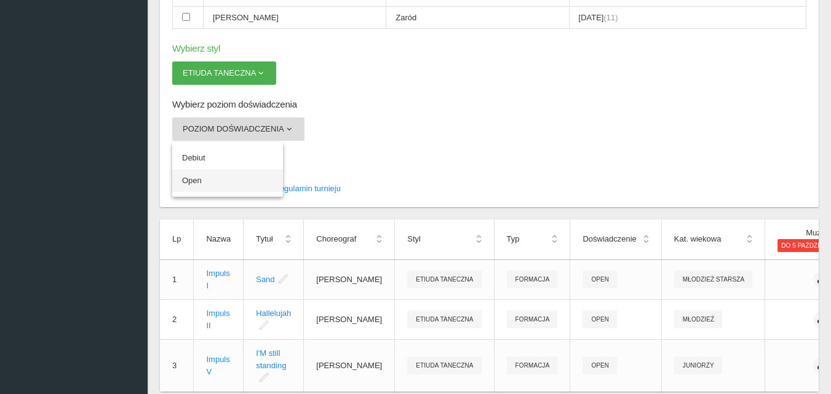
click at [190, 182] on link "Open" at bounding box center [227, 181] width 111 height 22
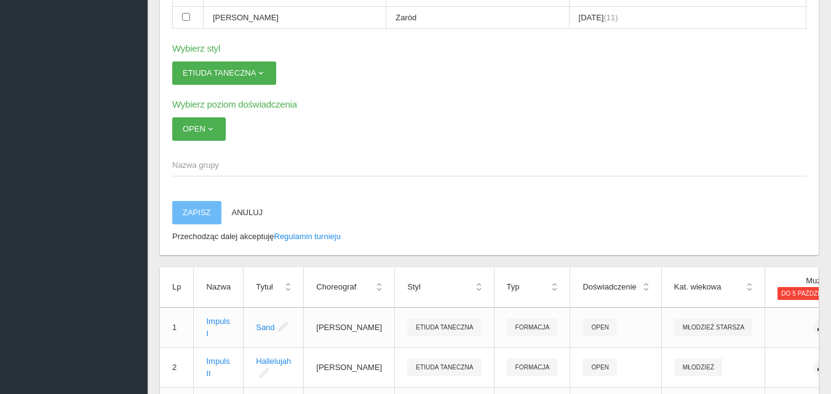
click at [186, 164] on span "Nazwa grupy" at bounding box center [483, 165] width 622 height 12
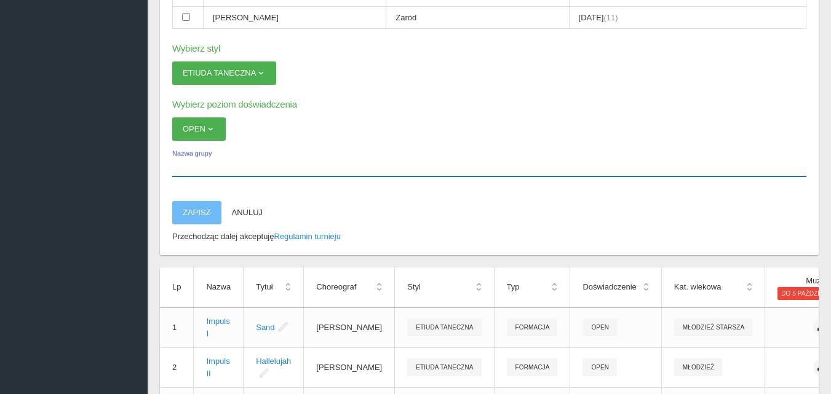
click at [186, 164] on input "Nazwa grupy" at bounding box center [489, 164] width 634 height 23
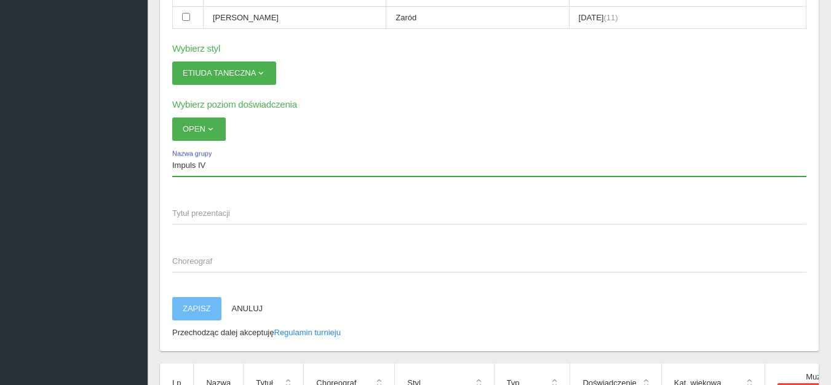
type input "Impuls IV"
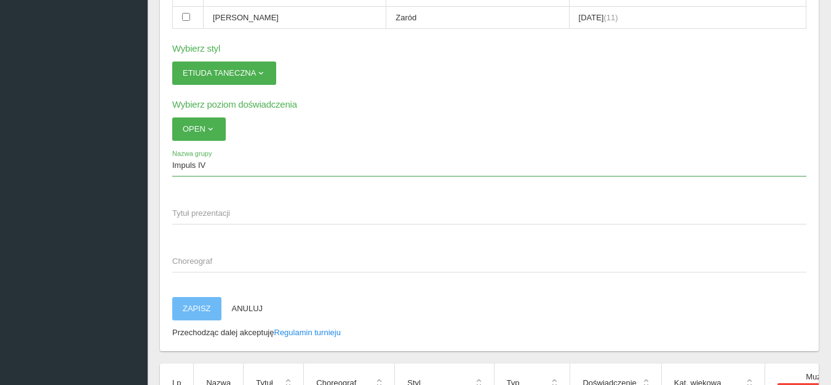
click at [182, 215] on span "Tytuł prezentacji" at bounding box center [483, 213] width 622 height 12
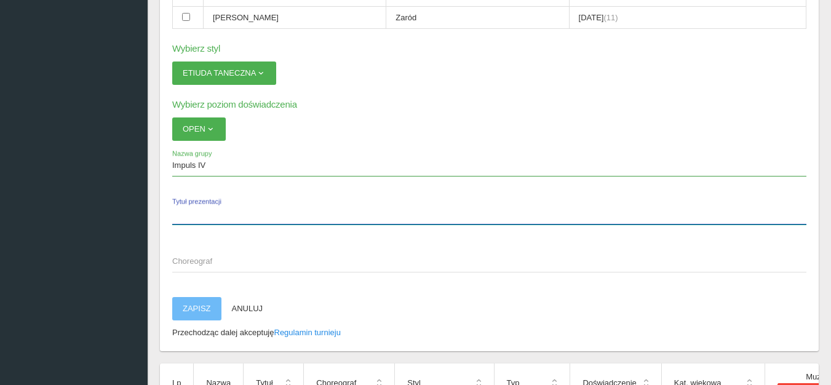
click at [182, 215] on input "Tytuł prezentacji" at bounding box center [489, 212] width 634 height 23
type input "Iluzja"
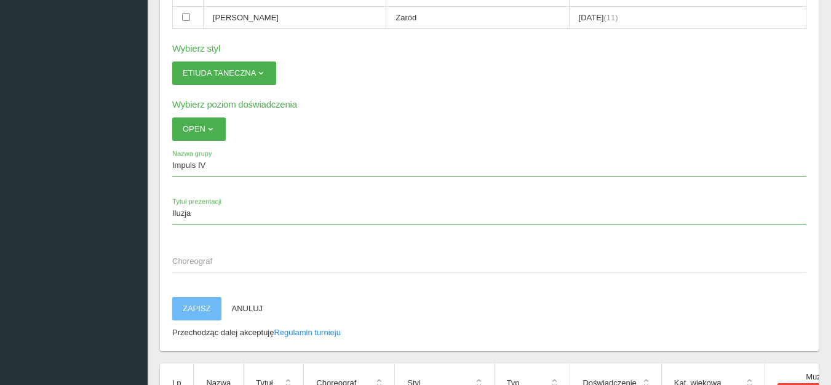
click at [183, 263] on span "Choreograf" at bounding box center [483, 261] width 622 height 12
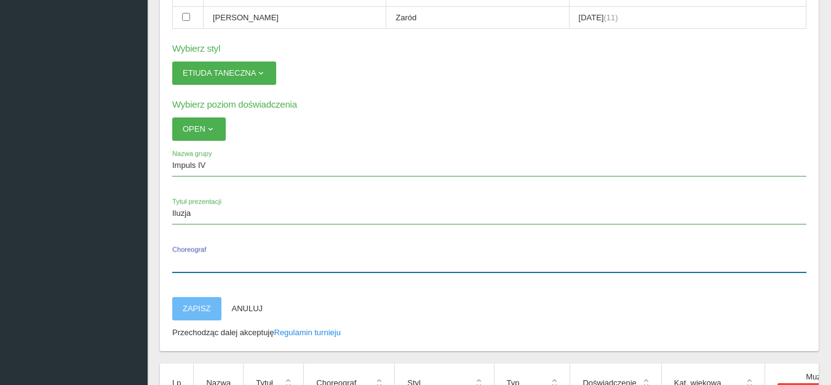
click at [183, 263] on input "Choreograf" at bounding box center [489, 260] width 634 height 23
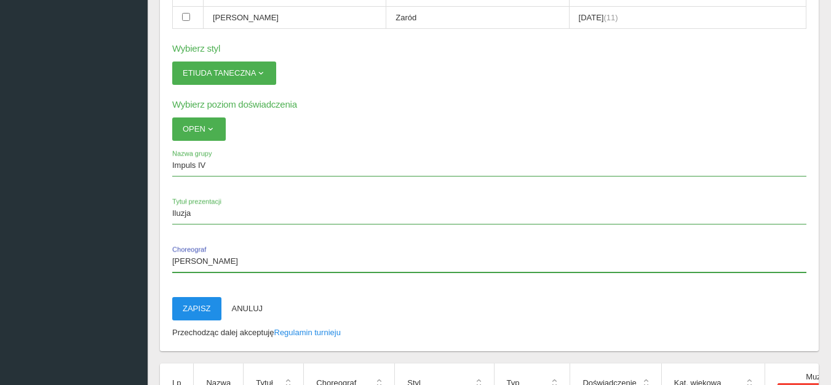
type input "[PERSON_NAME]"
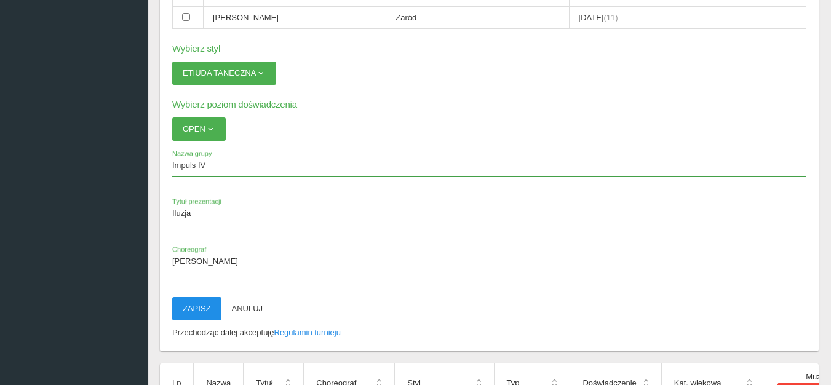
click at [199, 310] on button "Zapisz" at bounding box center [196, 308] width 49 height 23
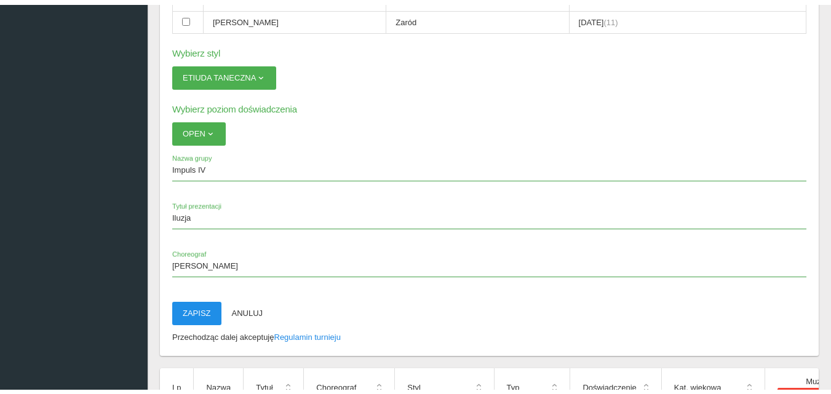
scroll to position [31, 0]
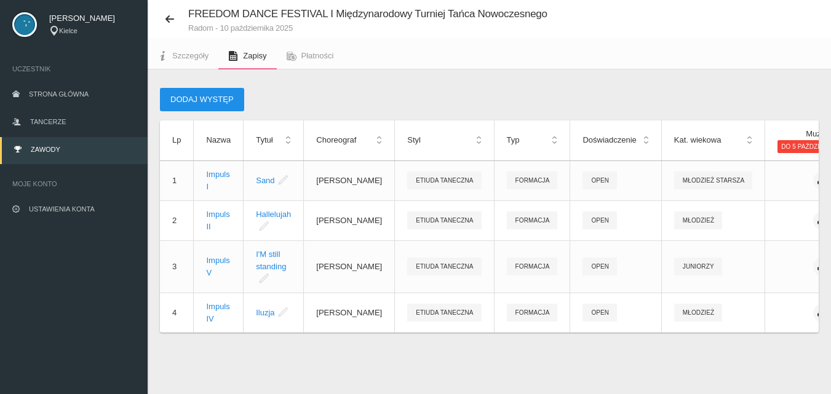
click at [193, 97] on button "Dodaj występ" at bounding box center [202, 99] width 84 height 23
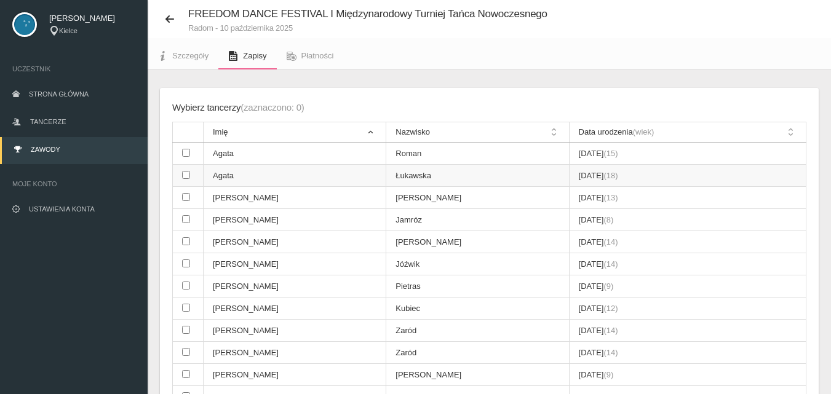
click at [190, 176] on td at bounding box center [188, 176] width 31 height 22
checkbox input "true"
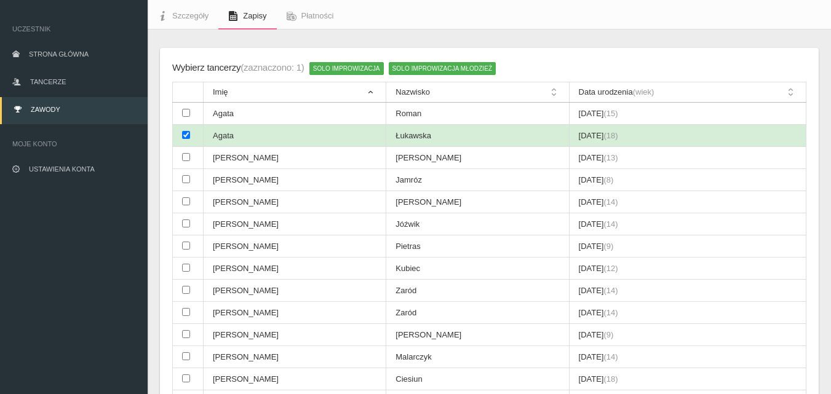
scroll to position [92, 0]
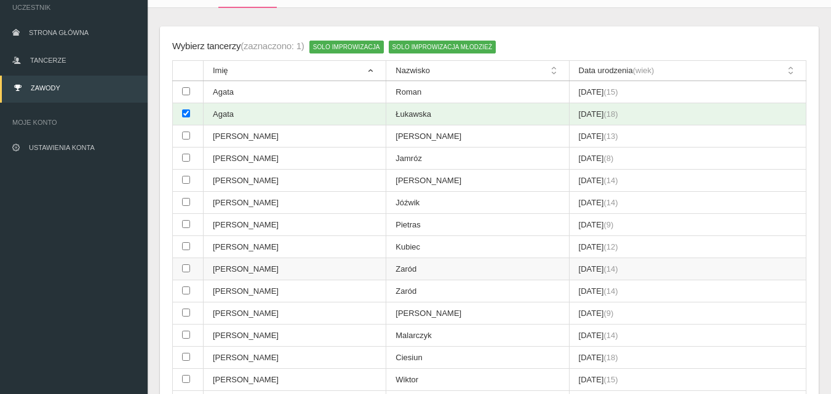
click at [185, 269] on input "checkbox" at bounding box center [186, 269] width 8 height 8
checkbox input "true"
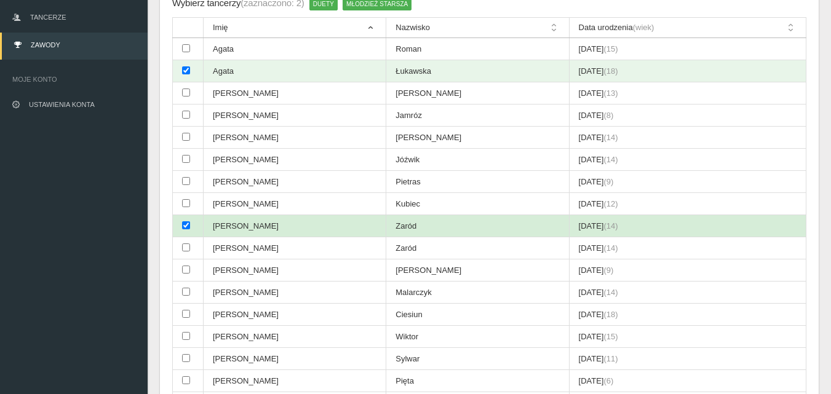
scroll to position [215, 0]
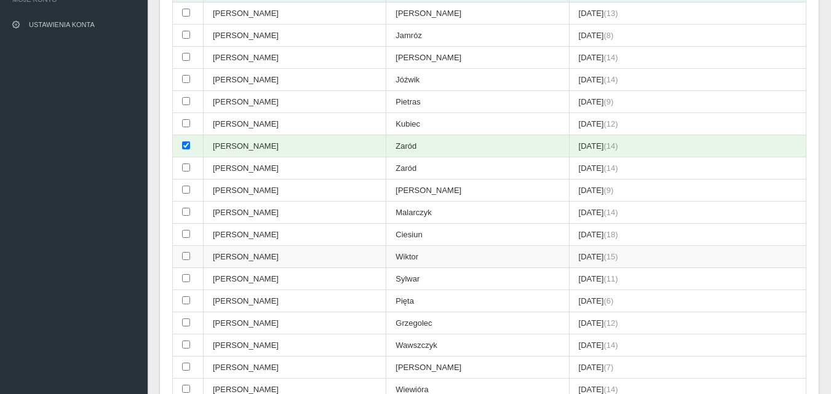
click at [182, 257] on td at bounding box center [188, 257] width 31 height 22
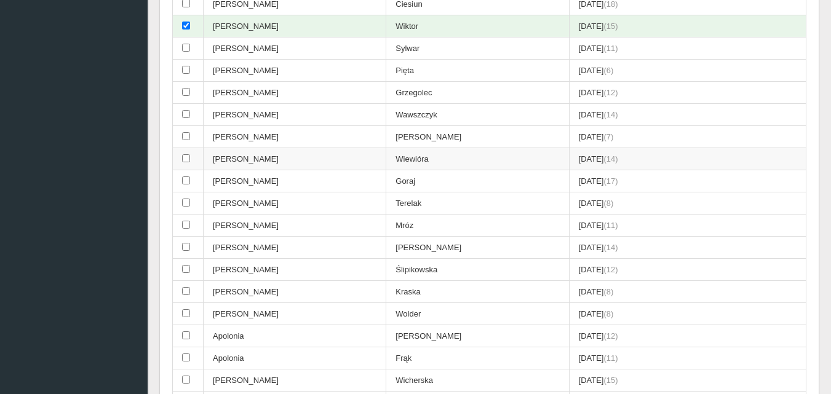
scroll to position [461, 0]
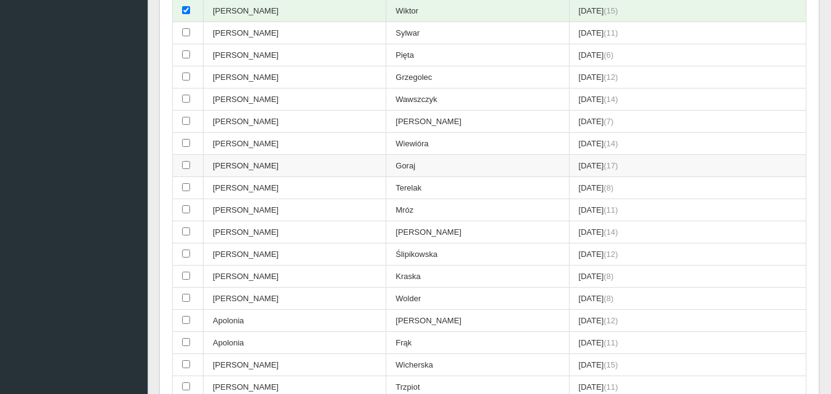
click at [185, 164] on input "checkbox" at bounding box center [186, 165] width 8 height 8
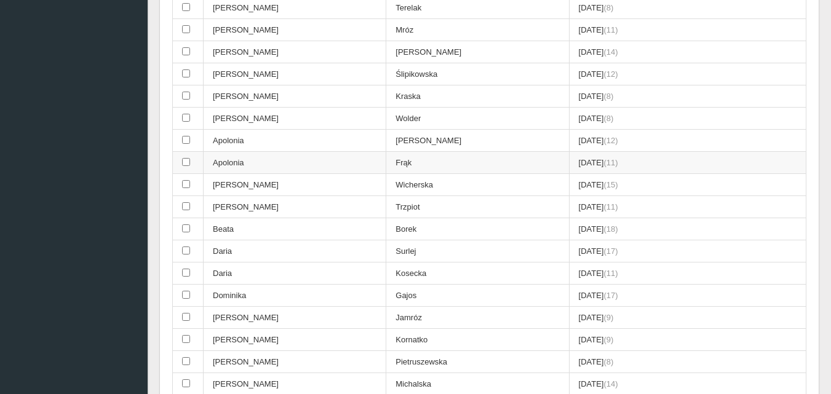
scroll to position [646, 0]
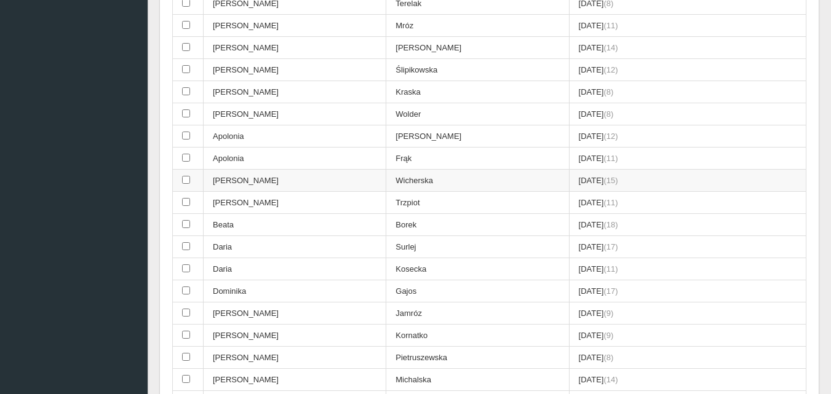
click at [185, 181] on input "checkbox" at bounding box center [186, 180] width 8 height 8
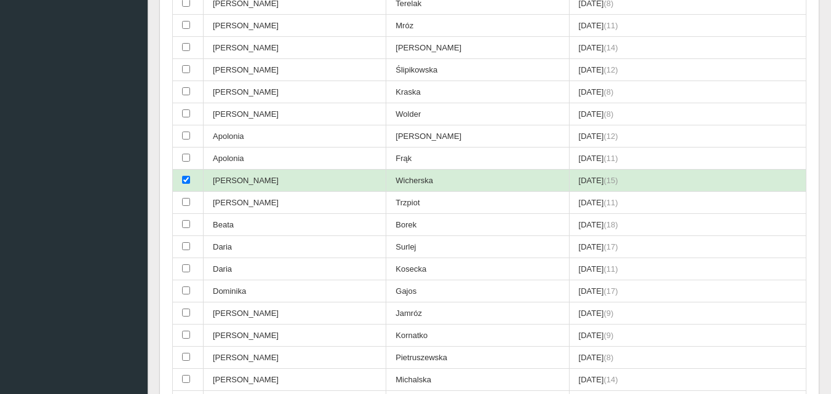
scroll to position [708, 0]
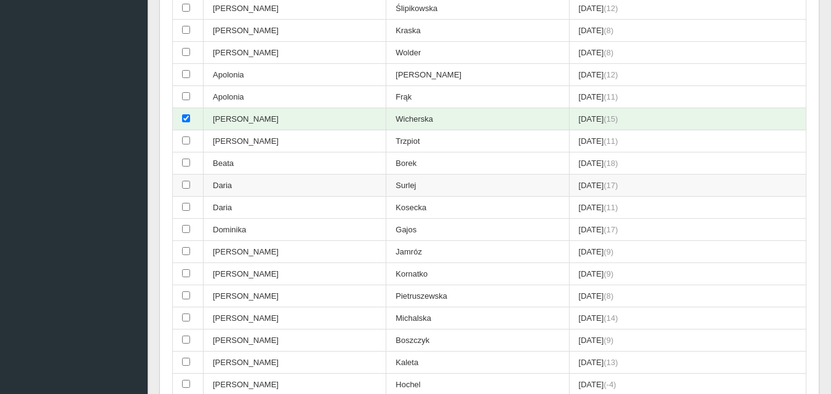
click at [183, 186] on input "checkbox" at bounding box center [186, 185] width 8 height 8
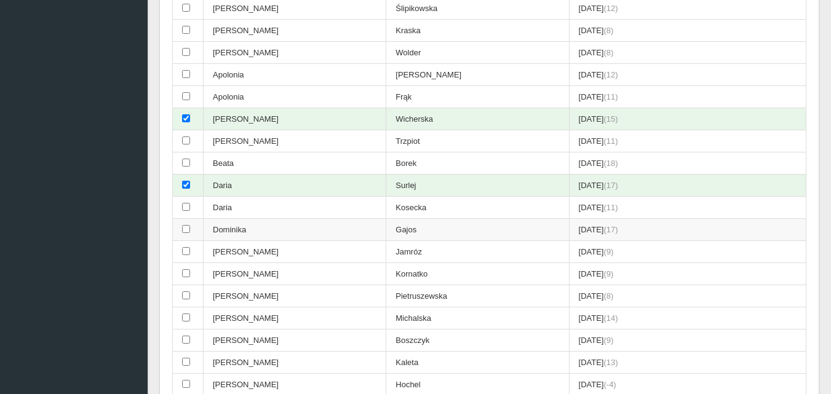
click at [185, 230] on input "checkbox" at bounding box center [186, 229] width 8 height 8
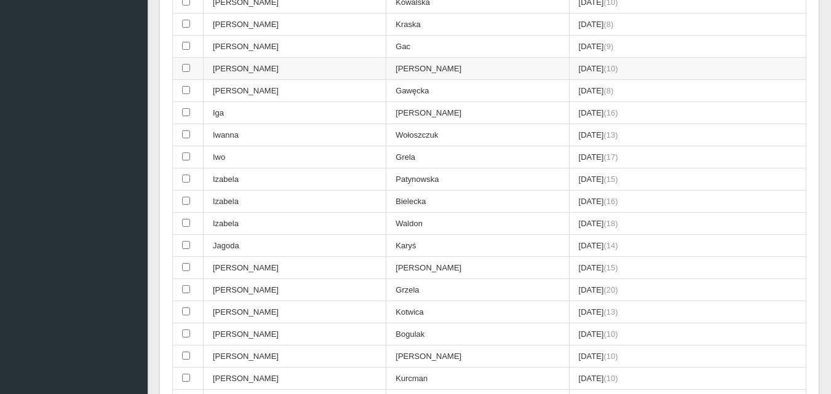
scroll to position [1138, 0]
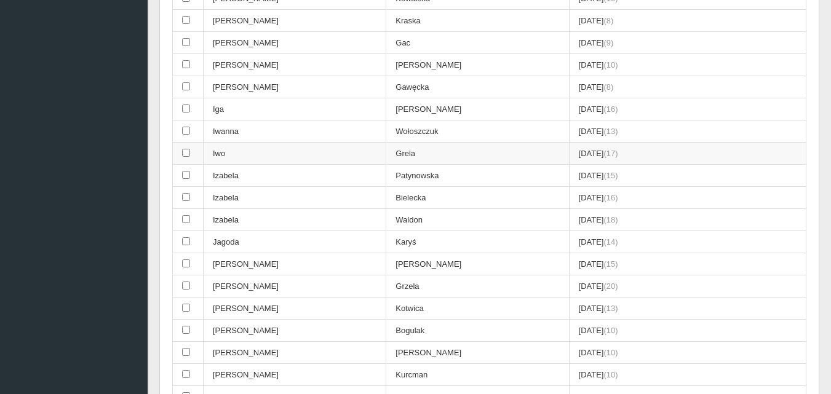
click at [185, 154] on input "checkbox" at bounding box center [186, 153] width 8 height 8
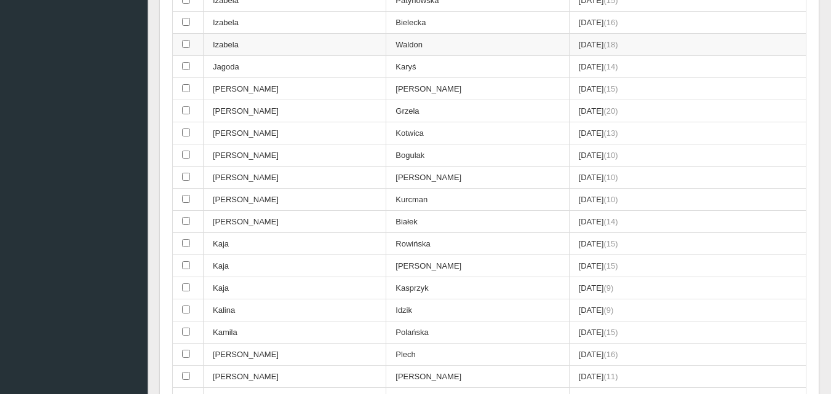
scroll to position [1323, 0]
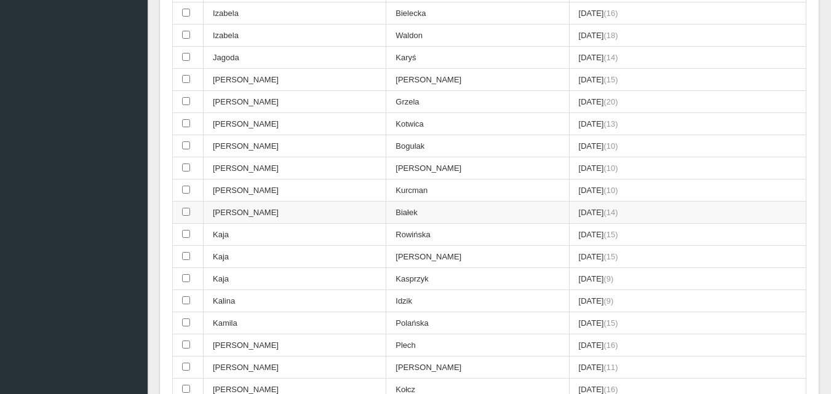
click at [188, 214] on input "checkbox" at bounding box center [186, 212] width 8 height 8
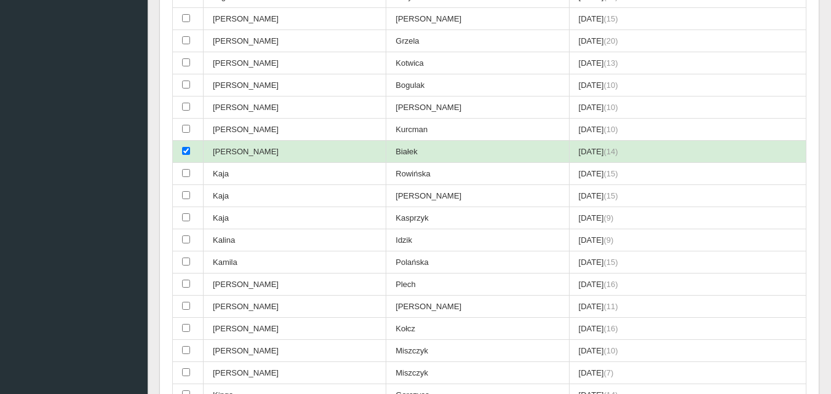
scroll to position [1384, 0]
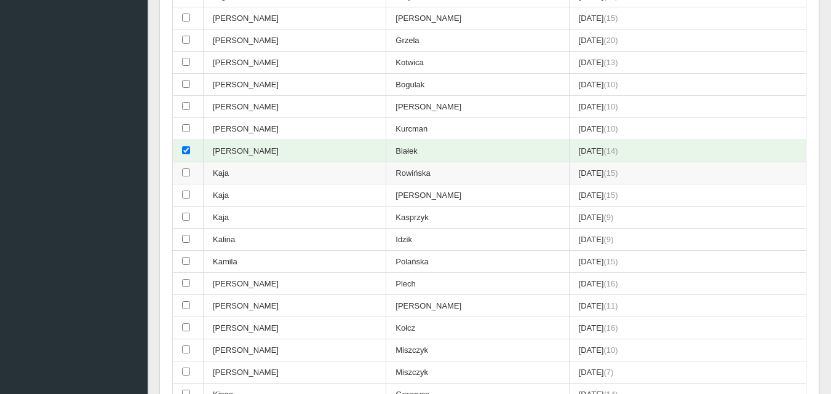
click at [187, 175] on input "checkbox" at bounding box center [186, 173] width 8 height 8
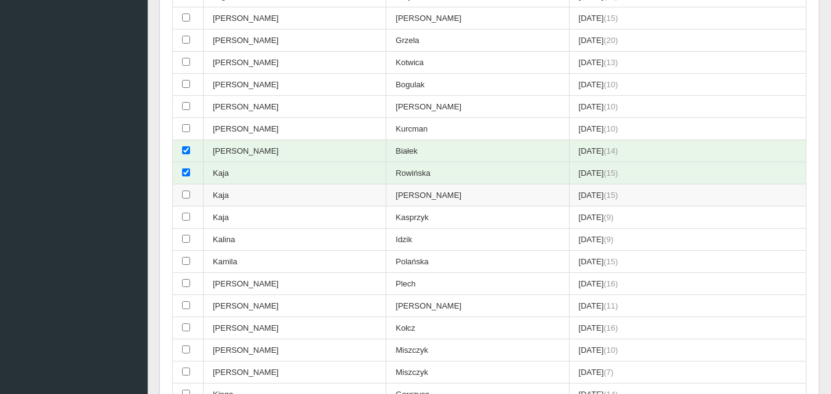
click at [185, 194] on input "checkbox" at bounding box center [186, 195] width 8 height 8
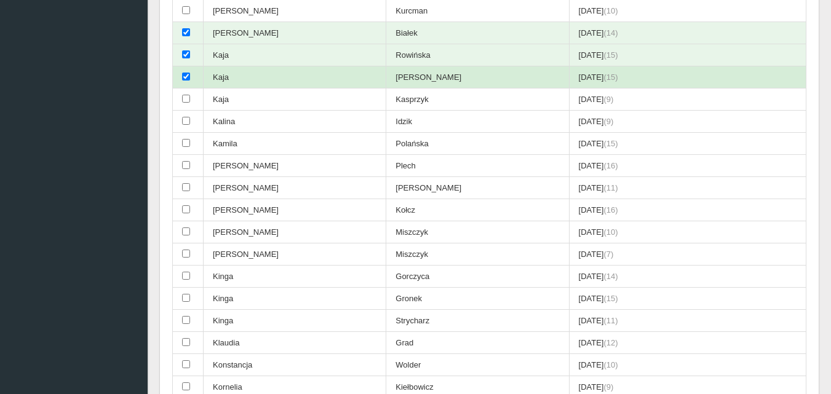
scroll to position [1508, 0]
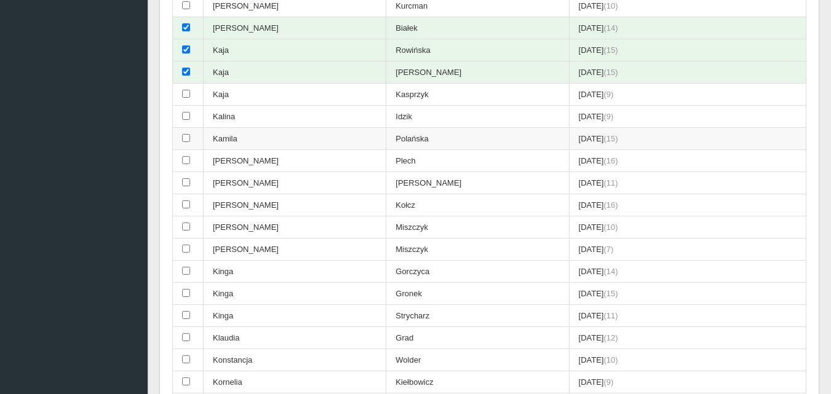
click at [184, 138] on input "checkbox" at bounding box center [186, 138] width 8 height 8
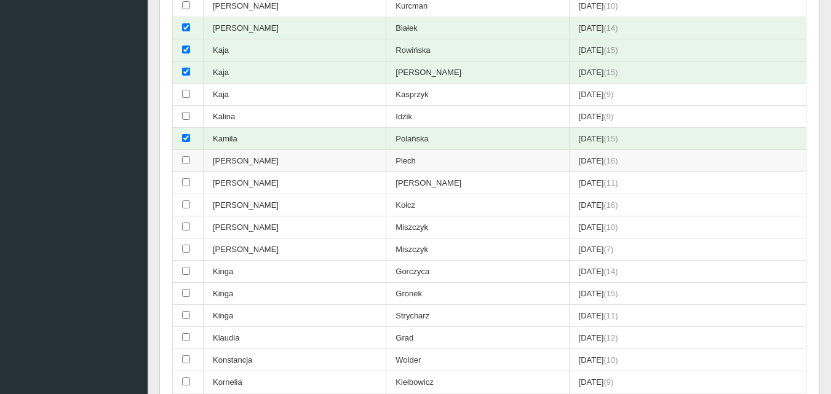
click at [186, 160] on input "checkbox" at bounding box center [186, 160] width 8 height 8
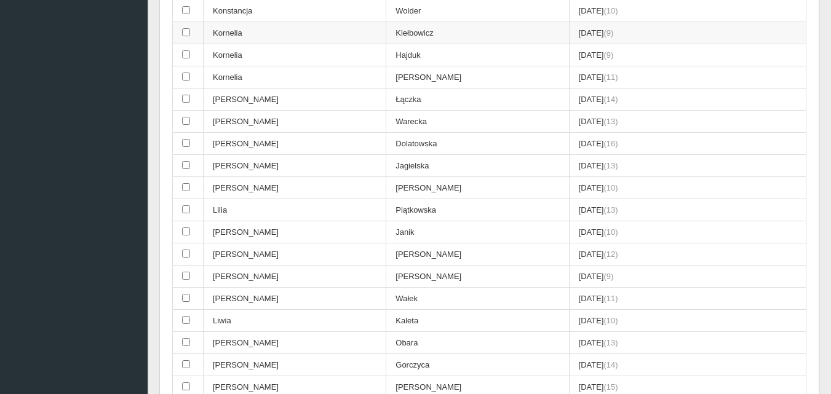
scroll to position [1877, 0]
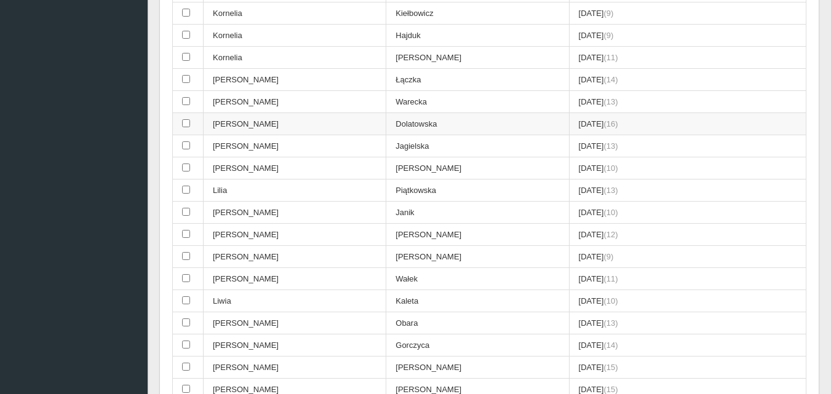
click at [186, 124] on input "checkbox" at bounding box center [186, 123] width 8 height 8
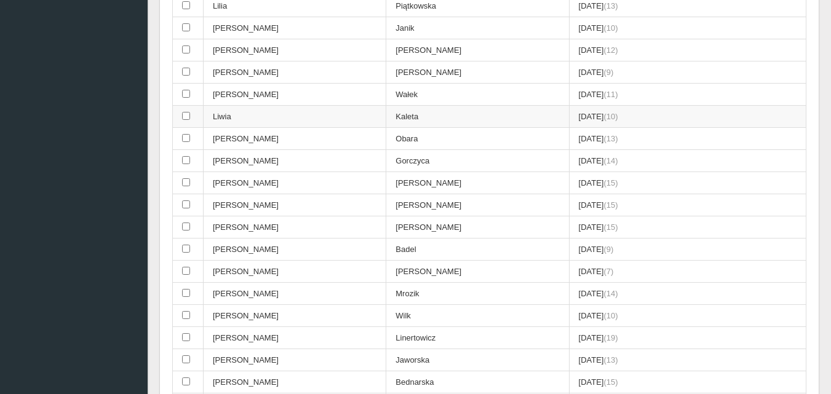
scroll to position [2123, 0]
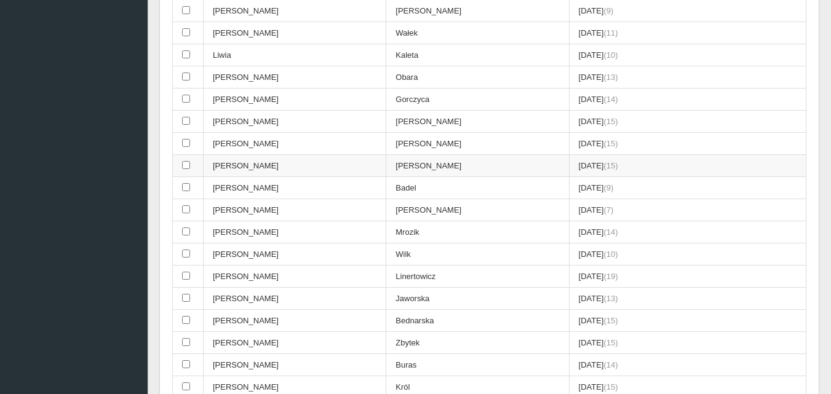
click at [184, 164] on input "checkbox" at bounding box center [186, 165] width 8 height 8
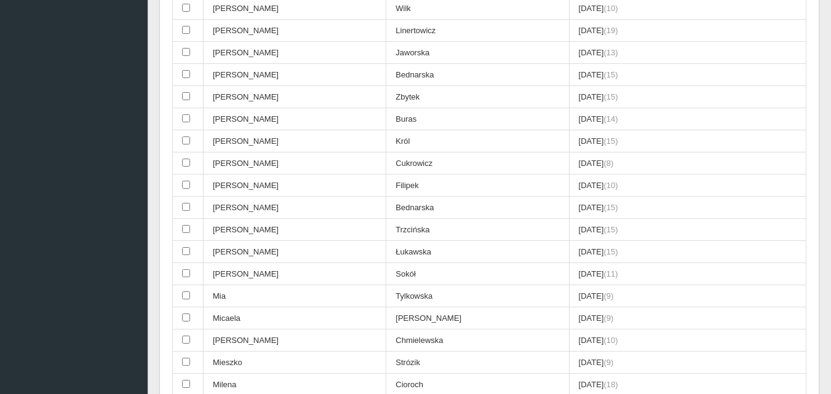
scroll to position [2430, 0]
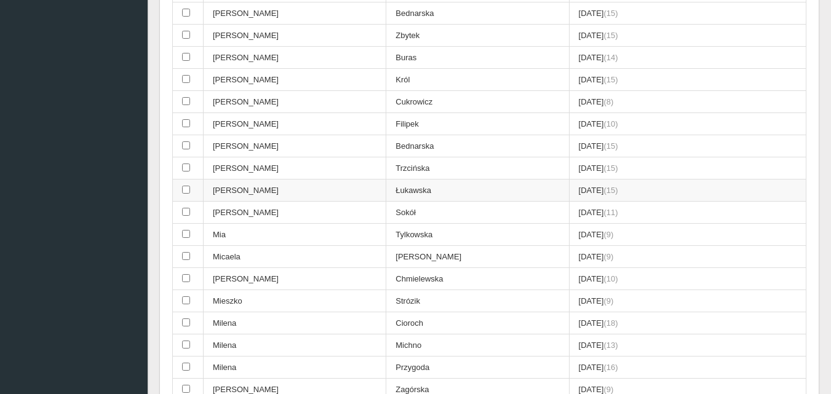
click at [186, 191] on input "checkbox" at bounding box center [186, 190] width 8 height 8
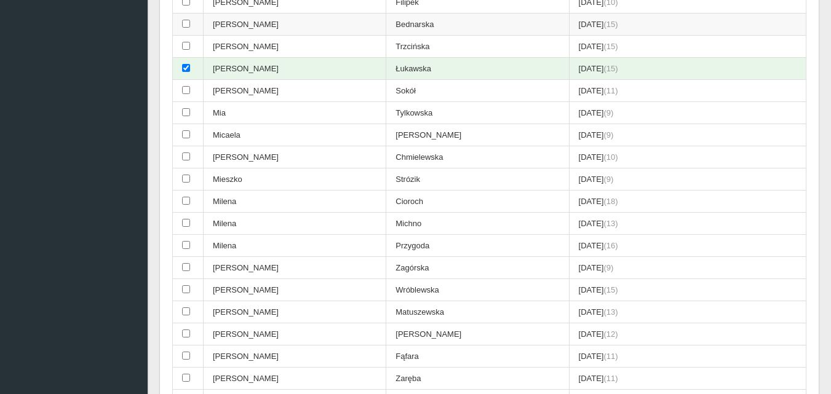
scroll to position [2554, 0]
click at [186, 201] on input "checkbox" at bounding box center [186, 200] width 8 height 8
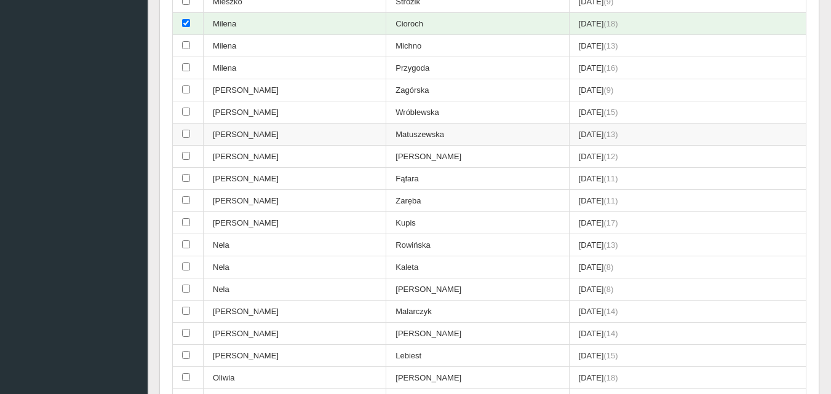
scroll to position [2738, 0]
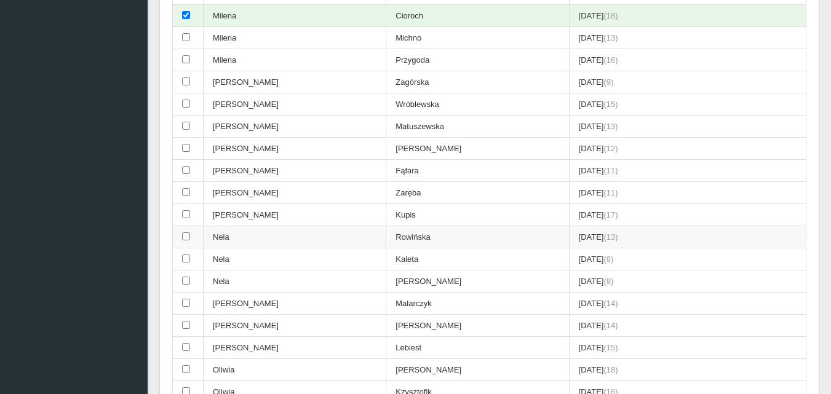
click at [188, 237] on input "checkbox" at bounding box center [186, 237] width 8 height 8
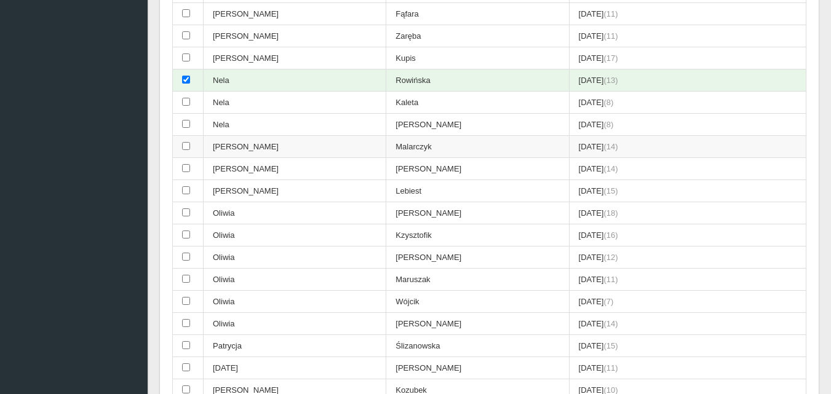
scroll to position [2923, 0]
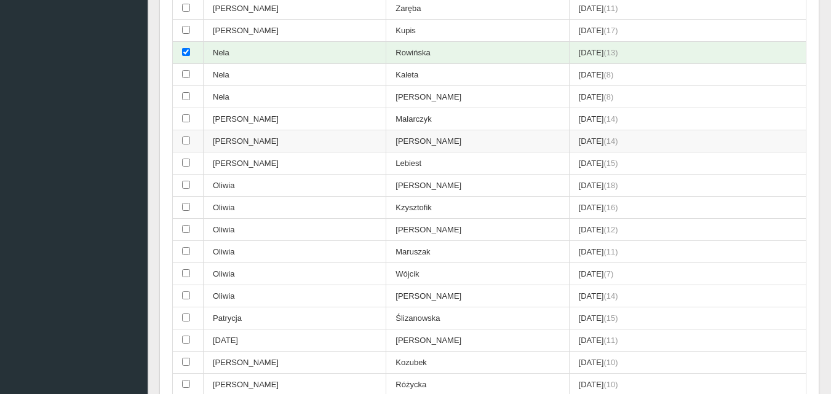
click at [188, 140] on input "checkbox" at bounding box center [186, 141] width 8 height 8
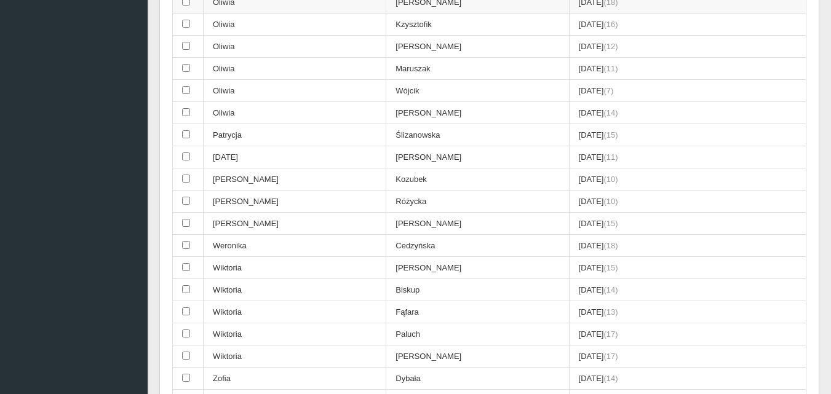
scroll to position [3107, 0]
click at [189, 132] on input "checkbox" at bounding box center [186, 133] width 8 height 8
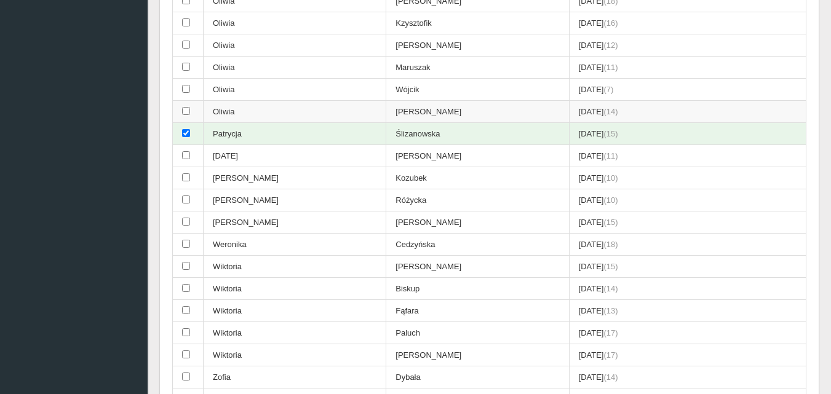
scroll to position [3169, 0]
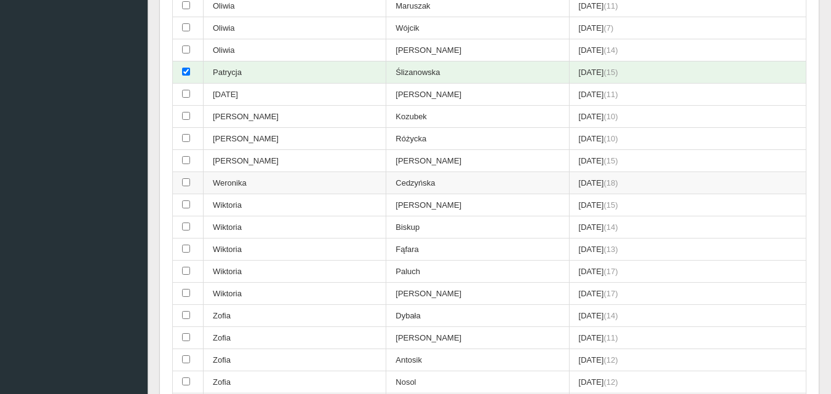
click at [185, 183] on input "checkbox" at bounding box center [186, 182] width 8 height 8
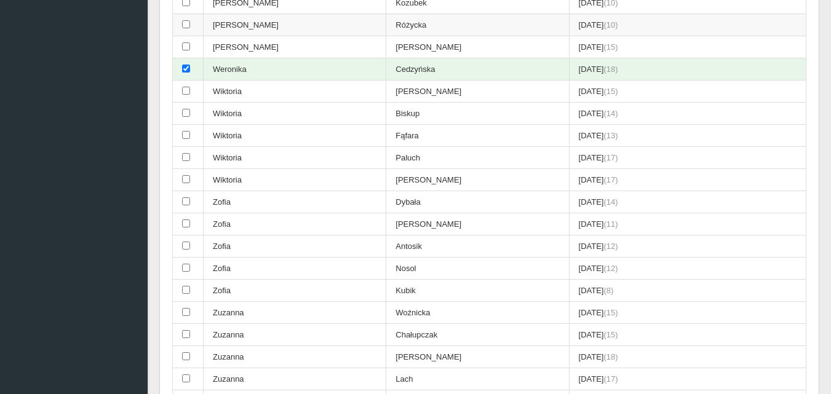
scroll to position [3292, 0]
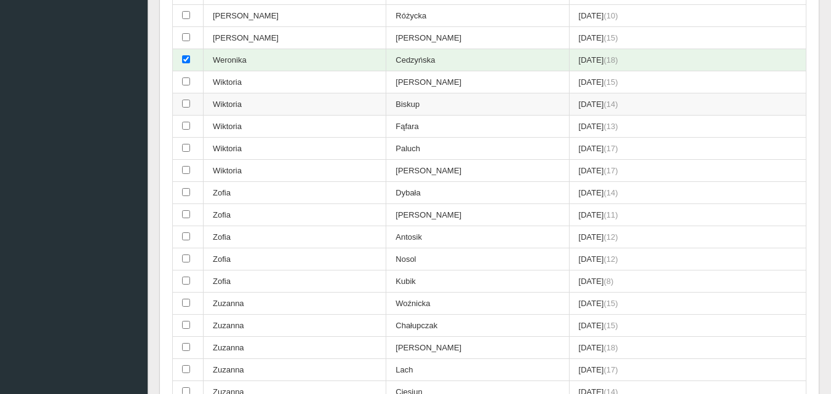
click at [185, 103] on input "checkbox" at bounding box center [186, 104] width 8 height 8
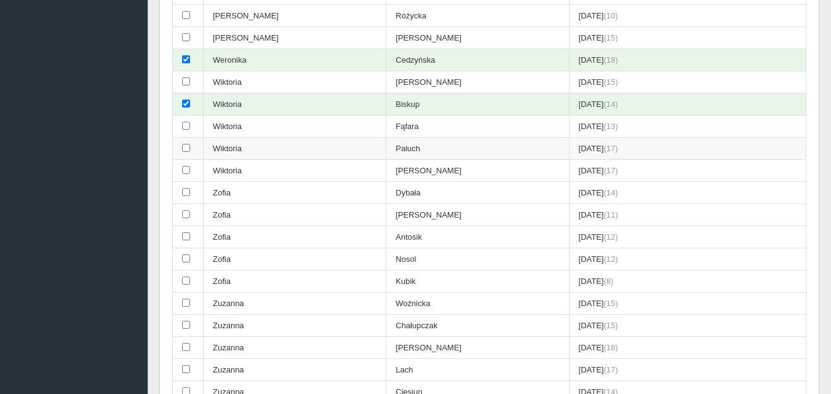
click at [189, 150] on input "checkbox" at bounding box center [186, 148] width 8 height 8
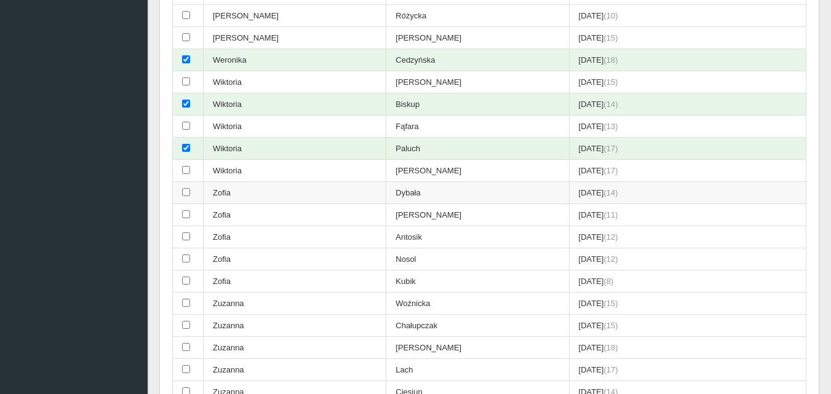
click at [188, 192] on input "checkbox" at bounding box center [186, 192] width 8 height 8
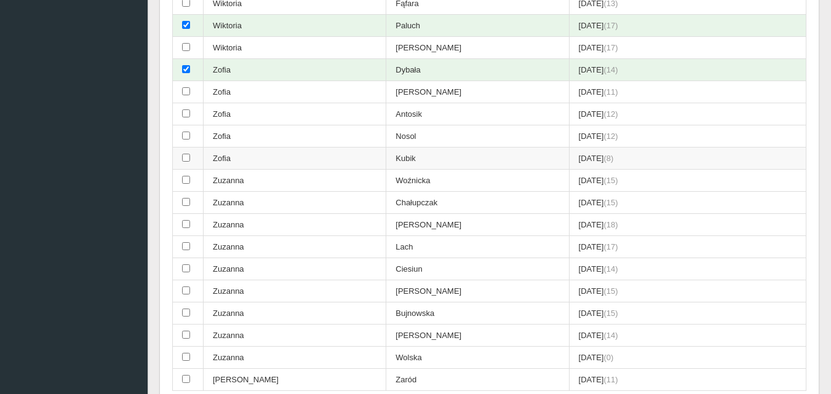
scroll to position [3476, 0]
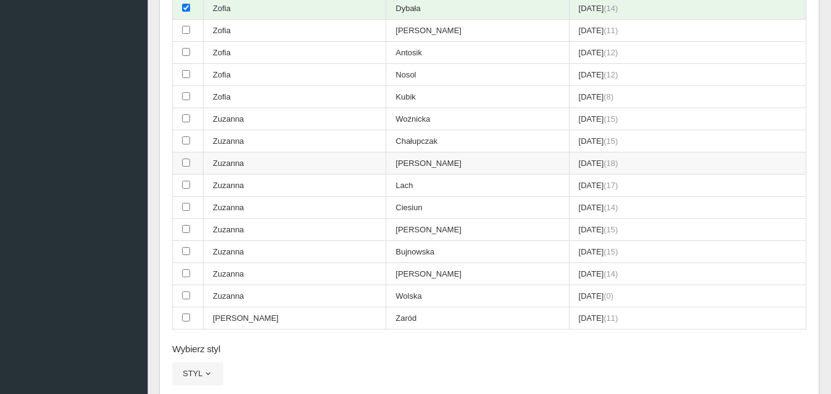
click at [188, 163] on input "checkbox" at bounding box center [186, 163] width 8 height 8
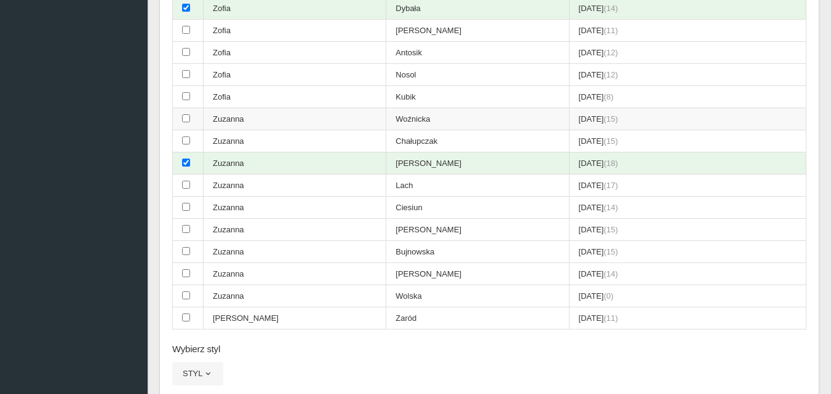
scroll to position [3538, 0]
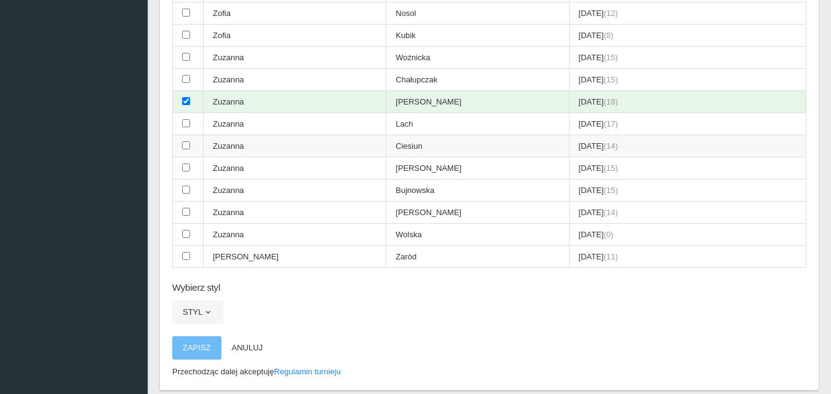
click at [183, 145] on input "checkbox" at bounding box center [186, 146] width 8 height 8
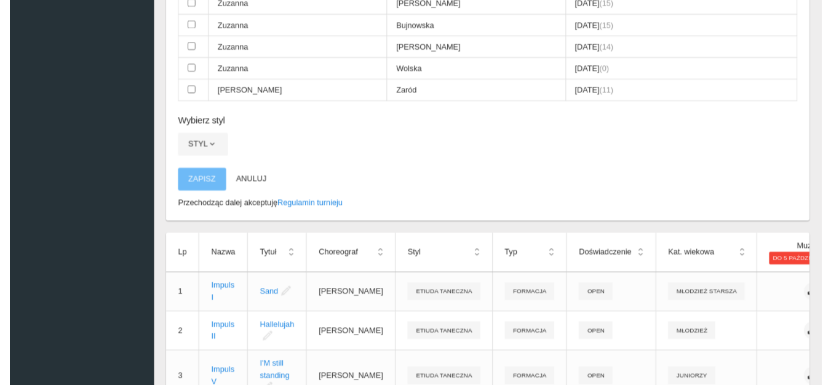
scroll to position [3633, 0]
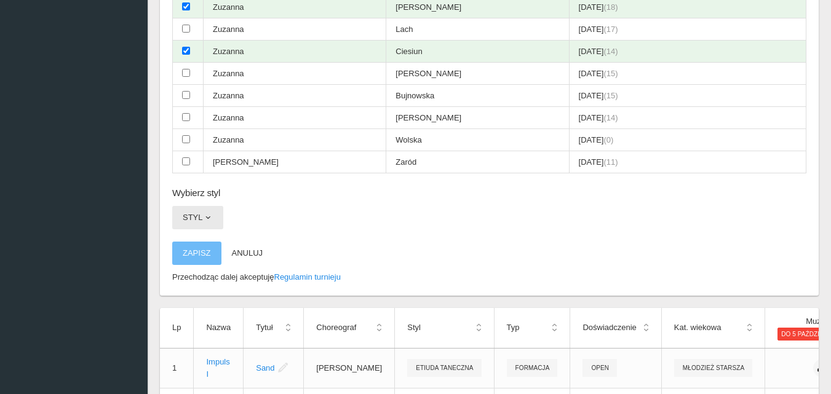
click at [204, 215] on span "button" at bounding box center [208, 218] width 10 height 10
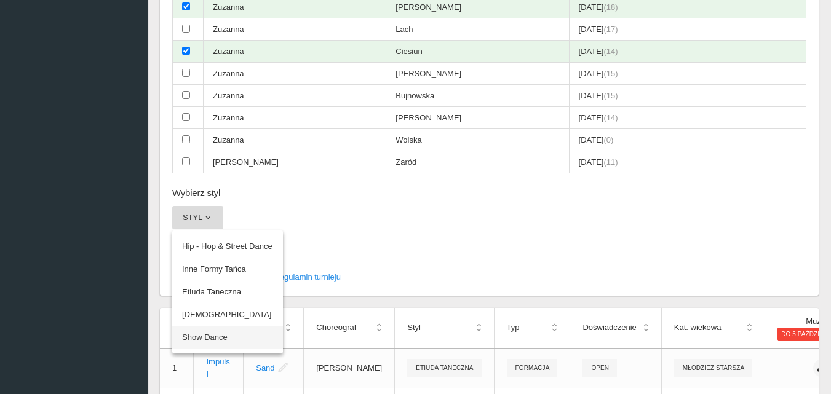
click at [214, 340] on link "Show Dance" at bounding box center [227, 338] width 111 height 22
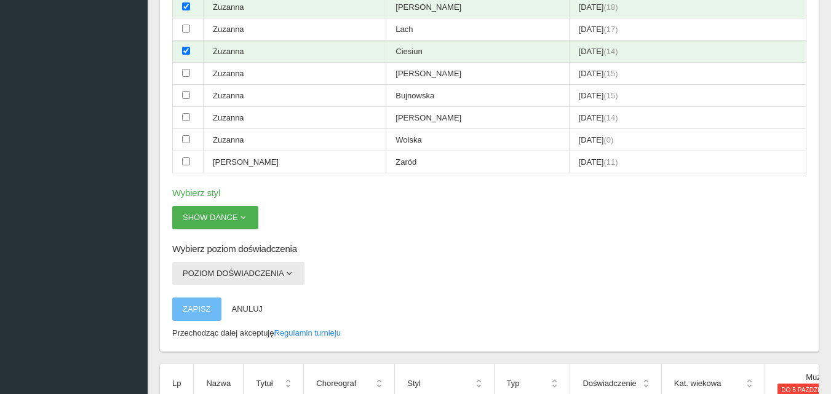
click at [294, 273] on button "Poziom doświadczenia" at bounding box center [238, 273] width 132 height 23
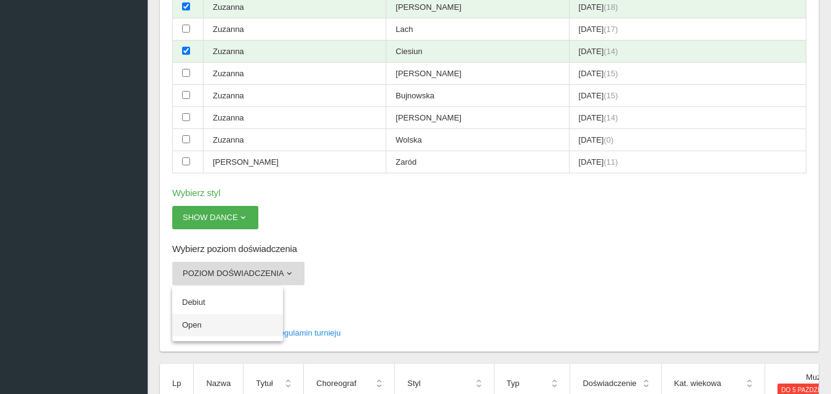
click at [197, 327] on link "Open" at bounding box center [227, 325] width 111 height 22
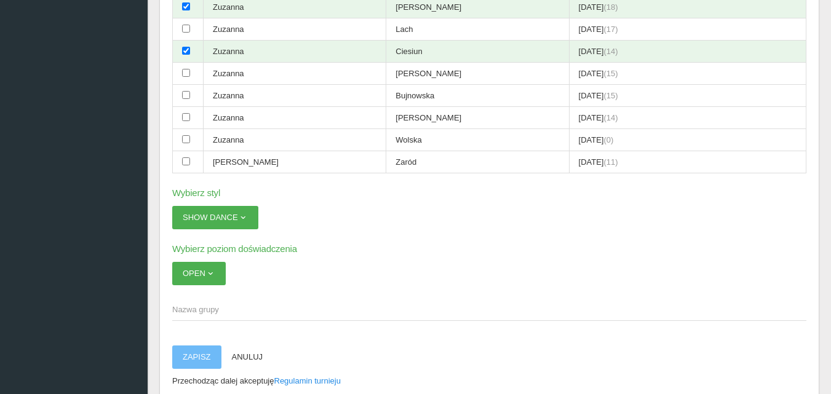
click at [196, 314] on span "Nazwa grupy" at bounding box center [483, 310] width 622 height 12
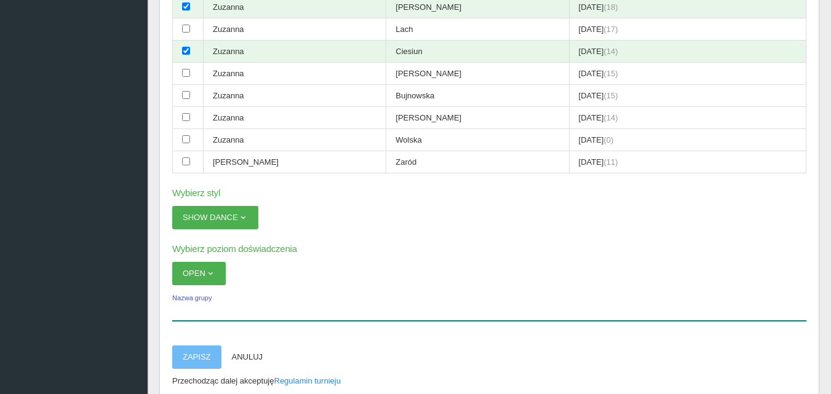
click at [196, 314] on input "Nazwa grupy" at bounding box center [489, 309] width 634 height 23
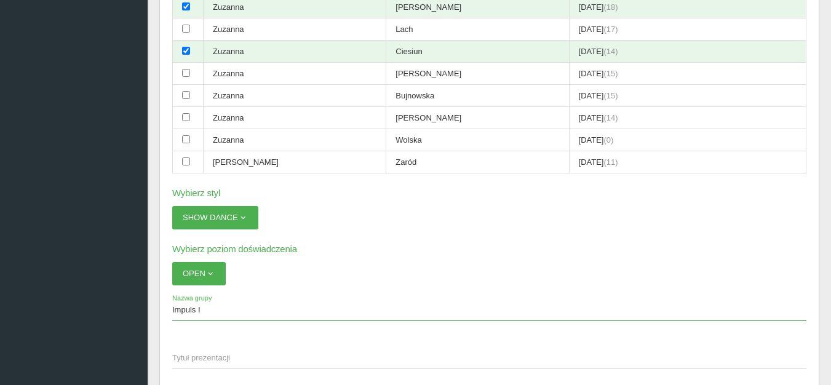
click at [186, 358] on span "Tytuł prezentacji" at bounding box center [483, 358] width 622 height 12
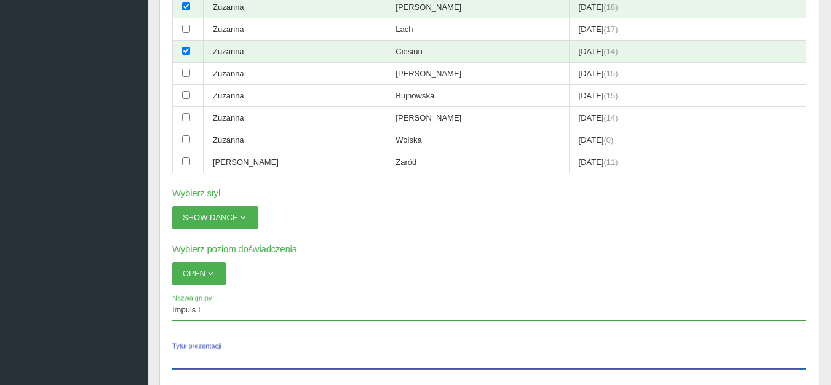
click at [186, 358] on input "Tytuł prezentacji" at bounding box center [489, 357] width 634 height 23
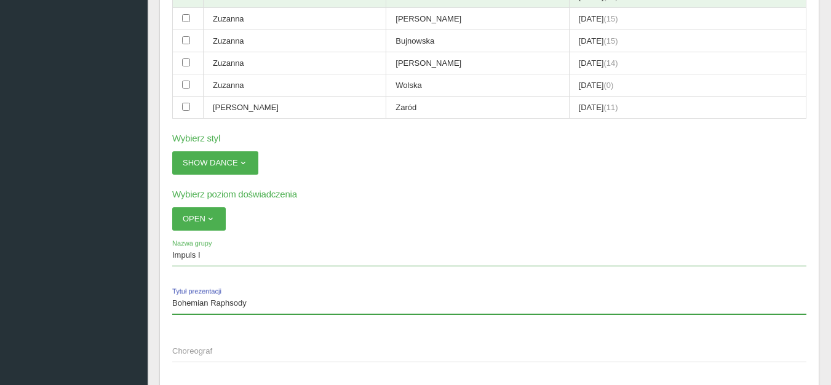
scroll to position [3817, 0]
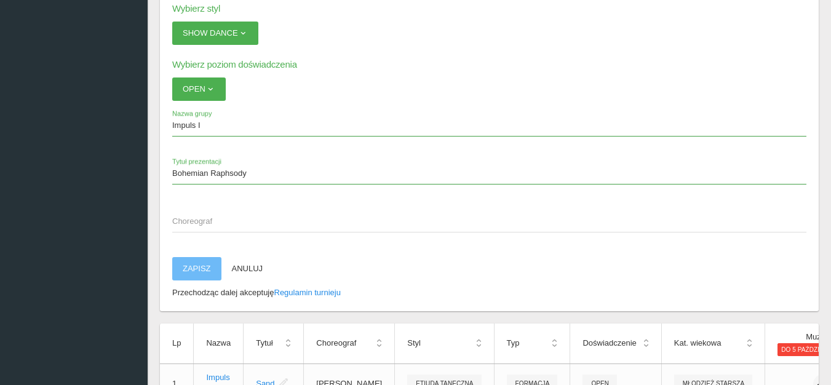
click at [182, 220] on span "Choreograf" at bounding box center [483, 221] width 622 height 12
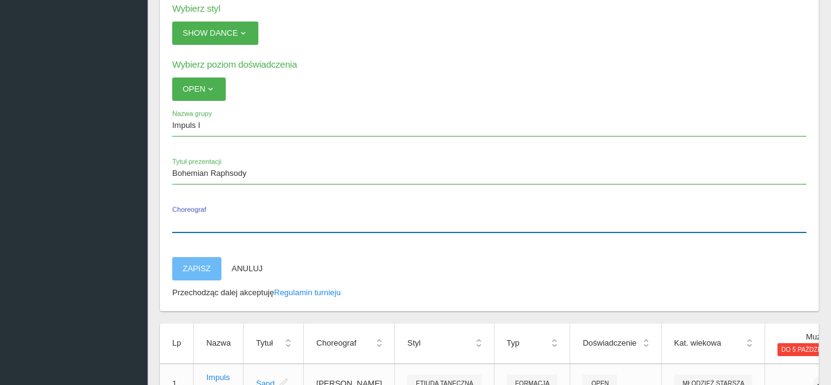
click at [182, 220] on input "Choreograf" at bounding box center [489, 220] width 634 height 23
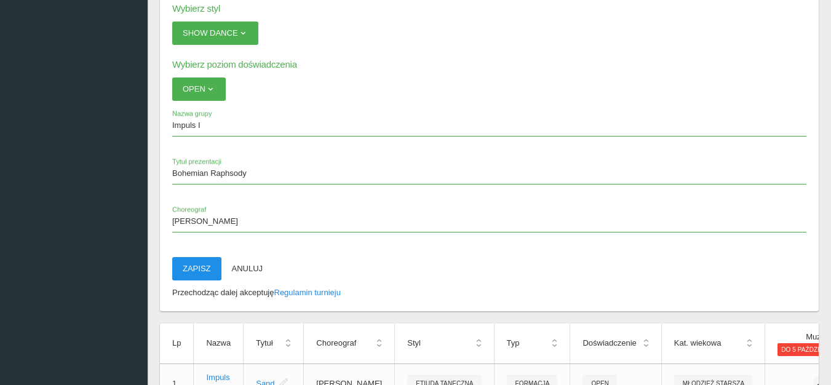
click at [185, 270] on button "Zapisz" at bounding box center [196, 268] width 49 height 23
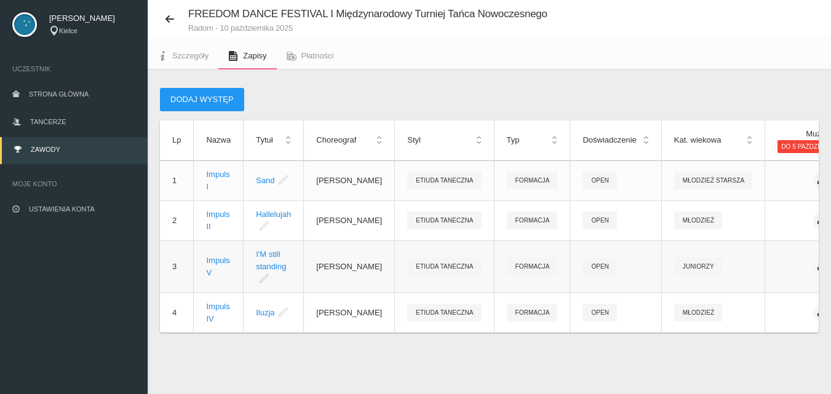
scroll to position [80, 0]
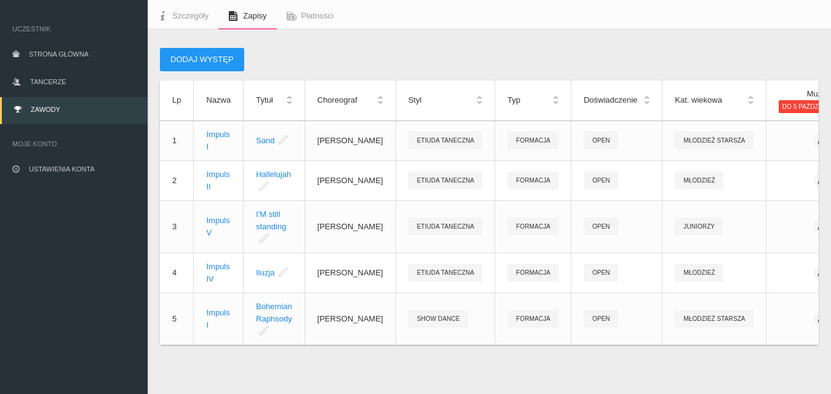
drag, startPoint x: 785, startPoint y: 369, endPoint x: 791, endPoint y: 353, distance: 17.9
click at [791, 353] on div "Dodaj występ Lp Nazwa Tytuł Choreograf Styl Typ Doświadczenie Kat. wiekowa Muzy…" at bounding box center [490, 212] width 684 height 364
click at [793, 357] on div "Dodaj występ Lp Nazwa Tytuł Choreograf Styl Typ Doświadczenie Kat. wiekowa Muzy…" at bounding box center [490, 212] width 684 height 364
click at [714, 341] on div "Dodaj występ Lp Nazwa Tytuł Choreograf Styl Typ Doświadczenie Kat. wiekowa Muzy…" at bounding box center [490, 212] width 684 height 364
